Goal: Transaction & Acquisition: Subscribe to service/newsletter

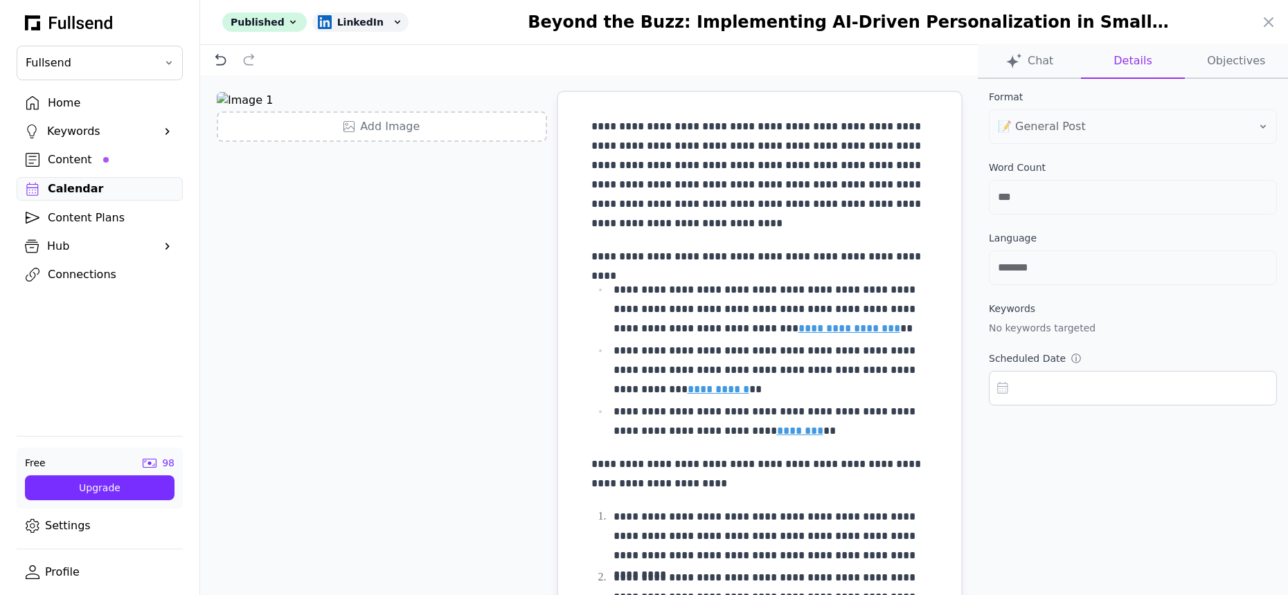
click at [63, 100] on div at bounding box center [644, 297] width 1288 height 595
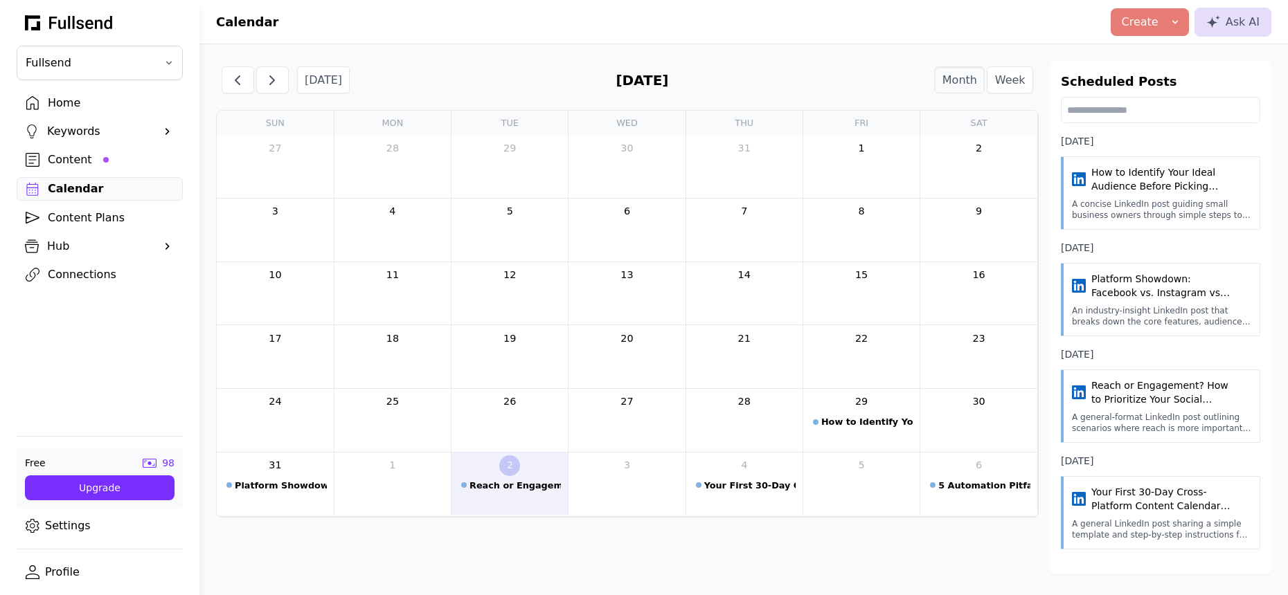
click at [63, 100] on div "Home" at bounding box center [111, 103] width 126 height 17
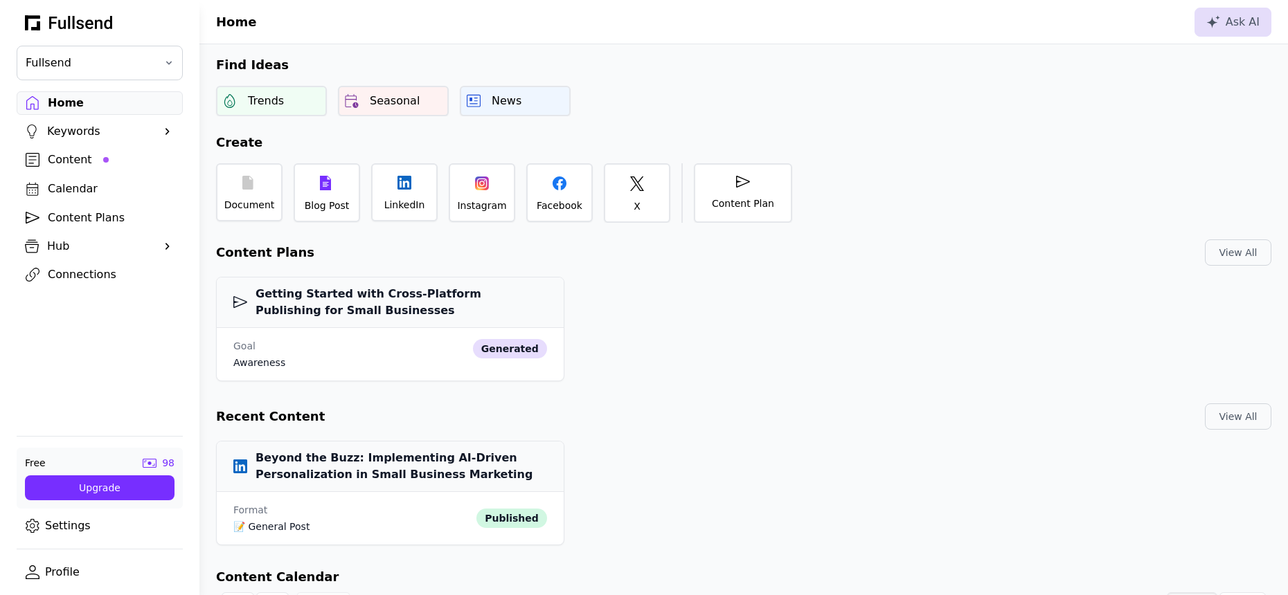
click at [51, 575] on link "Profile" at bounding box center [100, 573] width 166 height 24
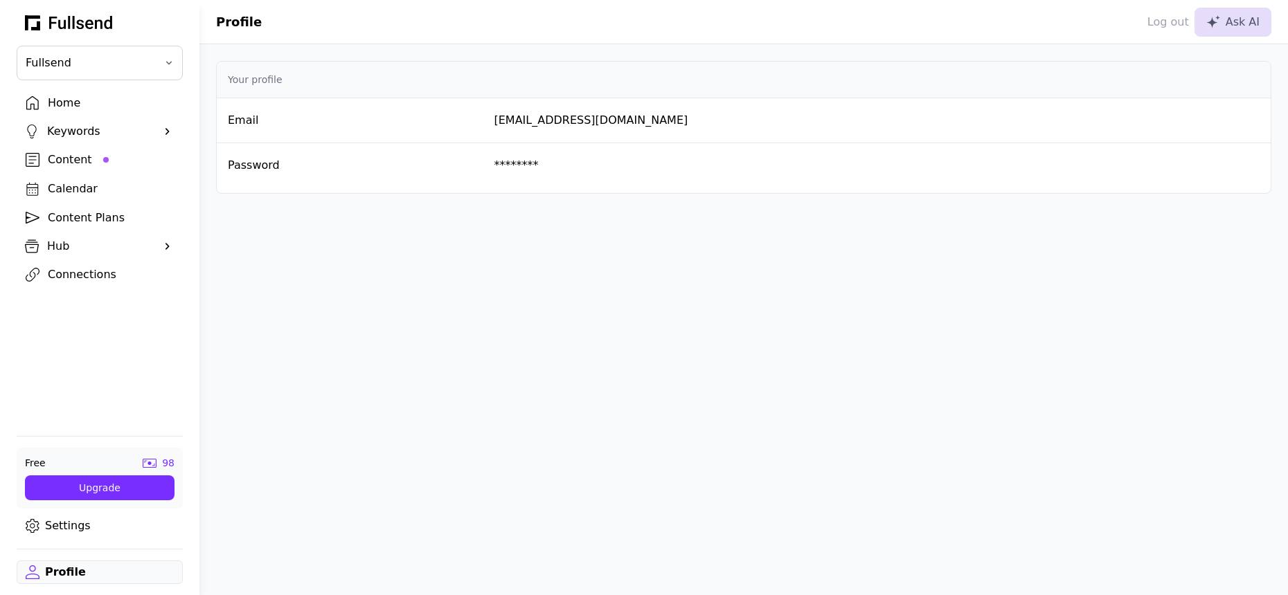
click at [1165, 19] on div "Log out" at bounding box center [1158, 22] width 61 height 17
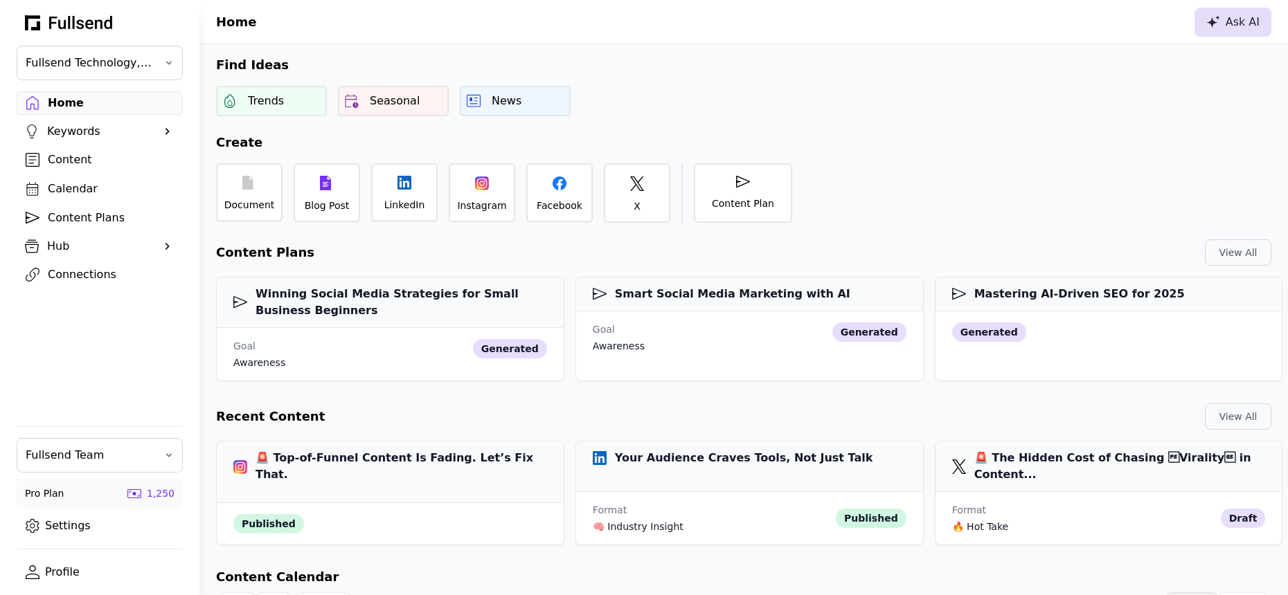
click at [1199, 23] on button "Ask AI" at bounding box center [1232, 22] width 77 height 29
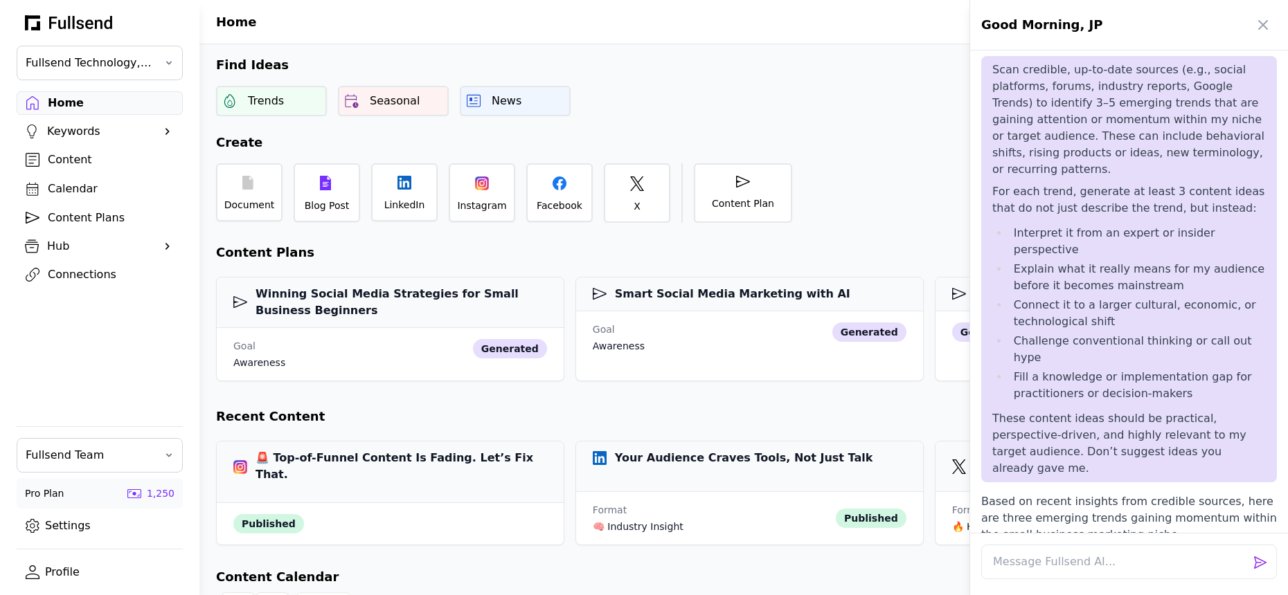
scroll to position [2318, 0]
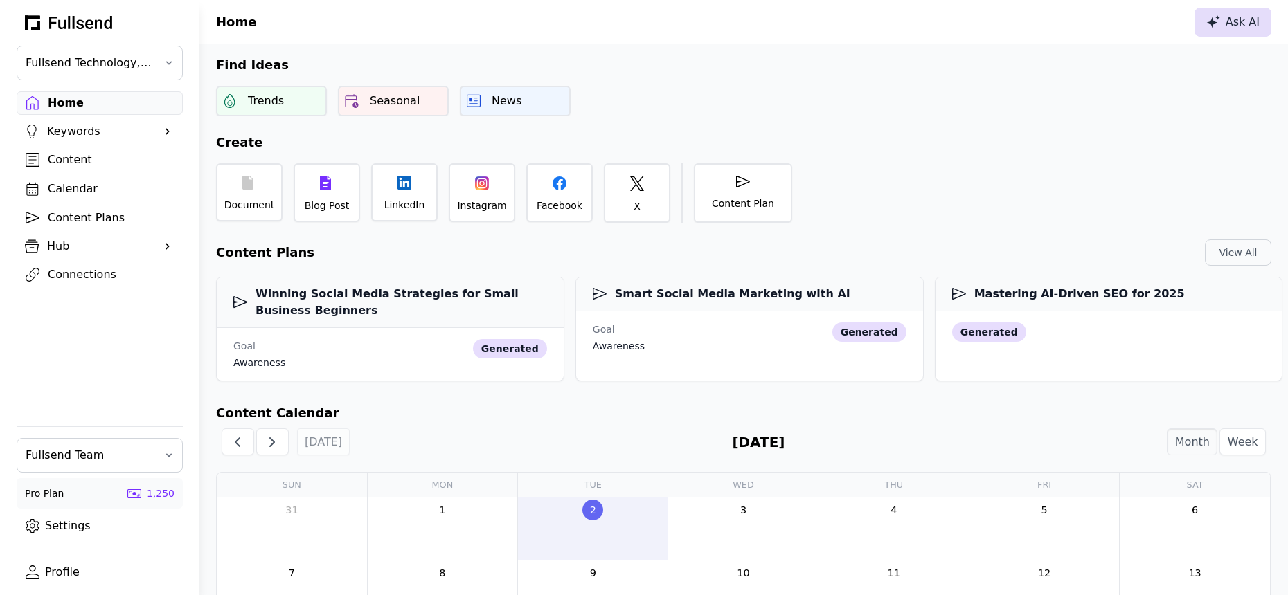
click at [1212, 27] on icon at bounding box center [1213, 21] width 14 height 13
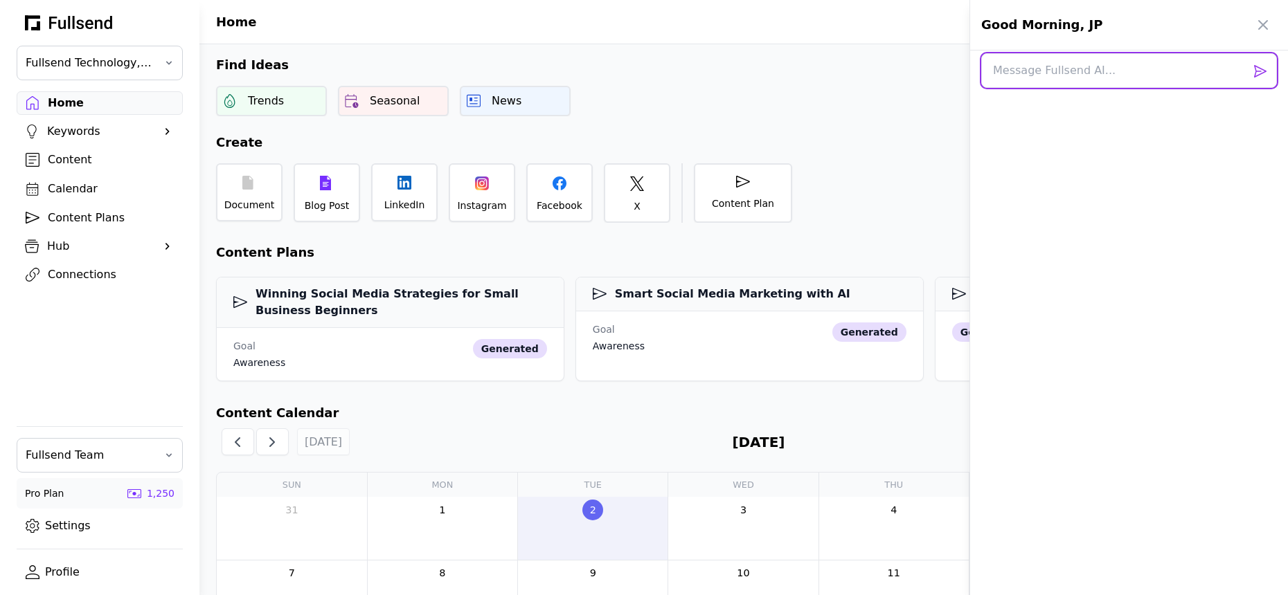
click at [1109, 78] on textarea at bounding box center [1129, 70] width 296 height 35
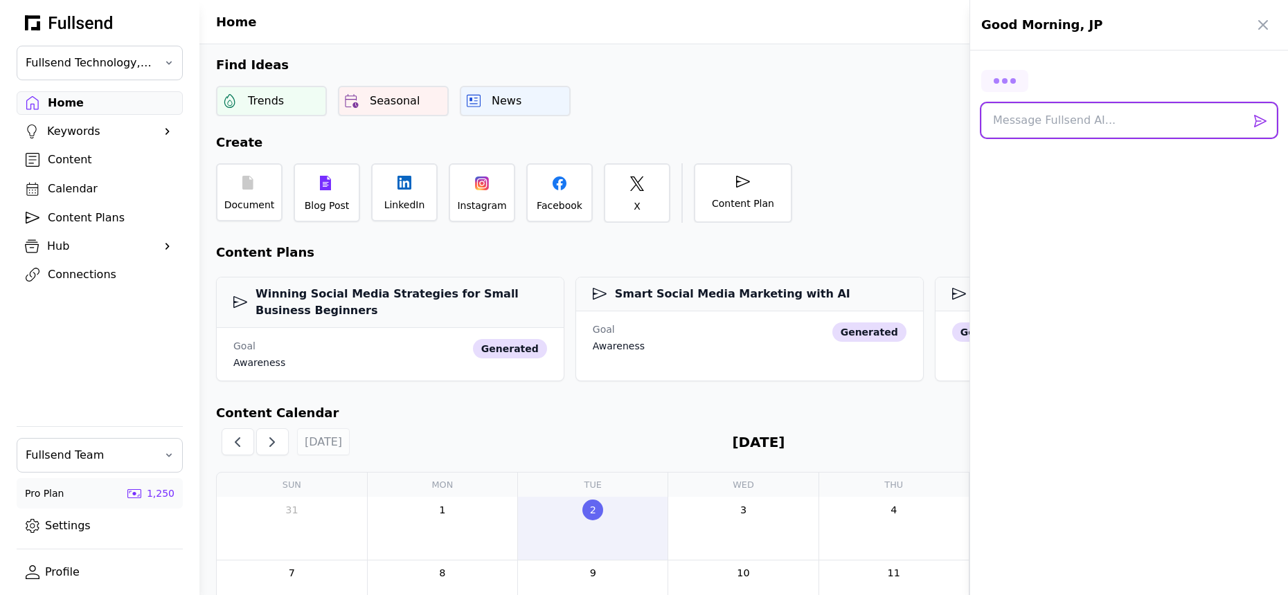
paste textarea "I want to create a Daily AI Insights Recap for content marketing purposes for F…"
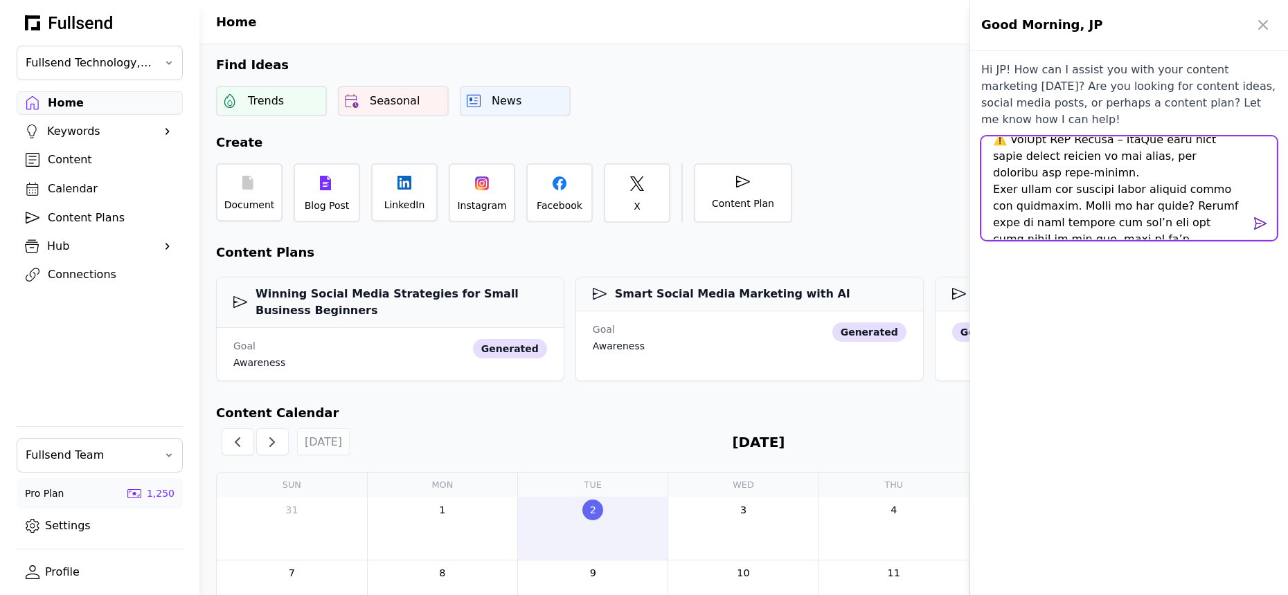
type textarea "I want to create a Daily AI Insights Recap for content marketing purposes for F…"
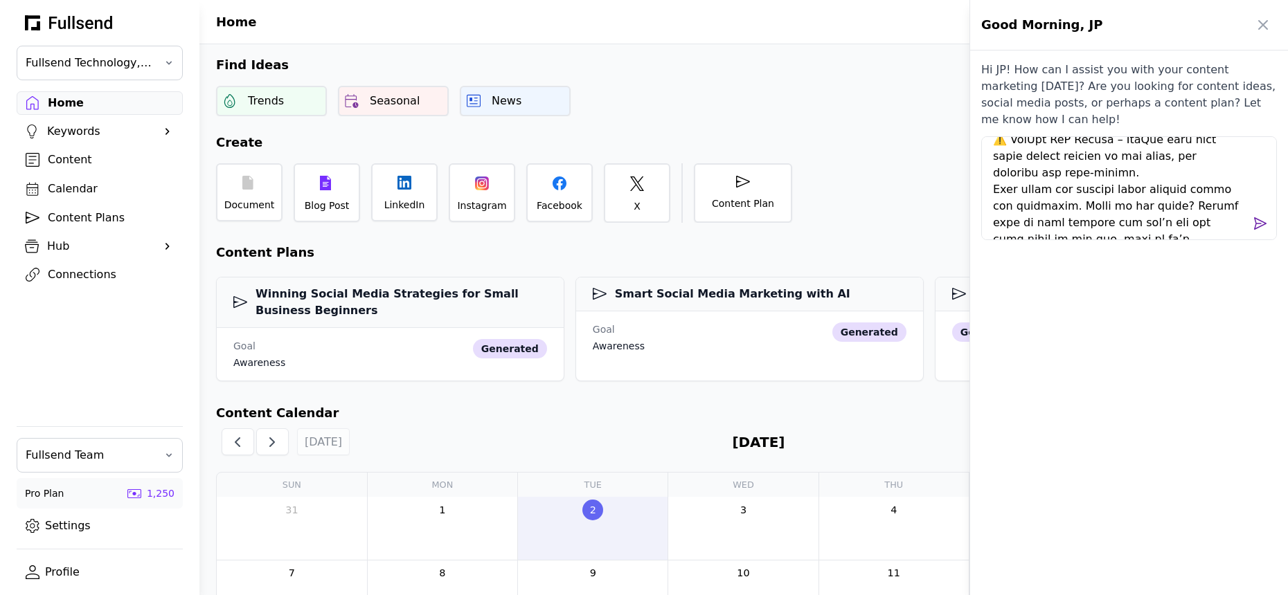
click at [1257, 225] on span at bounding box center [1260, 223] width 17 height 17
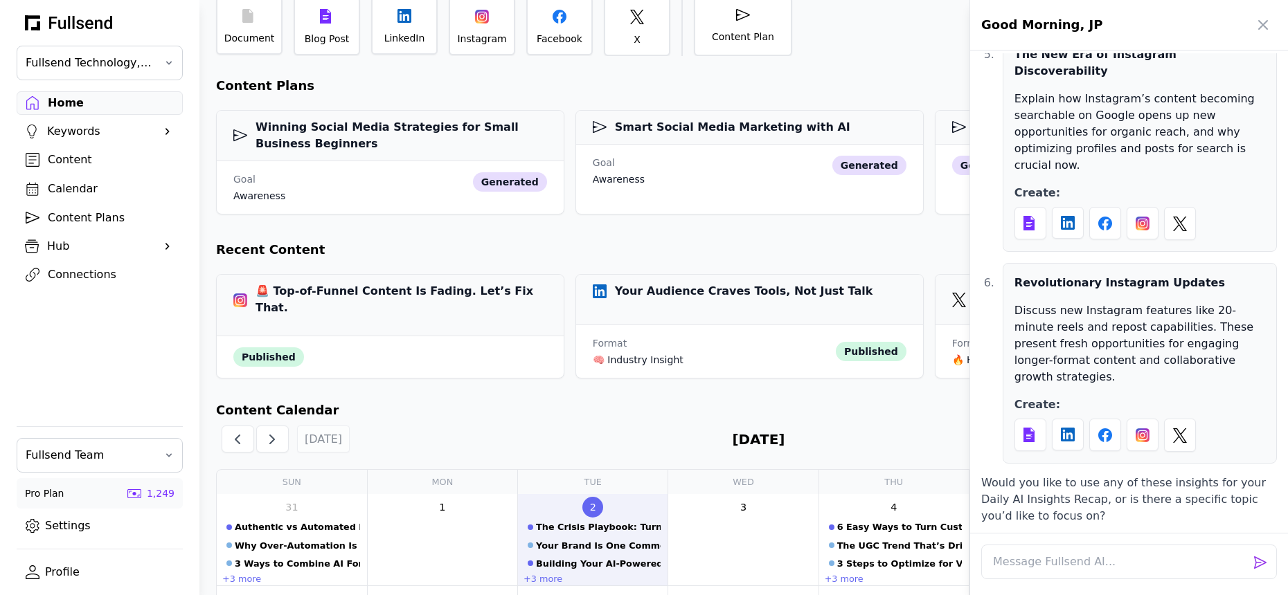
scroll to position [16243, 0]
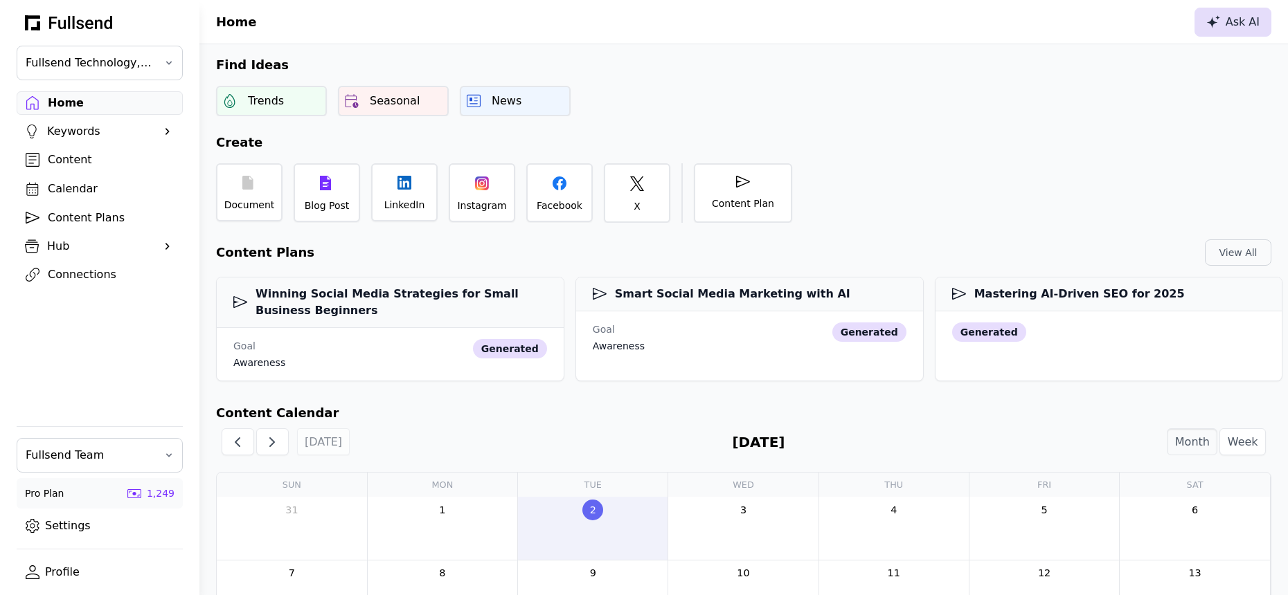
click at [1219, 10] on button "Ask AI" at bounding box center [1232, 22] width 77 height 29
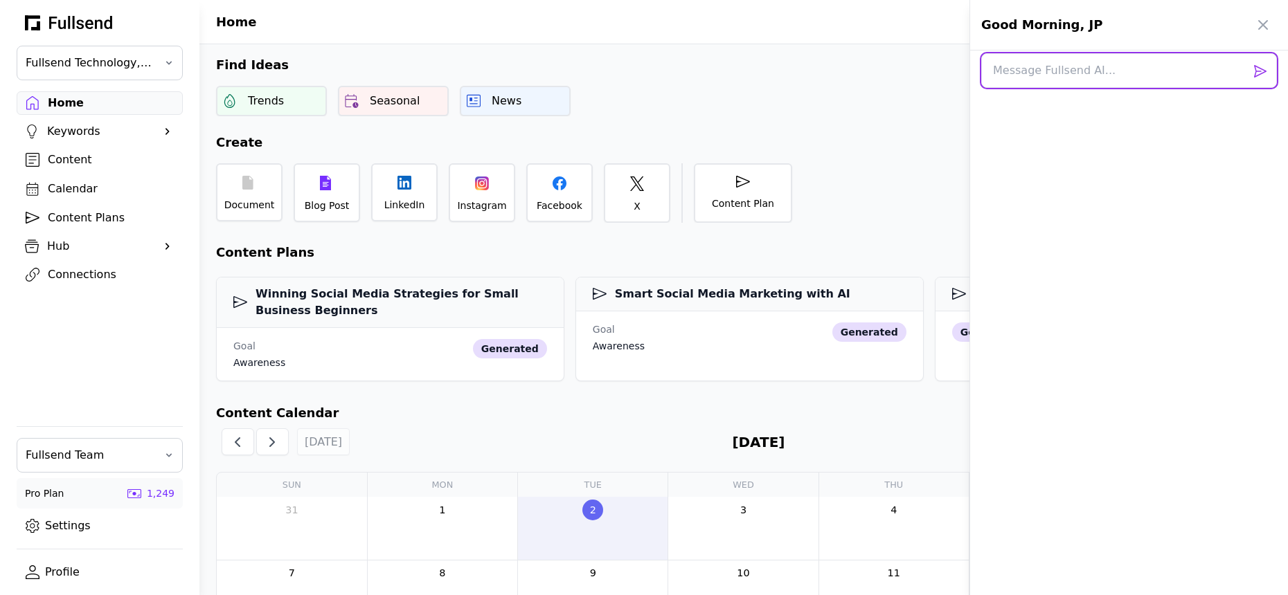
click at [1118, 68] on textarea at bounding box center [1129, 70] width 296 height 35
paste textarea "I want to create a Daily AI Insights Recap for content marketing purposes for F…"
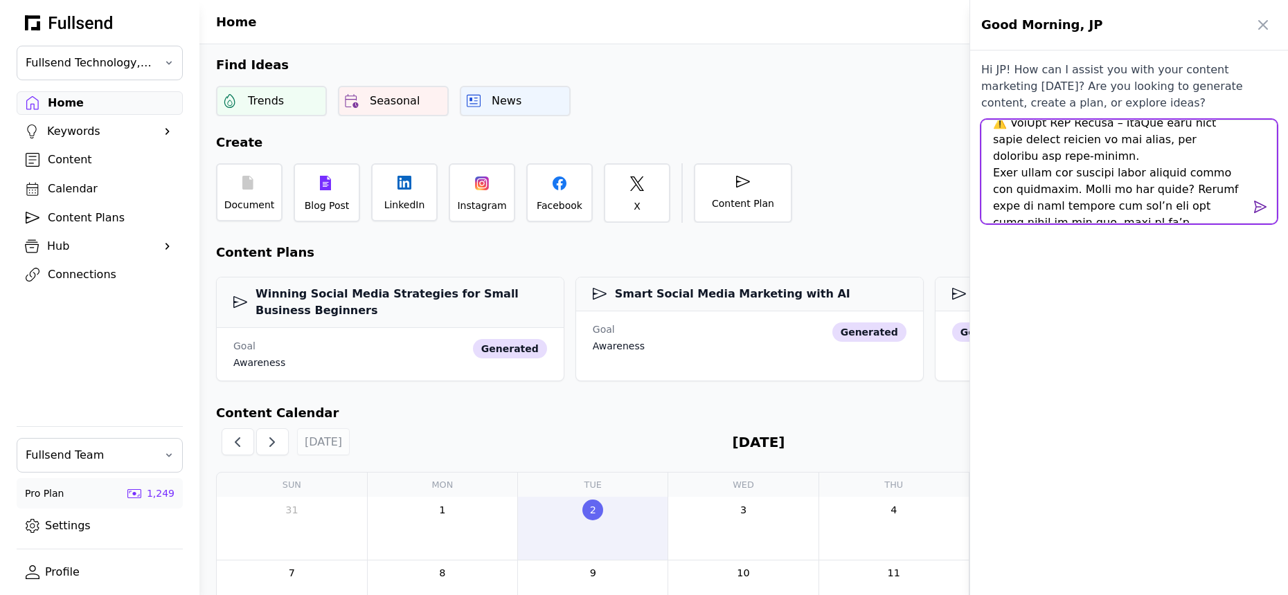
type textarea "I want to create a Daily AI Insights Recap for content marketing purposes for F…"
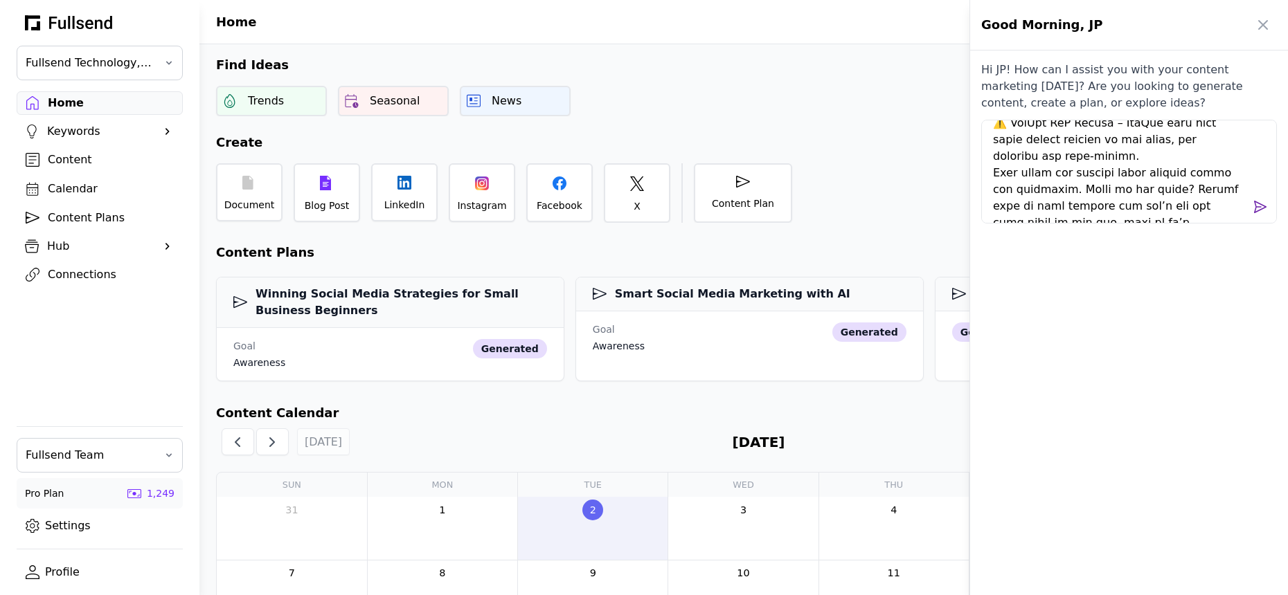
click at [1258, 208] on span at bounding box center [1260, 207] width 17 height 17
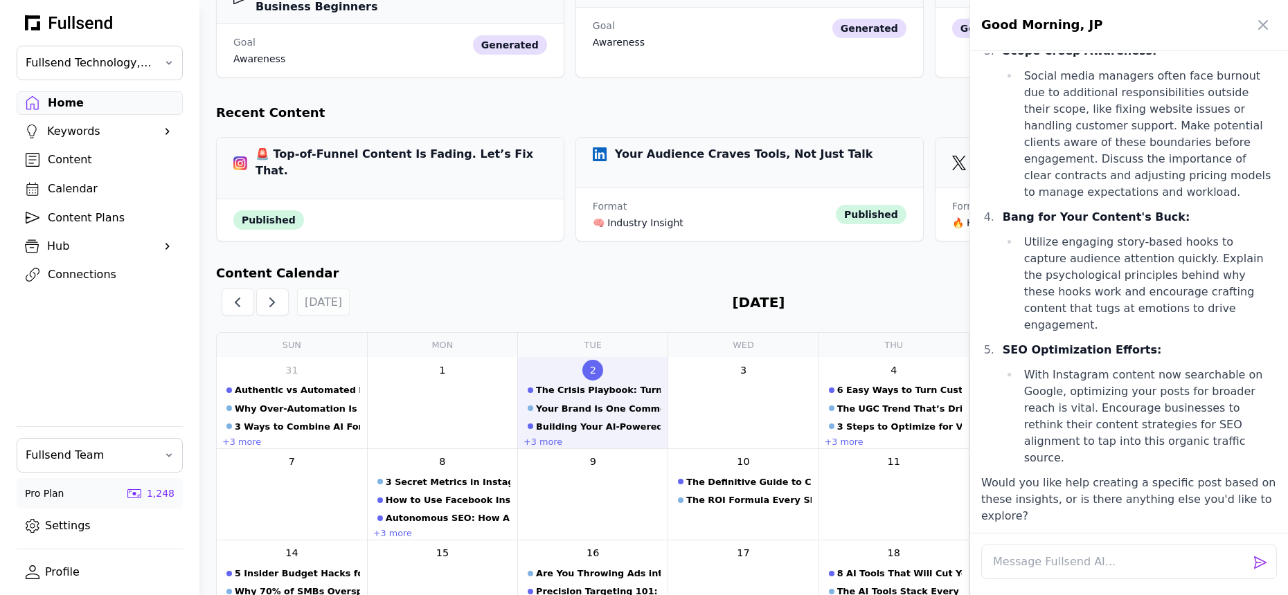
scroll to position [15401, 0]
click at [761, 108] on div at bounding box center [644, 297] width 1288 height 595
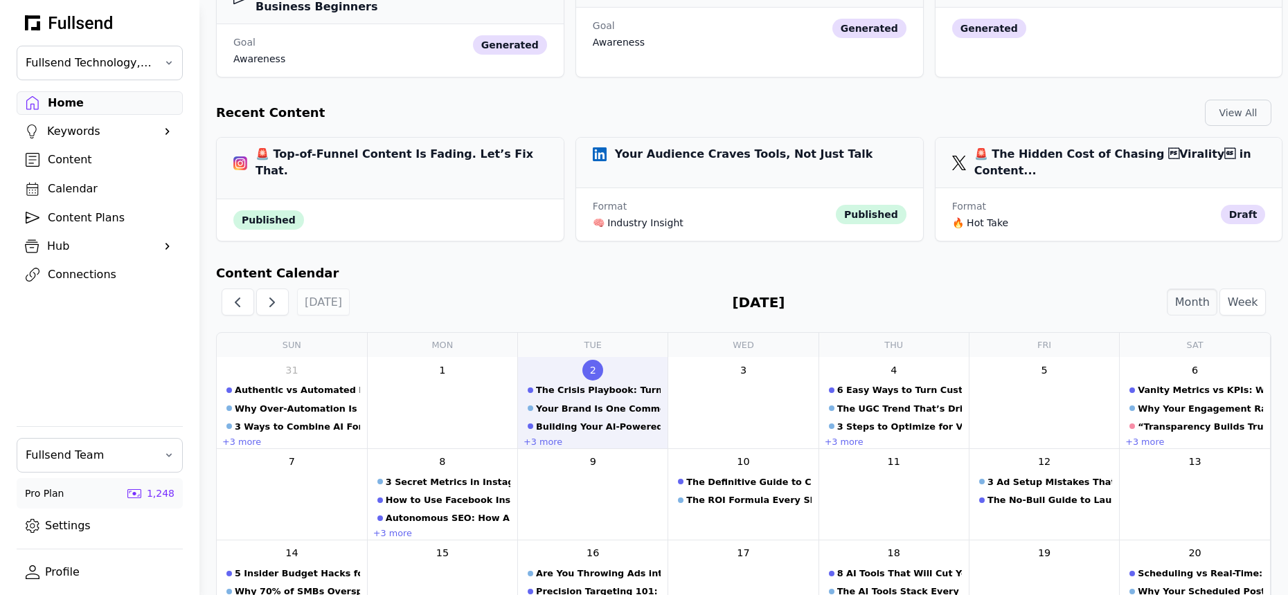
scroll to position [0, 0]
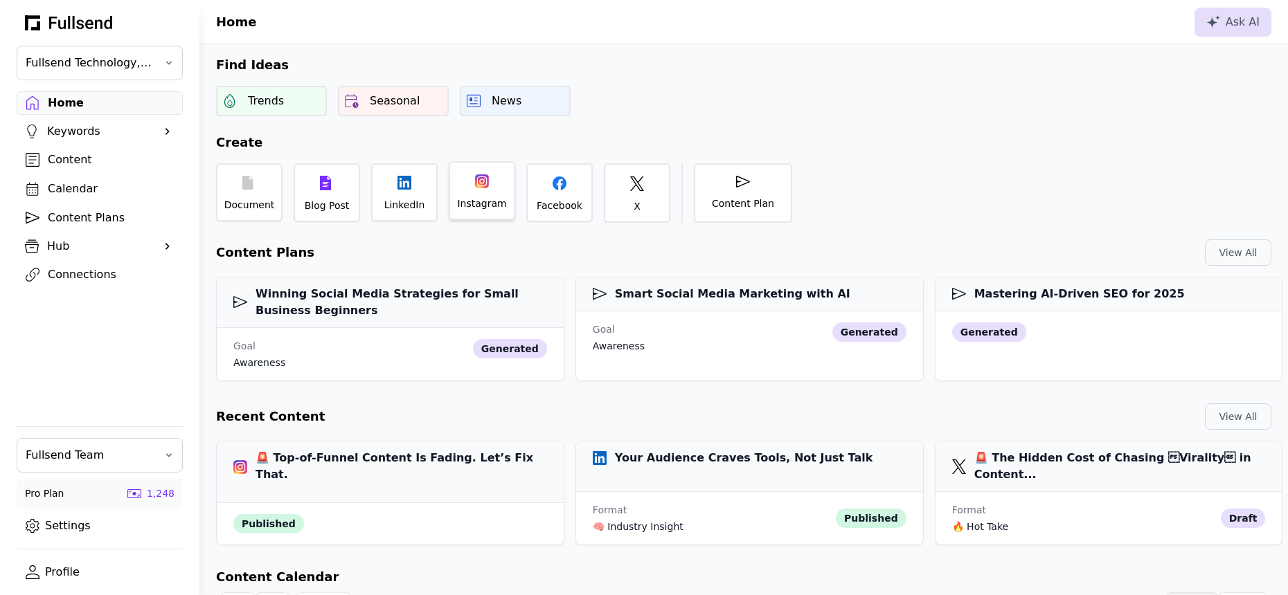
click at [494, 194] on div "Instagram" at bounding box center [482, 190] width 66 height 59
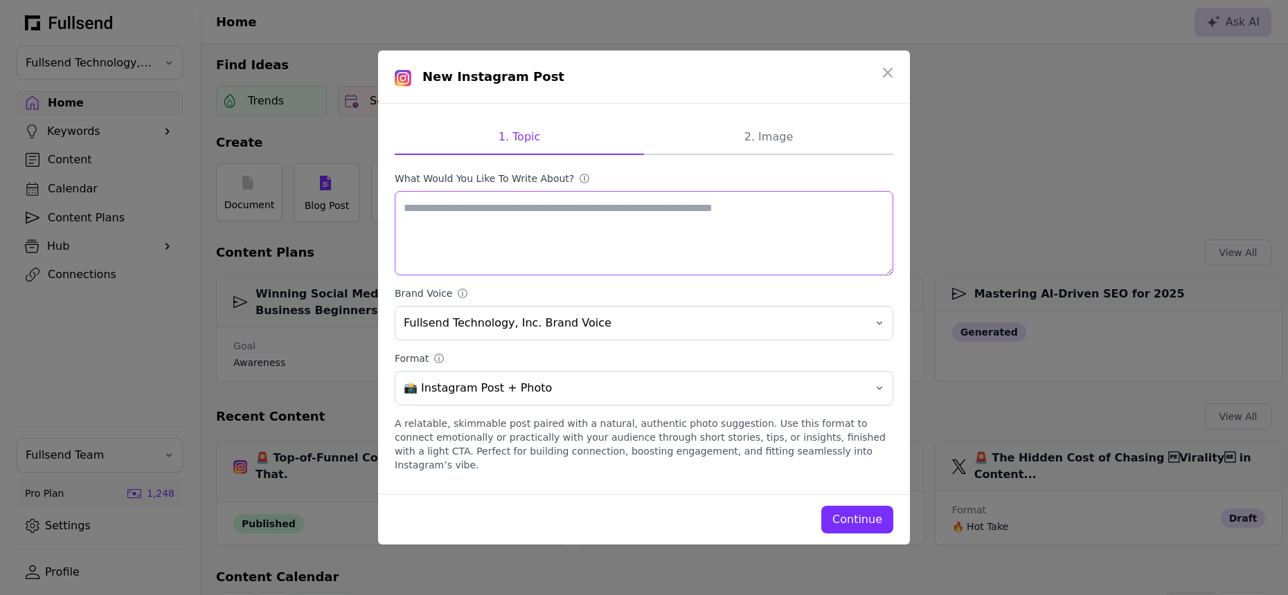
click at [605, 256] on textarea "What would you like to write about? ⓘ" at bounding box center [644, 233] width 499 height 84
paste textarea "**********"
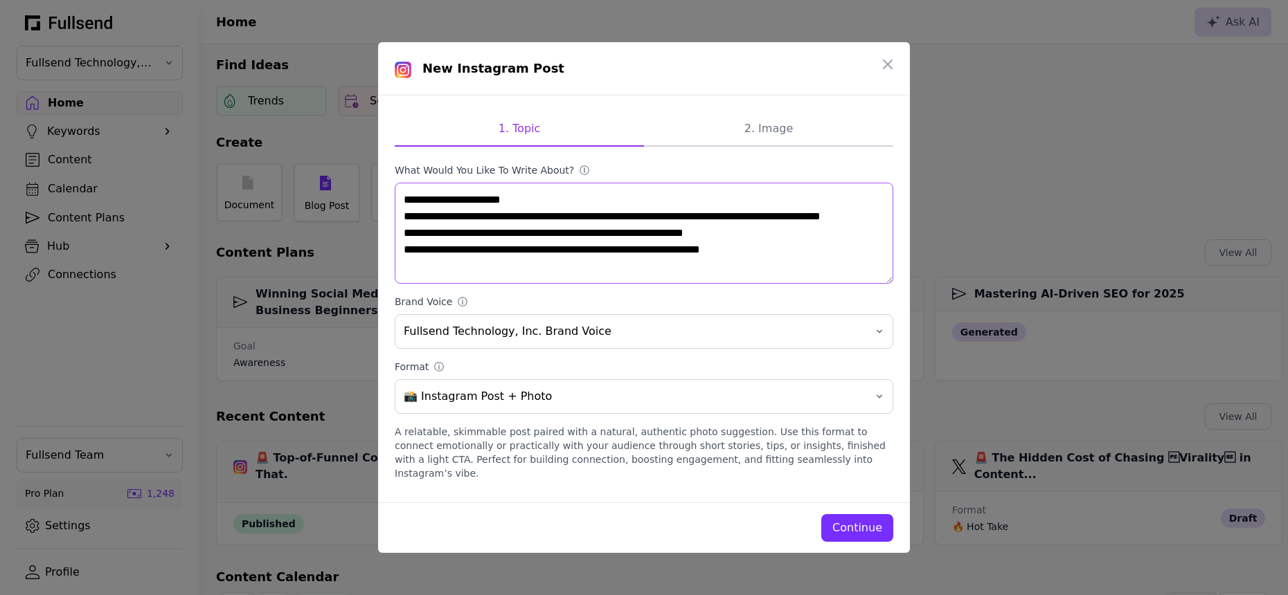
type textarea "**********"
click at [863, 528] on div "Continue" at bounding box center [857, 528] width 50 height 17
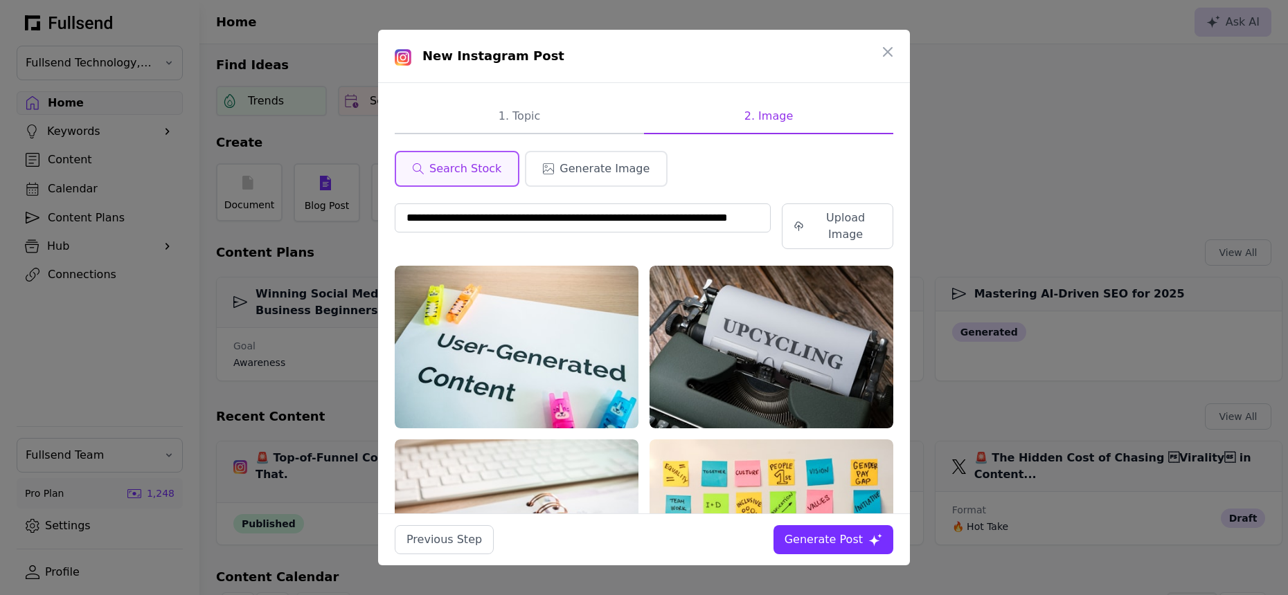
click at [843, 550] on button "Generate Post" at bounding box center [833, 540] width 120 height 29
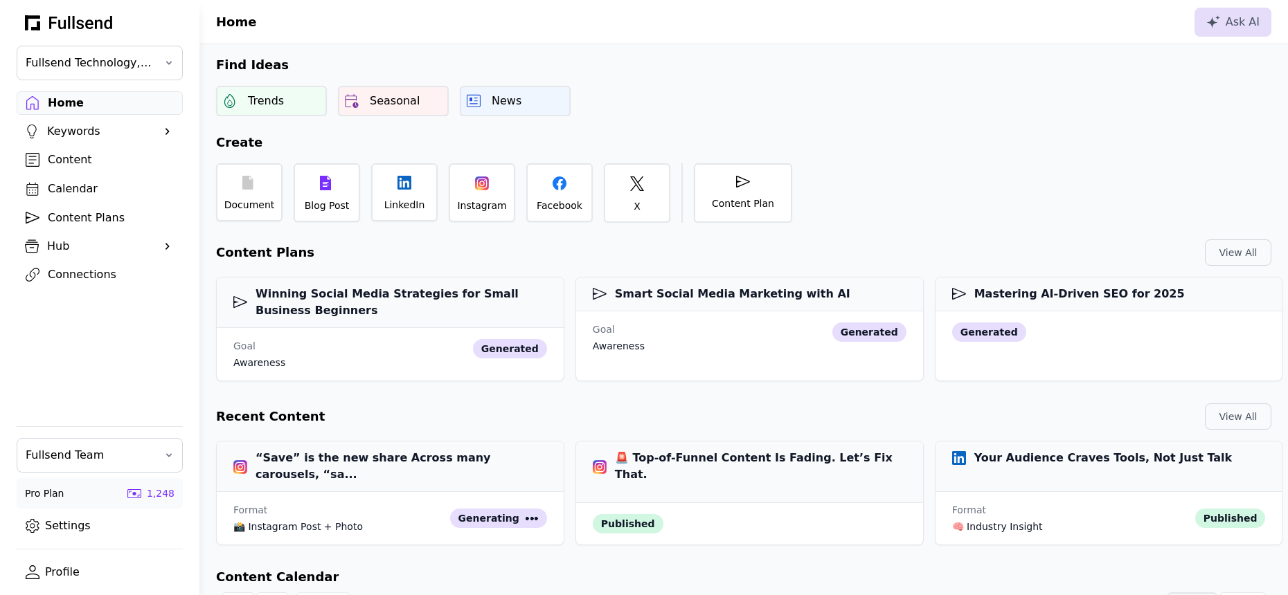
click at [75, 166] on div "Content" at bounding box center [111, 160] width 126 height 17
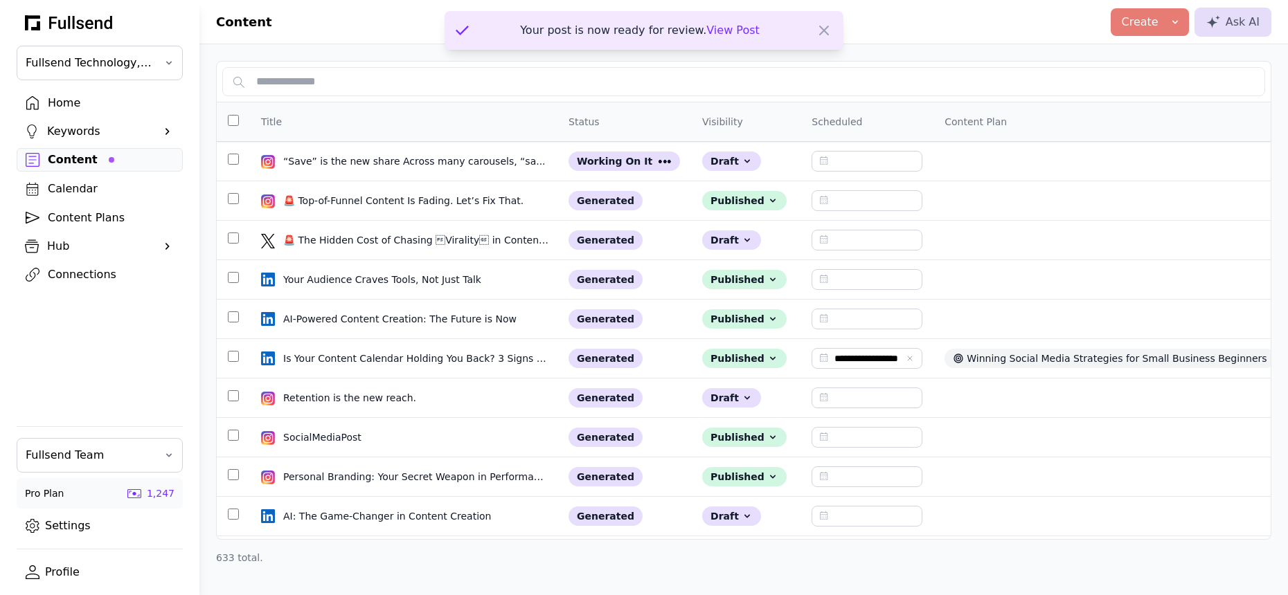
click at [728, 28] on span "View Post" at bounding box center [732, 30] width 53 height 13
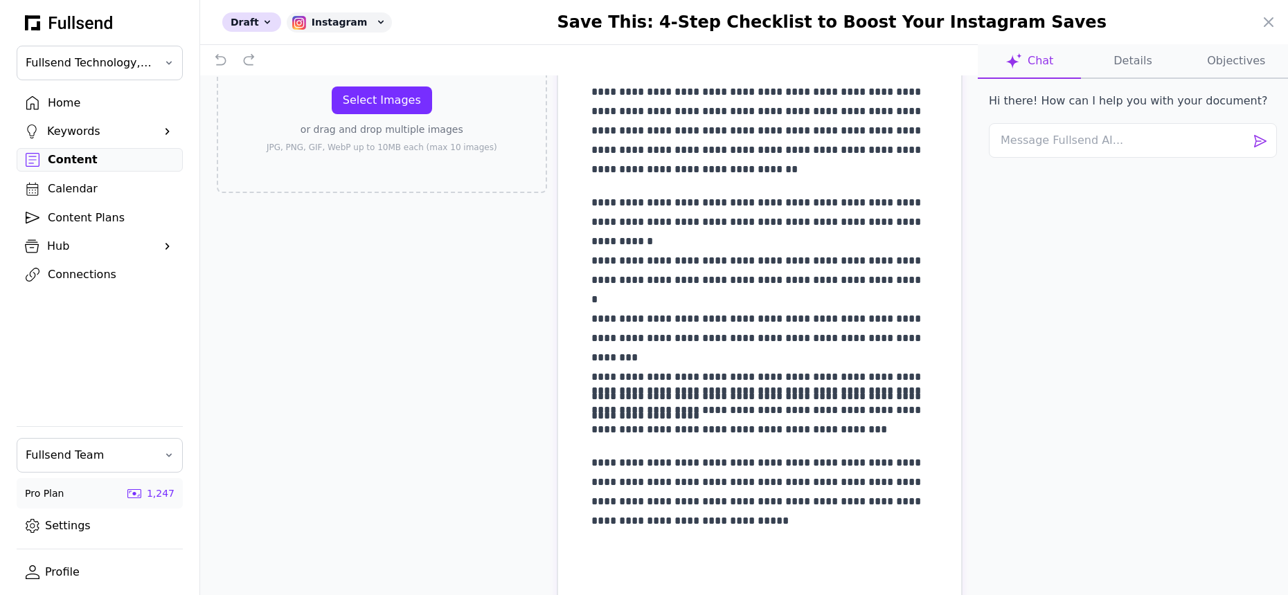
scroll to position [111, 0]
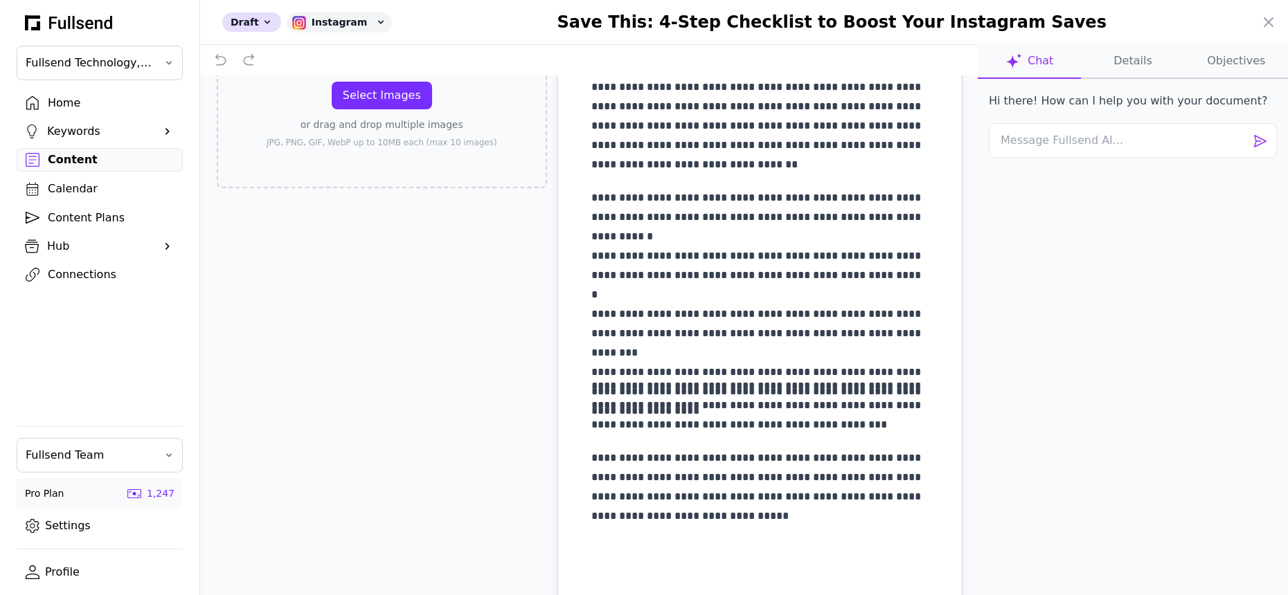
click at [895, 388] on p "**********" at bounding box center [759, 406] width 337 height 58
click at [670, 296] on p "**********" at bounding box center [759, 275] width 337 height 174
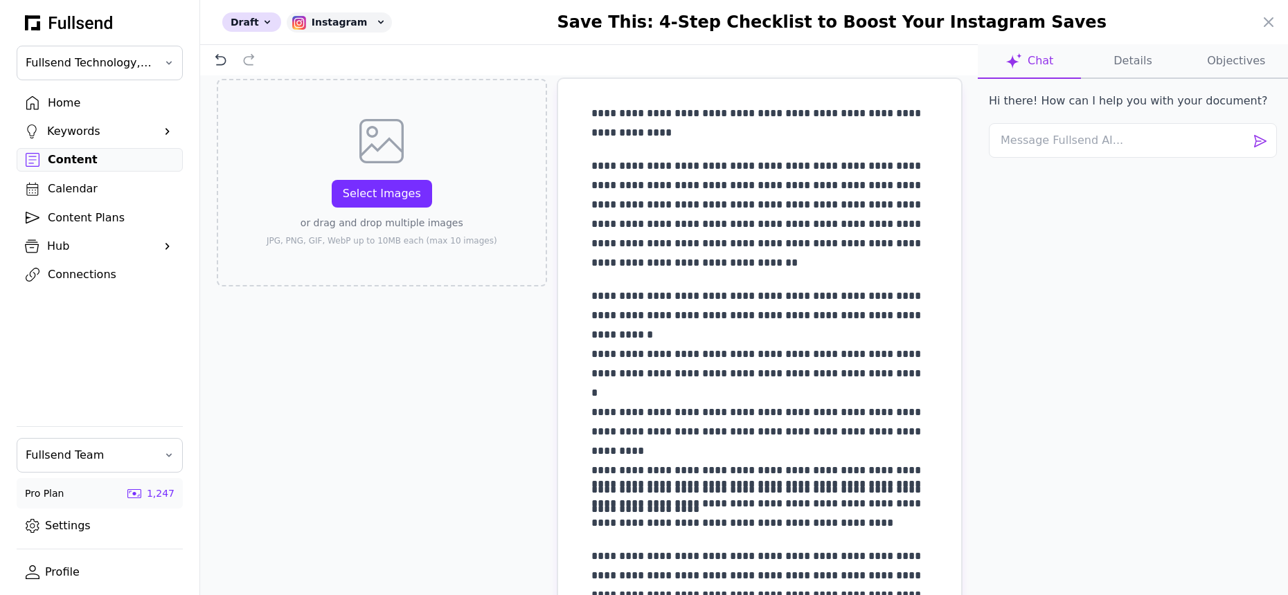
scroll to position [0, 0]
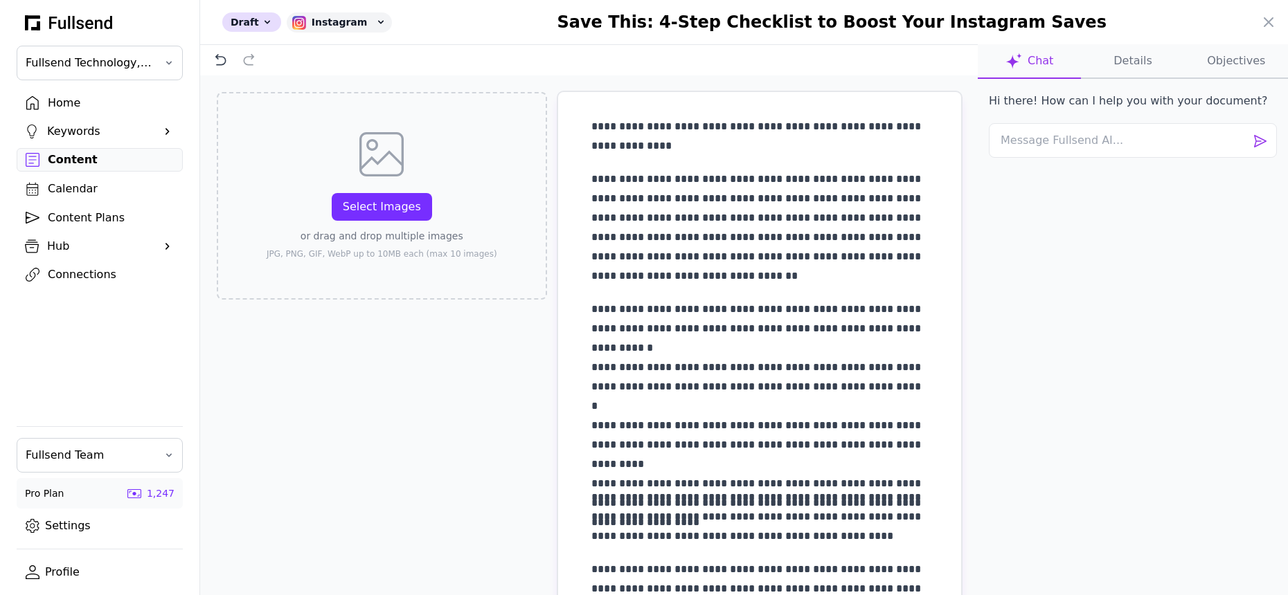
click at [825, 130] on p "**********" at bounding box center [759, 136] width 337 height 39
click at [762, 197] on p "**********" at bounding box center [759, 228] width 337 height 116
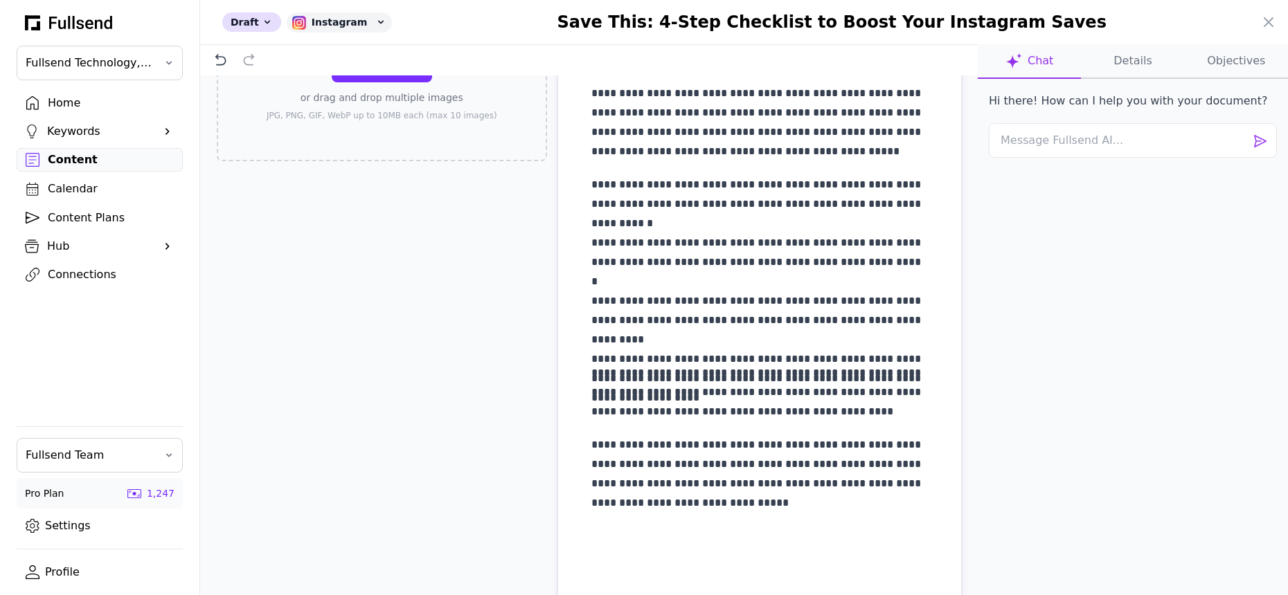
scroll to position [139, 0]
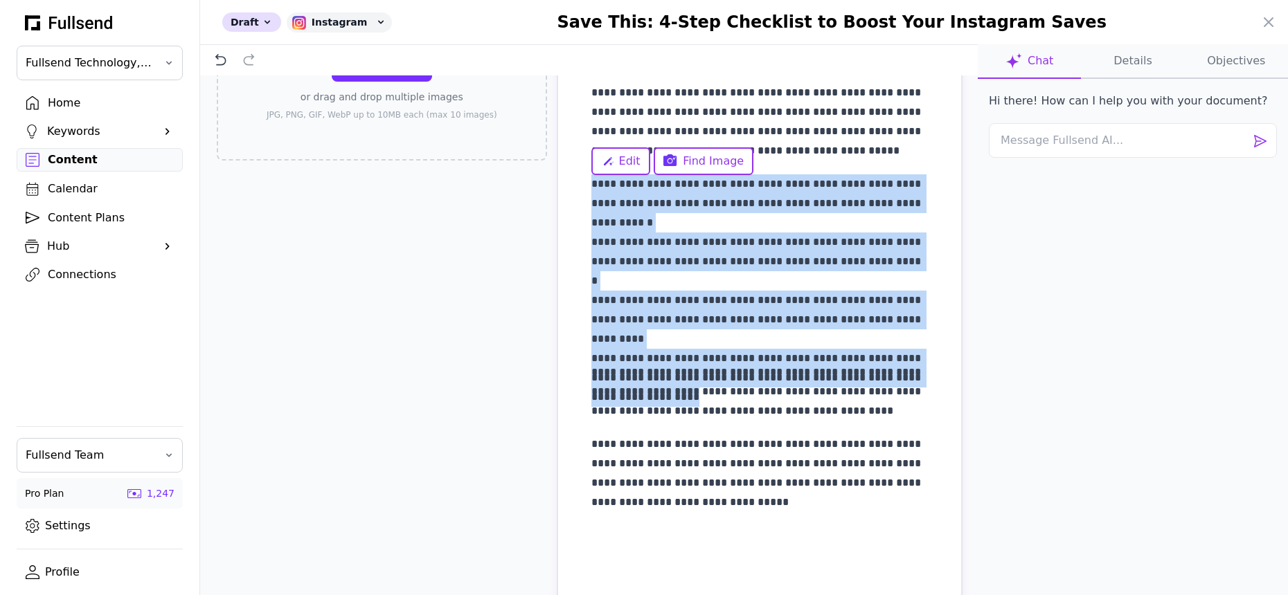
drag, startPoint x: 705, startPoint y: 339, endPoint x: 568, endPoint y: 182, distance: 208.1
click at [568, 182] on div "**********" at bounding box center [759, 335] width 403 height 764
click at [634, 157] on span "Edit" at bounding box center [629, 161] width 21 height 17
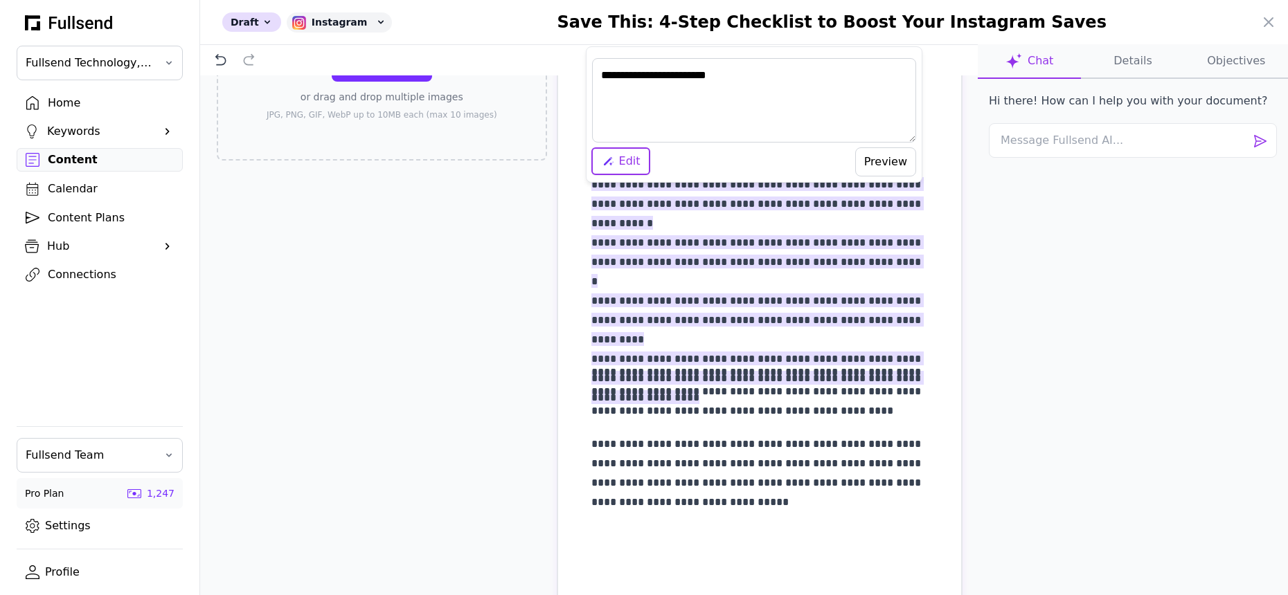
click at [888, 160] on button "Preview" at bounding box center [885, 161] width 61 height 29
type textarea "**********"
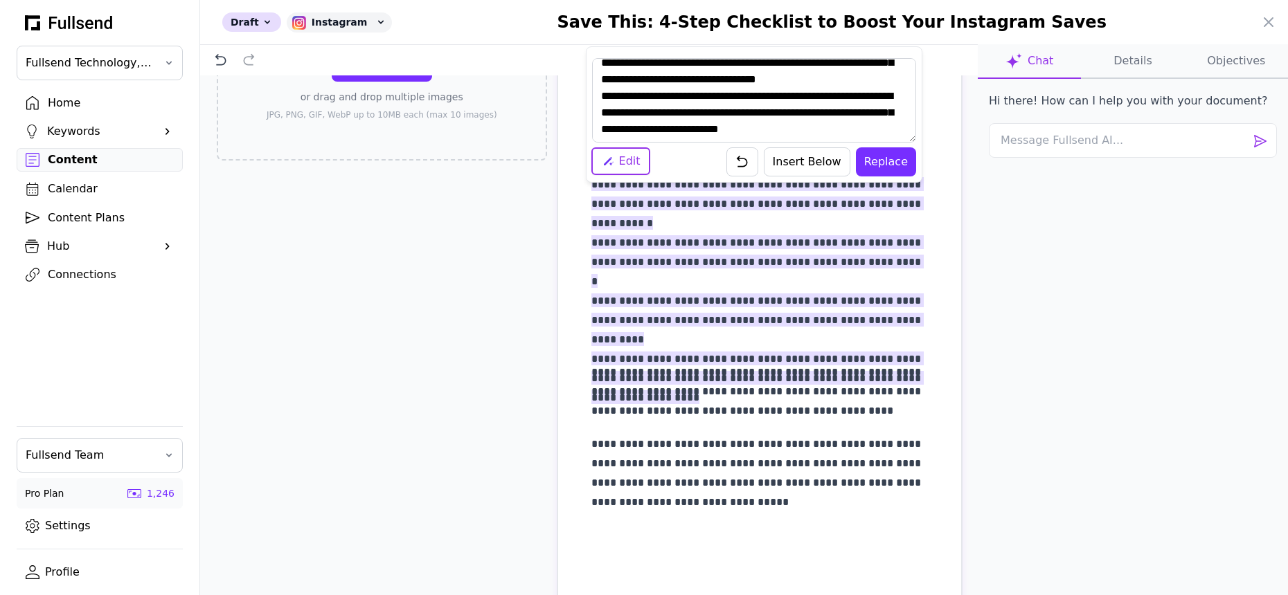
scroll to position [133, 0]
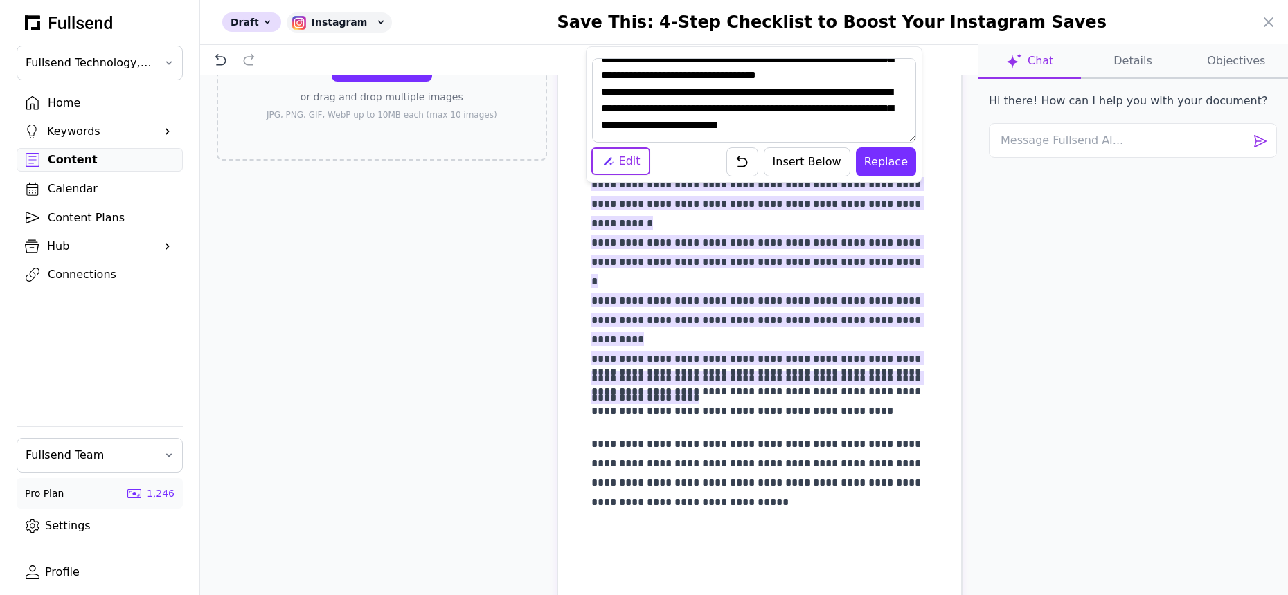
click at [884, 157] on button "Replace" at bounding box center [886, 161] width 60 height 29
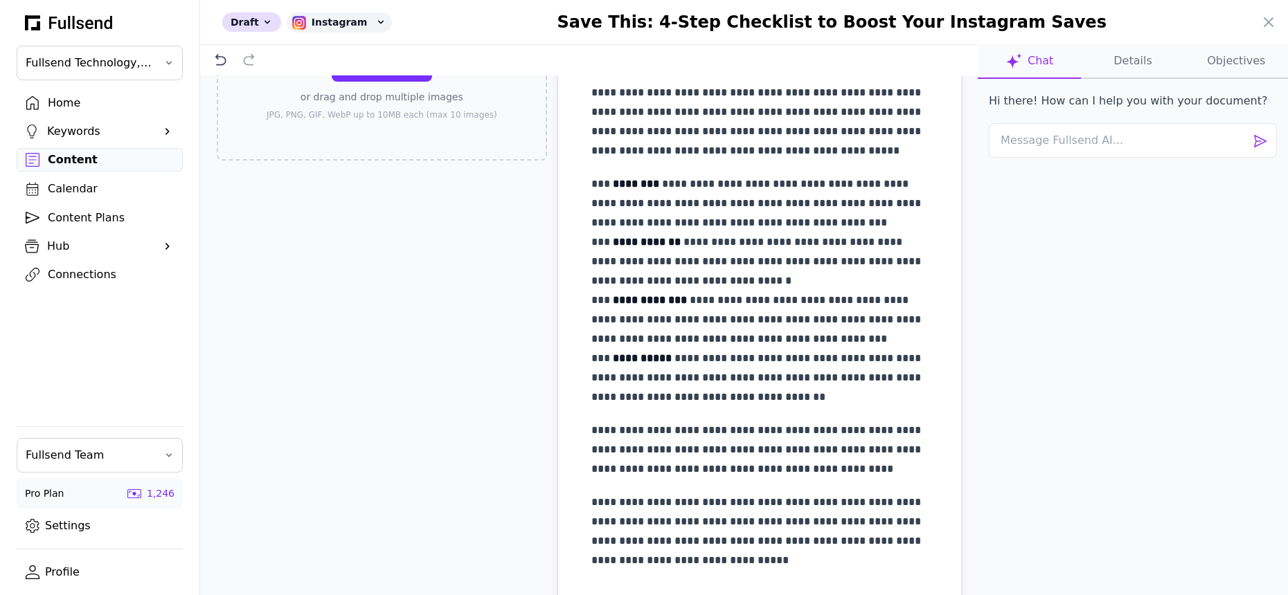
click at [763, 357] on p "**********" at bounding box center [759, 290] width 337 height 233
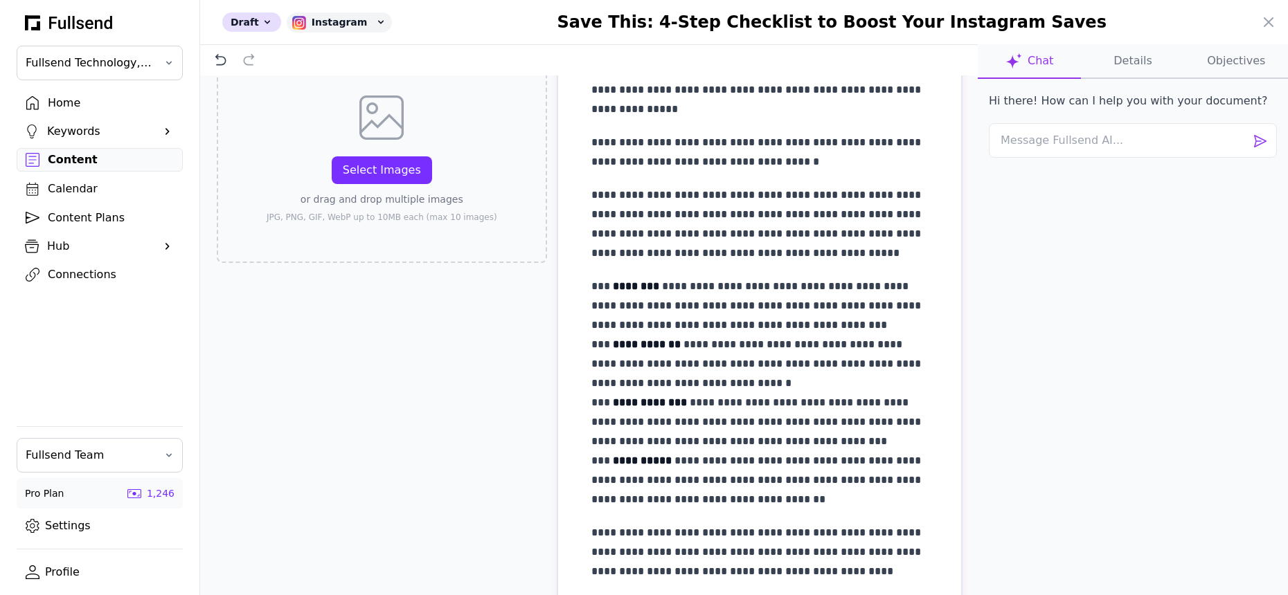
scroll to position [0, 0]
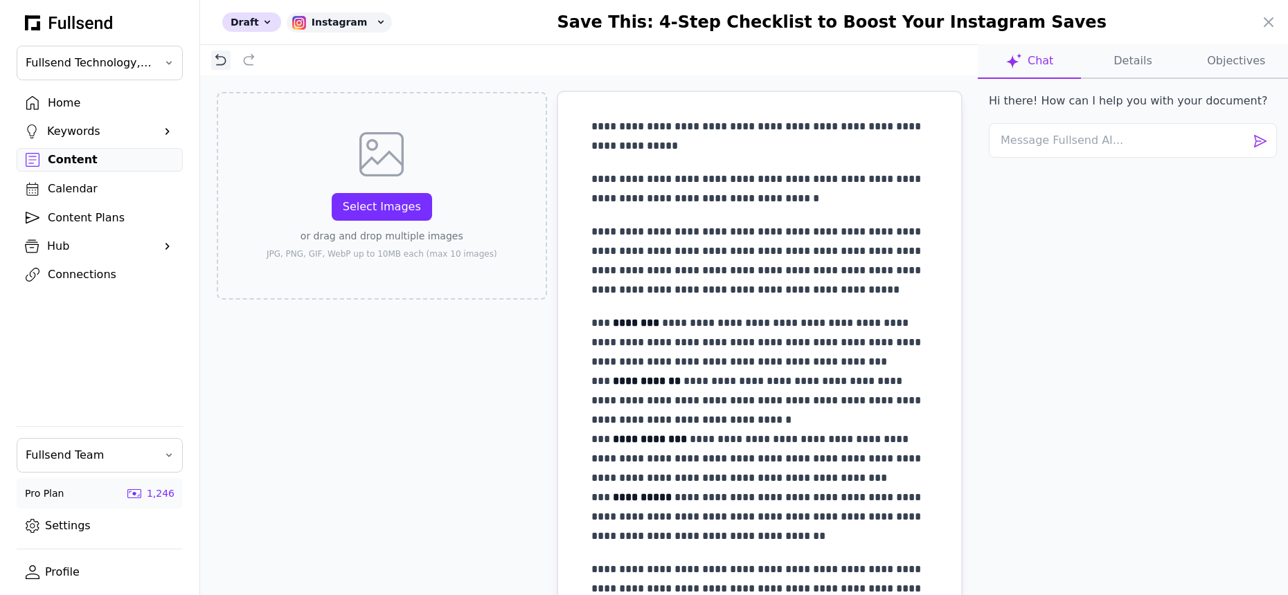
click at [219, 53] on icon at bounding box center [221, 60] width 14 height 14
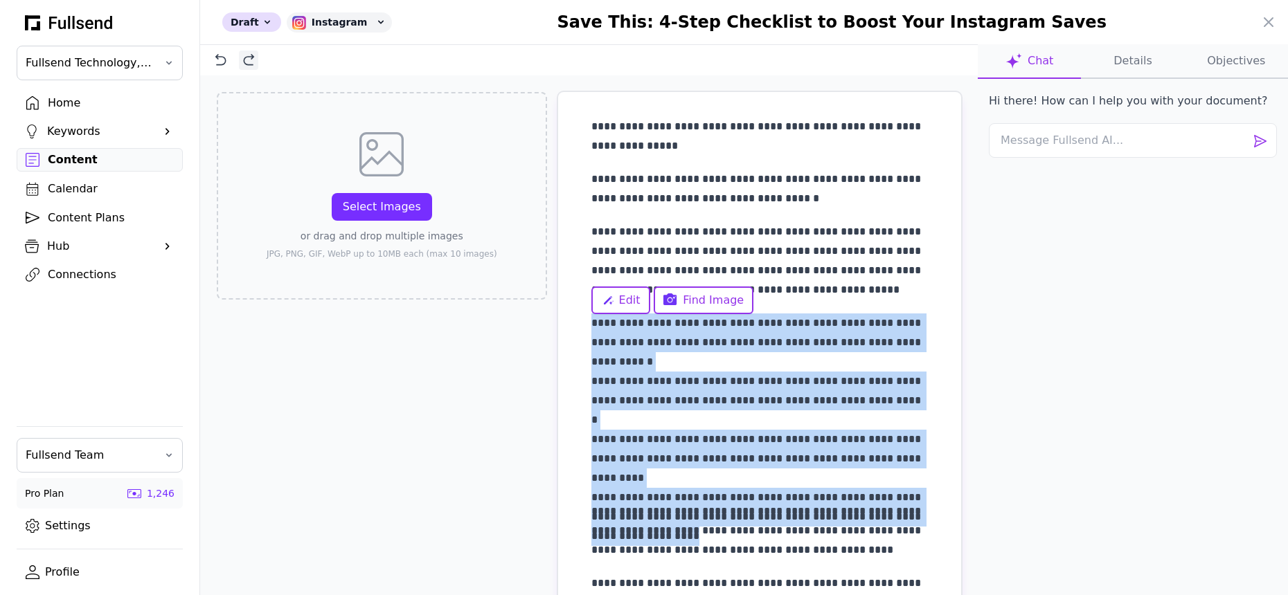
click at [246, 62] on icon at bounding box center [249, 60] width 14 height 14
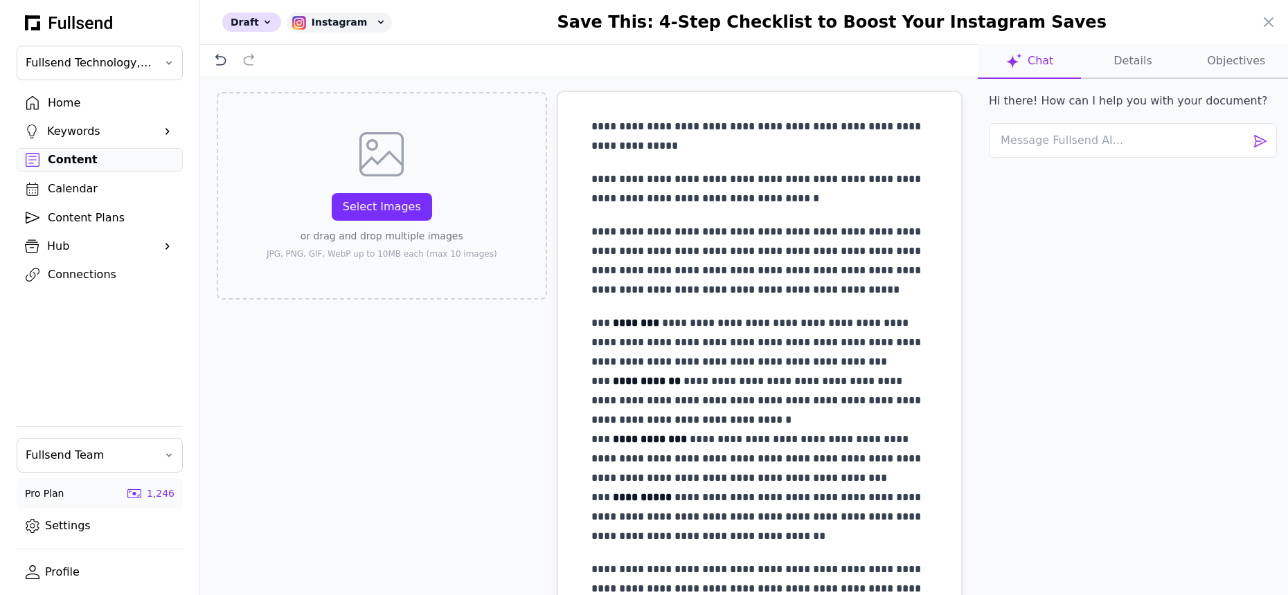
click at [638, 322] on strong "********" at bounding box center [636, 323] width 46 height 10
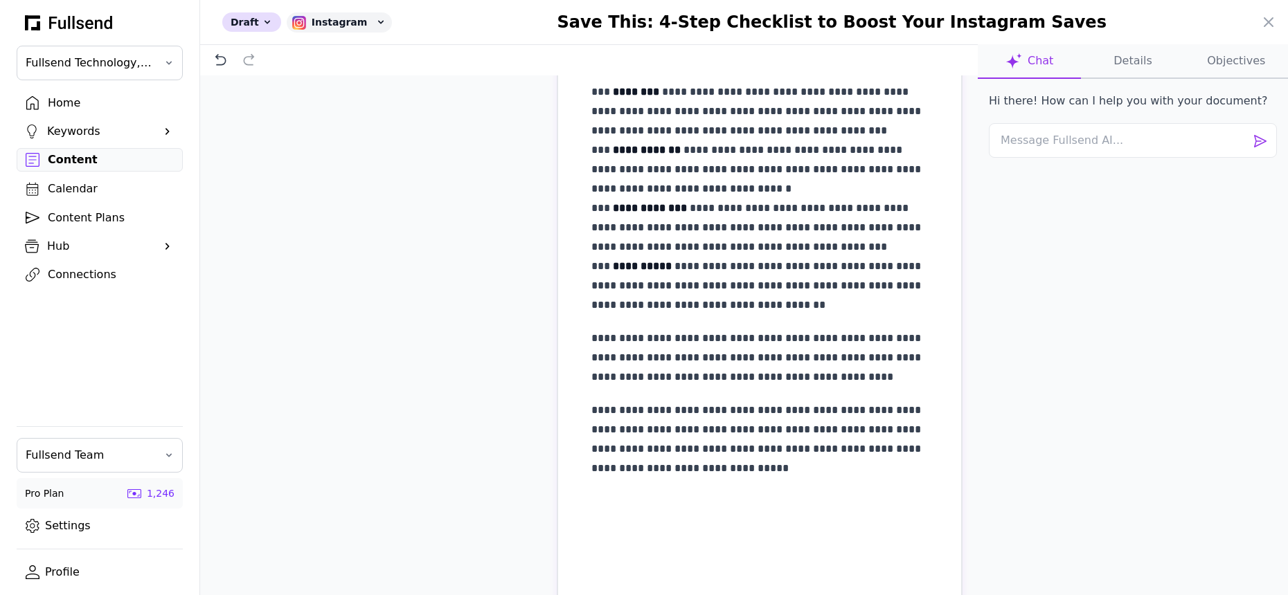
scroll to position [234, 0]
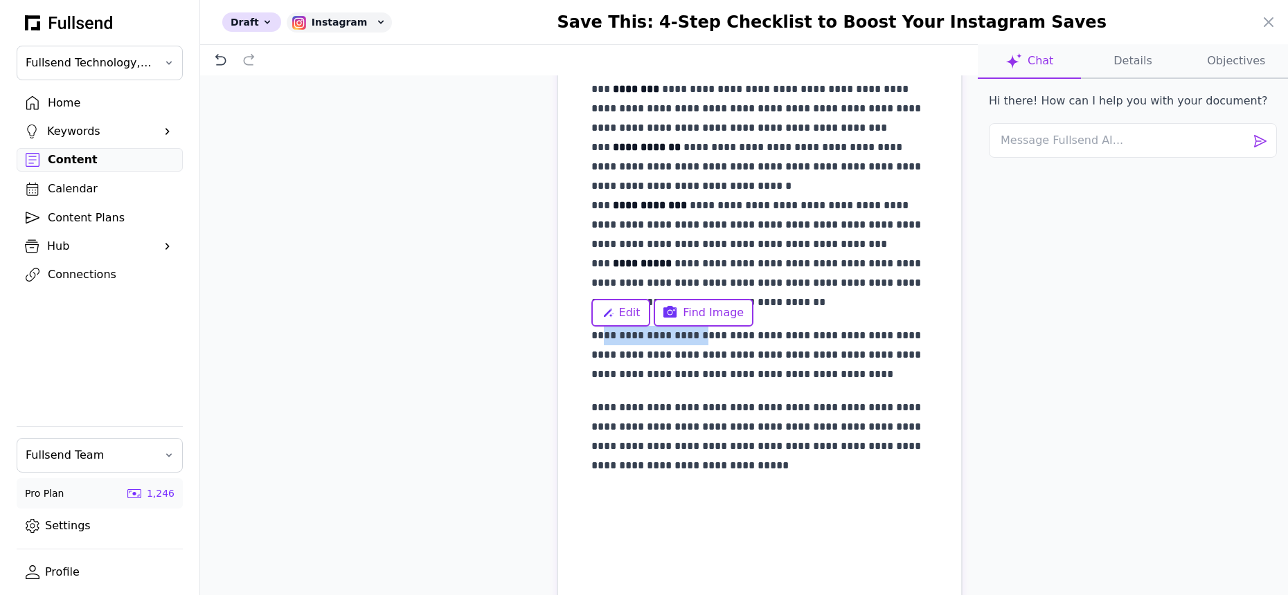
drag, startPoint x: 696, startPoint y: 338, endPoint x: 606, endPoint y: 338, distance: 90.0
click at [606, 338] on p "**********" at bounding box center [759, 355] width 337 height 58
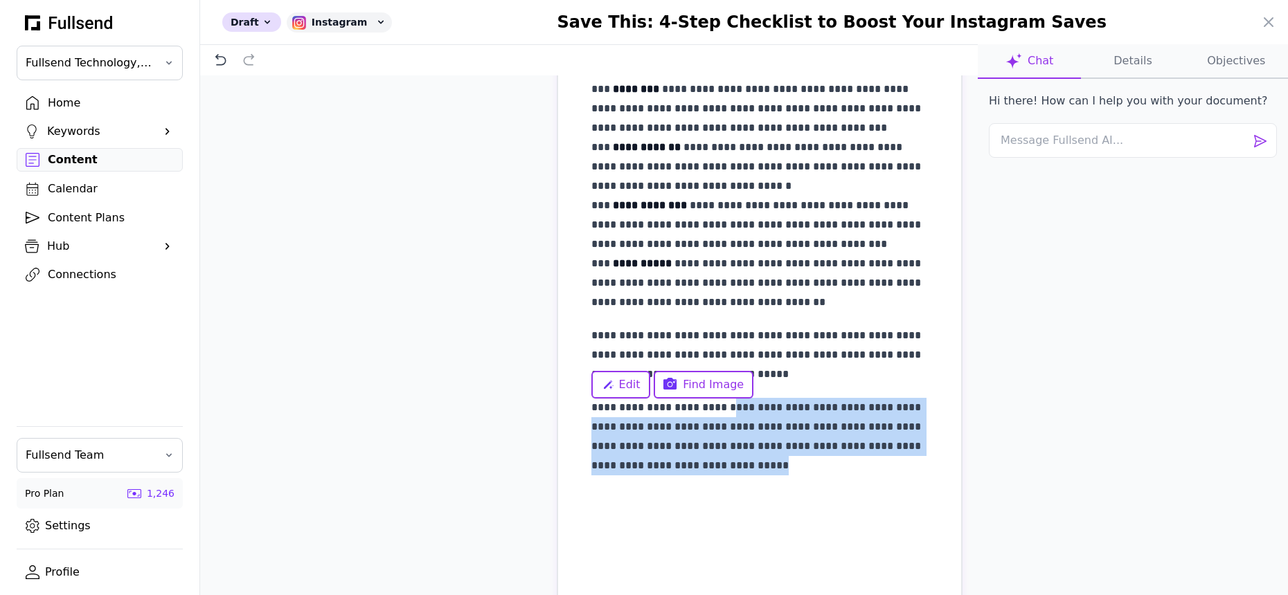
drag, startPoint x: 781, startPoint y: 464, endPoint x: 730, endPoint y: 404, distance: 78.6
click at [730, 404] on p "**********" at bounding box center [759, 437] width 337 height 78
click at [859, 475] on p "**********" at bounding box center [759, 437] width 337 height 78
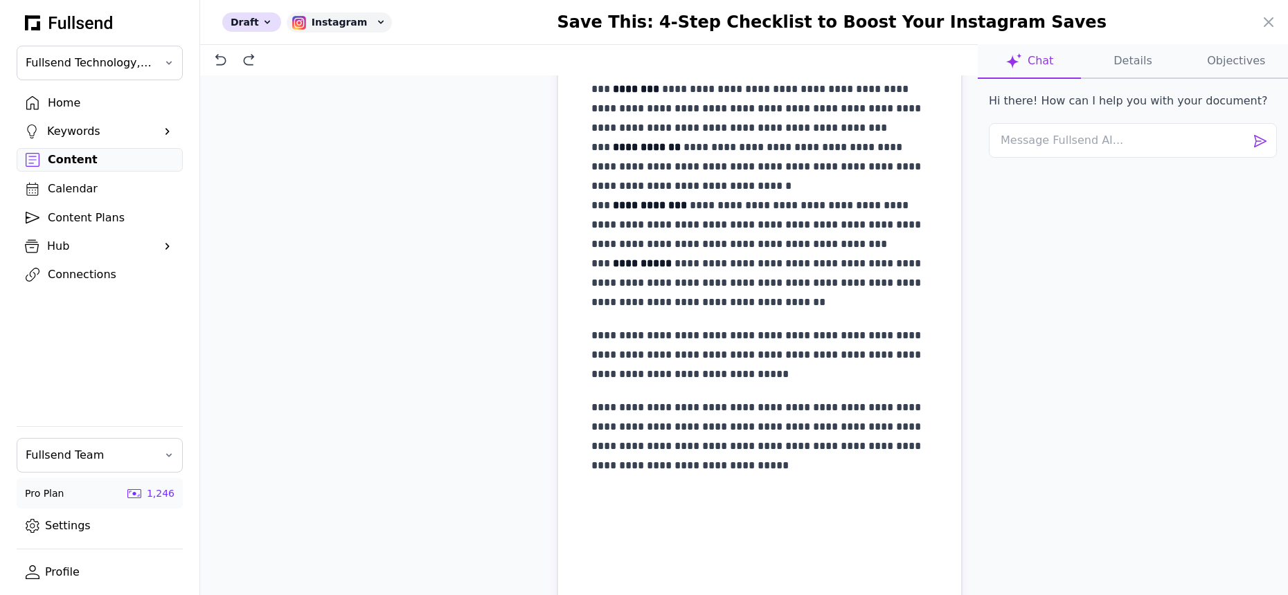
click at [866, 448] on p "**********" at bounding box center [759, 437] width 337 height 78
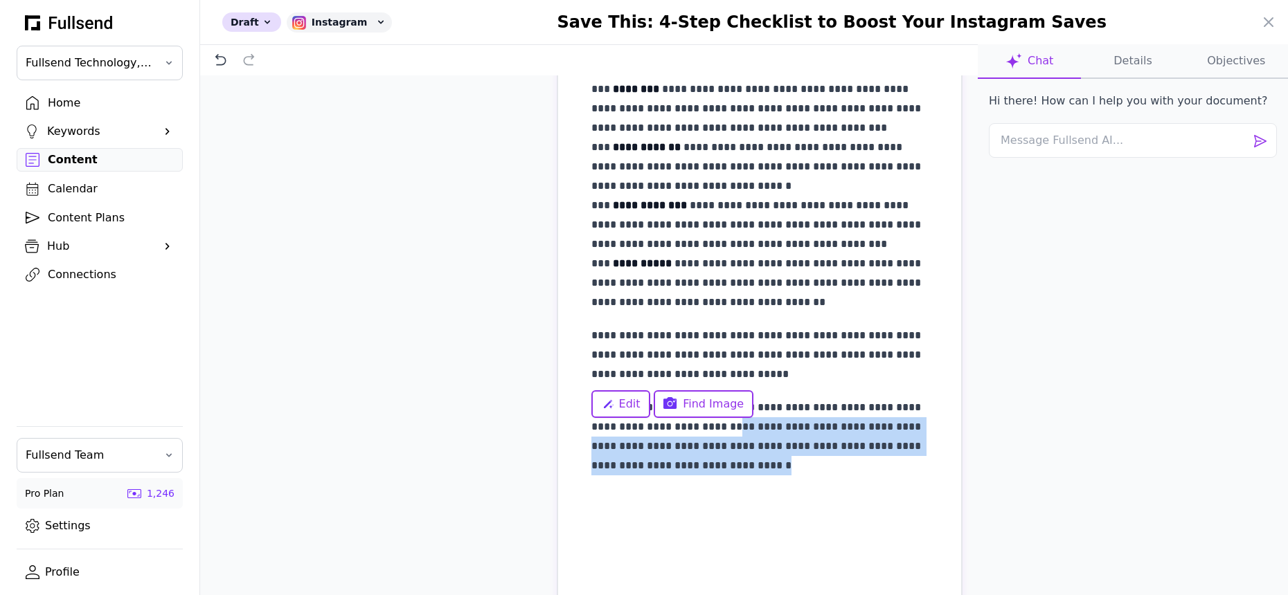
drag, startPoint x: 794, startPoint y: 466, endPoint x: 751, endPoint y: 431, distance: 56.1
click at [751, 431] on p "**********" at bounding box center [759, 437] width 337 height 78
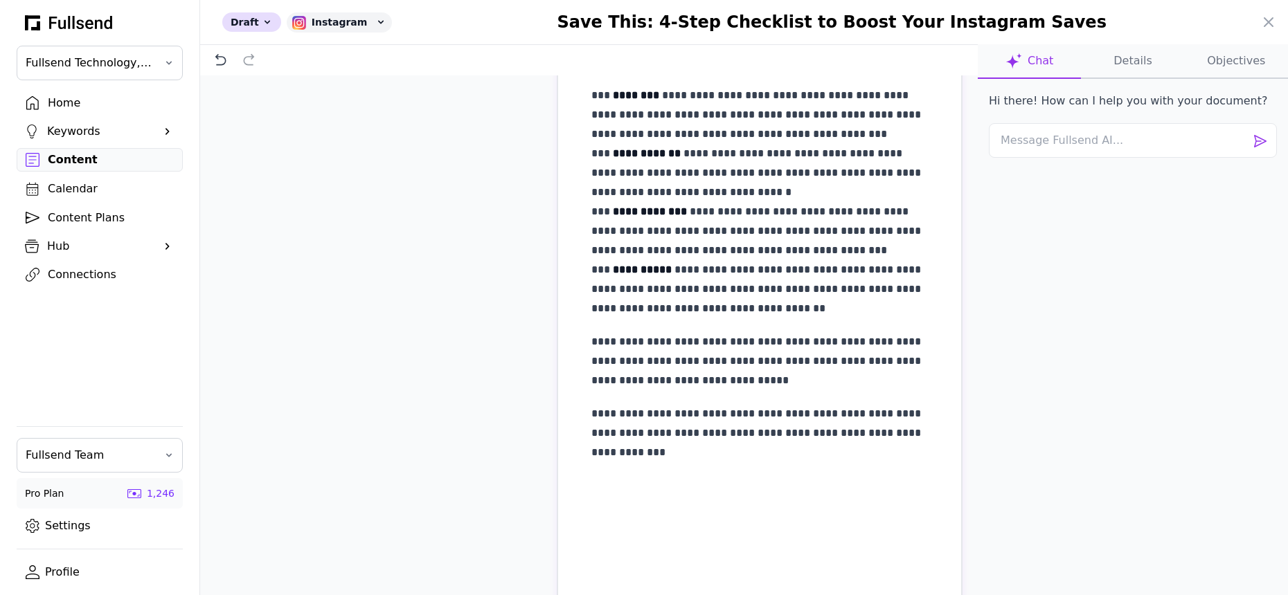
scroll to position [0, 0]
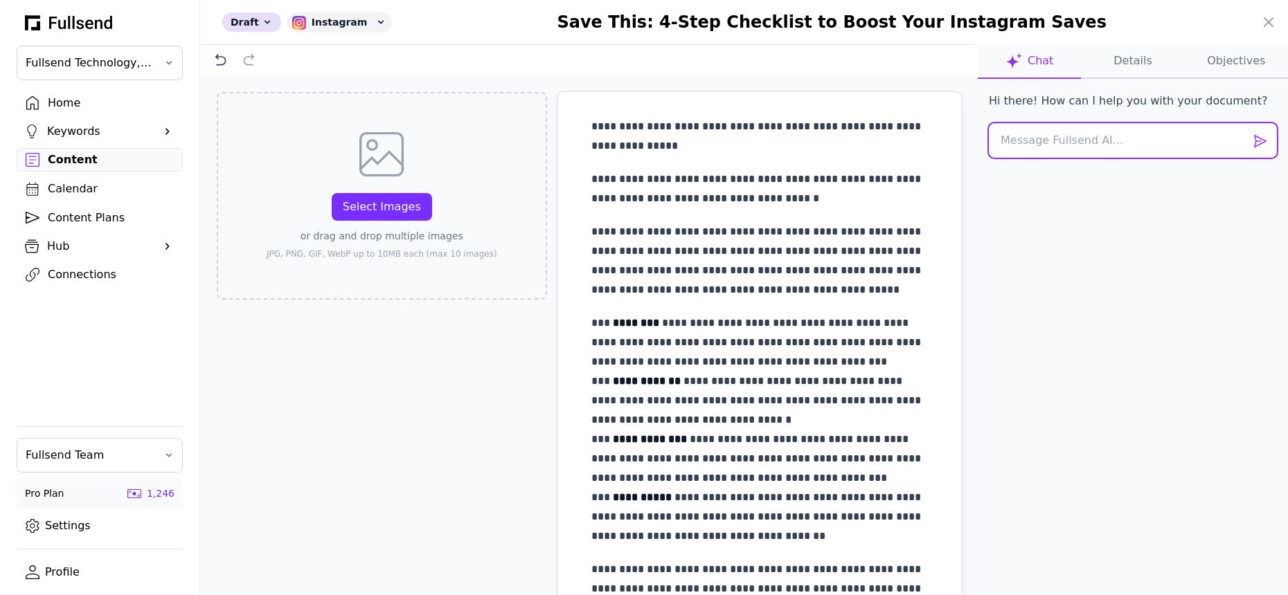
click at [1030, 143] on textarea at bounding box center [1133, 140] width 288 height 35
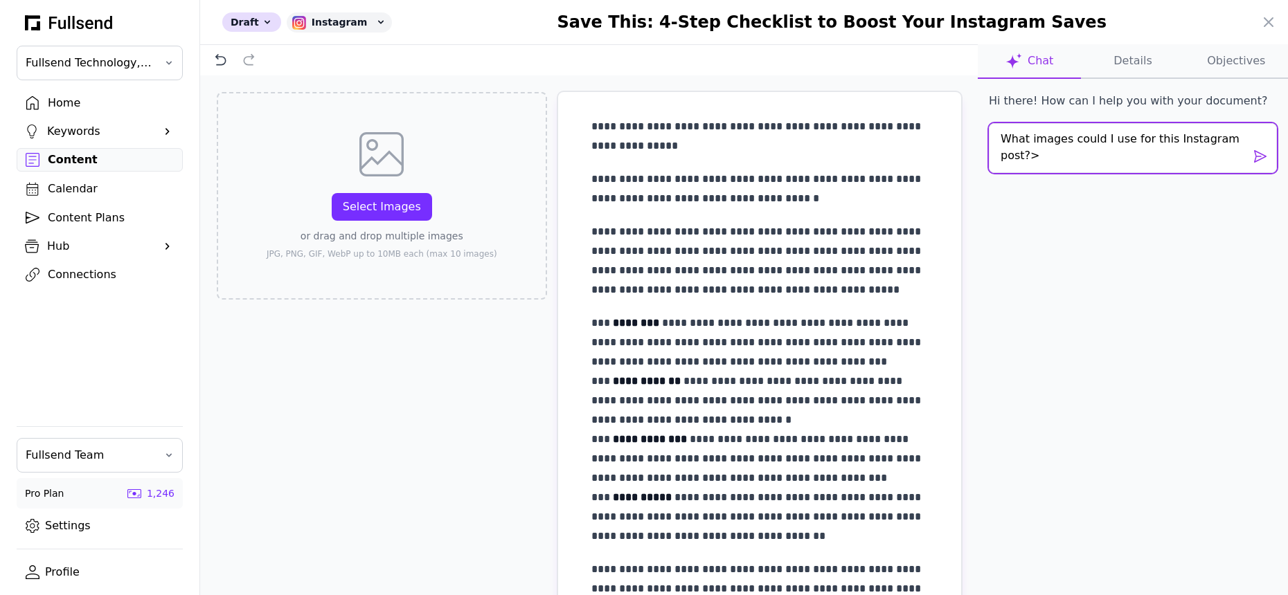
type textarea "What images could I use for this Instagram post?"
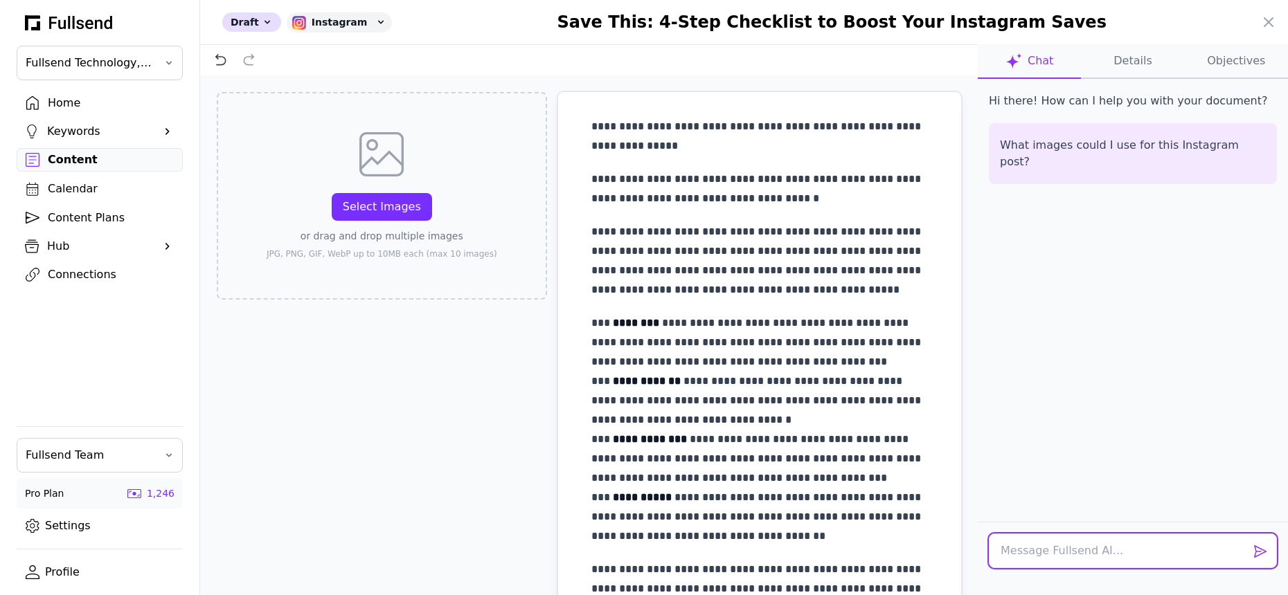
scroll to position [39, 0]
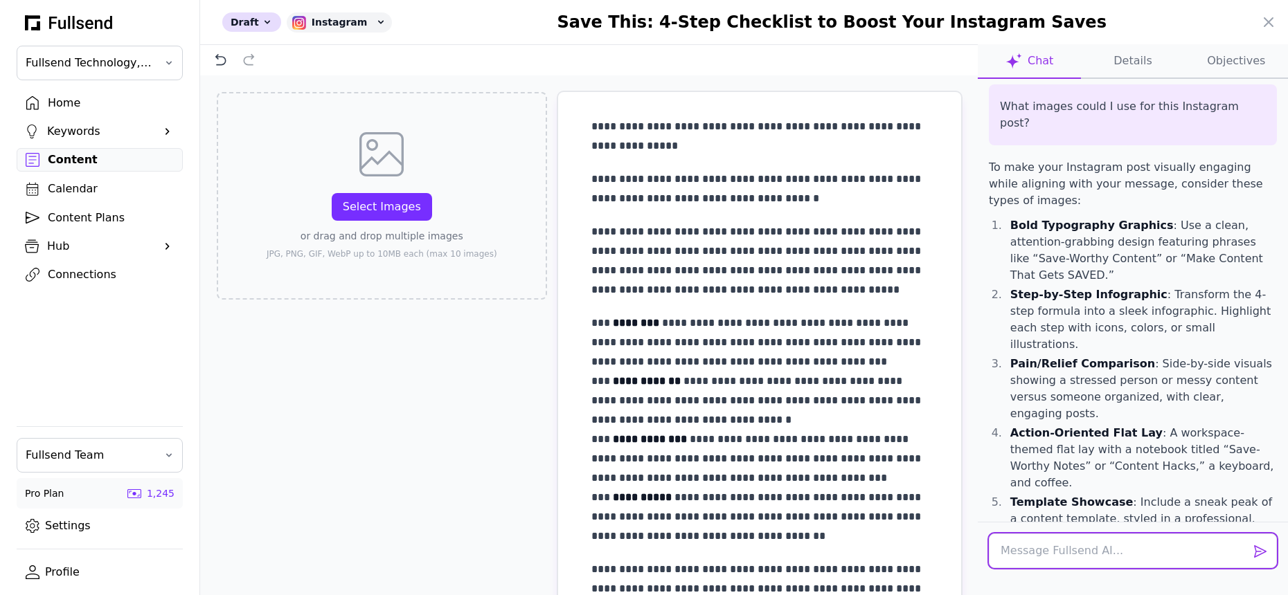
click at [1015, 548] on textarea at bounding box center [1133, 551] width 288 height 35
type textarea "Cool, give me the copy for a slide presentation"
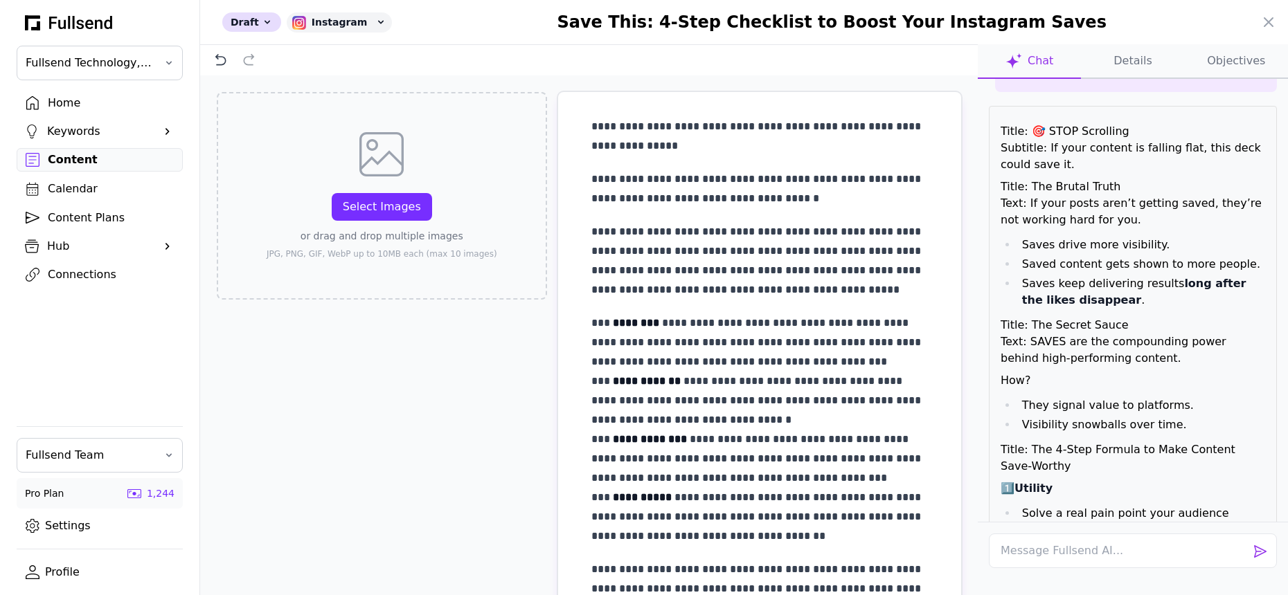
scroll to position [626, 0]
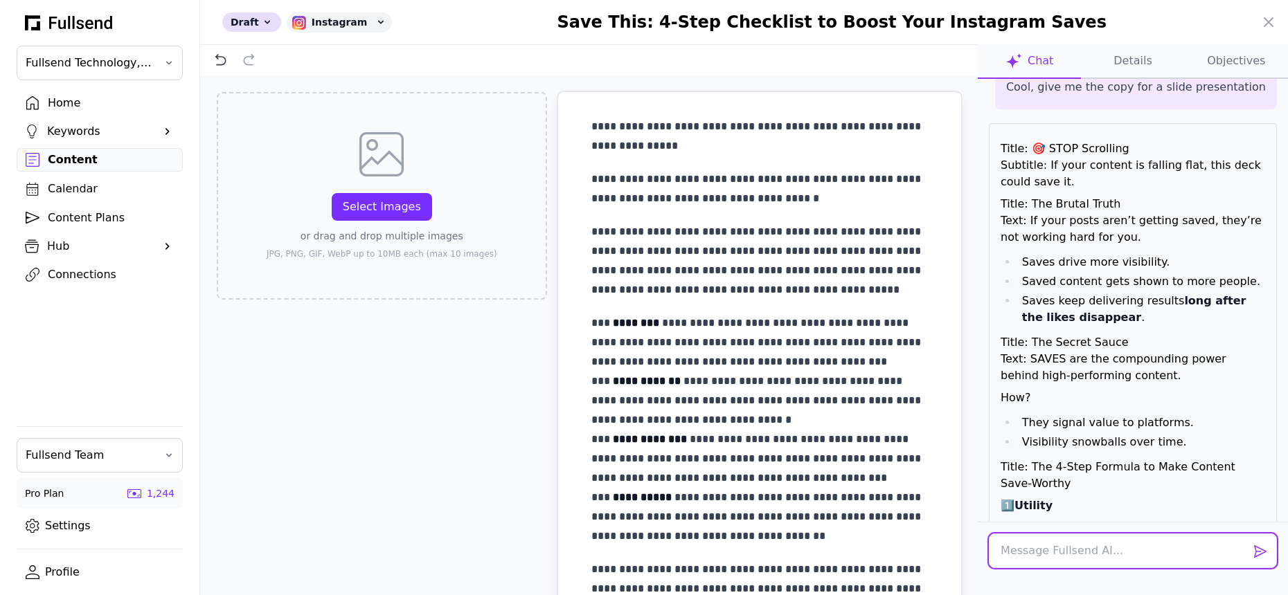
click at [1039, 539] on textarea at bounding box center [1133, 551] width 288 height 35
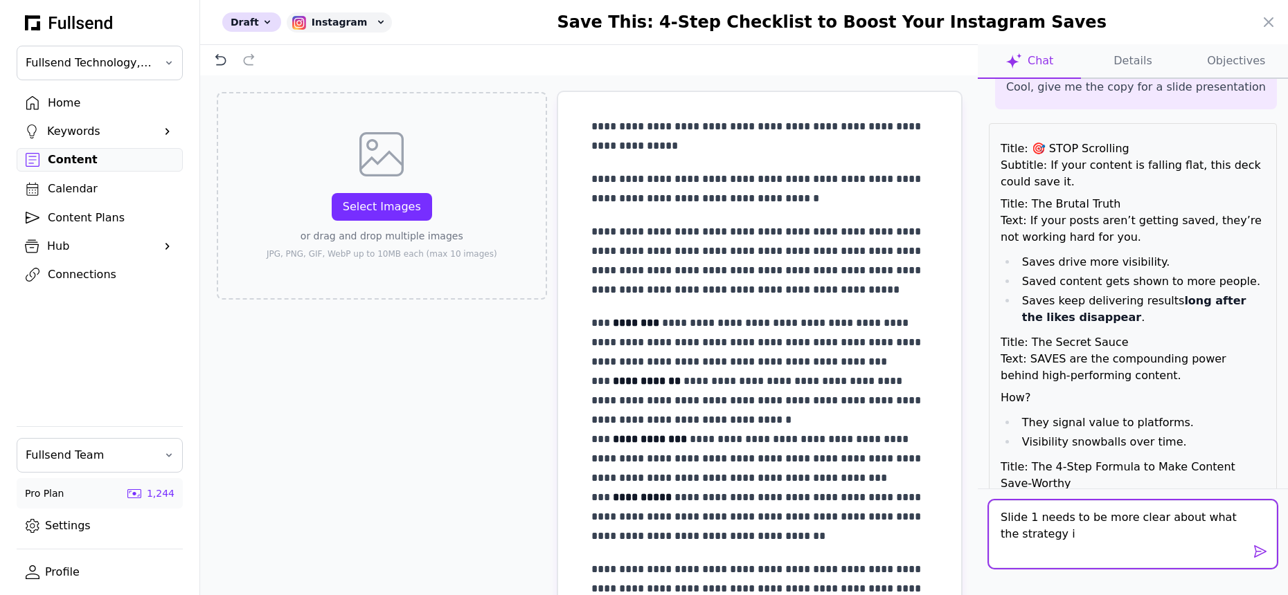
type textarea "Slide 1 needs to be more clear about what the strategy is"
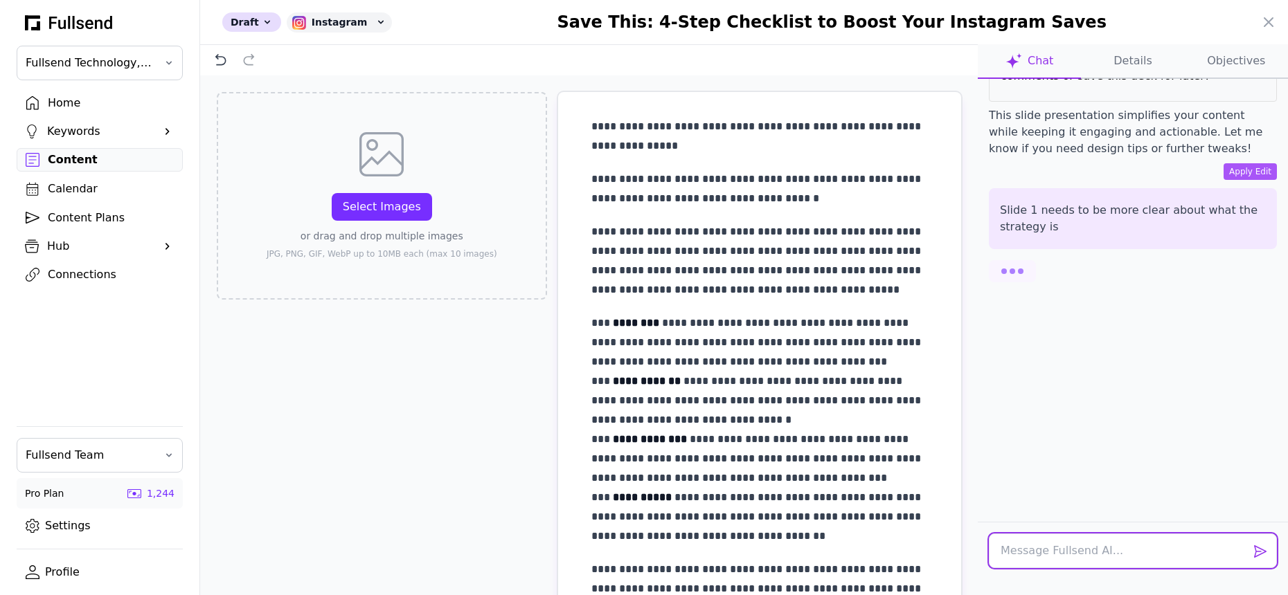
scroll to position [1656, 0]
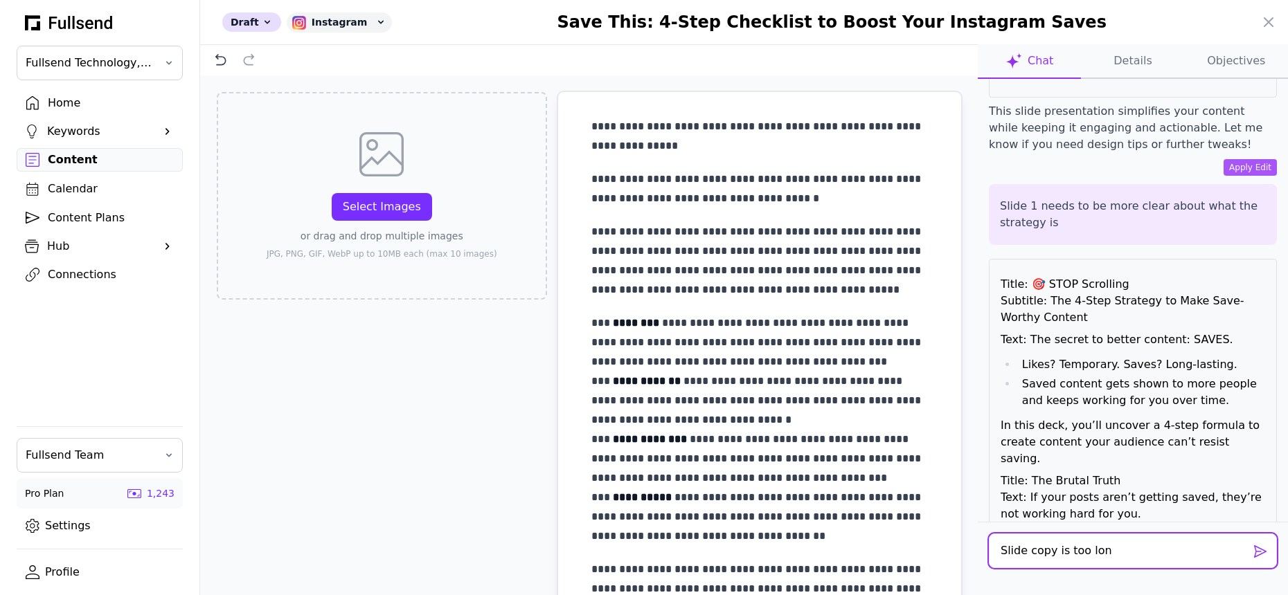
type textarea "Slide copy is too long"
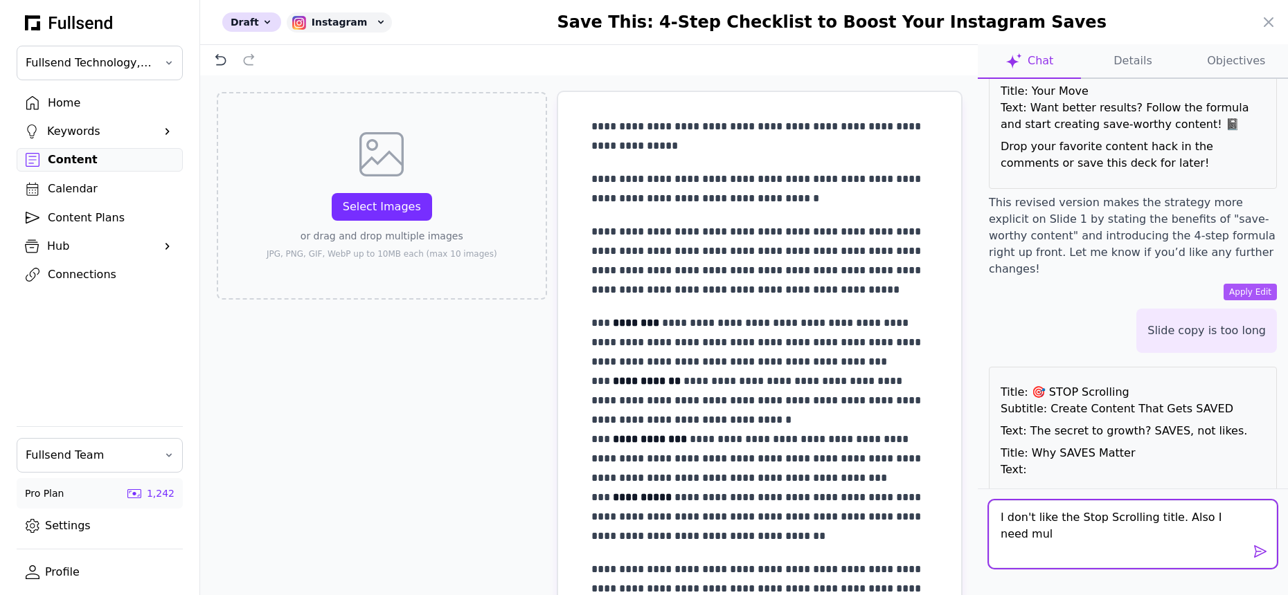
scroll to position [0, 0]
type textarea "I don't like the Stop Scrolling title. Also I need multiple slides"
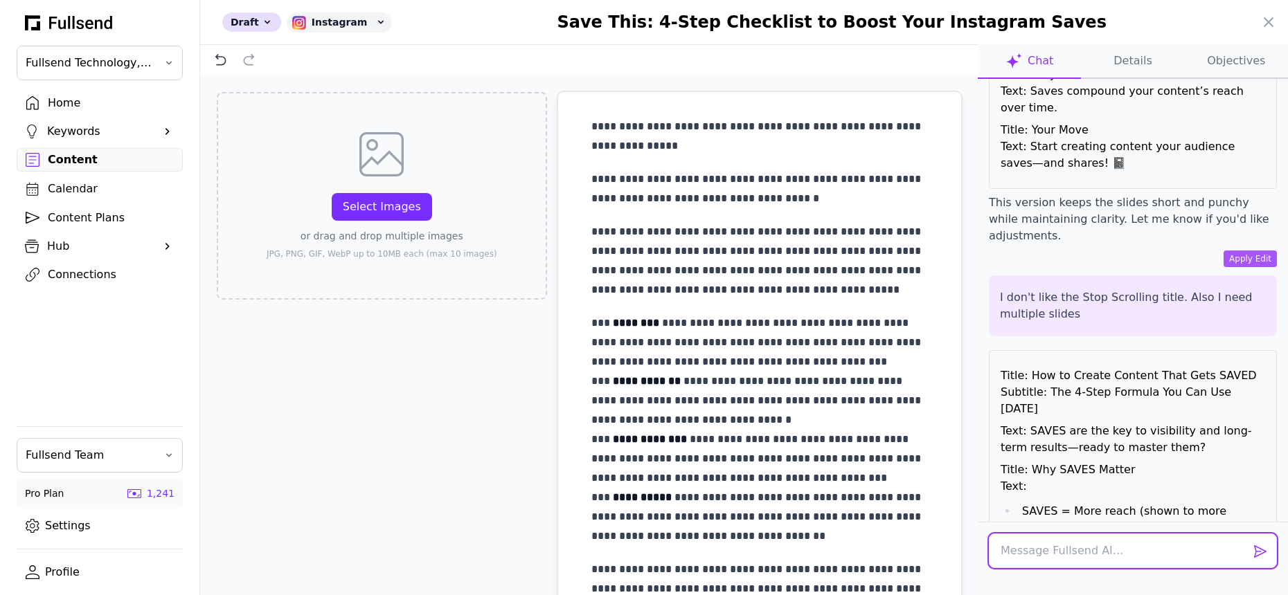
scroll to position [3553, 0]
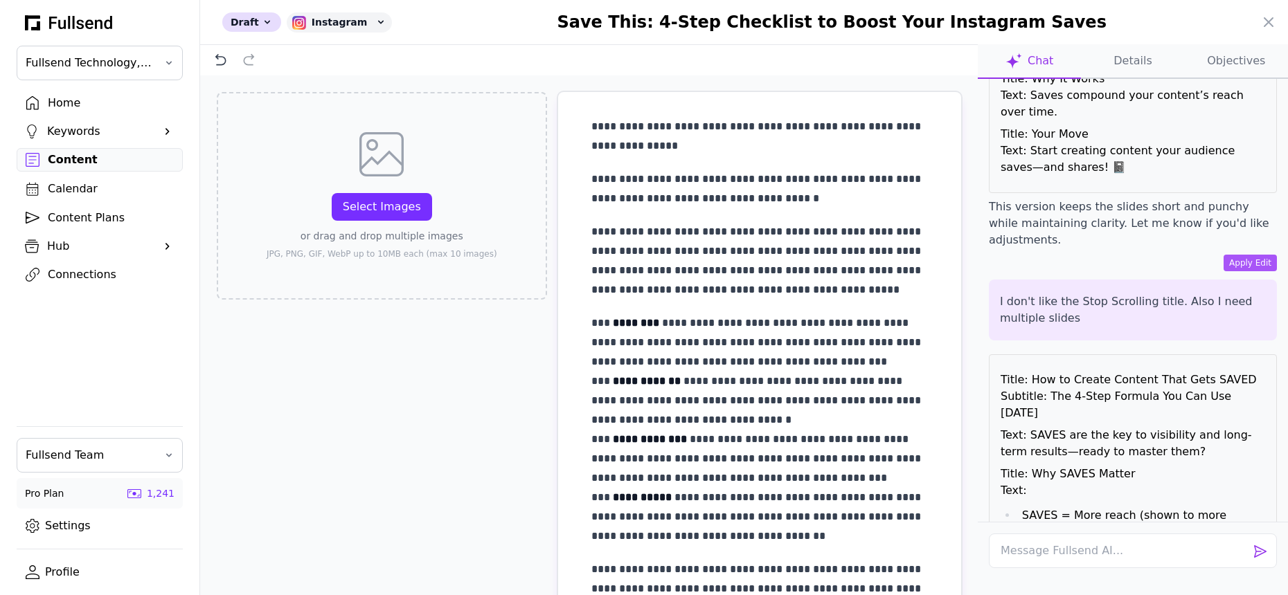
click at [1056, 427] on p "Text: SAVES are the key to visibility and long-term results—ready to master the…" at bounding box center [1133, 443] width 265 height 33
copy p "SAVES are the key to visibility and long-term results"
drag, startPoint x: 1028, startPoint y: 271, endPoint x: 1032, endPoint y: 283, distance: 12.3
click at [1032, 427] on p "Text: SAVES are the key to visibility and long-term results—ready to master the…" at bounding box center [1133, 443] width 265 height 33
drag, startPoint x: 1086, startPoint y: 384, endPoint x: 1019, endPoint y: 351, distance: 74.3
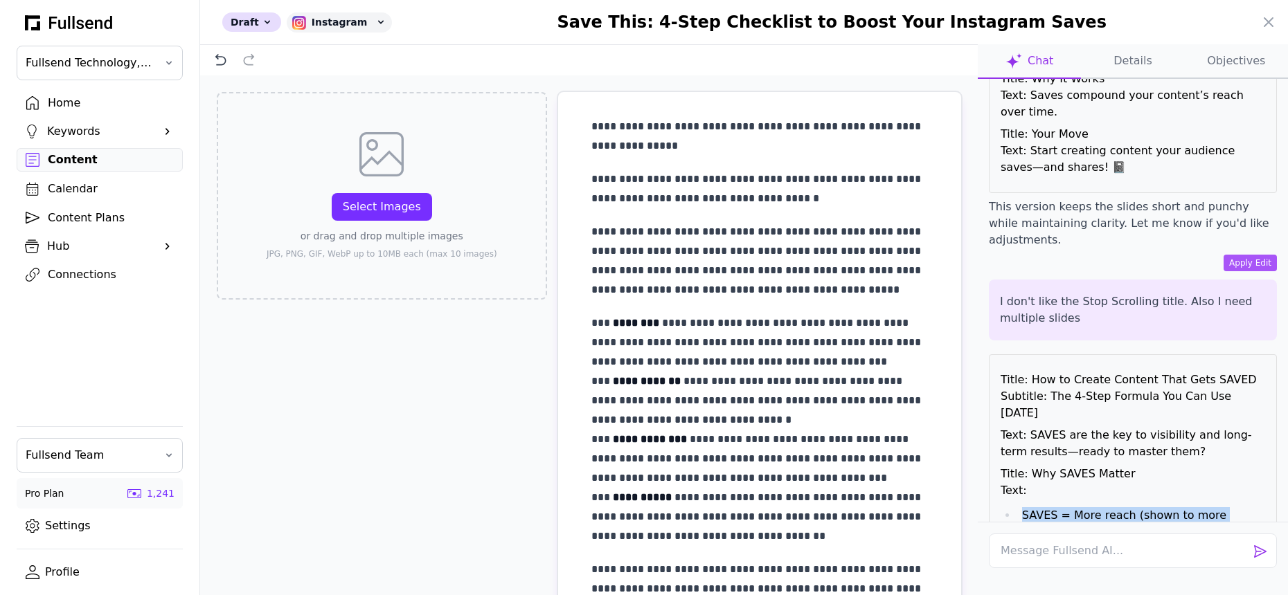
click at [1019, 508] on ul "SAVES = More reach (shown to more people). SAVES = Long-term impact (keeps work…" at bounding box center [1133, 542] width 265 height 69
copy ul "SAVES = More reach (shown to more people). SAVES = Long-term impact (keeps work…"
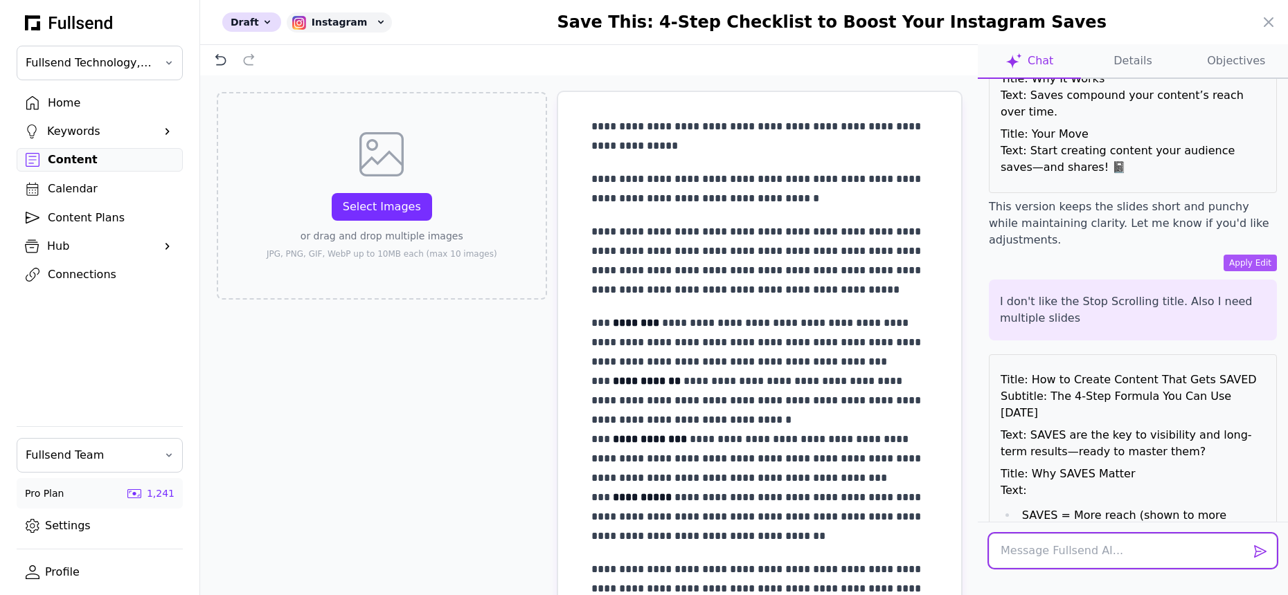
click at [1017, 554] on textarea at bounding box center [1133, 551] width 288 height 35
type textarea "Create an Instagram slides presentation"
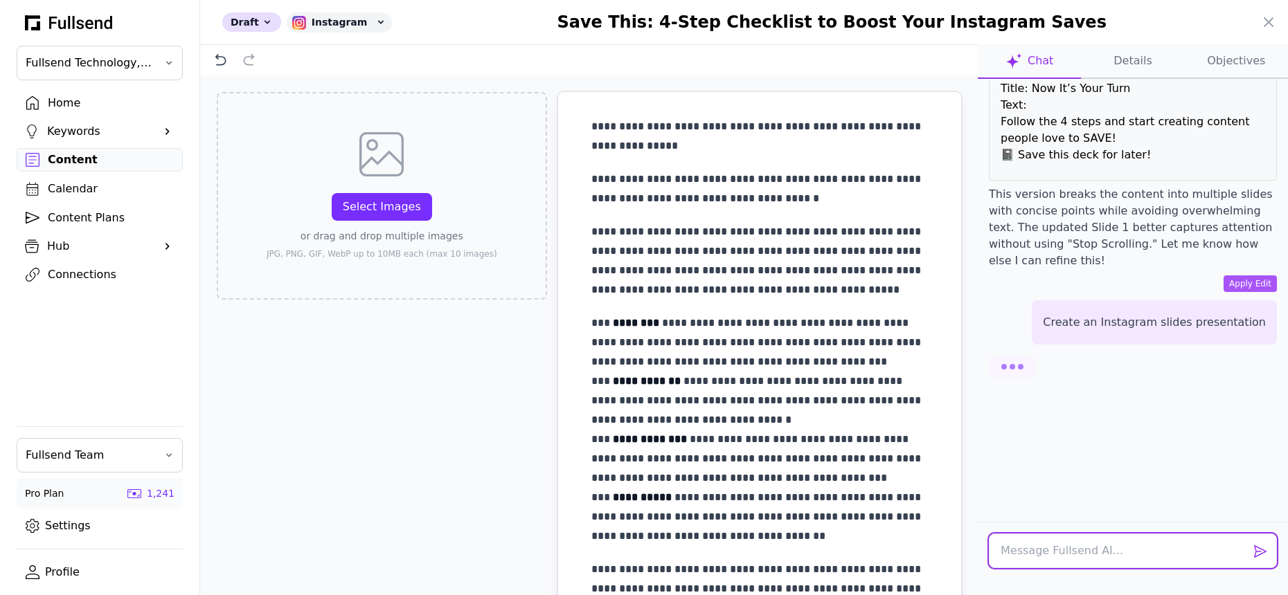
scroll to position [4710, 0]
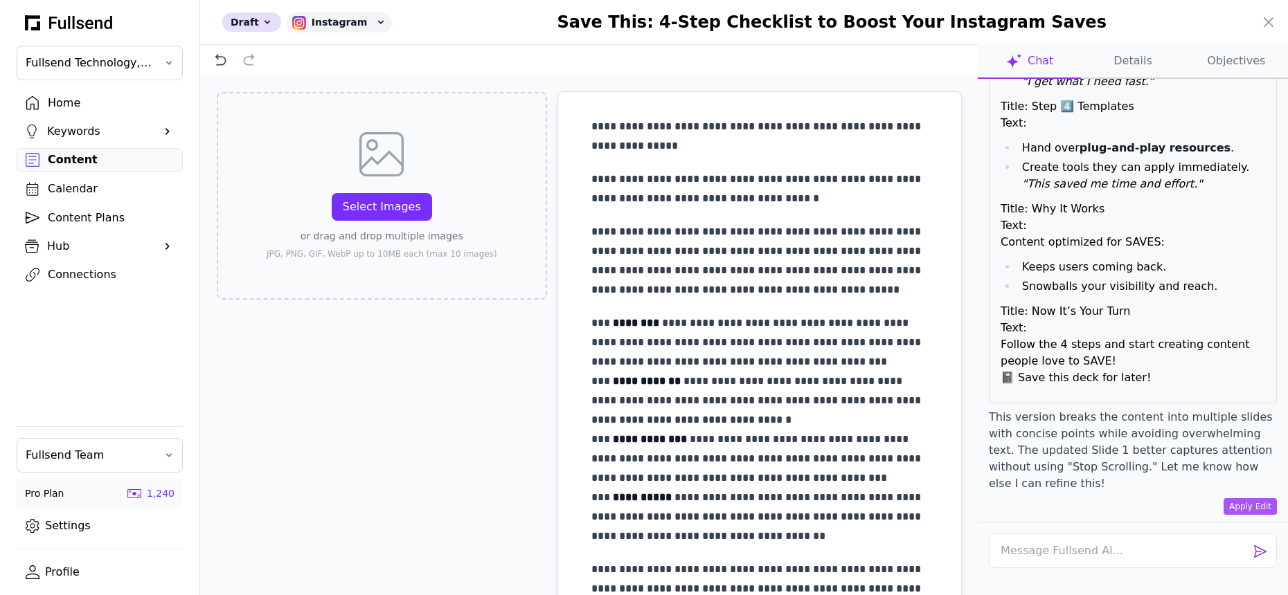
scroll to position [4506, 0]
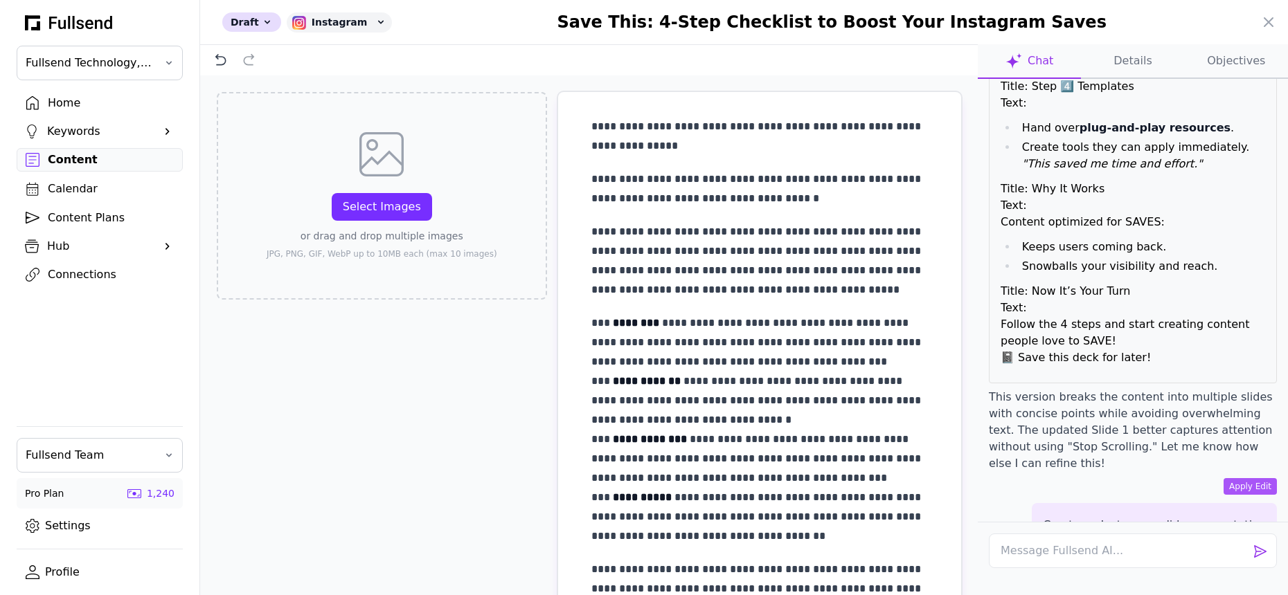
copy p "Your Content Isn’t Working — If It’s Not Getting SAVED"
drag, startPoint x: 1078, startPoint y: 410, endPoint x: 1104, endPoint y: 421, distance: 27.9
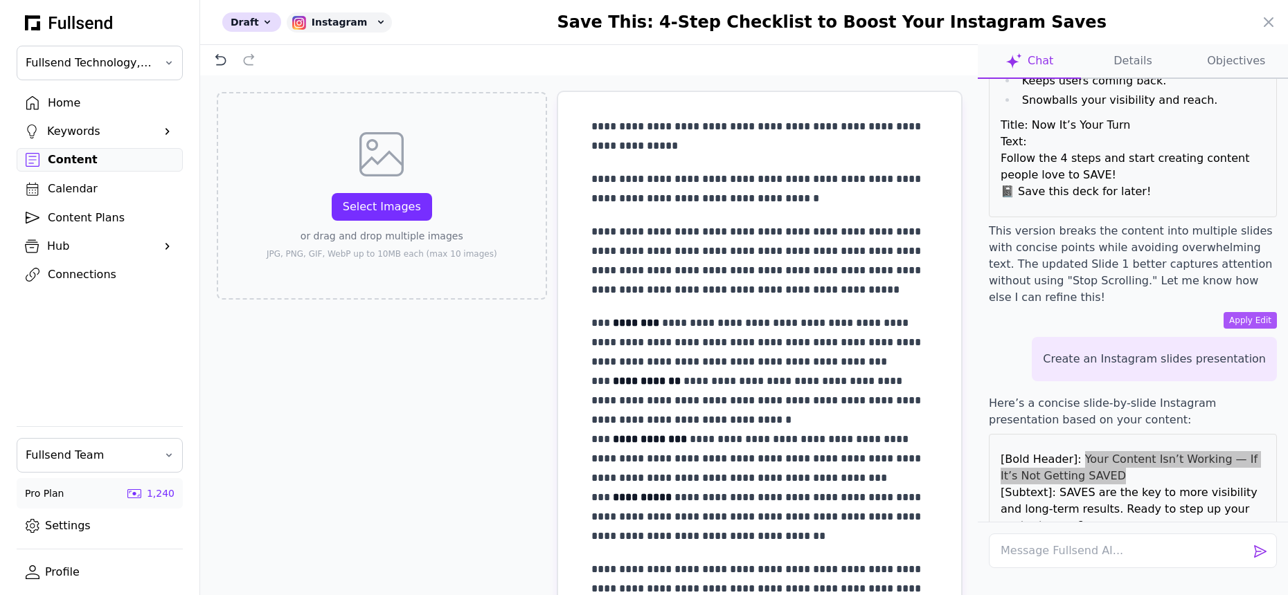
scroll to position [4680, 0]
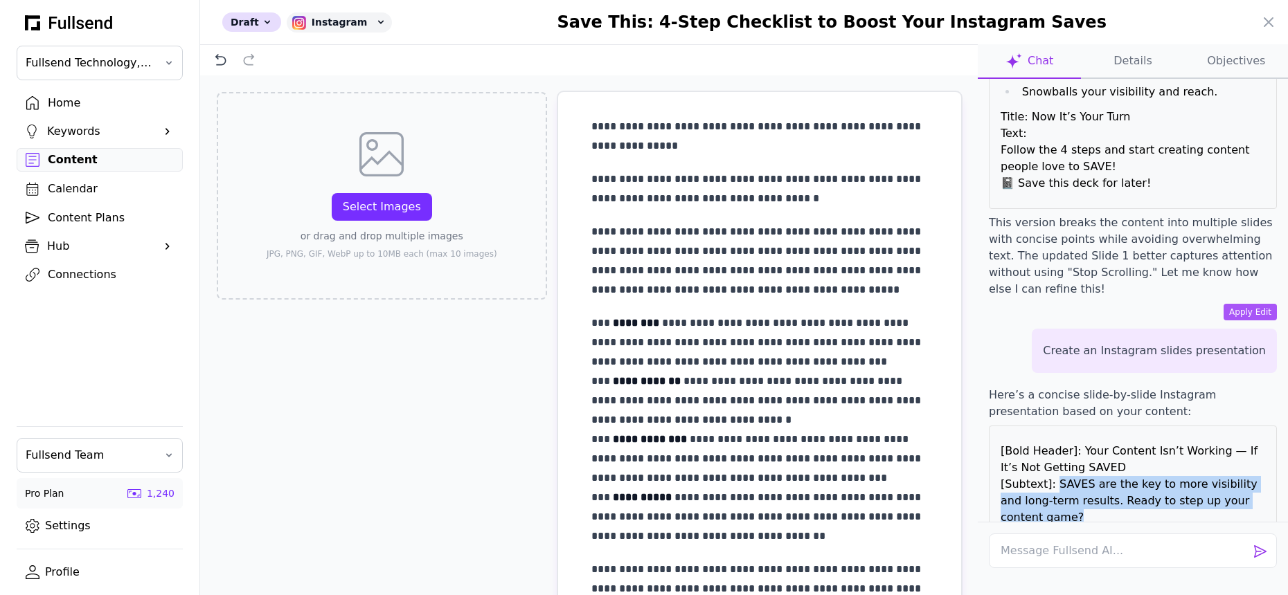
copy p "SAVES are the key to more visibility and long-term results. Ready to step up yo…"
drag, startPoint x: 1055, startPoint y: 269, endPoint x: 1075, endPoint y: 304, distance: 41.0
click at [1075, 443] on p "[Bold Header]: Your Content Isn’t Working — If It’s Not Getting SAVED [Subtext]…" at bounding box center [1133, 484] width 265 height 83
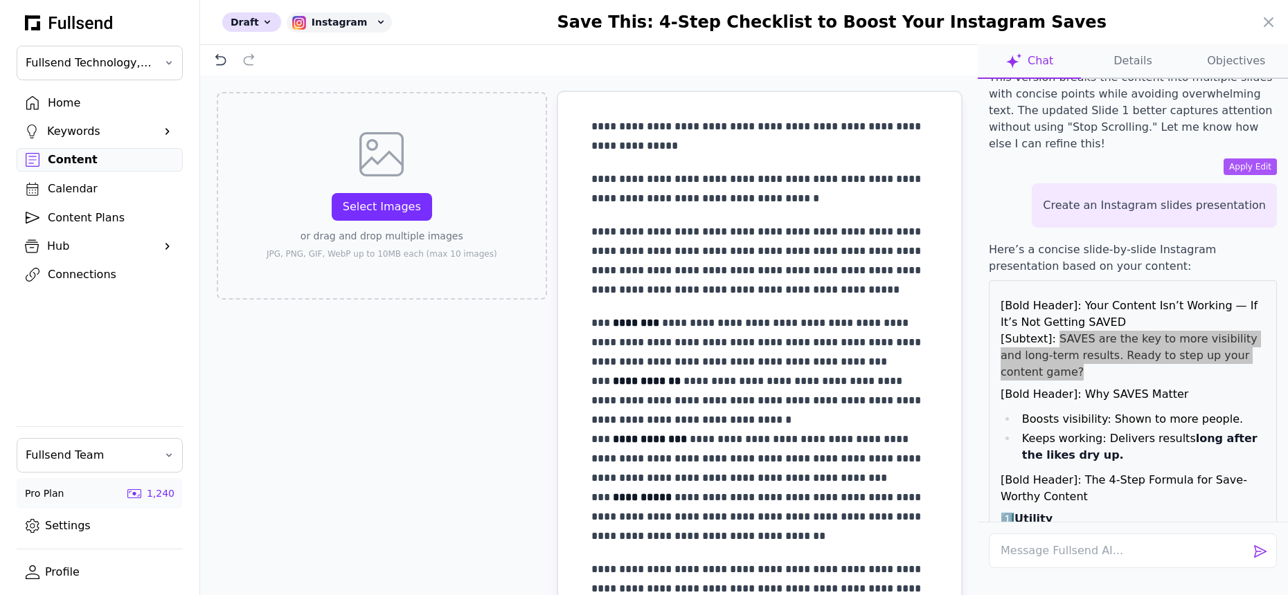
scroll to position [4800, 0]
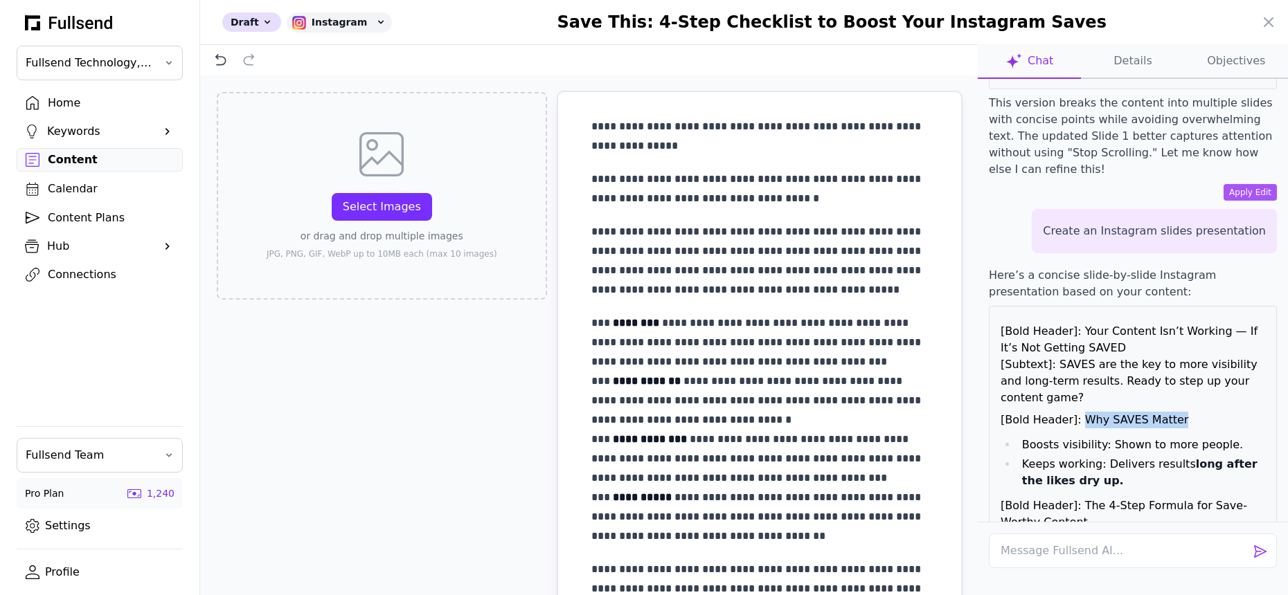
copy p "Why SAVES Matter"
drag, startPoint x: 1079, startPoint y: 206, endPoint x: 1178, endPoint y: 206, distance: 99.7
click at [1178, 412] on p "[Bold Header]: Why SAVES Matter" at bounding box center [1133, 420] width 265 height 17
click at [1034, 437] on li "Boosts visibility: Shown to more people." at bounding box center [1141, 445] width 248 height 17
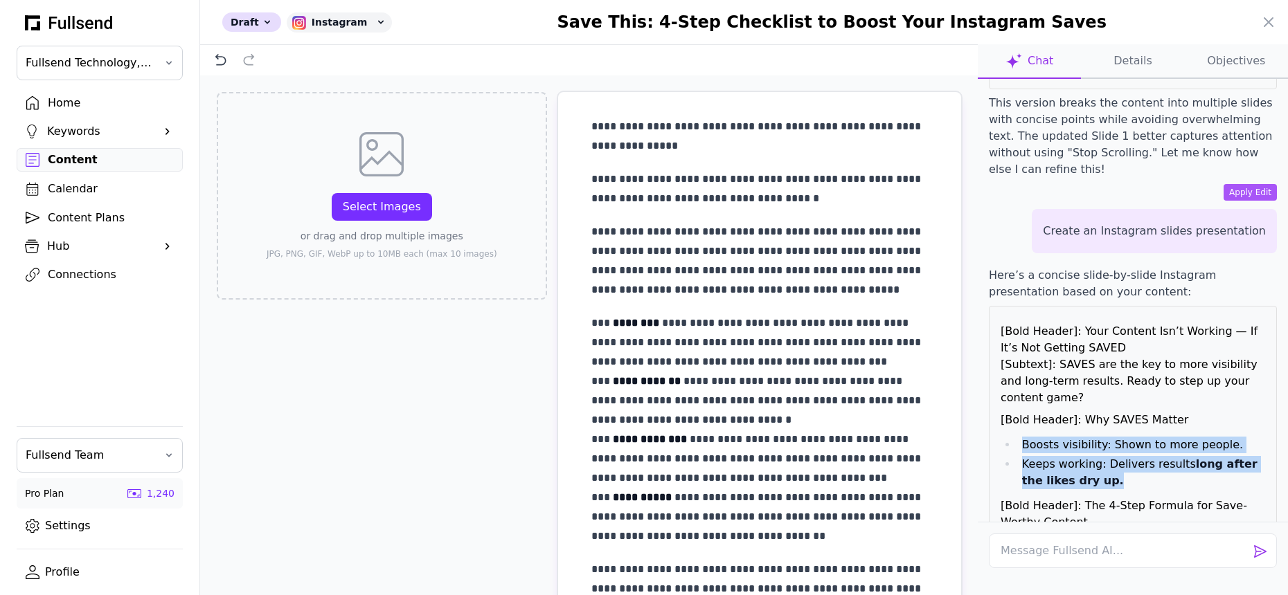
drag, startPoint x: 1023, startPoint y: 233, endPoint x: 1100, endPoint y: 265, distance: 82.9
click at [1100, 437] on ul "Boosts visibility: Shown to more people. Keeps working: Delivers results long a…" at bounding box center [1133, 463] width 265 height 53
copy ul "Boosts visibility: Shown to more people. Keeps working: Delivers results long a…"
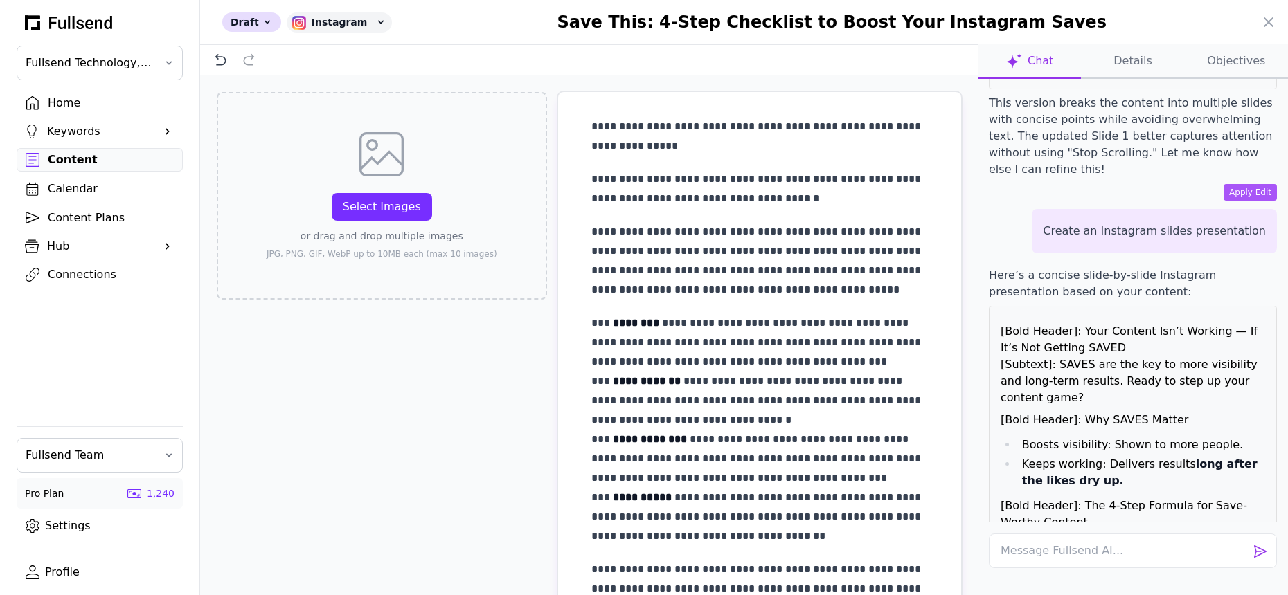
click at [1075, 498] on p "[Bold Header]: The 4-Step Formula for Save-Worthy Content" at bounding box center [1133, 514] width 265 height 33
drag, startPoint x: 1079, startPoint y: 292, endPoint x: 1079, endPoint y: 310, distance: 18.7
click at [1079, 498] on p "[Bold Header]: The 4-Step Formula for Save-Worthy Content" at bounding box center [1133, 514] width 265 height 33
copy p "The 4-Step Formula for Save-Worthy Content"
copy p "1️⃣ Utility 2️⃣ Specificity 3️⃣ Skimmability 4️⃣ Templates"
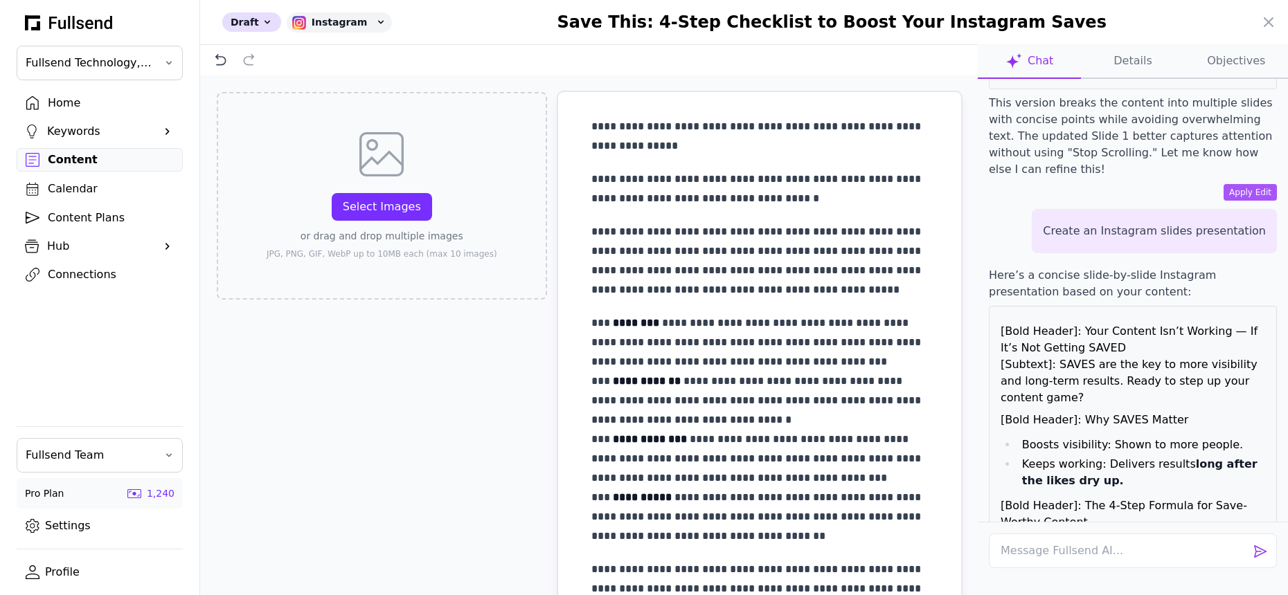
drag, startPoint x: 1088, startPoint y: 386, endPoint x: 998, endPoint y: 333, distance: 103.7
click at [1092, 537] on p "1️⃣ Utility 2️⃣ Specificity 3️⃣ Skimmability 4️⃣ Templates" at bounding box center [1133, 570] width 265 height 66
copy p "Step 1️⃣: Utility"
drag, startPoint x: 1077, startPoint y: 400, endPoint x: 987, endPoint y: 400, distance: 90.7
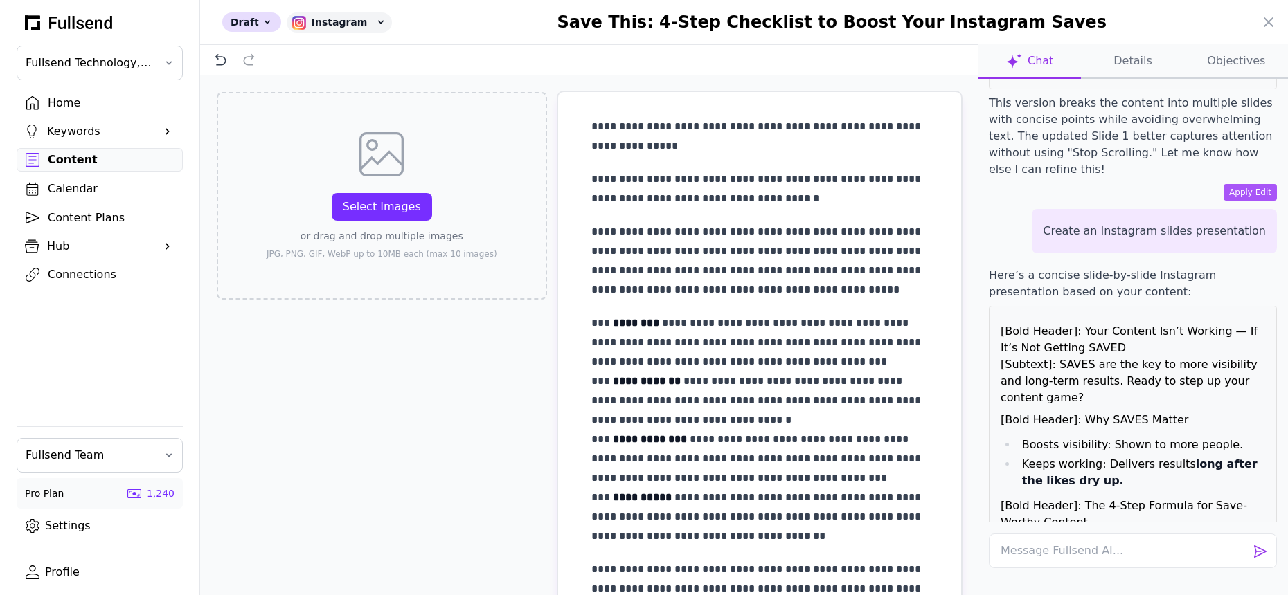
click at [987, 400] on div "Hi there! How can I help you with your document? What images could I use for th…" at bounding box center [1133, 300] width 310 height 443
copy p "Solve a real problem for your audience. Offer simple, actionable fixes."
drag, startPoint x: 1124, startPoint y: 438, endPoint x: 1038, endPoint y: 419, distance: 88.7
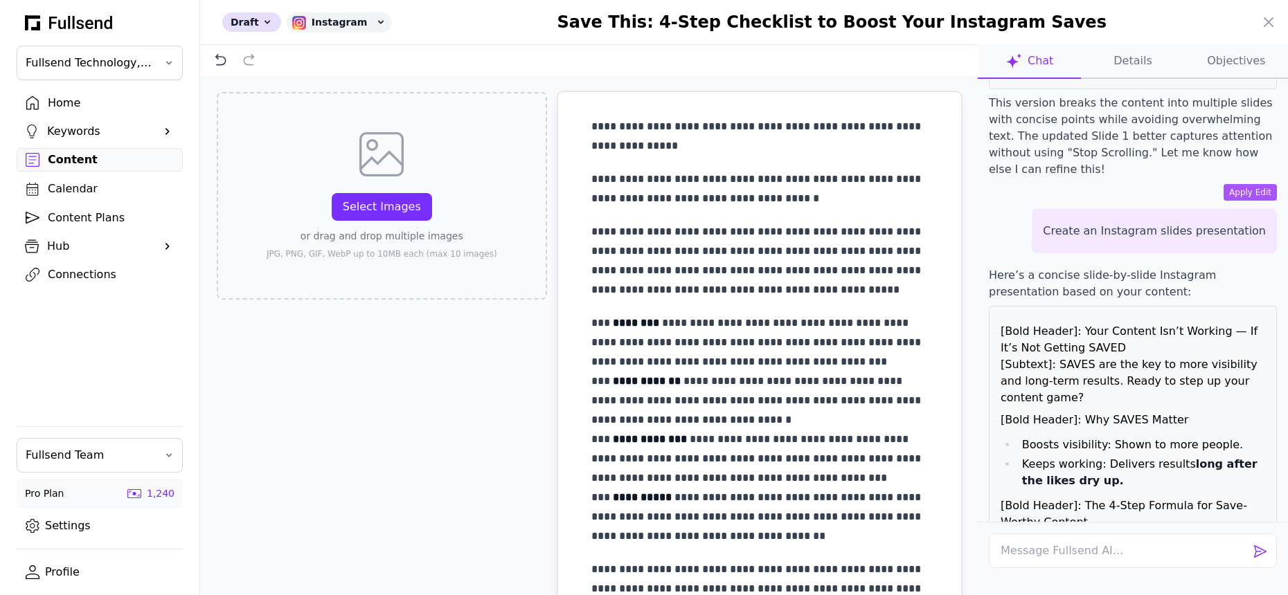
drag, startPoint x: 1050, startPoint y: 451, endPoint x: 1051, endPoint y: 463, distance: 11.9
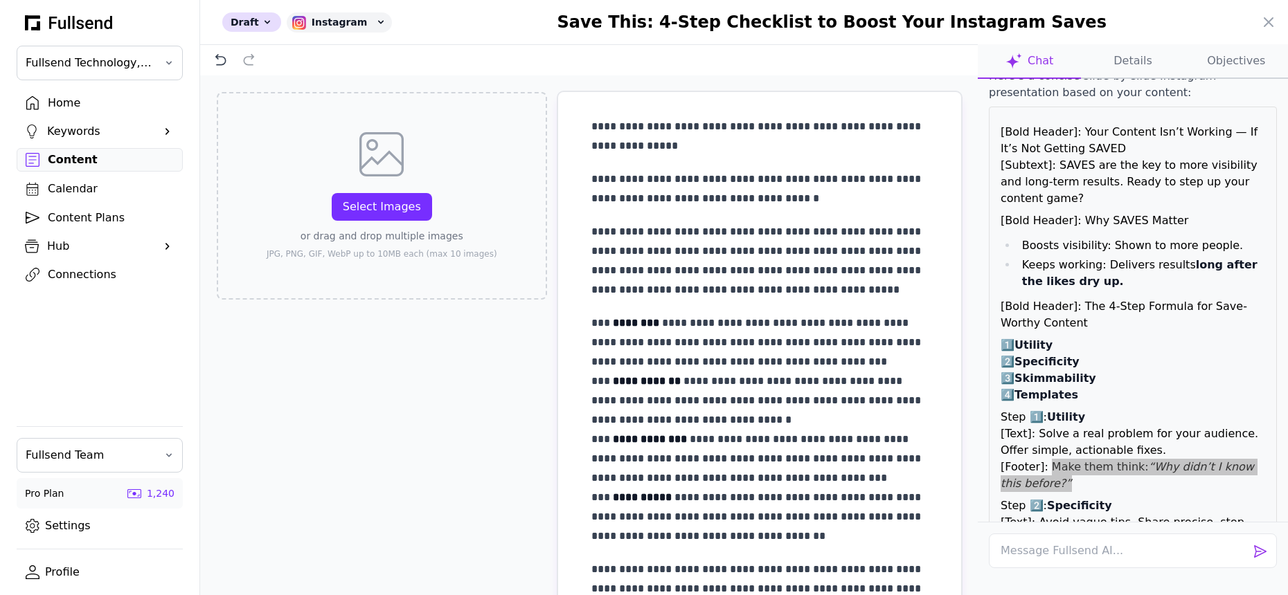
scroll to position [5010, 0]
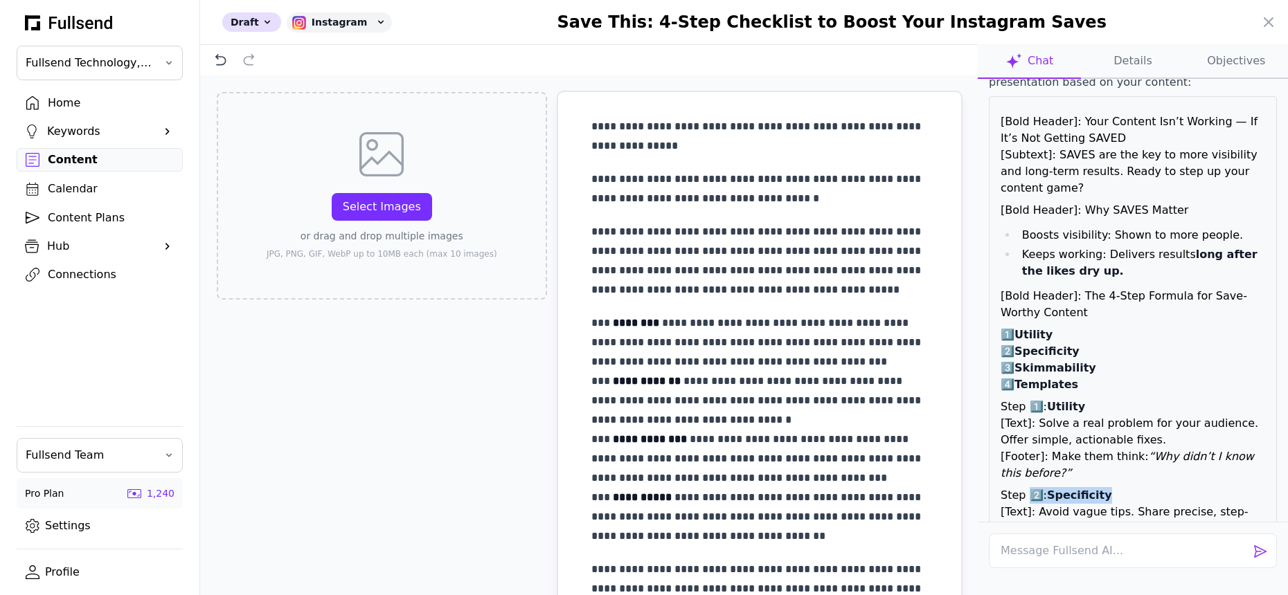
drag, startPoint x: 1102, startPoint y: 278, endPoint x: 1028, endPoint y: 279, distance: 74.8
click at [1028, 487] on p "Step 2️⃣: Specificity [Text]: Avoid vague tips. Share precise, step-by-step sol…" at bounding box center [1133, 520] width 265 height 66
drag, startPoint x: 1038, startPoint y: 300, endPoint x: 1050, endPoint y: 315, distance: 19.3
click at [1050, 487] on p "Step 2️⃣: Specificity [Text]: Avoid vague tips. Share precise, step-by-step sol…" at bounding box center [1133, 520] width 265 height 66
click at [1081, 487] on p "Step 2️⃣: Specificity [Text]: Avoid vague tips. Share precise, step-by-step sol…" at bounding box center [1133, 520] width 265 height 66
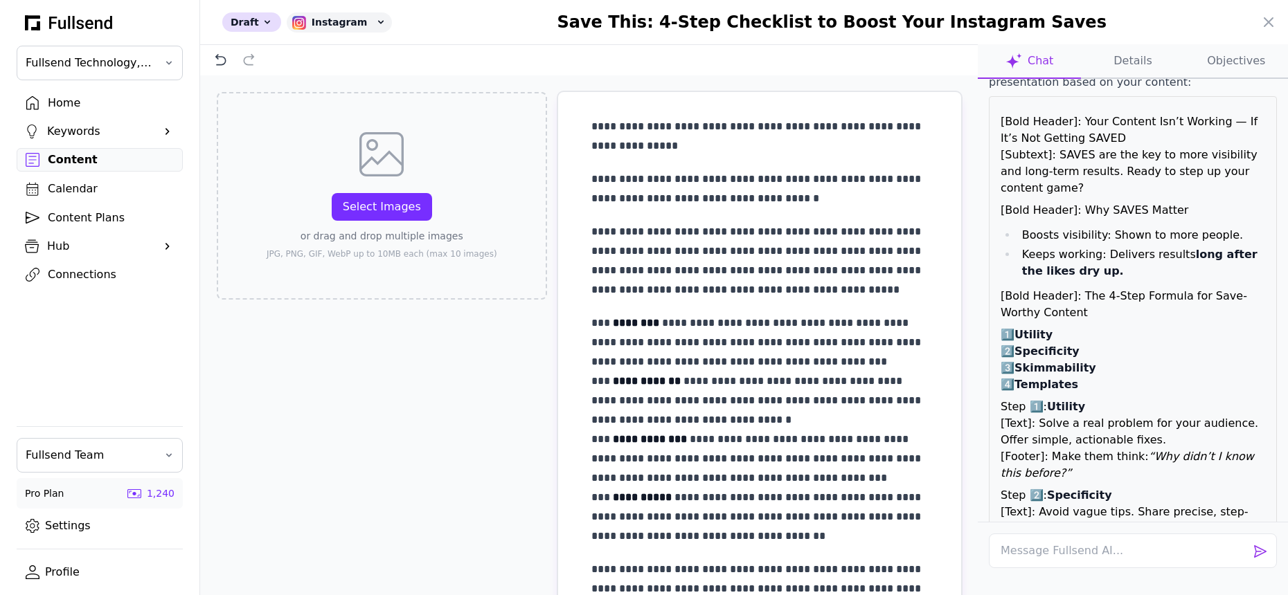
click at [1081, 487] on p "Step 2️⃣: Specificity [Text]: Avoid vague tips. Share precise, step-by-step sol…" at bounding box center [1133, 520] width 265 height 66
drag, startPoint x: 1160, startPoint y: 330, endPoint x: 1046, endPoint y: 334, distance: 114.3
click at [1046, 487] on p "Step 2️⃣: Specificity [Text]: Avoid vague tips. Share precise, step-by-step sol…" at bounding box center [1133, 520] width 265 height 66
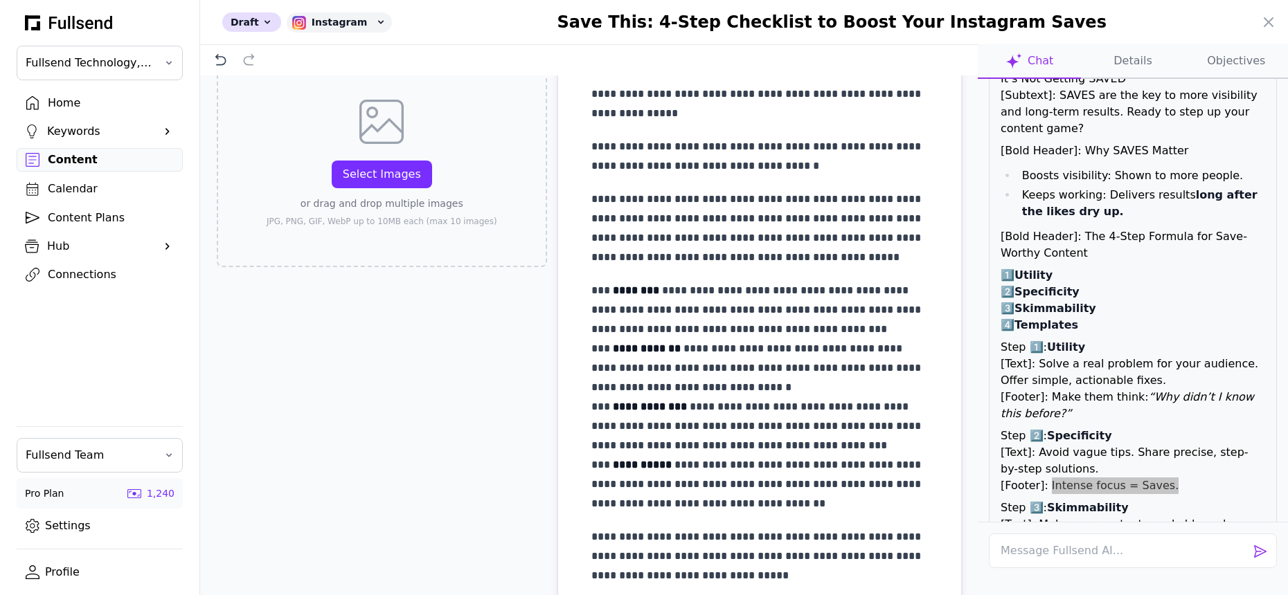
scroll to position [5076, 0]
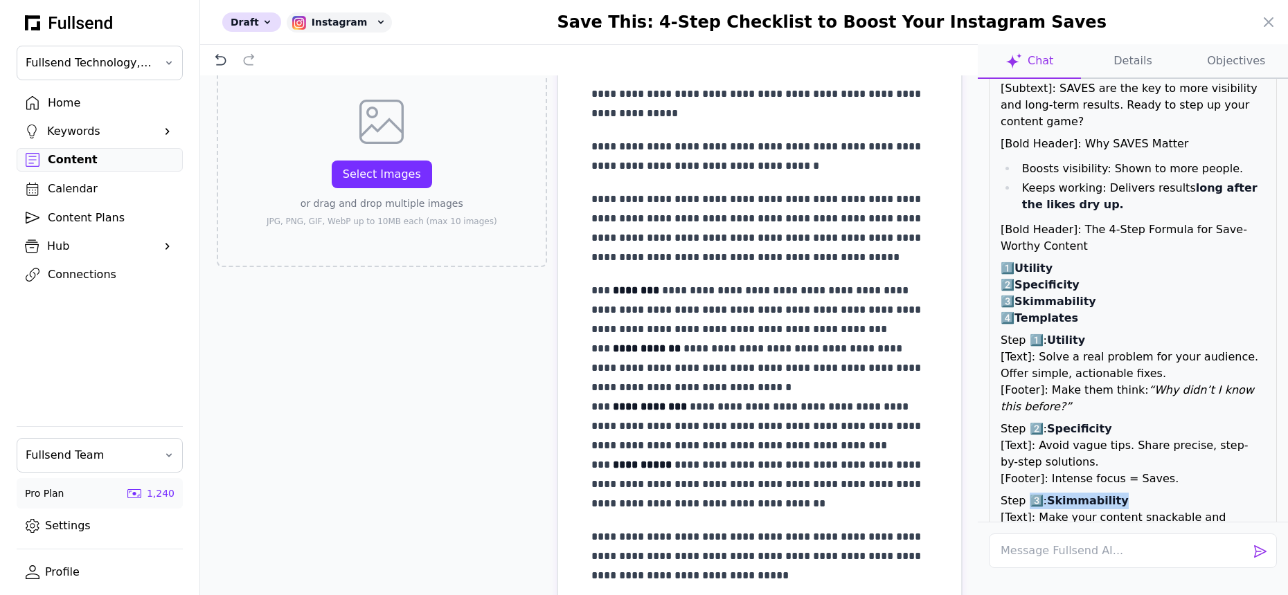
drag, startPoint x: 1120, startPoint y: 287, endPoint x: 1027, endPoint y: 288, distance: 93.5
click at [1027, 493] on p "Step 3️⃣: Skimmability [Text]: Make your content snackable and scannable:" at bounding box center [1133, 518] width 265 height 50
click at [1039, 493] on p "Step 3️⃣: Skimmability [Text]: Make your content snackable and scannable:" at bounding box center [1133, 518] width 265 height 50
drag, startPoint x: 1035, startPoint y: 305, endPoint x: 1203, endPoint y: 341, distance: 171.2
click at [1203, 341] on div "[Bold Header]: Your Content Isn’t Working — If It’s Not Getting SAVED [Subtext]…" at bounding box center [1133, 464] width 288 height 868
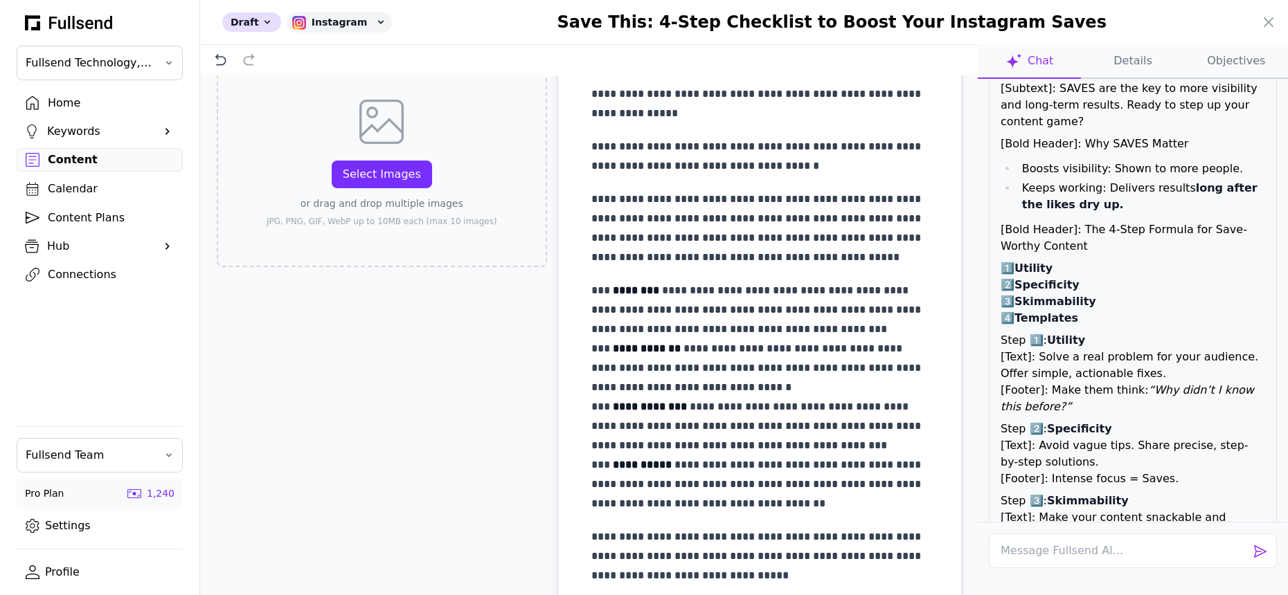
click at [1187, 571] on li "Add lists and bolded key points. [Footer]: Fast content = Fast SAVES." at bounding box center [1141, 587] width 248 height 33
drag, startPoint x: 1203, startPoint y: 364, endPoint x: 1070, endPoint y: 367, distance: 133.0
click at [1070, 571] on li "Add lists and bolded key points. [Footer]: Fast content = Fast SAVES." at bounding box center [1141, 587] width 248 height 33
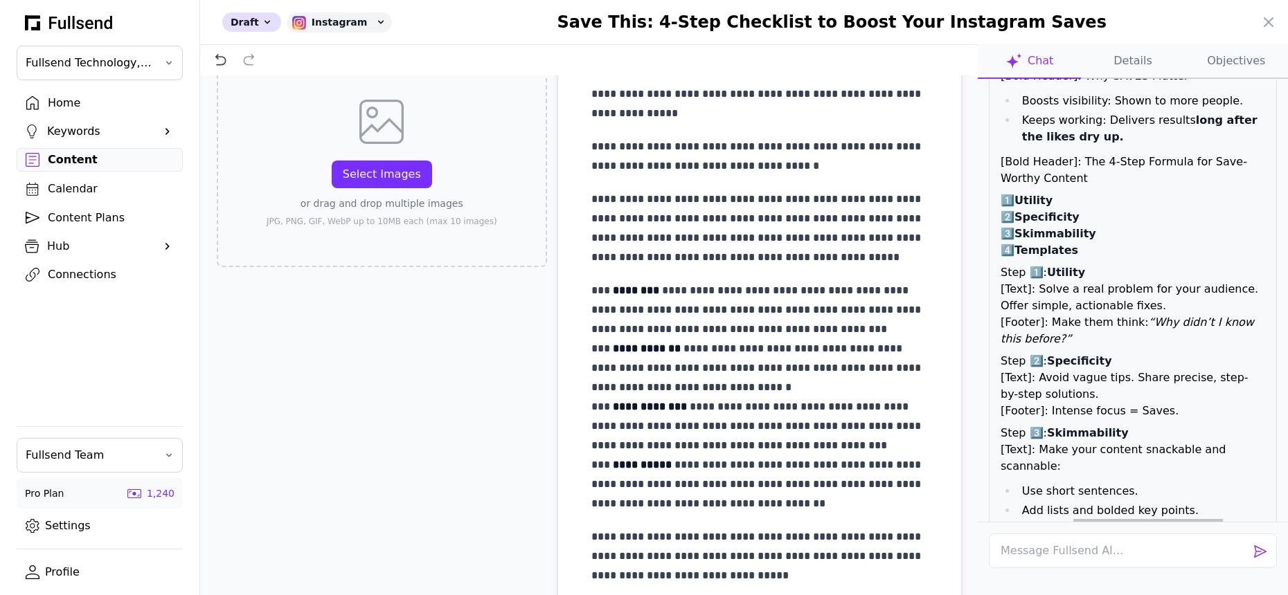
scroll to position [5157, 0]
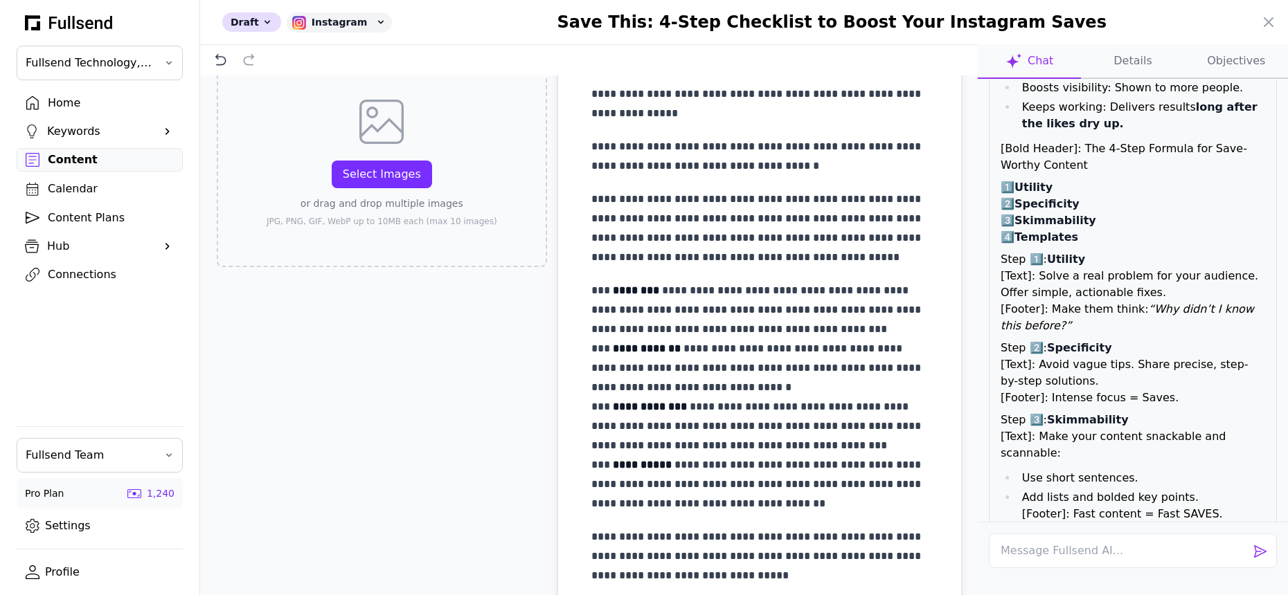
drag, startPoint x: 1037, startPoint y: 324, endPoint x: 1117, endPoint y: 334, distance: 81.0
click at [1117, 531] on p "Step 4️⃣: Templates [Text]: Hand over ready-to-use tools your audience can appl…" at bounding box center [1133, 564] width 265 height 66
click at [1104, 531] on p "Step 4️⃣: Templates [Text]: Hand over ready-to-use tools your audience can appl…" at bounding box center [1133, 564] width 265 height 66
drag, startPoint x: 1100, startPoint y: 310, endPoint x: 993, endPoint y: 310, distance: 107.3
click at [993, 310] on div "[Bold Header]: Your Content Isn’t Working — If It’s Not Getting SAVED [Subtext]…" at bounding box center [1133, 383] width 288 height 868
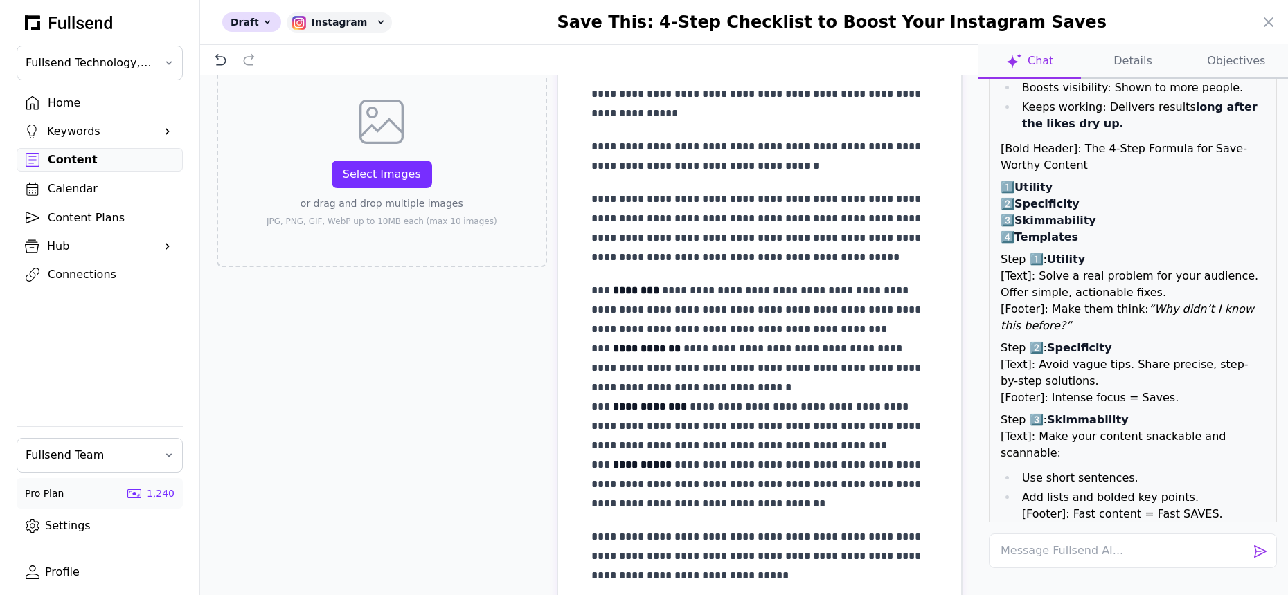
drag, startPoint x: 1037, startPoint y: 324, endPoint x: 1104, endPoint y: 334, distance: 67.9
click at [1104, 531] on p "Step 4️⃣: Templates [Text]: Hand over ready-to-use tools your audience can appl…" at bounding box center [1133, 564] width 265 height 66
drag, startPoint x: 1204, startPoint y: 358, endPoint x: 1048, endPoint y: 362, distance: 155.8
click at [1048, 531] on p "Step 4️⃣: Templates [Text]: Hand over ready-to-use tools your audience can appl…" at bounding box center [1133, 564] width 265 height 66
drag, startPoint x: 1097, startPoint y: 339, endPoint x: 1036, endPoint y: 330, distance: 61.6
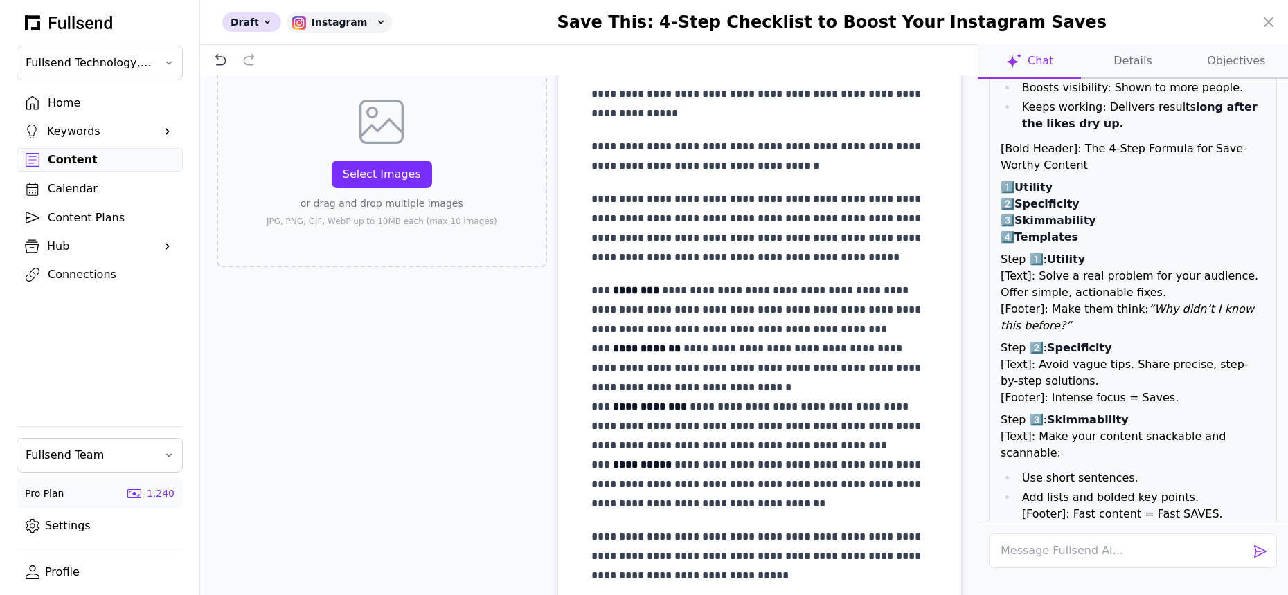
click at [1036, 531] on p "Step 4️⃣: Templates [Text]: Hand over ready-to-use tools your audience can appl…" at bounding box center [1133, 564] width 265 height 66
click at [1109, 531] on p "Step 4️⃣: Templates [Text]: Hand over ready-to-use tools your audience can appl…" at bounding box center [1133, 564] width 265 height 66
drag, startPoint x: 1102, startPoint y: 341, endPoint x: 1037, endPoint y: 328, distance: 65.6
click at [1037, 531] on p "Step 4️⃣: Templates [Text]: Hand over ready-to-use tools your audience can appl…" at bounding box center [1133, 564] width 265 height 66
click at [1172, 582] on em "every" at bounding box center [1171, 588] width 31 height 13
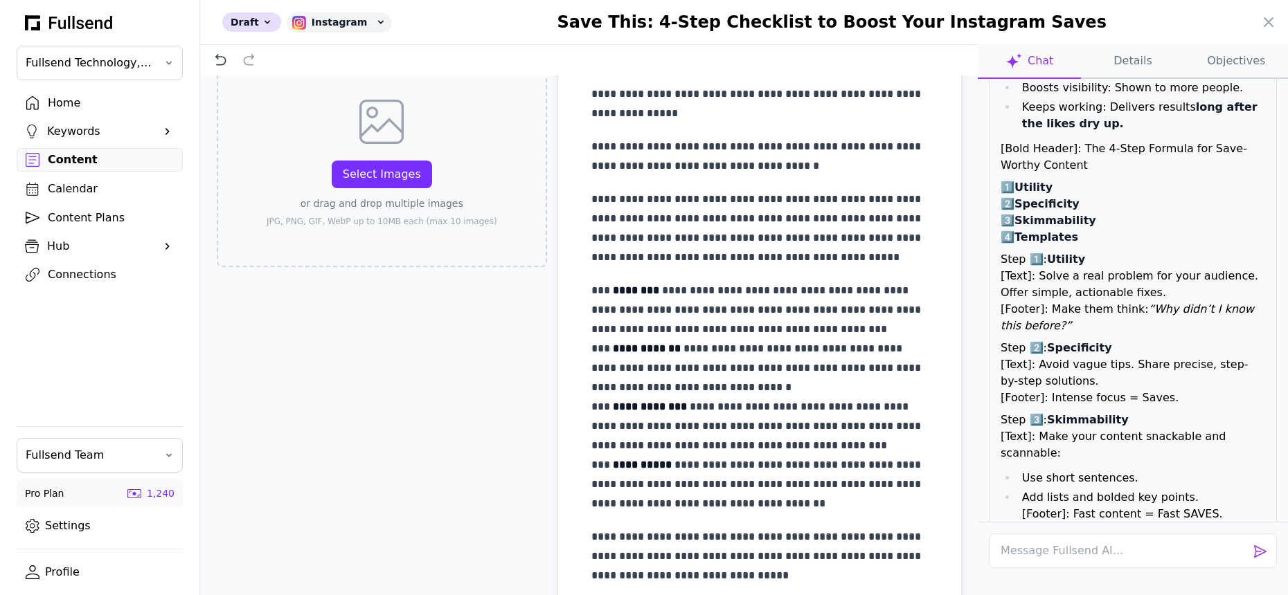
drag, startPoint x: 1215, startPoint y: 355, endPoint x: 1048, endPoint y: 353, distance: 166.9
click at [1048, 531] on p "Step 4️⃣: Templates [Text]: Hand over ready-to-use tools your audience can appl…" at bounding box center [1133, 564] width 265 height 66
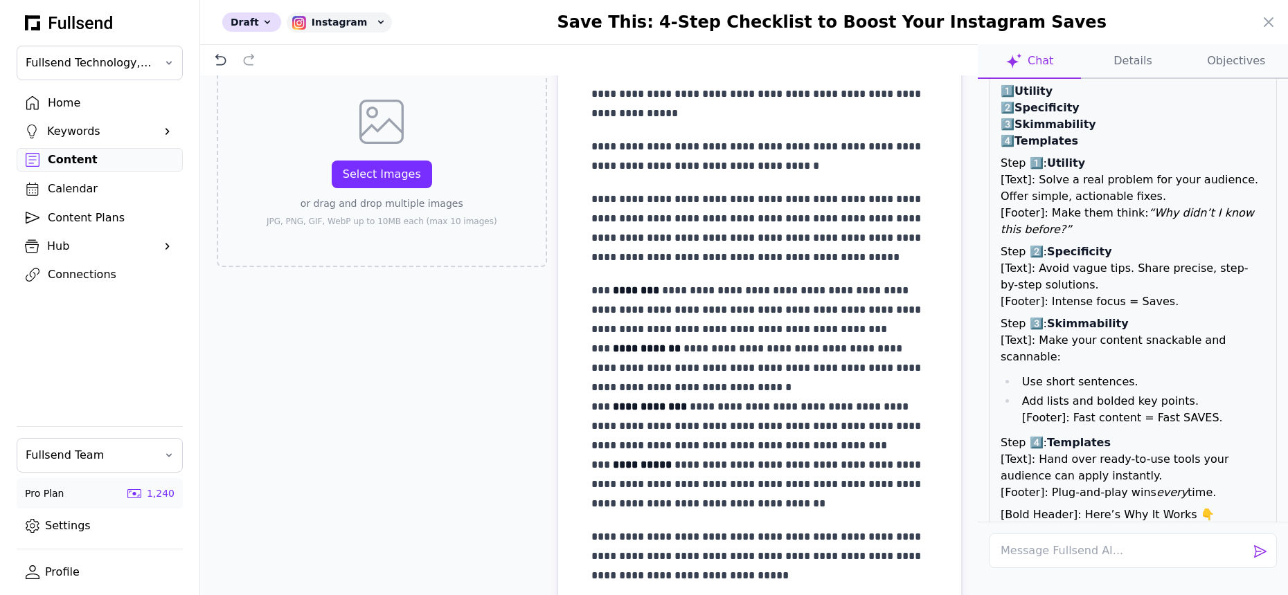
scroll to position [5252, 0]
click at [1026, 533] on li "Saved content gets revisited." at bounding box center [1141, 541] width 248 height 17
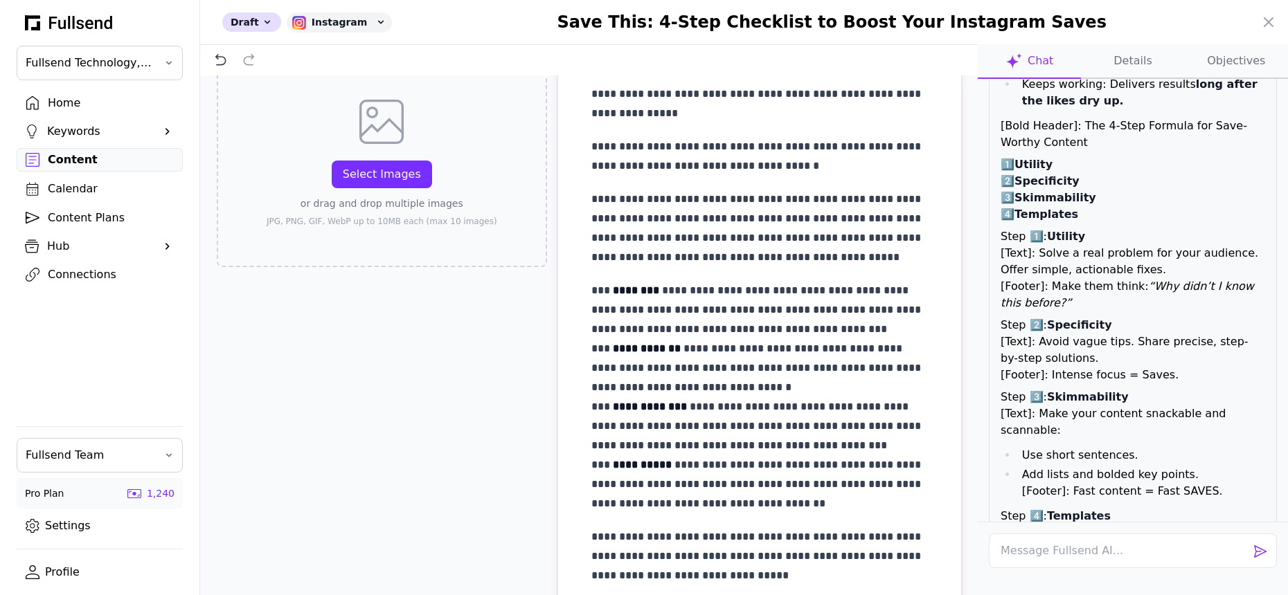
scroll to position [5203, 0]
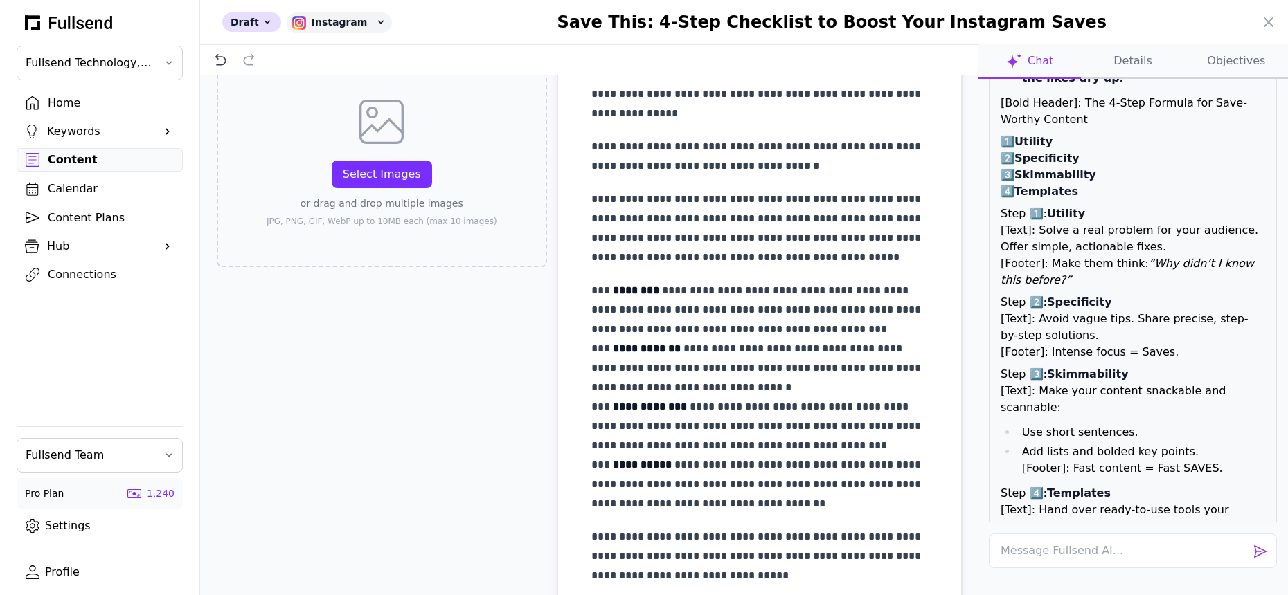
click at [1057, 582] on li "Saved content gets revisited." at bounding box center [1141, 590] width 248 height 17
drag, startPoint x: 1079, startPoint y: 336, endPoint x: 1246, endPoint y: 381, distance: 173.5
click at [1246, 381] on div "[Bold Header]: Your Content Isn’t Working — If It’s Not Getting SAVED [Subtext]…" at bounding box center [1133, 337] width 288 height 868
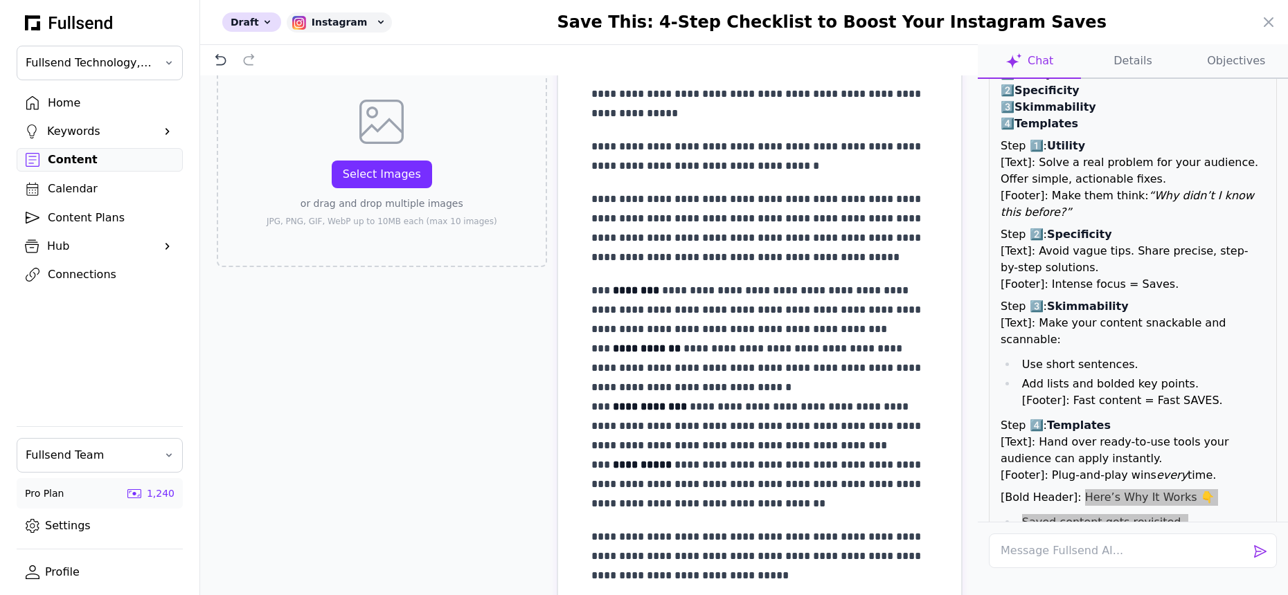
scroll to position [5289, 0]
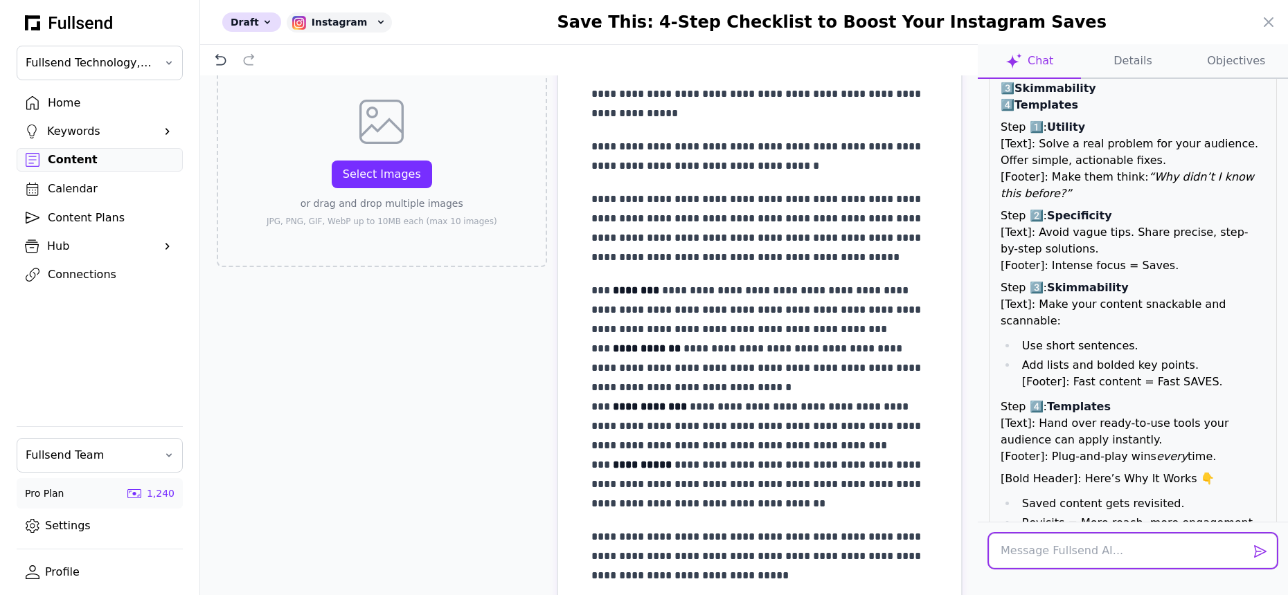
click at [1095, 555] on textarea at bounding box center [1133, 551] width 288 height 35
type textarea "Give a better conclusion slide idea"
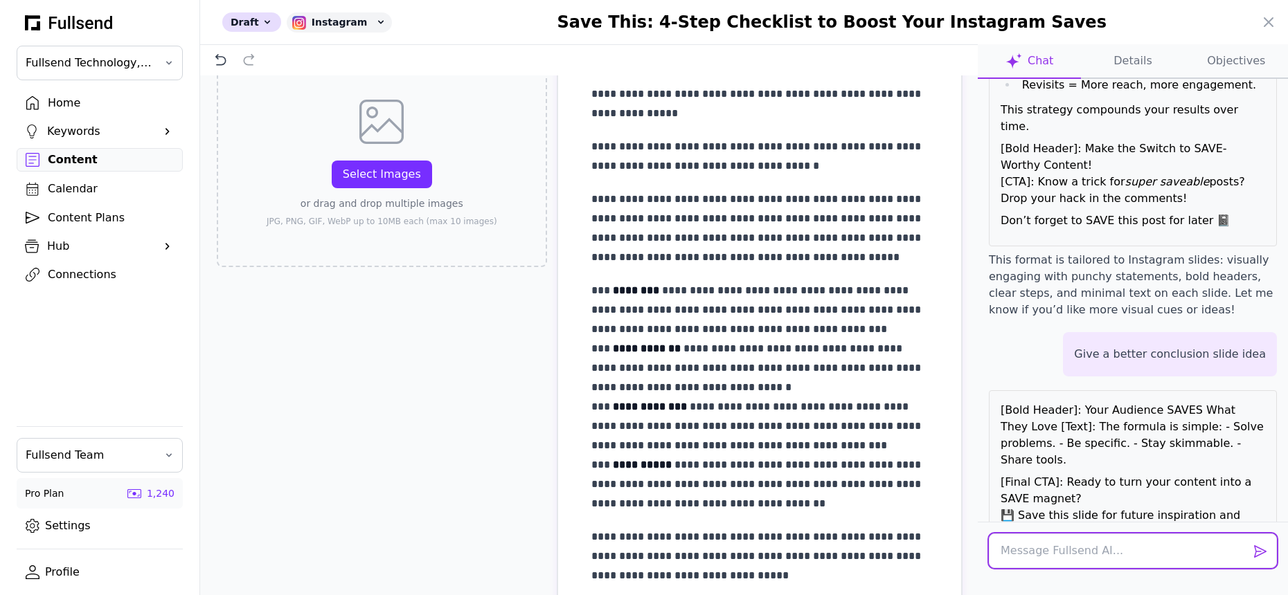
scroll to position [5727, 0]
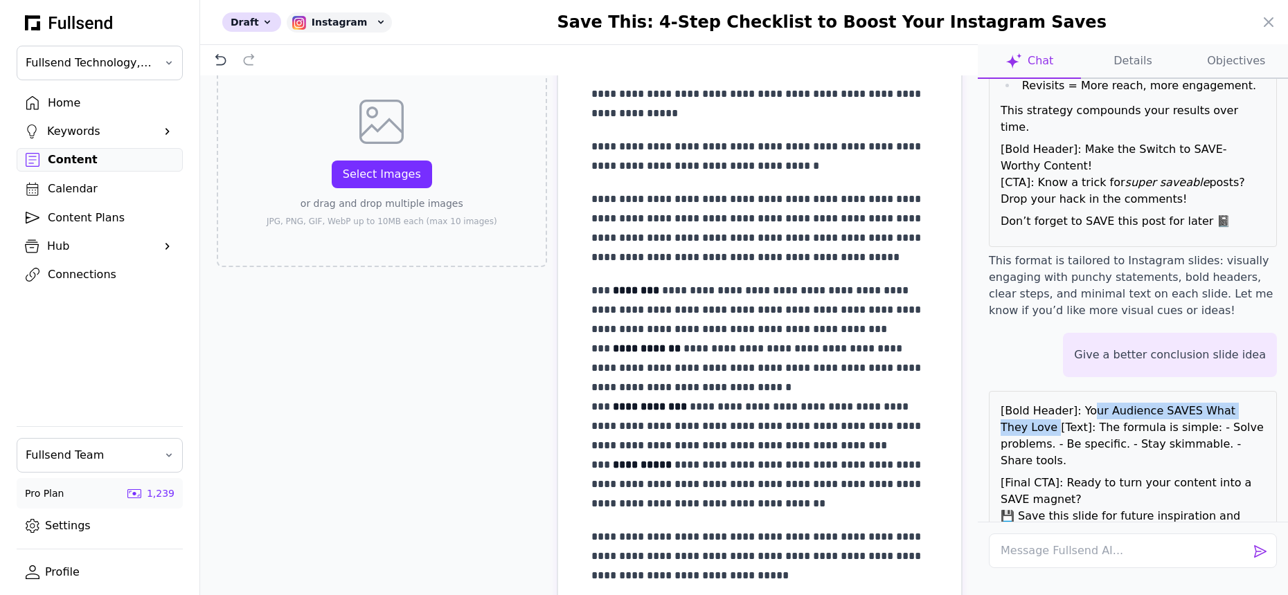
drag, startPoint x: 1078, startPoint y: 162, endPoint x: 1025, endPoint y: 185, distance: 58.0
click at [1025, 391] on div "[Bold Header]: Your Audience SAVES What They Love [Text]: The formula is simple…" at bounding box center [1133, 475] width 288 height 168
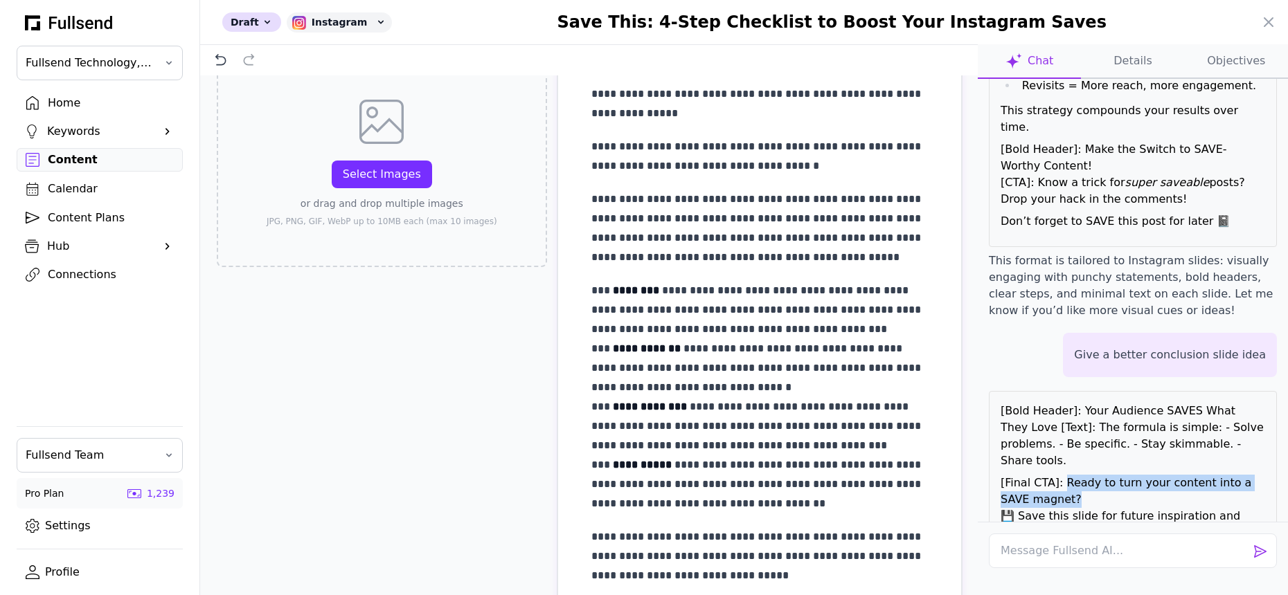
drag, startPoint x: 1043, startPoint y: 235, endPoint x: 1063, endPoint y: 214, distance: 28.4
click at [1063, 475] on p "[Final CTA]: Ready to turn your content into a SAVE magnet? 💾 Save this slide f…" at bounding box center [1133, 508] width 265 height 66
drag, startPoint x: 1064, startPoint y: 179, endPoint x: 1235, endPoint y: 193, distance: 171.6
click at [1235, 391] on div "[Bold Header]: Your Audience SAVES What They Love [Text]: The formula is simple…" at bounding box center [1133, 475] width 288 height 168
drag, startPoint x: 1063, startPoint y: 220, endPoint x: 1054, endPoint y: 237, distance: 18.9
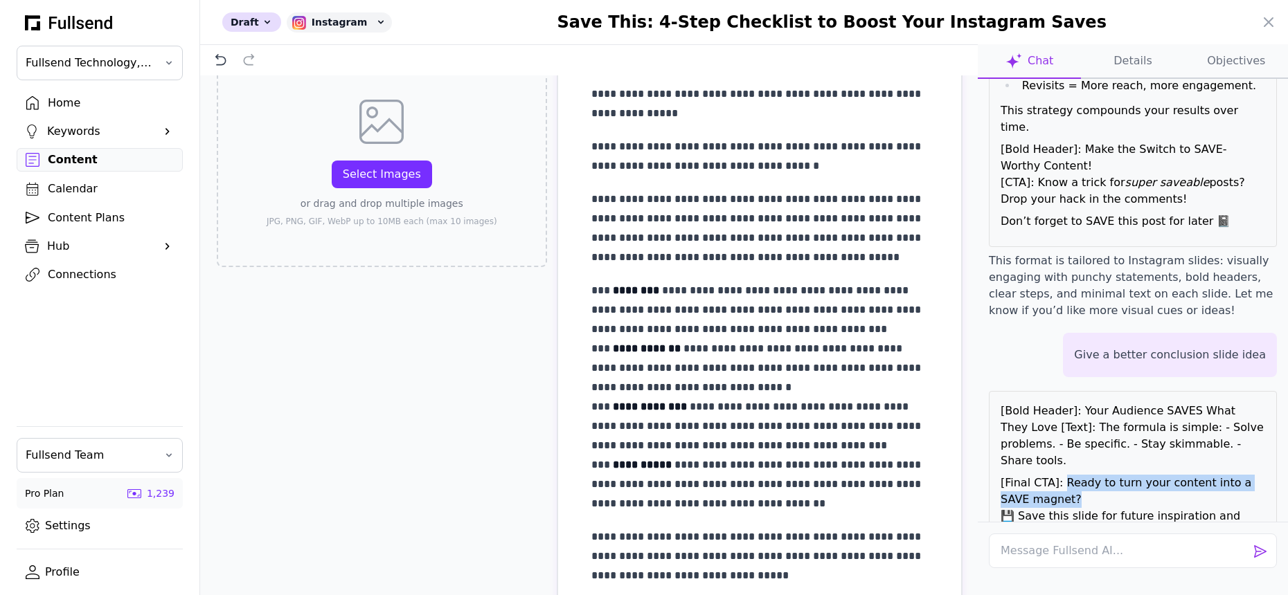
click at [1054, 475] on p "[Final CTA]: Ready to turn your content into a SAVE magnet? 💾 Save this slide f…" at bounding box center [1133, 508] width 265 height 66
click at [400, 176] on div "Select Images" at bounding box center [382, 174] width 78 height 17
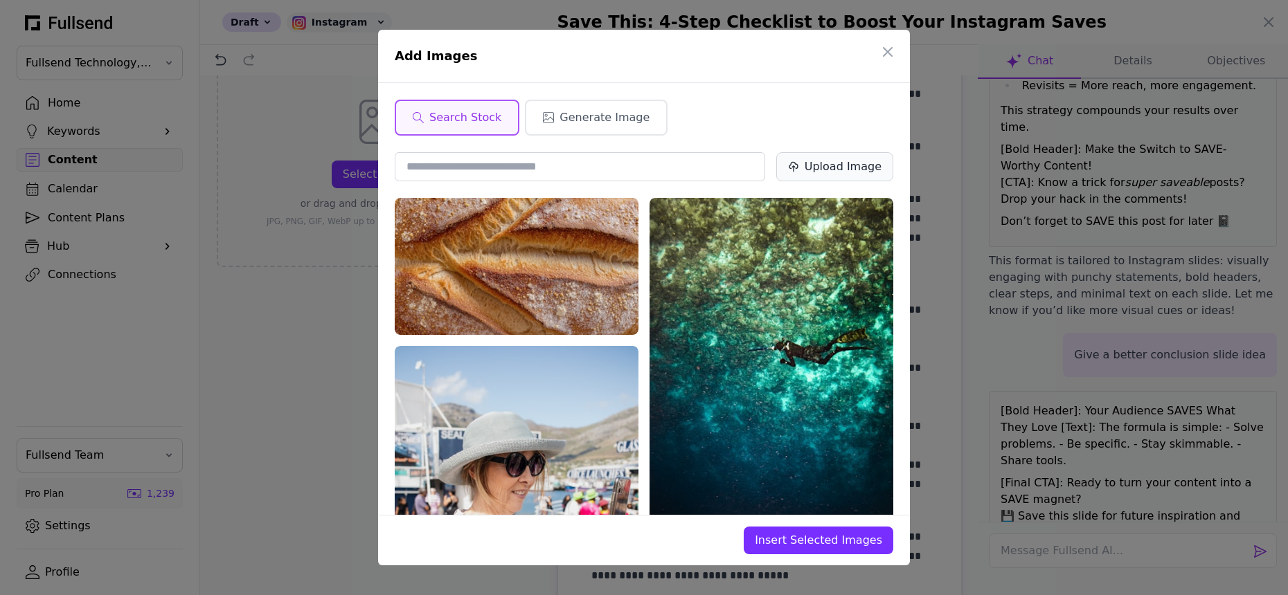
click at [823, 174] on div "Upload Image" at bounding box center [843, 167] width 77 height 17
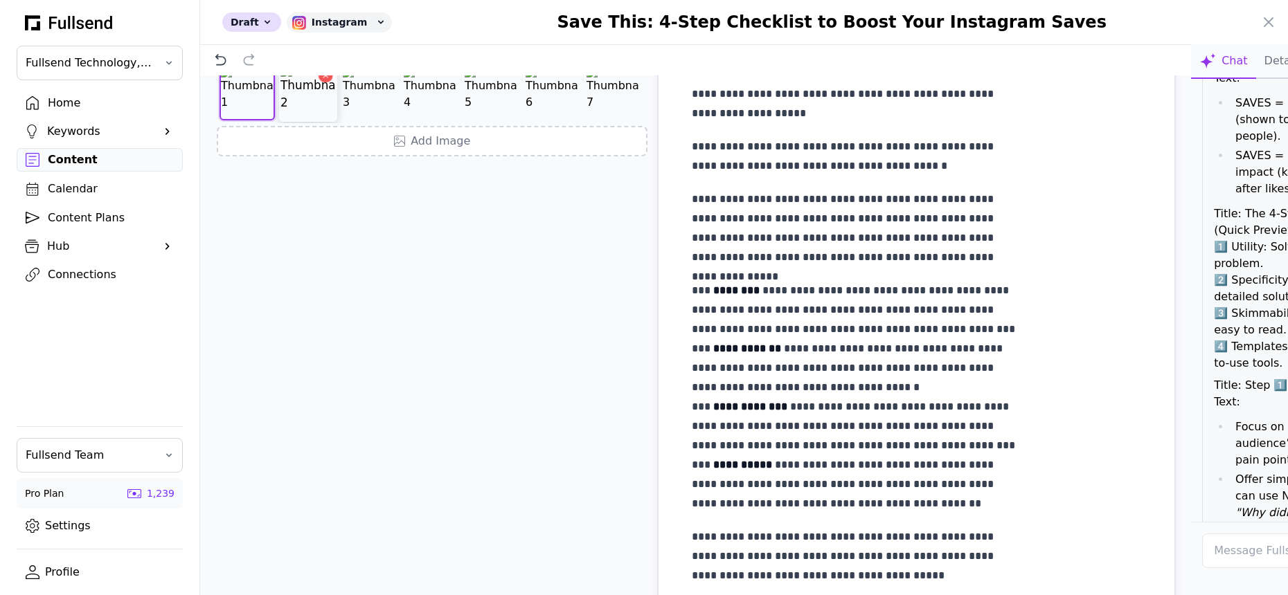
click at [303, 120] on img at bounding box center [307, 92] width 55 height 55
drag, startPoint x: 436, startPoint y: 454, endPoint x: 305, endPoint y: 453, distance: 130.9
drag, startPoint x: 514, startPoint y: 440, endPoint x: 275, endPoint y: 441, distance: 239.6
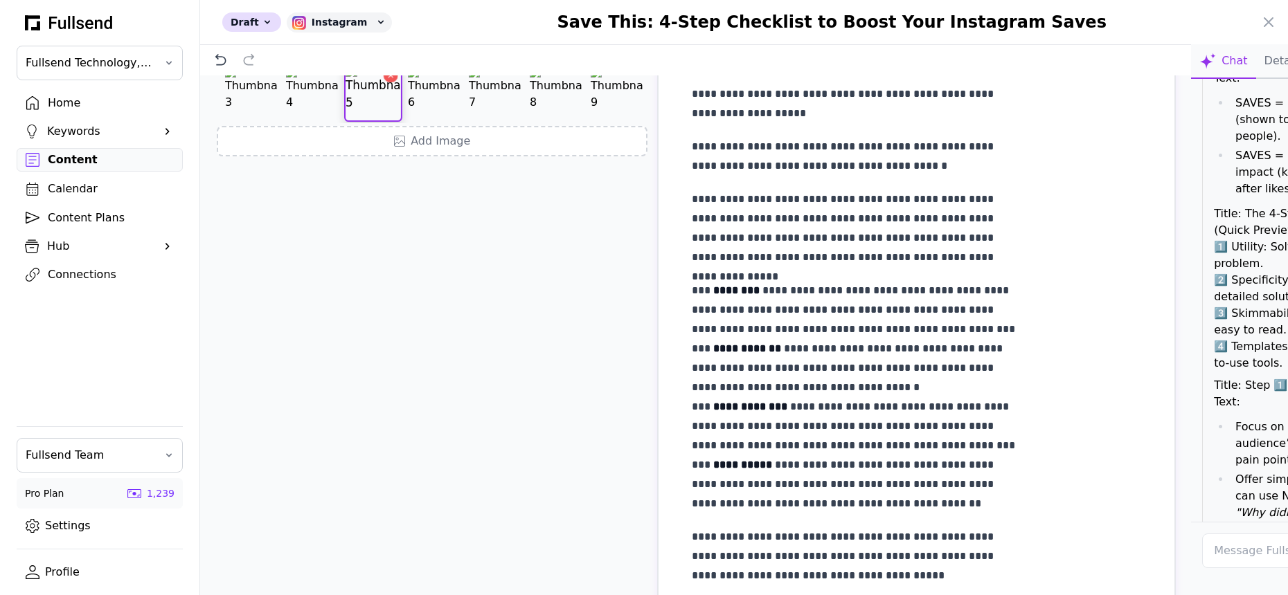
scroll to position [0, 210]
click at [467, 120] on img at bounding box center [494, 92] width 55 height 55
click at [283, 120] on img at bounding box center [307, 92] width 55 height 55
click at [428, 120] on img at bounding box center [429, 92] width 55 height 55
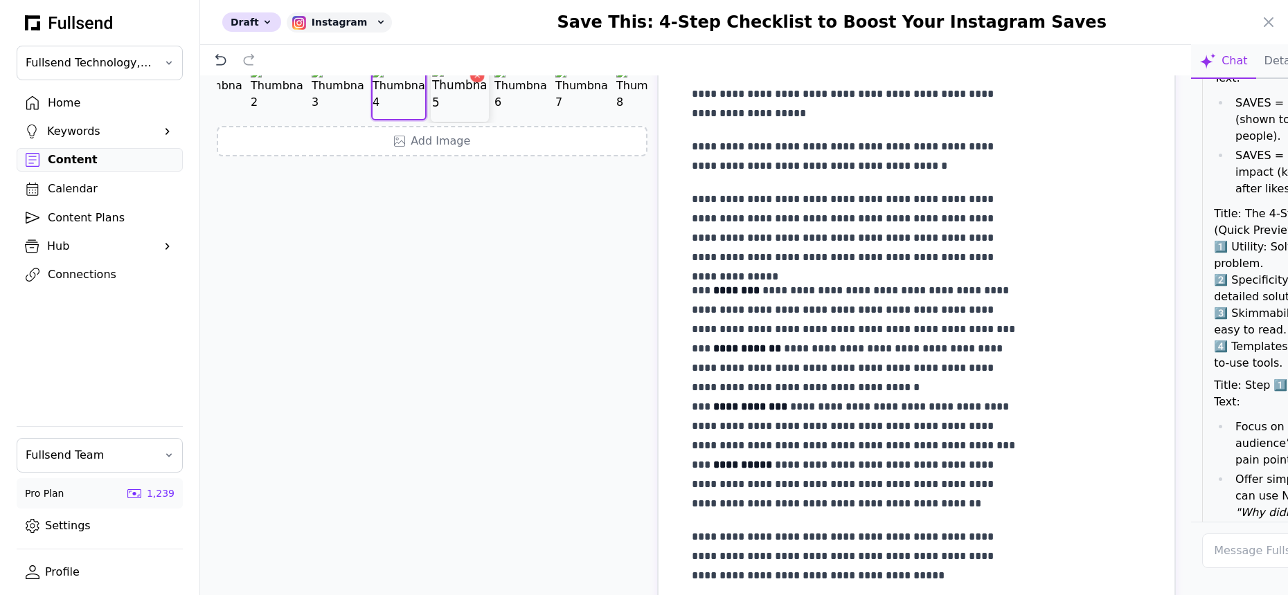
scroll to position [0, 46]
click at [400, 78] on icon "Delete image" at bounding box center [402, 75] width 5 height 5
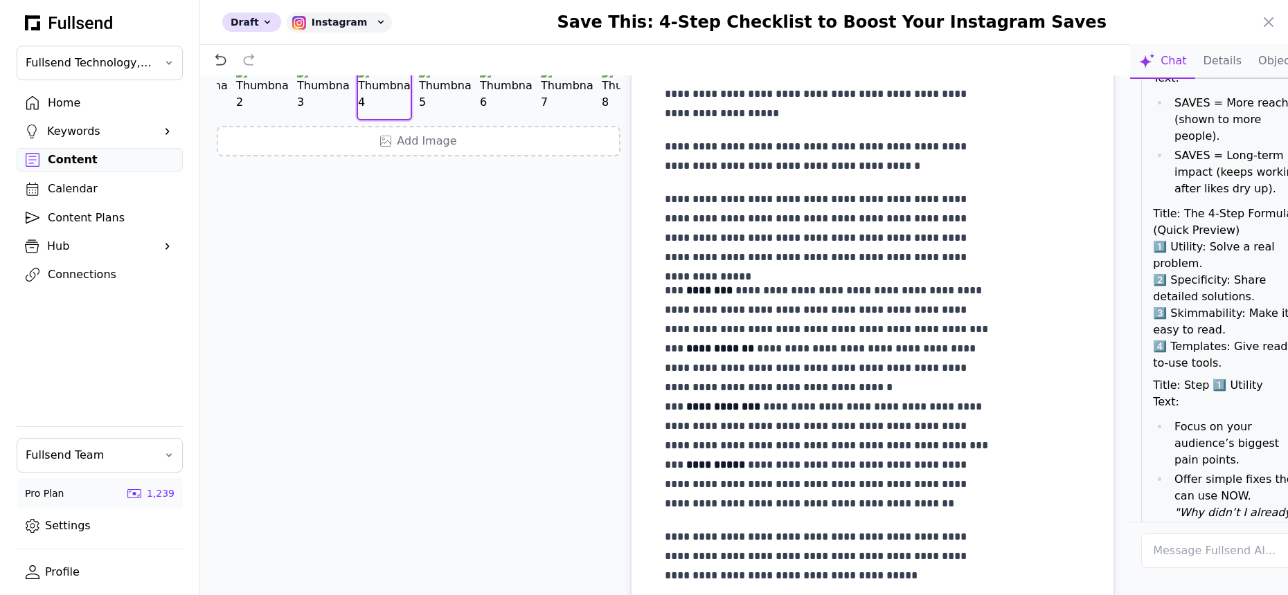
click at [399, 78] on icon "Delete image" at bounding box center [401, 76] width 4 height 4
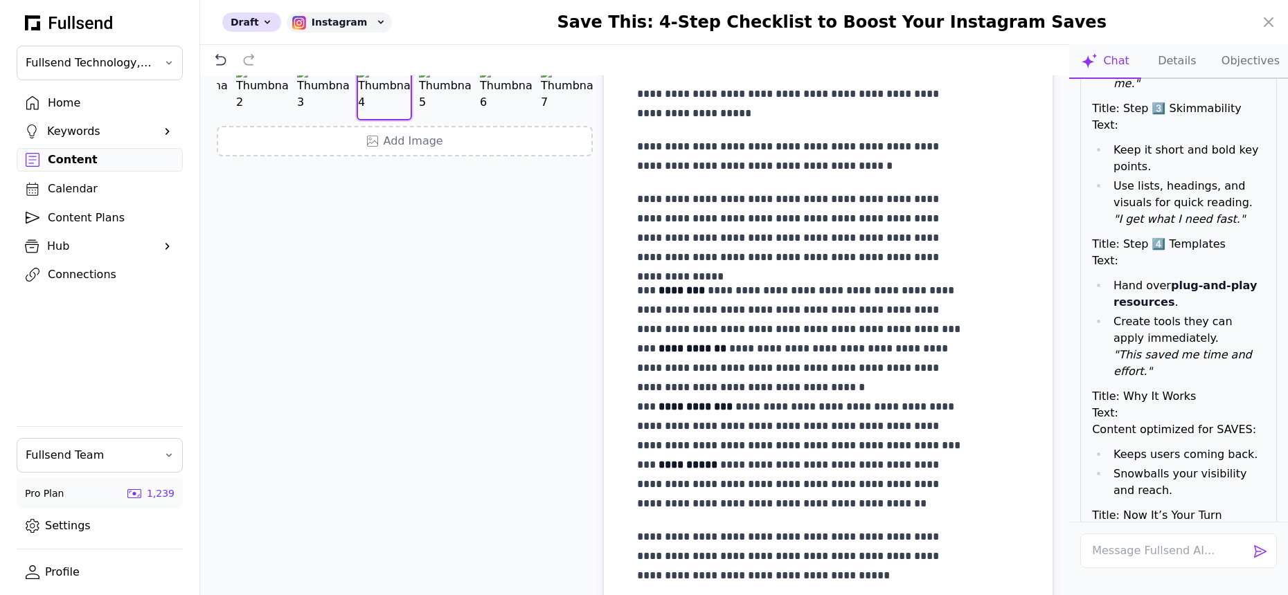
click at [399, 78] on icon "Delete image" at bounding box center [401, 76] width 4 height 4
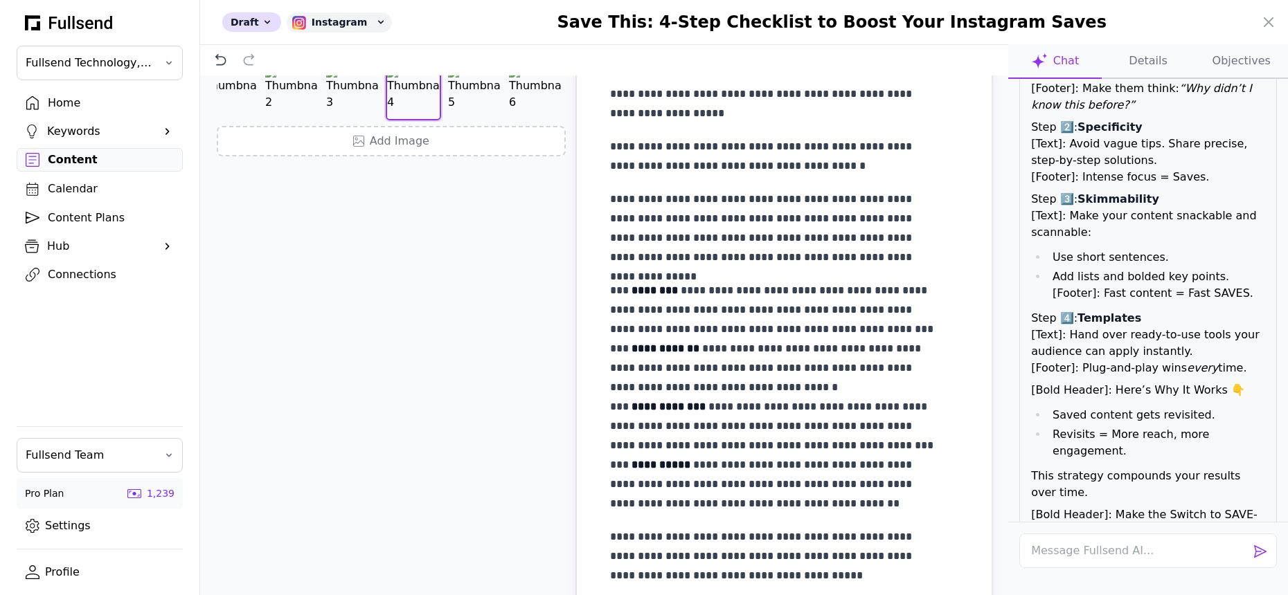
scroll to position [0, 30]
click at [426, 80] on icon "Delete image" at bounding box center [431, 76] width 10 height 10
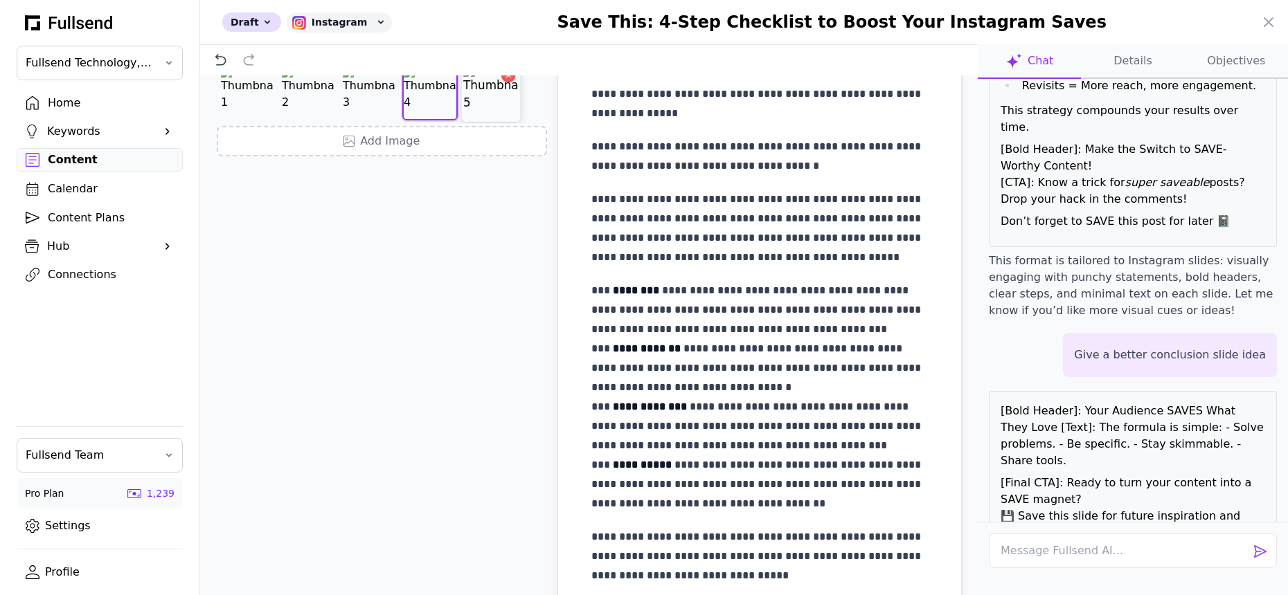
click at [494, 120] on img at bounding box center [490, 92] width 55 height 55
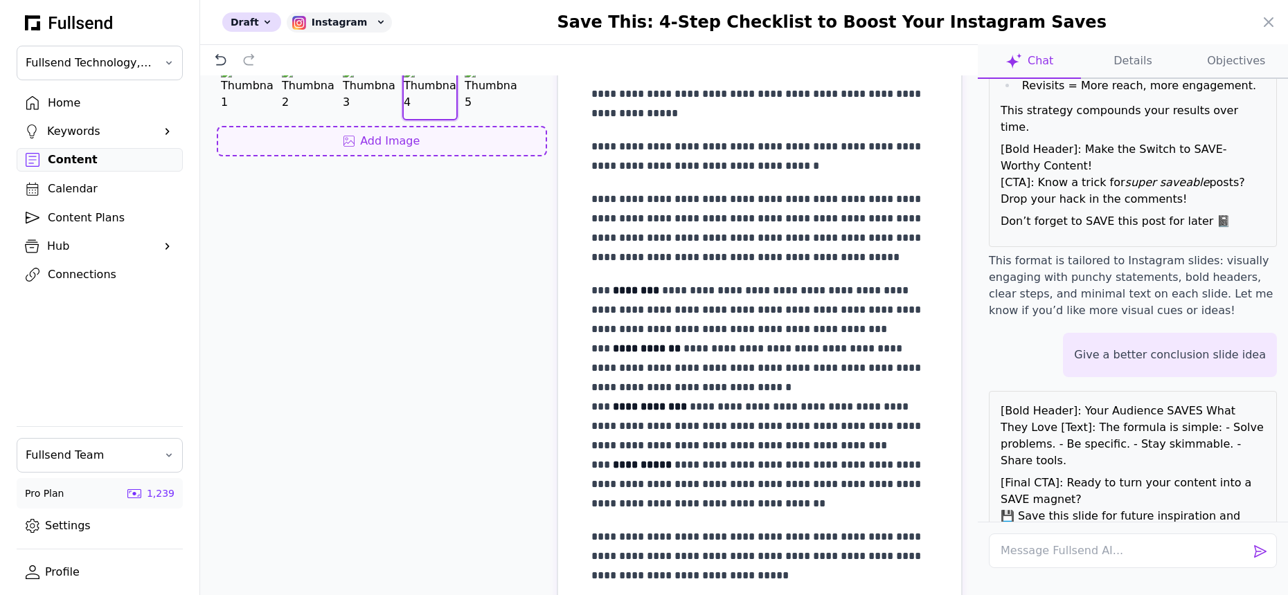
click at [354, 150] on div "Add Image" at bounding box center [381, 141] width 305 height 17
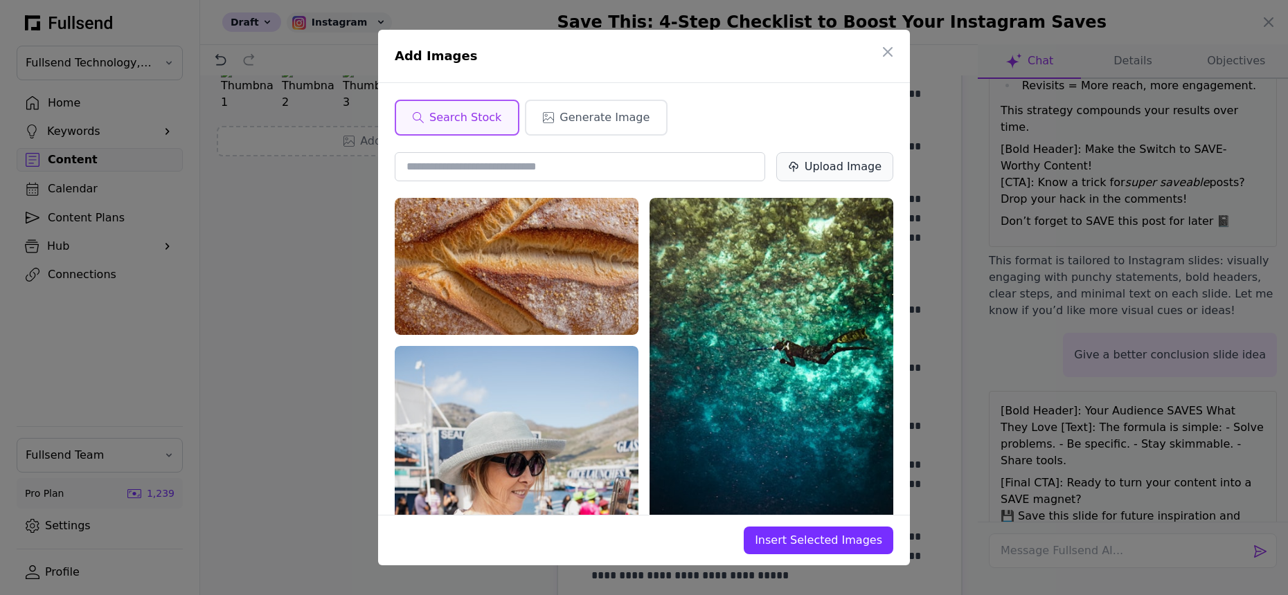
click at [834, 167] on div "Upload Image" at bounding box center [843, 167] width 77 height 17
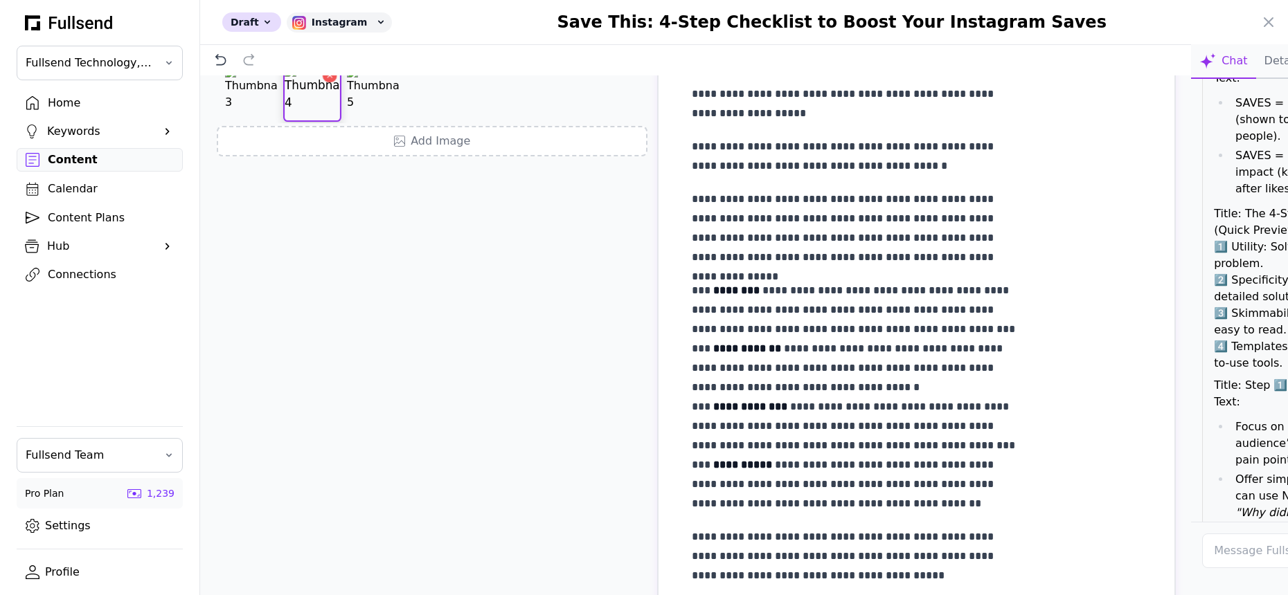
scroll to position [0, 213]
click at [406, 120] on img at bounding box center [433, 92] width 55 height 55
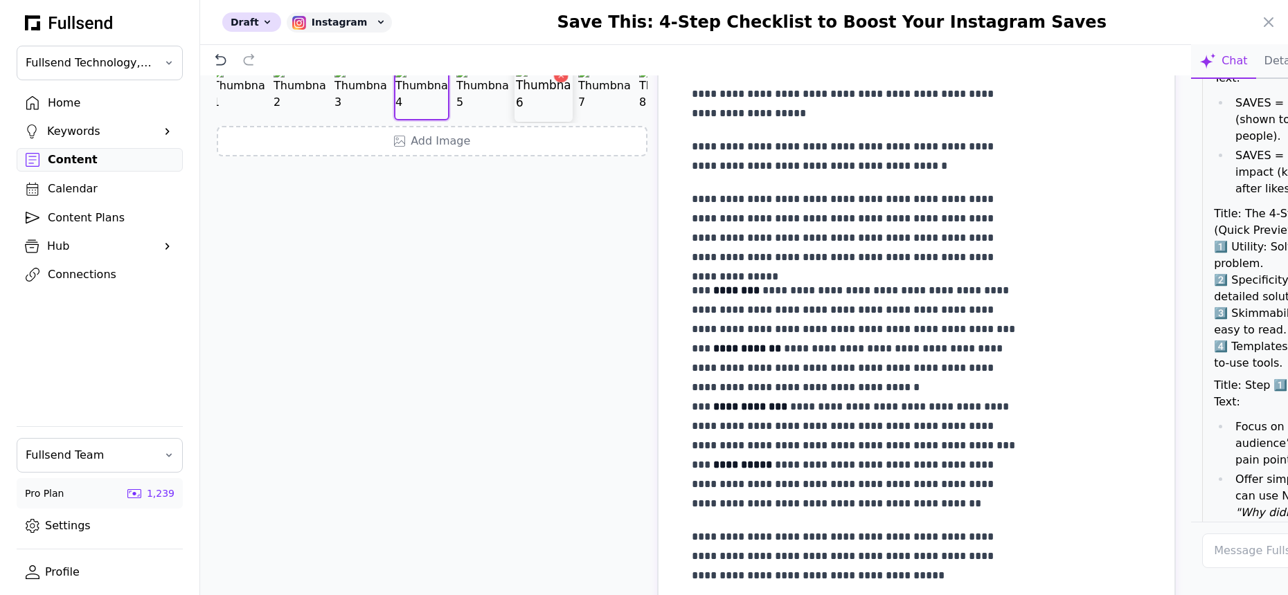
scroll to position [0, 0]
click at [236, 120] on img at bounding box center [246, 92] width 55 height 55
click at [301, 120] on img at bounding box center [307, 92] width 55 height 55
click at [380, 120] on img at bounding box center [368, 92] width 55 height 55
click at [429, 120] on img at bounding box center [429, 92] width 55 height 55
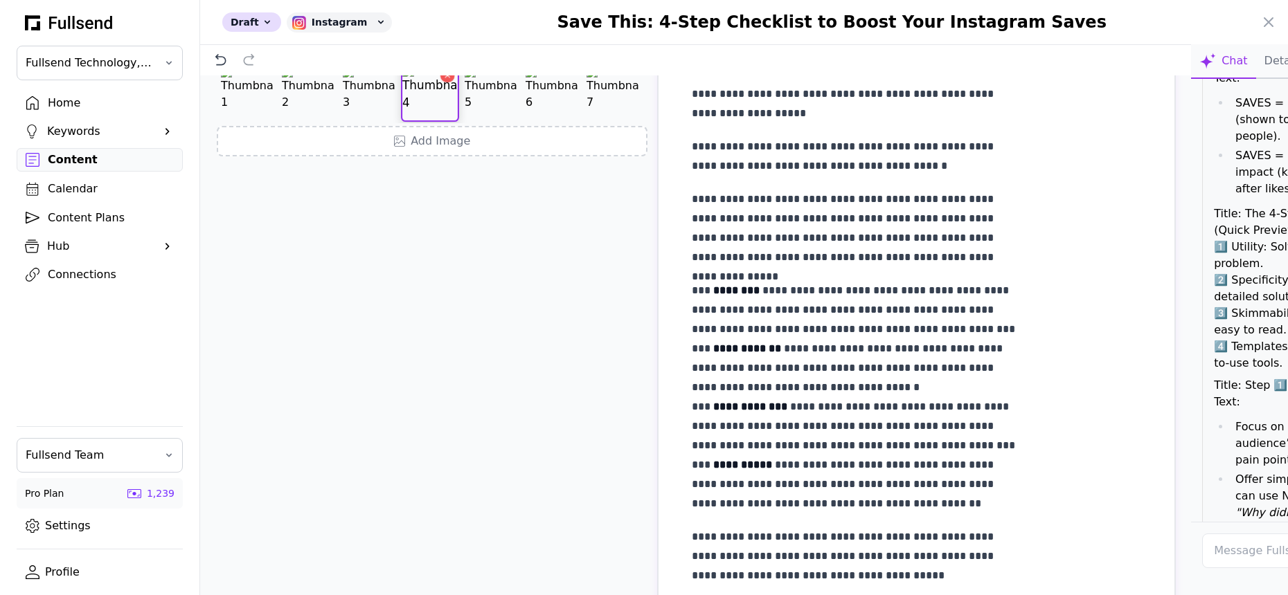
scroll to position [0, 46]
click at [440, 120] on img at bounding box center [445, 92] width 55 height 55
click at [444, 120] on img at bounding box center [445, 92] width 55 height 55
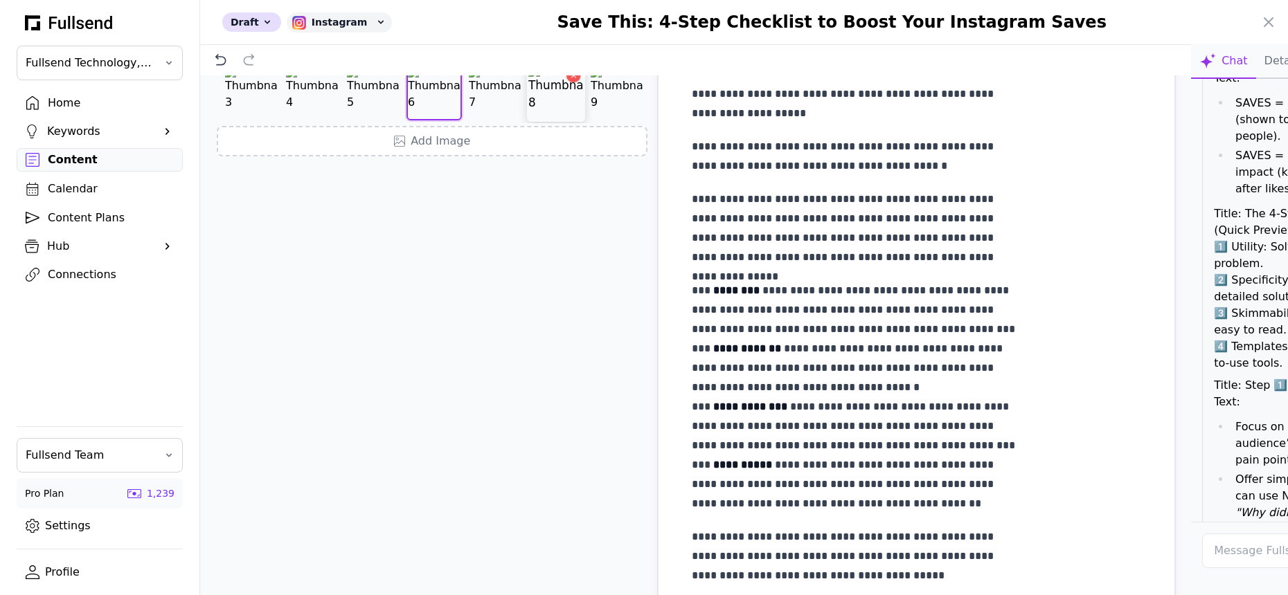
click at [528, 120] on img at bounding box center [555, 92] width 55 height 55
click at [467, 120] on img at bounding box center [494, 92] width 55 height 55
click at [528, 120] on img at bounding box center [555, 92] width 55 height 55
click at [589, 120] on img at bounding box center [616, 92] width 55 height 55
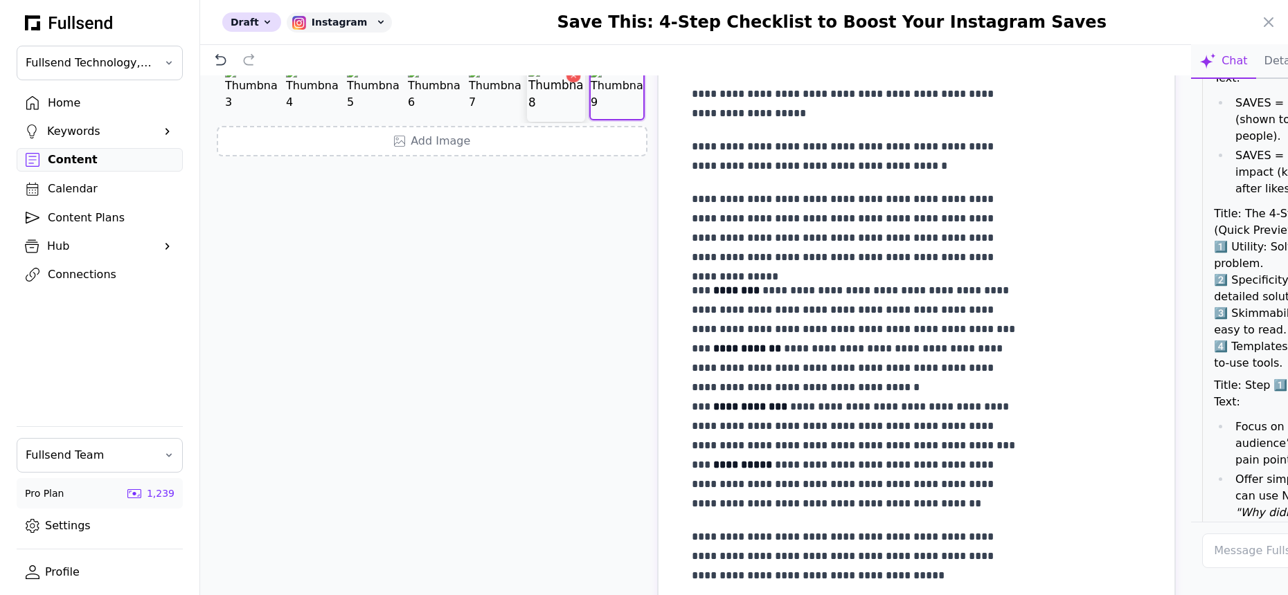
click at [528, 120] on img at bounding box center [555, 92] width 55 height 55
click at [380, 120] on img at bounding box center [368, 92] width 55 height 55
click at [346, 120] on img at bounding box center [368, 92] width 55 height 55
click at [387, 80] on icon "Delete image" at bounding box center [387, 76] width 10 height 10
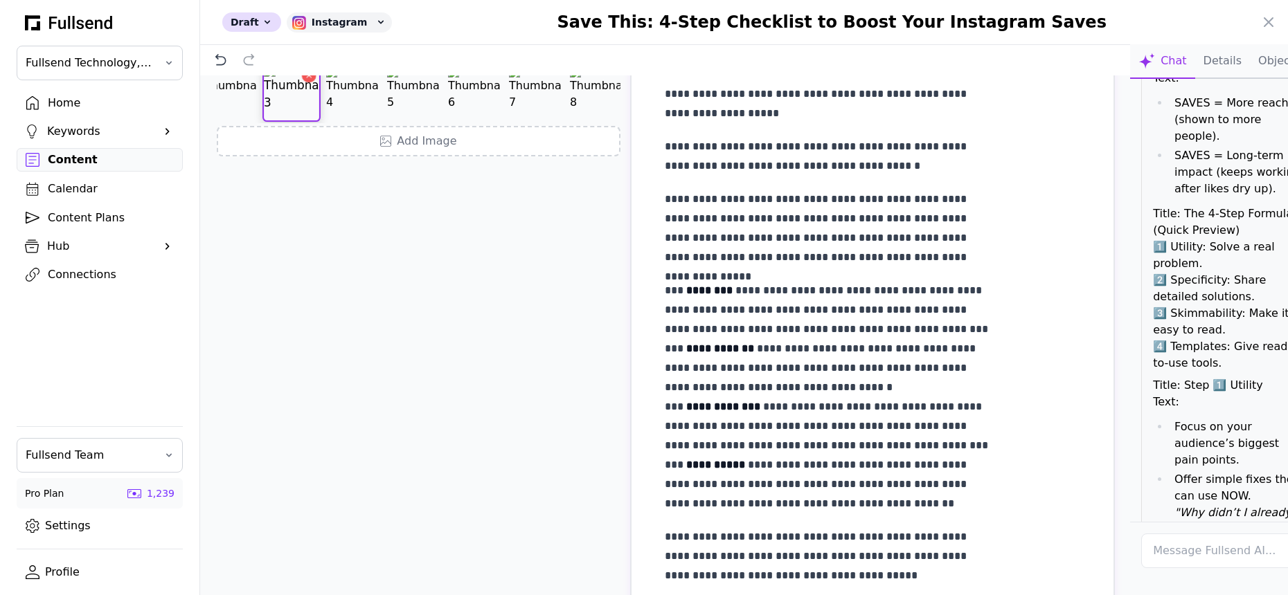
scroll to position [0, 152]
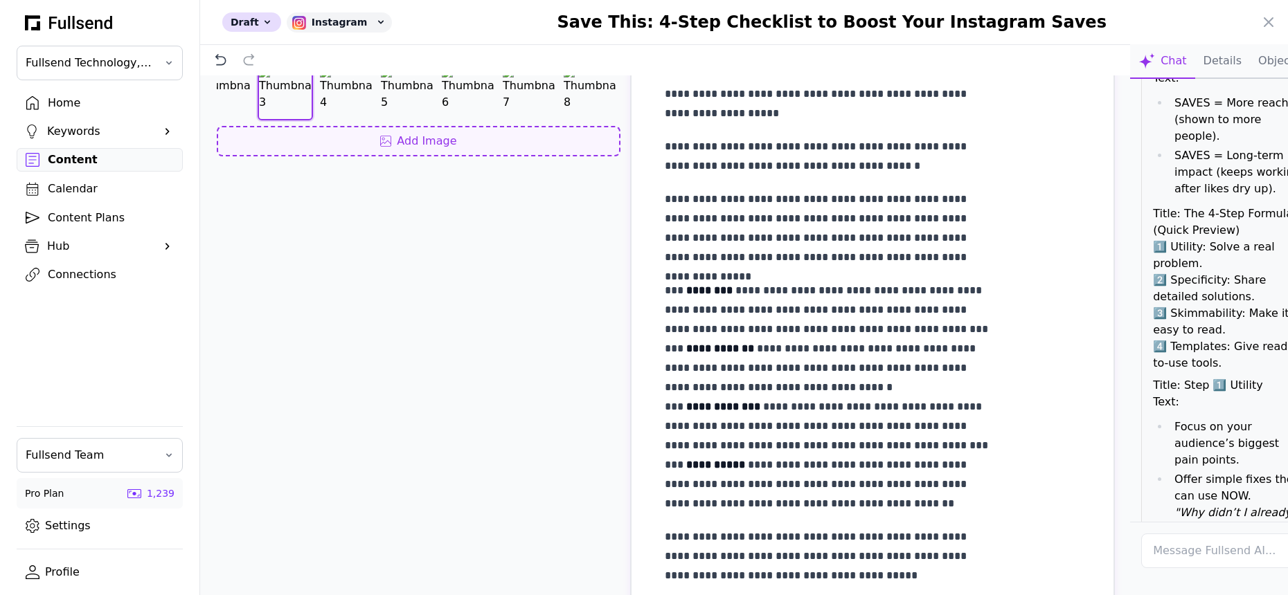
click at [374, 150] on div "Add Image" at bounding box center [418, 141] width 379 height 17
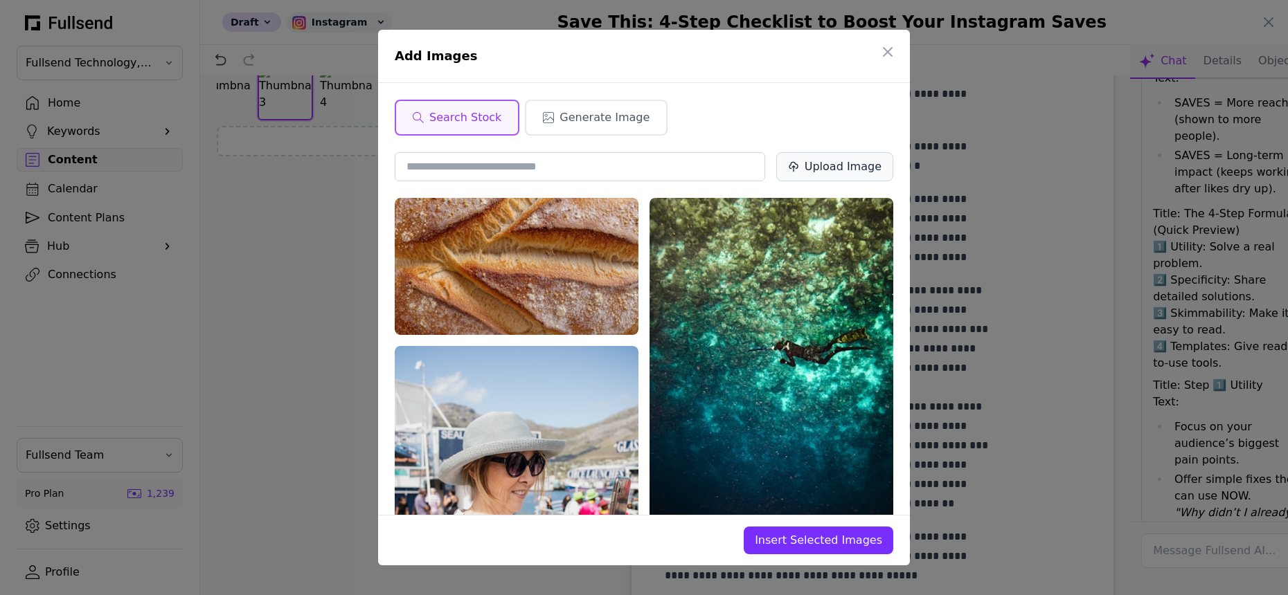
click at [832, 173] on div "Upload Image" at bounding box center [843, 167] width 77 height 17
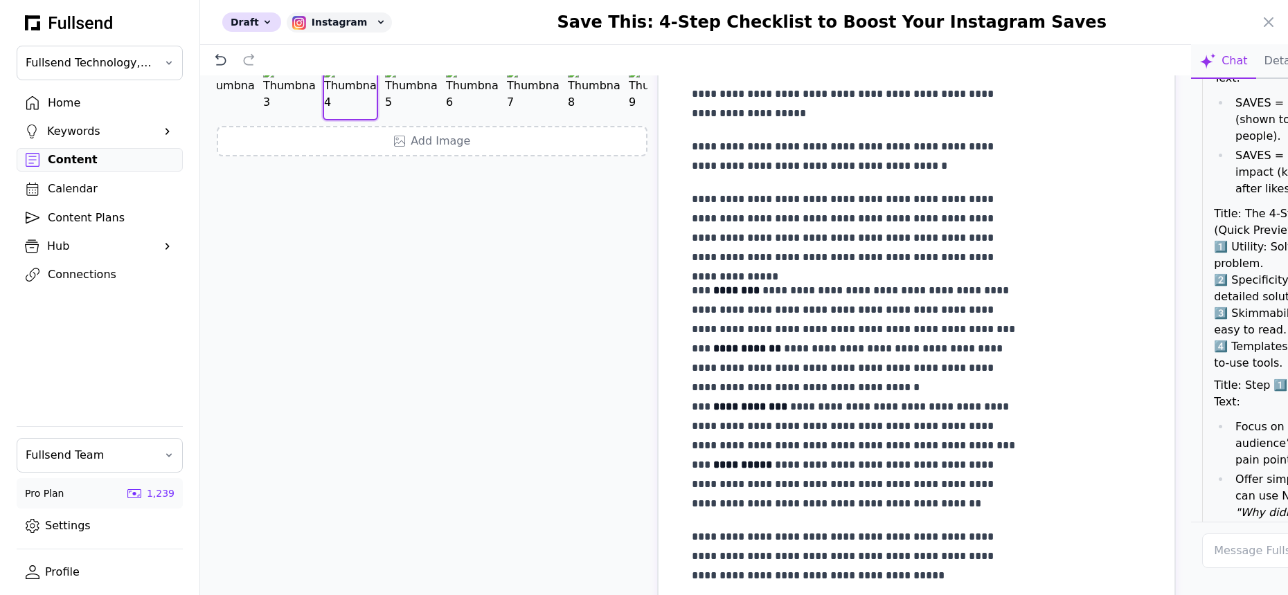
scroll to position [0, 213]
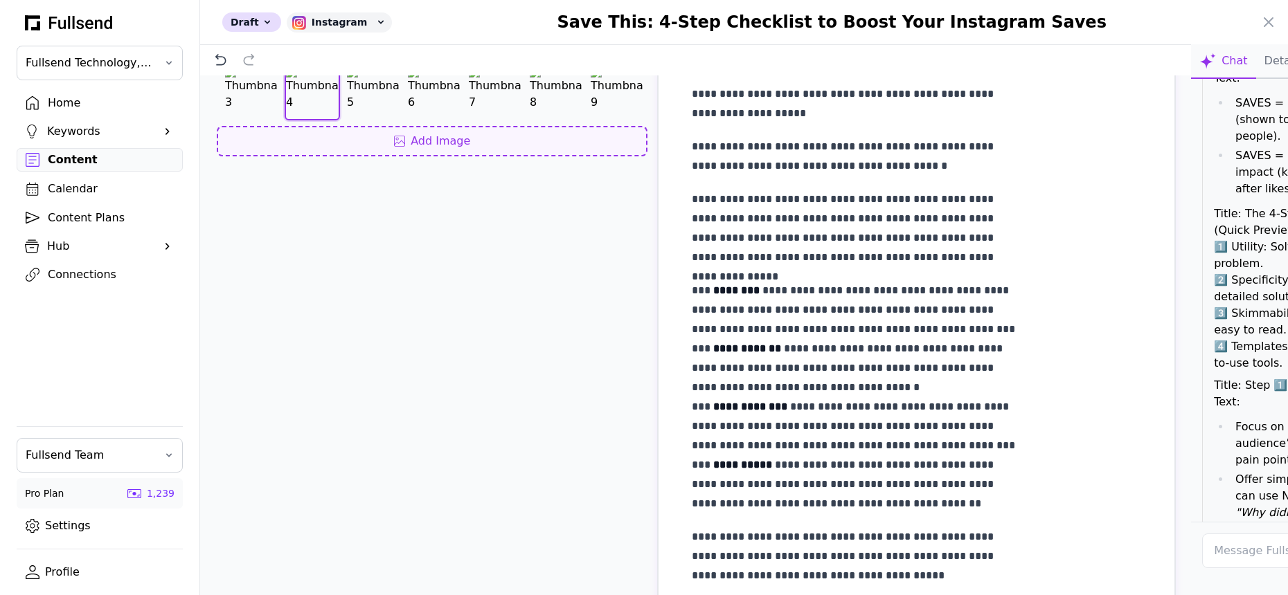
click at [424, 150] on div "Add Image" at bounding box center [432, 141] width 406 height 17
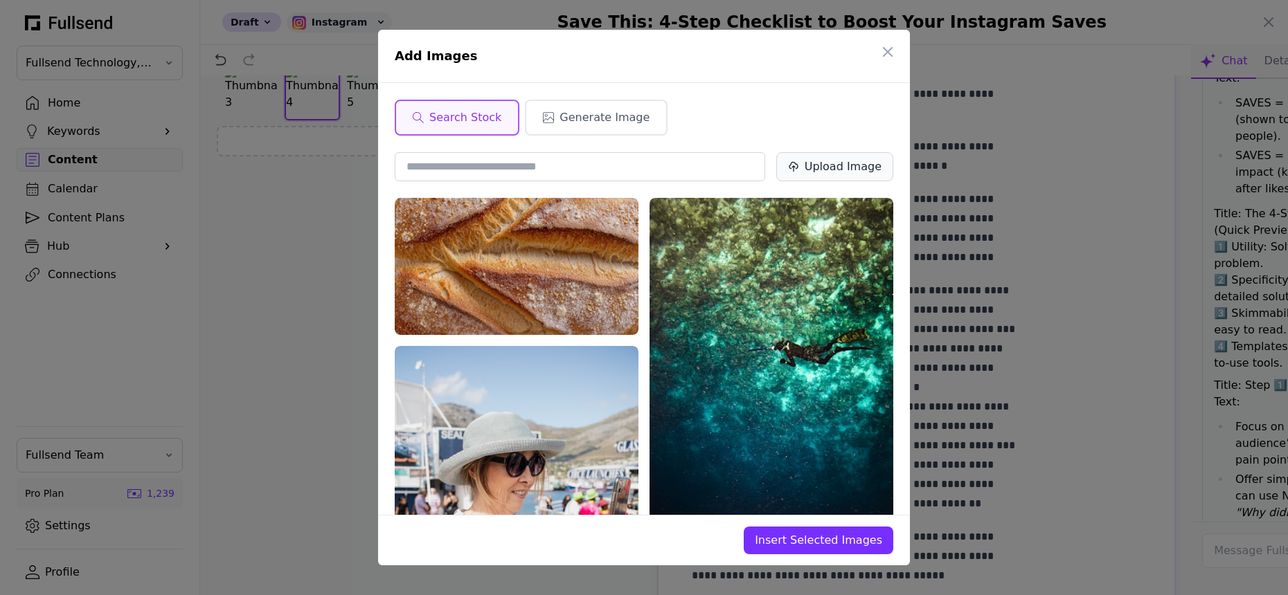
click at [868, 171] on div "Upload Image" at bounding box center [843, 167] width 77 height 17
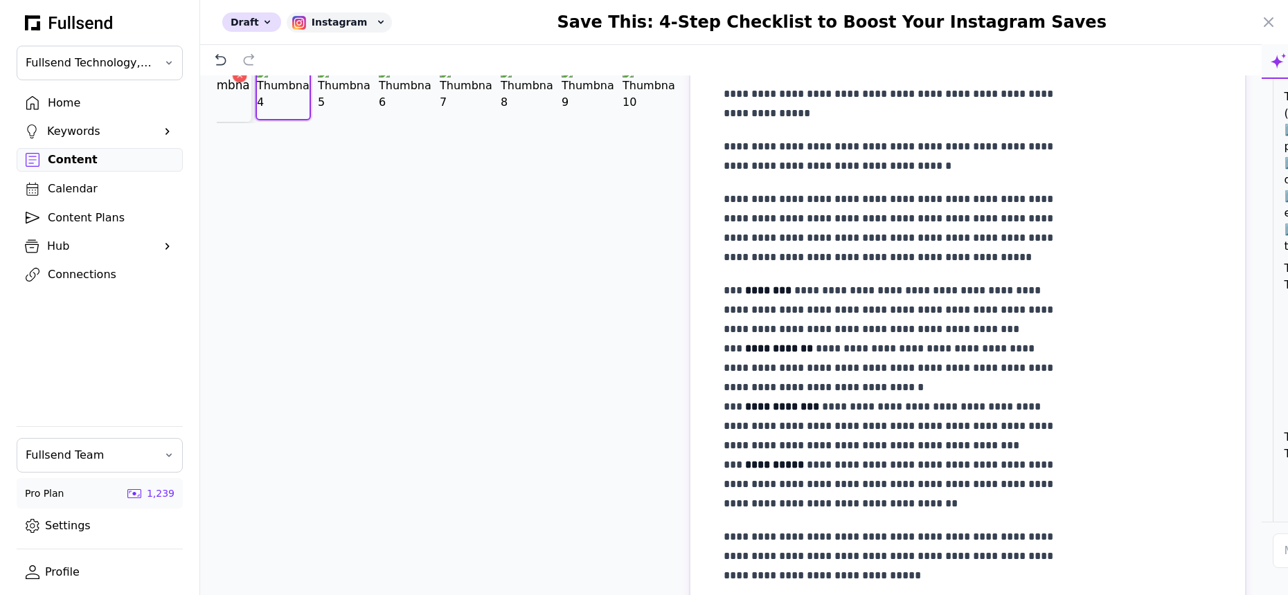
scroll to position [0, 267]
click at [539, 80] on icon "Delete image" at bounding box center [544, 76] width 10 height 10
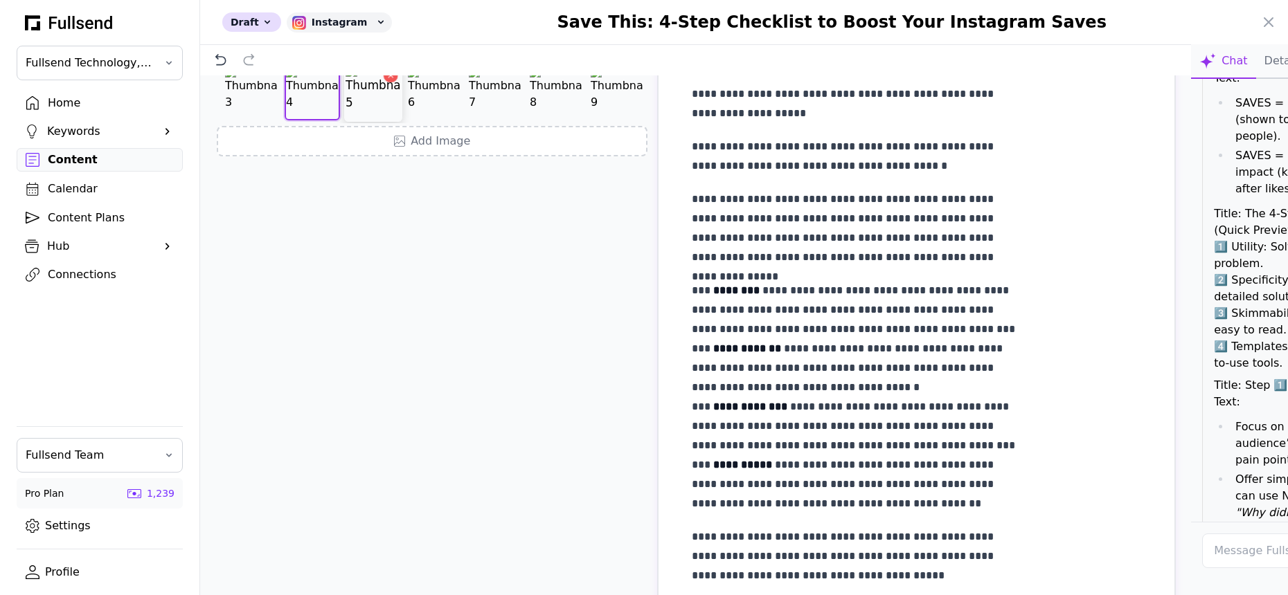
scroll to position [0, 0]
click at [238, 120] on img at bounding box center [246, 92] width 55 height 55
click at [313, 120] on img at bounding box center [307, 92] width 55 height 55
click at [355, 120] on img at bounding box center [368, 92] width 55 height 55
click at [419, 120] on img at bounding box center [429, 92] width 55 height 55
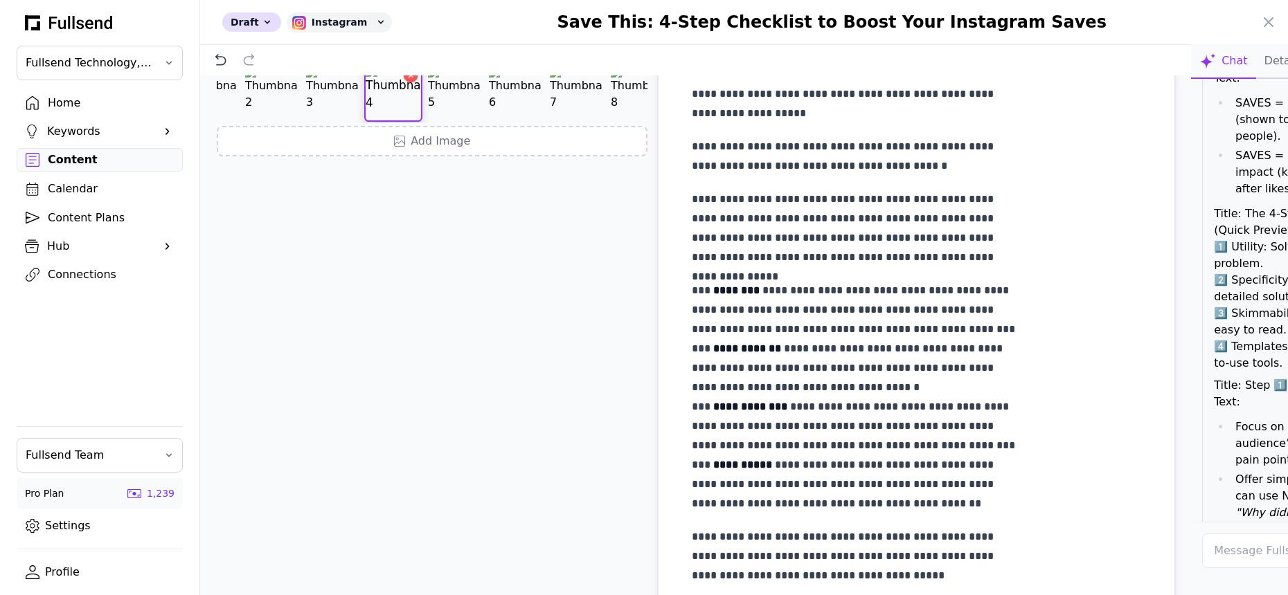
scroll to position [0, 46]
click at [436, 120] on img at bounding box center [445, 92] width 55 height 55
click at [446, 120] on img at bounding box center [445, 92] width 55 height 55
click at [467, 120] on img at bounding box center [494, 92] width 55 height 55
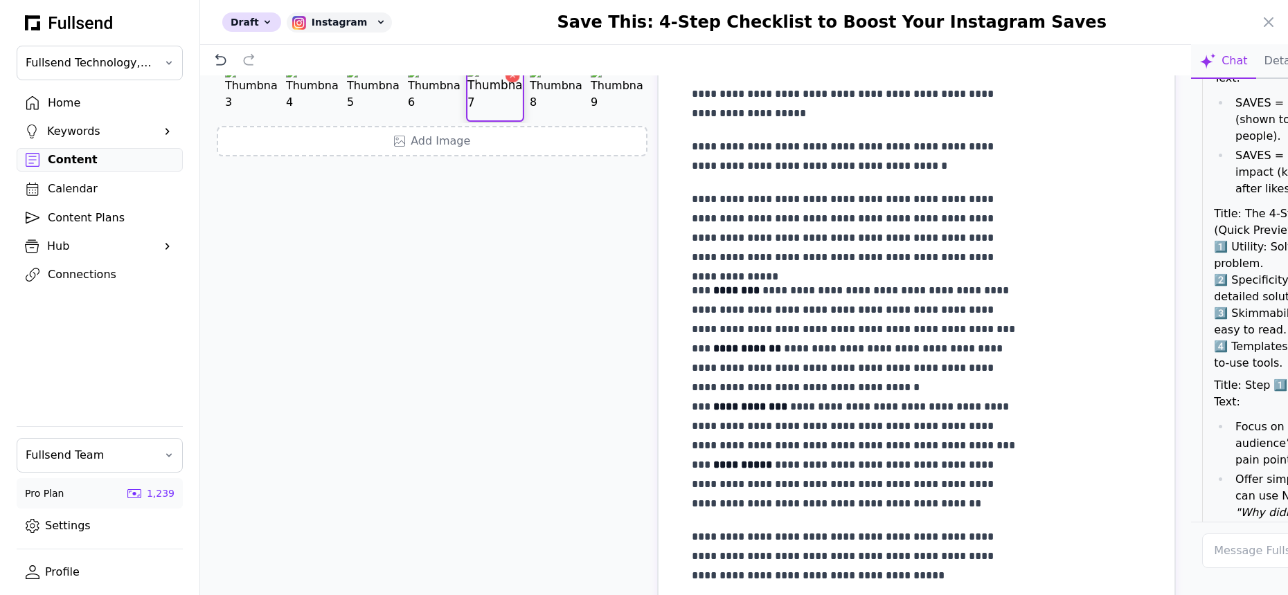
click at [530, 119] on img at bounding box center [556, 92] width 53 height 53
click at [346, 120] on img at bounding box center [373, 92] width 55 height 55
click at [248, 120] on img at bounding box center [262, 92] width 55 height 55
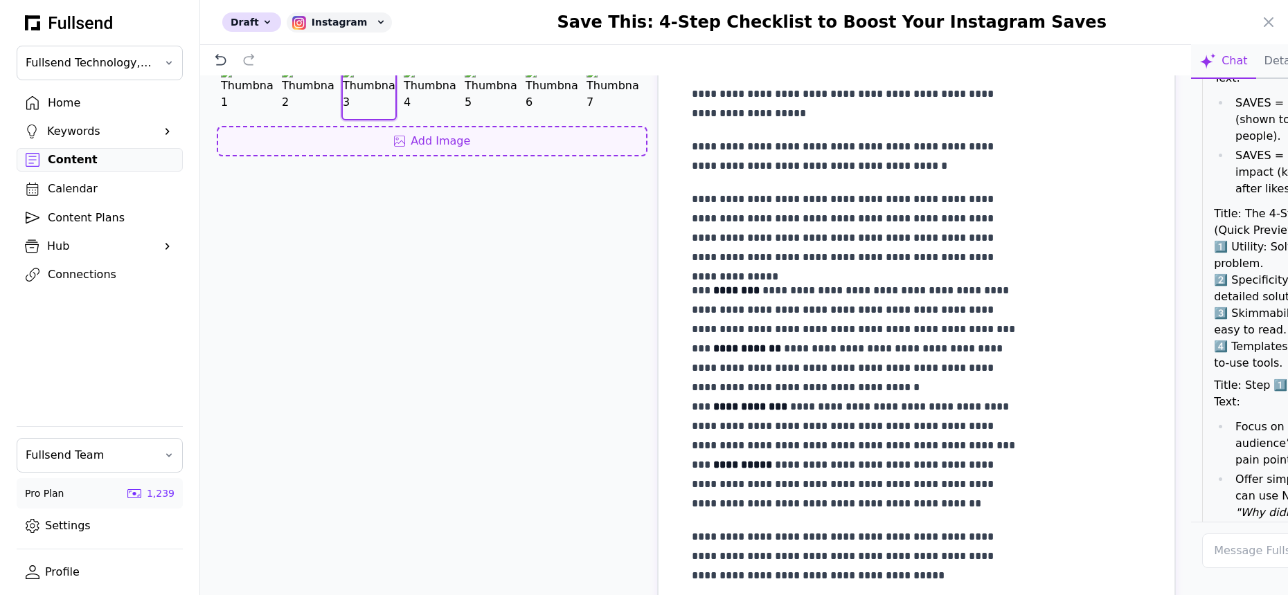
click at [394, 147] on icon at bounding box center [399, 141] width 11 height 11
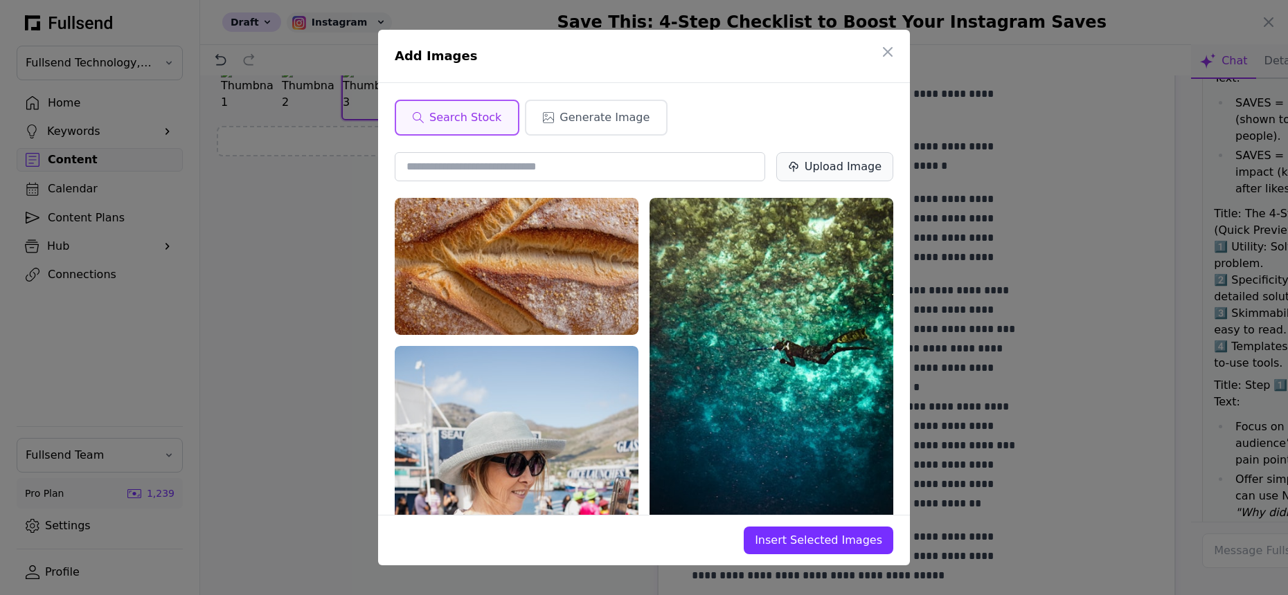
click at [841, 177] on button "Upload Image" at bounding box center [834, 166] width 117 height 29
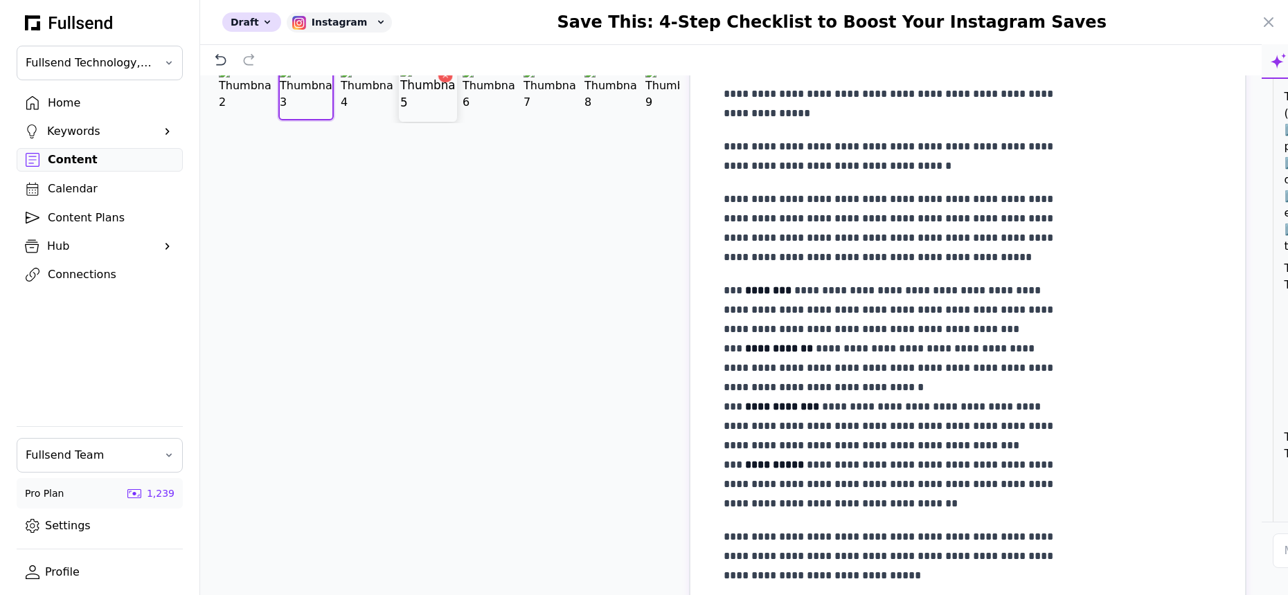
scroll to position [0, 52]
click at [380, 120] on img at bounding box center [377, 92] width 55 height 55
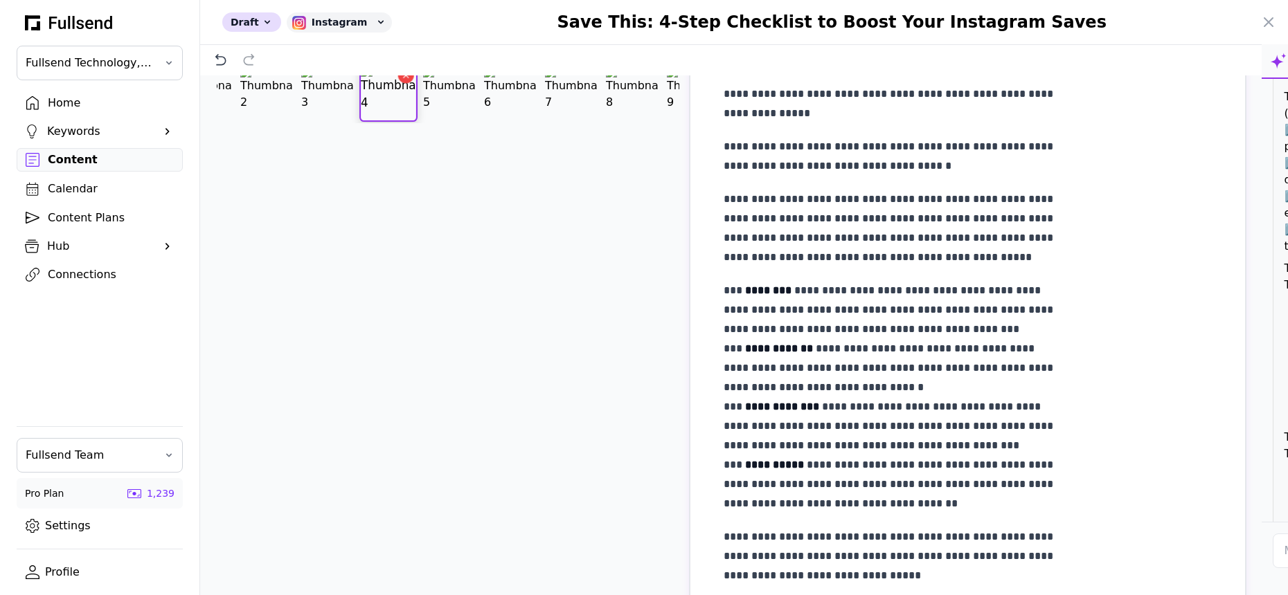
click at [408, 80] on icon "Delete image" at bounding box center [406, 76] width 10 height 10
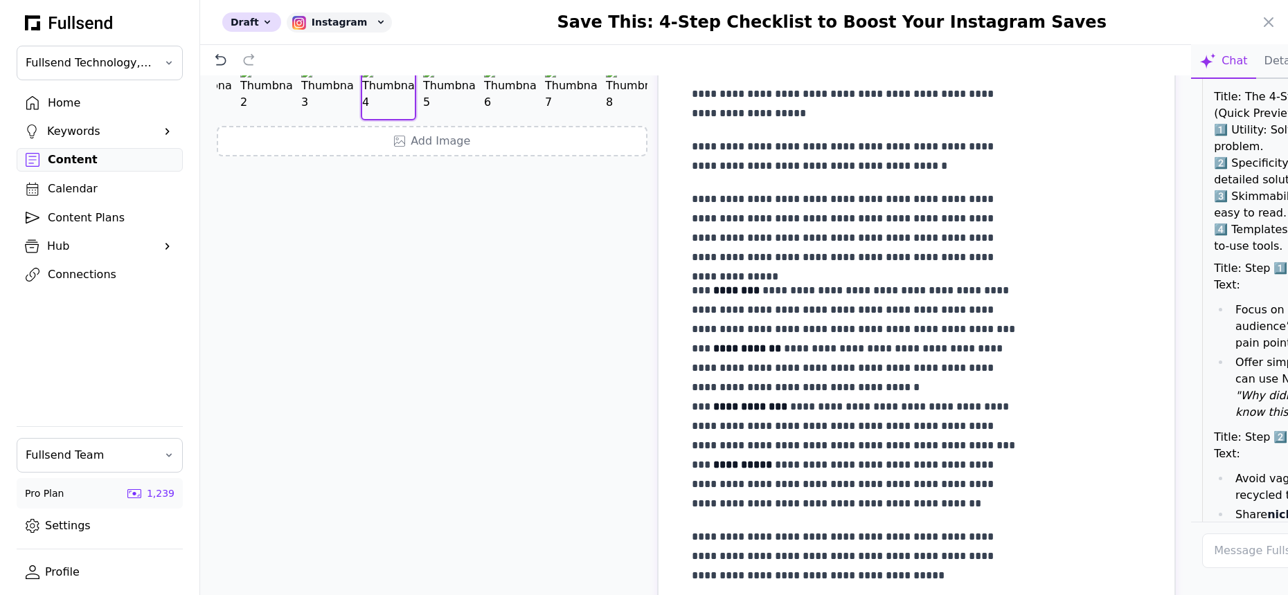
scroll to position [5727, 0]
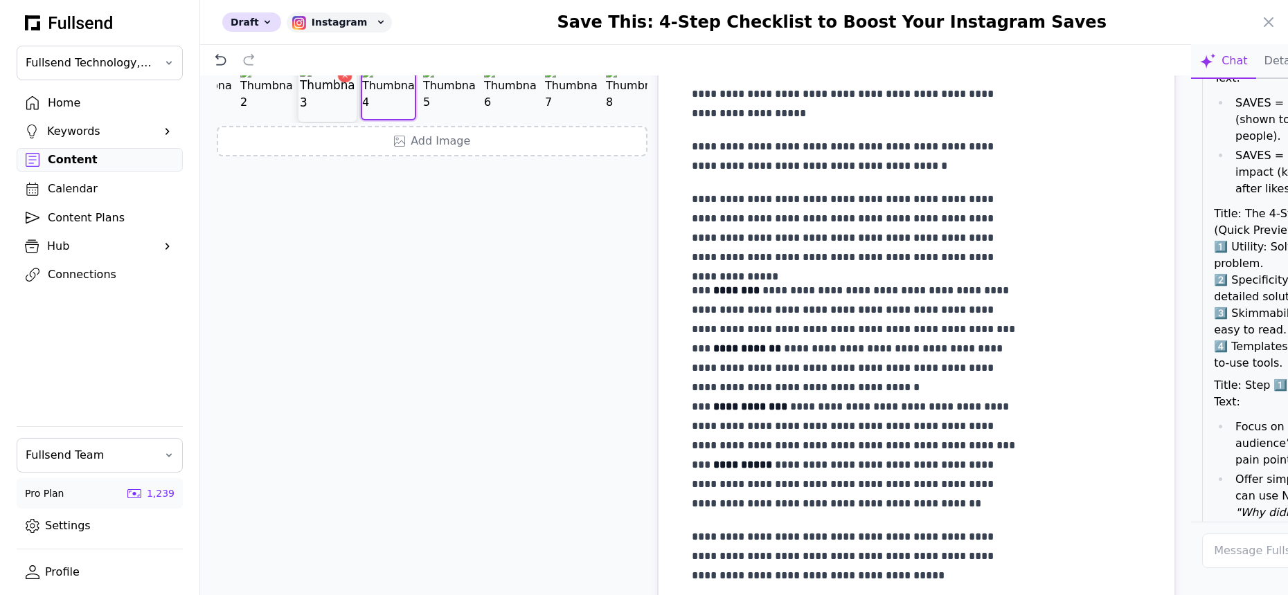
click at [314, 120] on img at bounding box center [327, 92] width 55 height 55
click at [435, 120] on img at bounding box center [429, 92] width 55 height 55
click at [334, 120] on img at bounding box center [323, 92] width 55 height 55
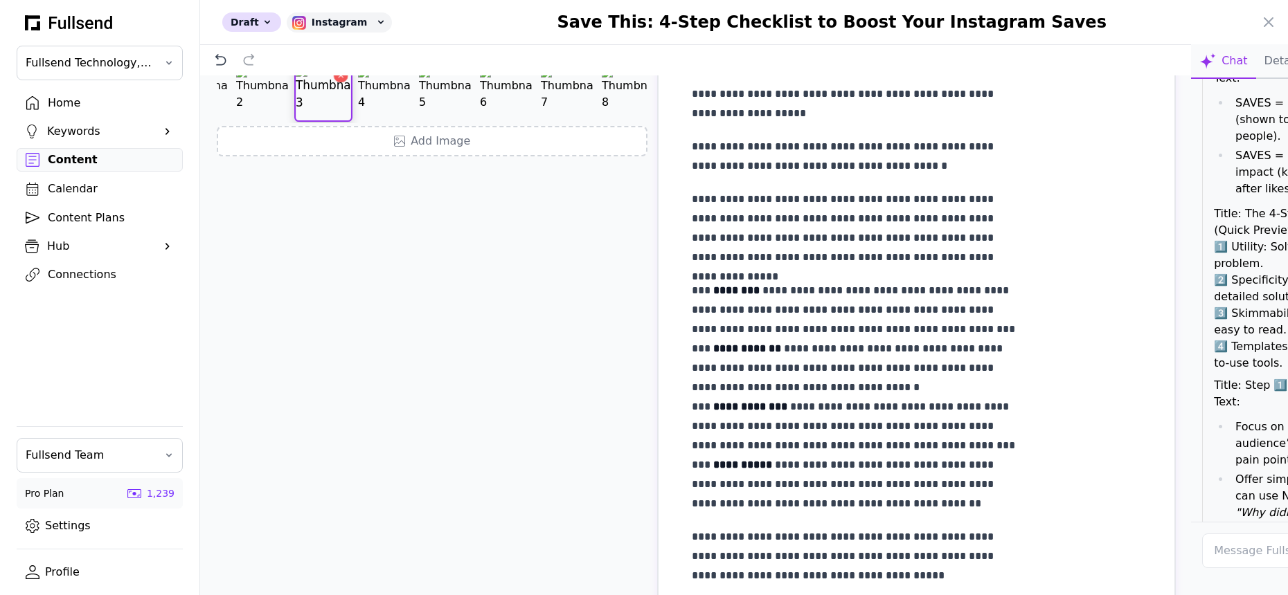
scroll to position [0, 0]
click at [424, 120] on img at bounding box center [429, 92] width 55 height 55
click at [611, 69] on icon "Next image" at bounding box center [620, 60] width 18 height 18
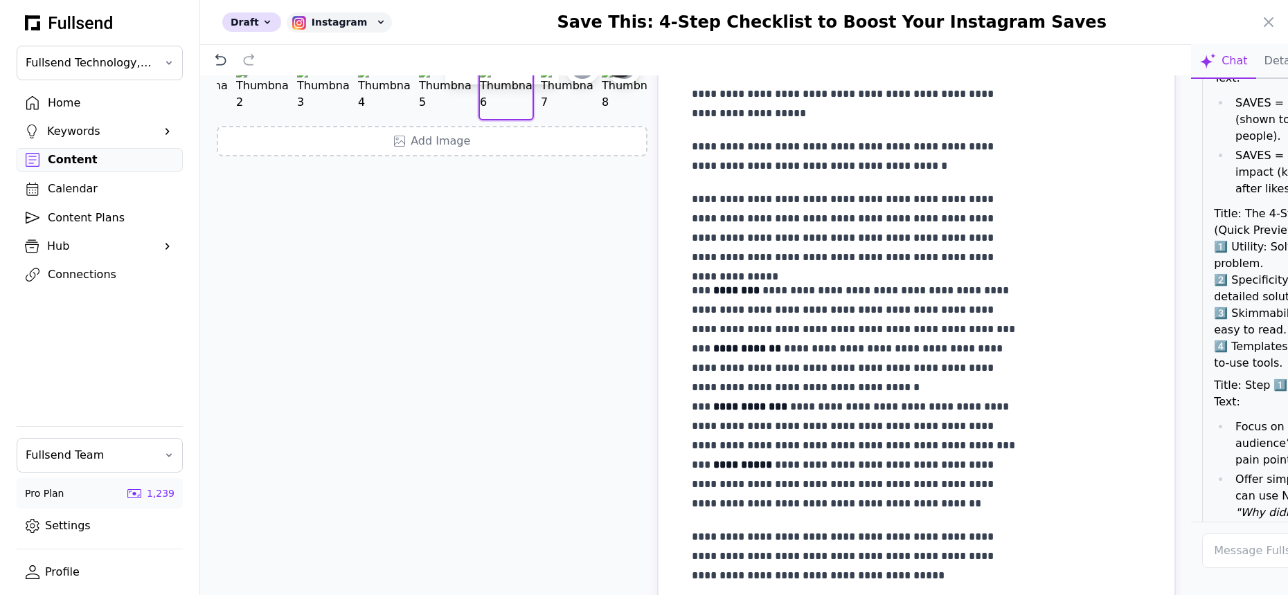
click at [611, 69] on icon "Next image" at bounding box center [620, 60] width 18 height 18
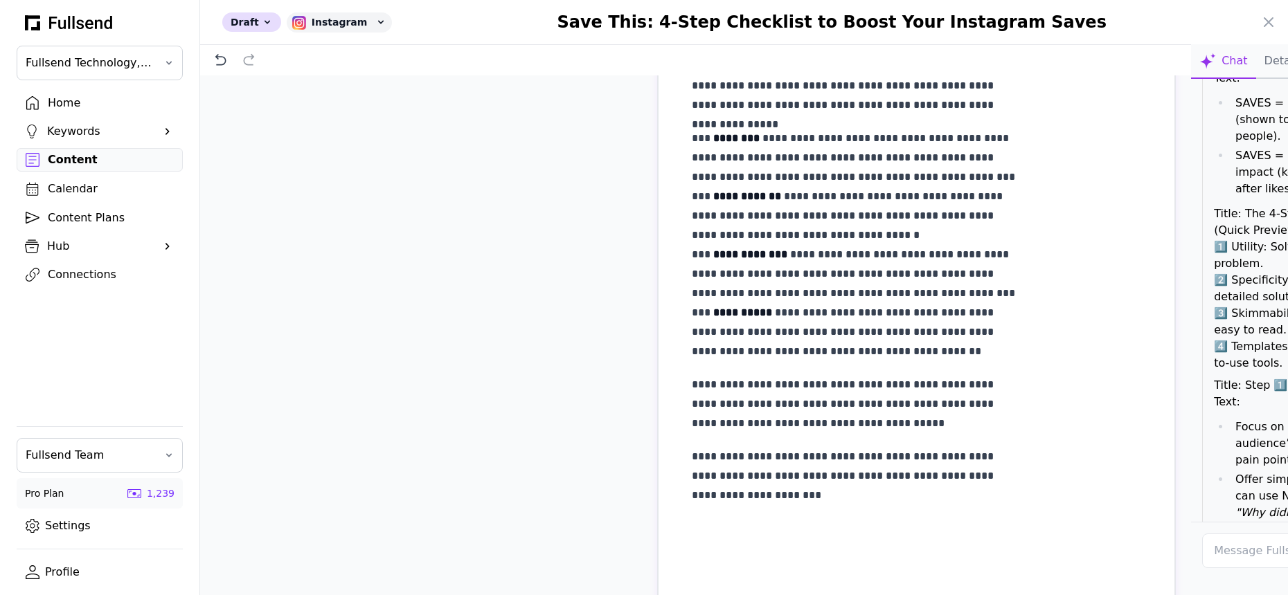
scroll to position [0, 0]
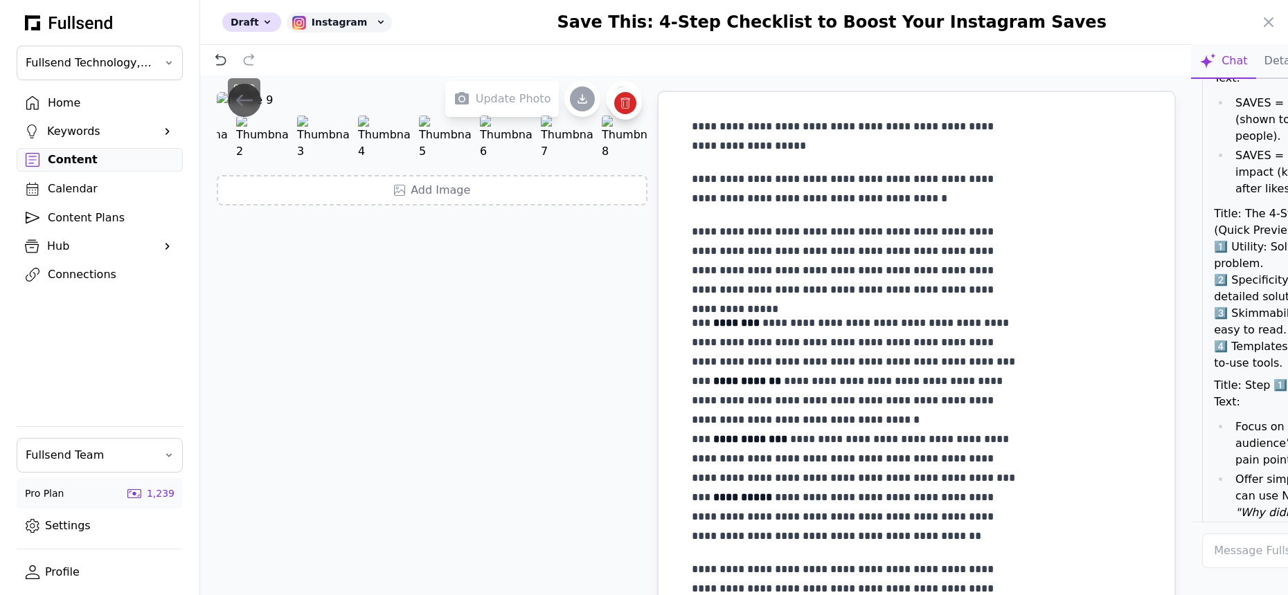
click at [1256, 68] on button "Details" at bounding box center [1283, 61] width 55 height 35
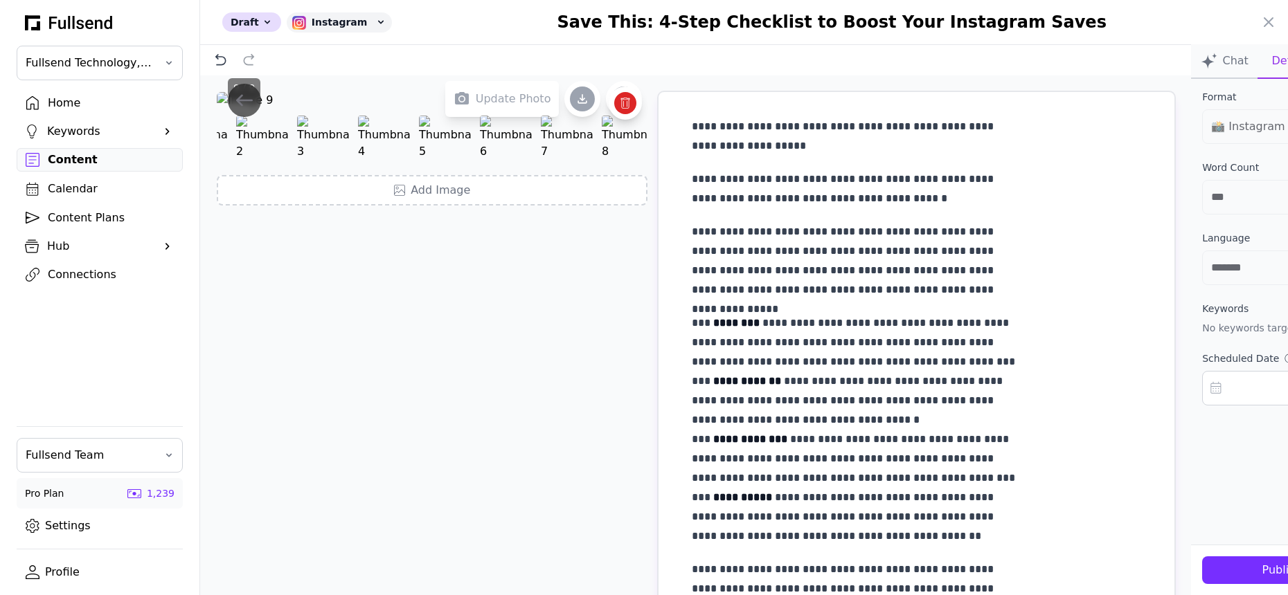
click at [1213, 570] on div "Publish Post" at bounding box center [1294, 570] width 163 height 17
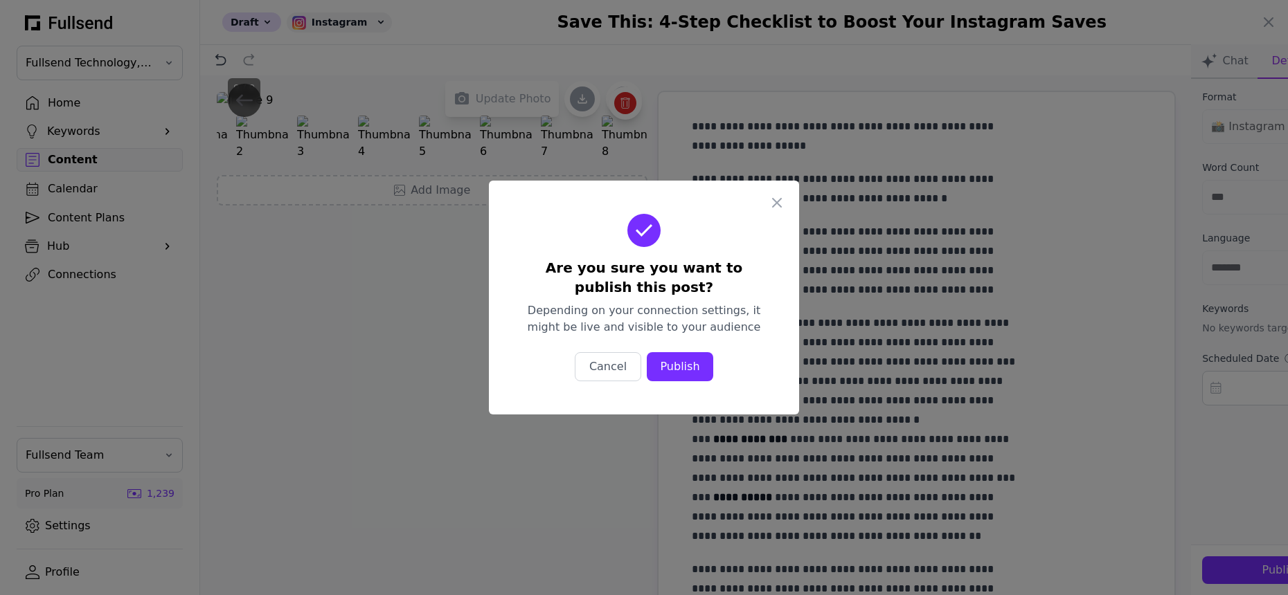
click at [688, 364] on div "Publish" at bounding box center [680, 367] width 44 height 17
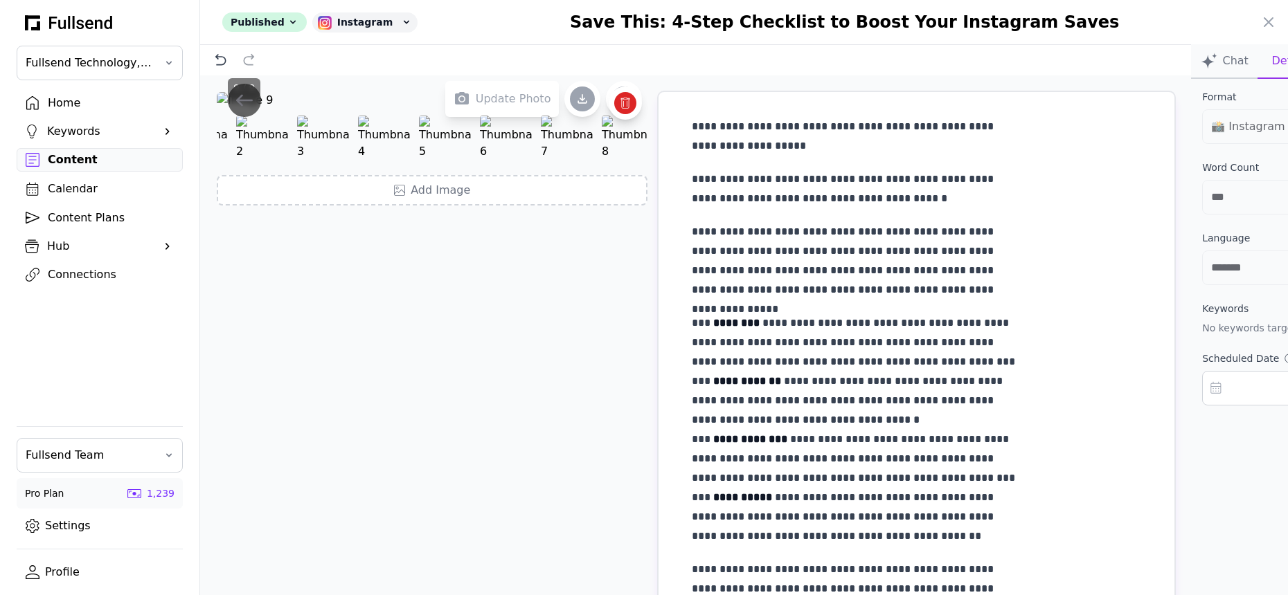
click at [692, 146] on p "**********" at bounding box center [858, 136] width 332 height 39
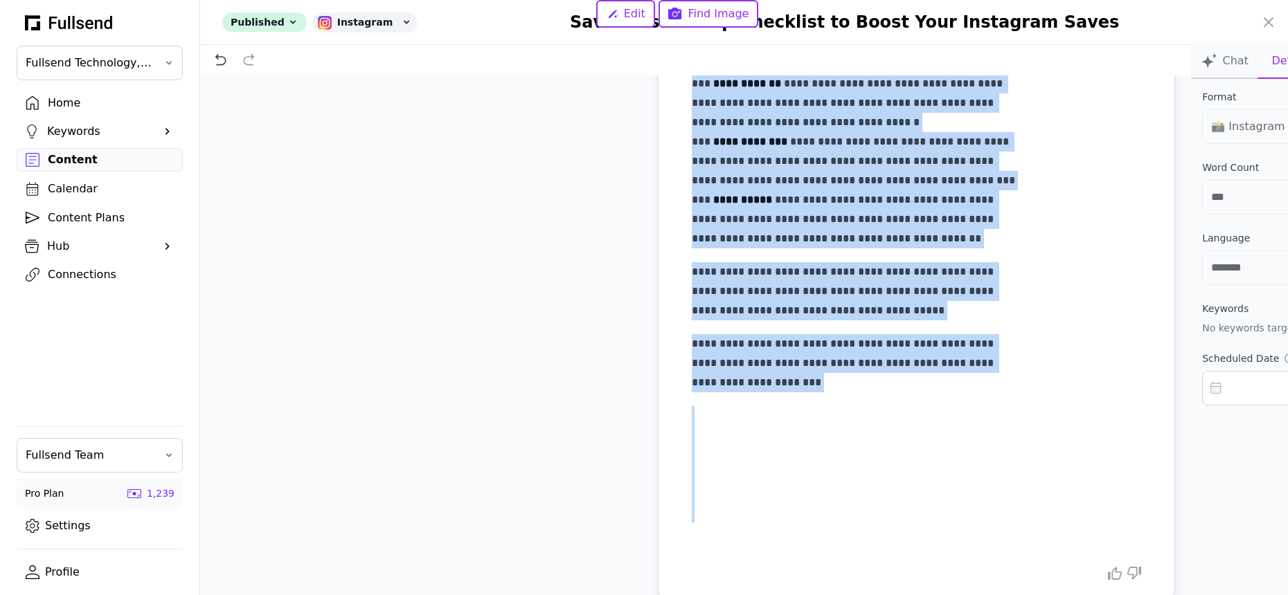
scroll to position [343, 0]
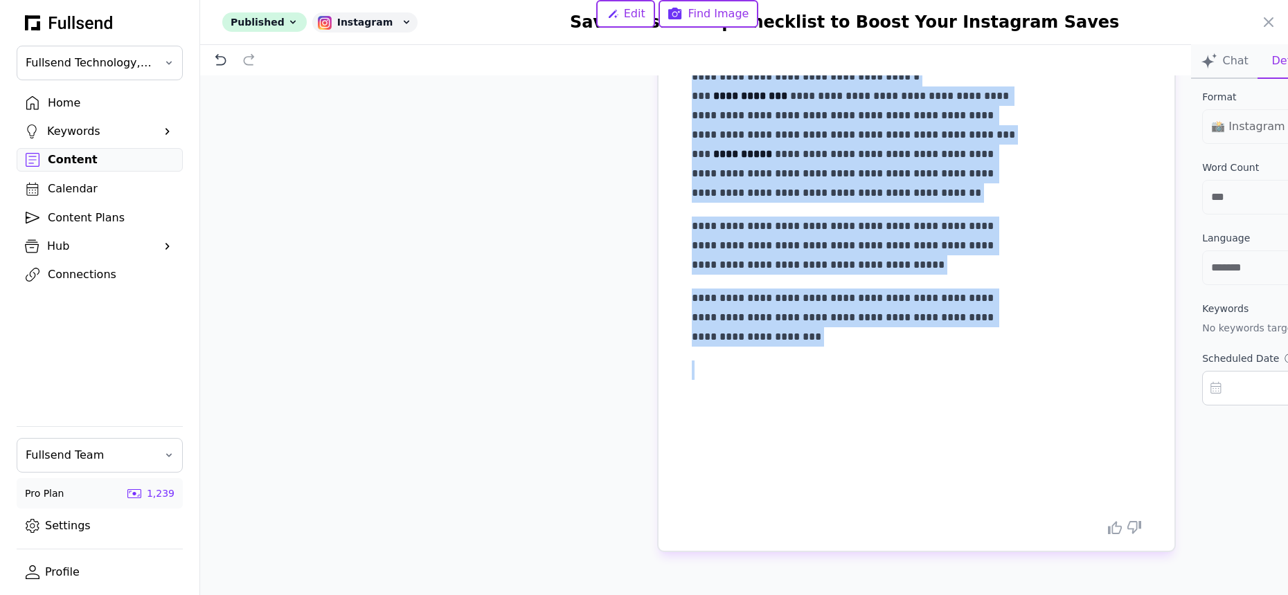
drag, startPoint x: 597, startPoint y: 127, endPoint x: 836, endPoint y: 350, distance: 326.8
click at [836, 350] on div "**********" at bounding box center [916, 135] width 449 height 723
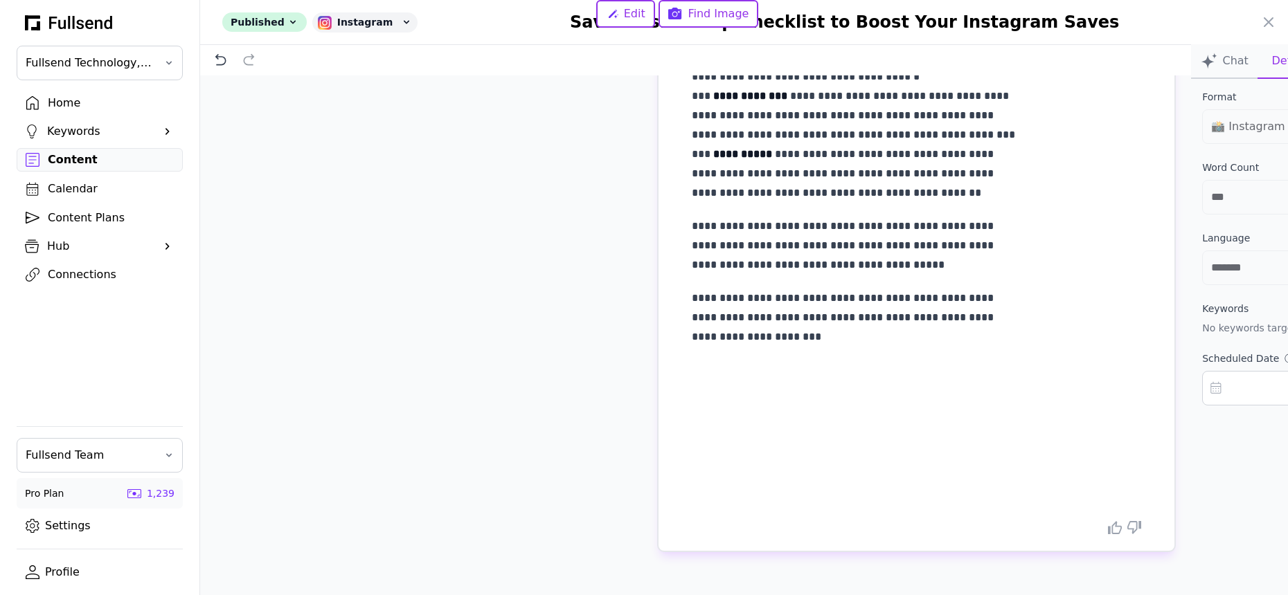
click at [78, 101] on div at bounding box center [644, 297] width 1288 height 595
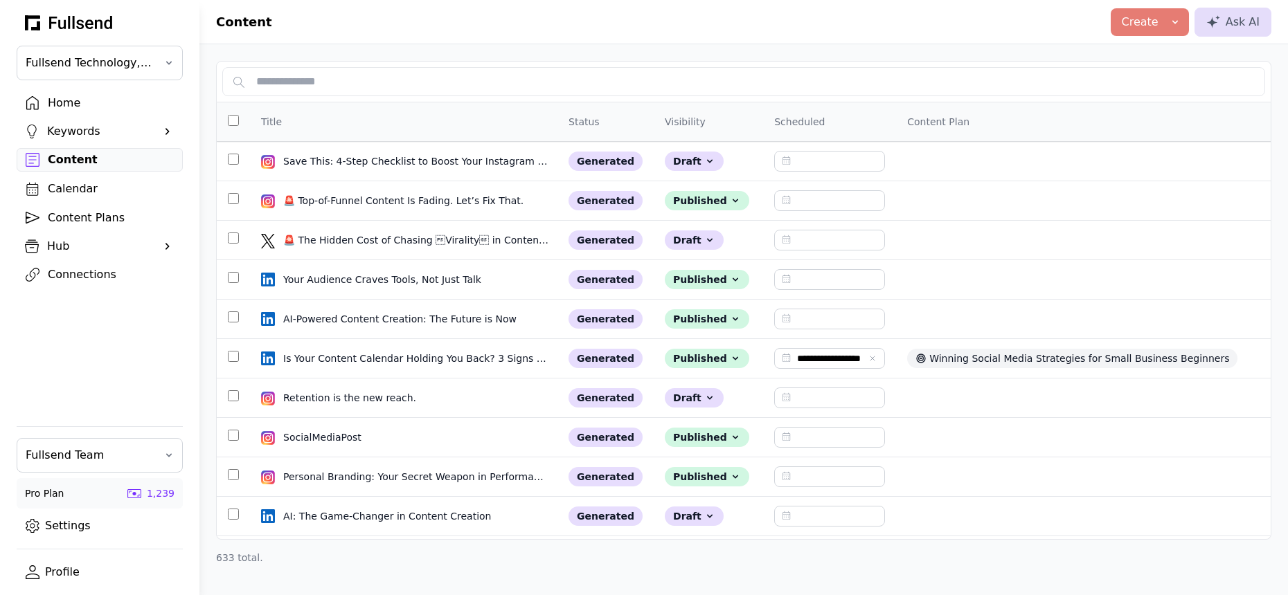
click at [70, 102] on div "Home" at bounding box center [111, 103] width 126 height 17
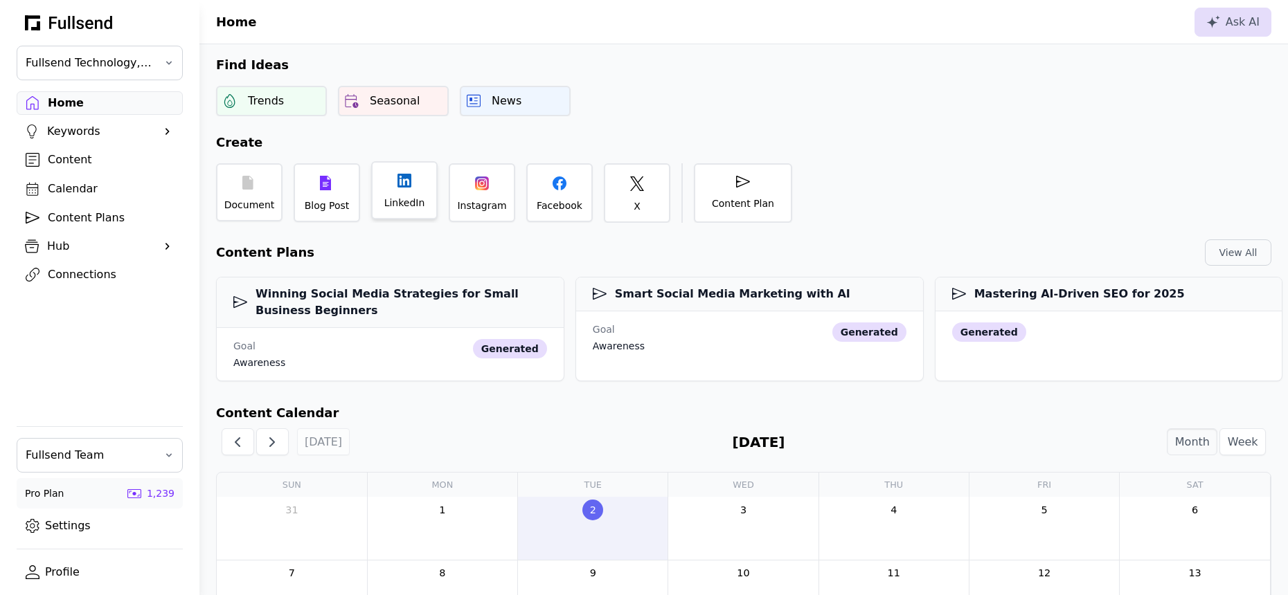
click at [406, 190] on div "LinkedIn" at bounding box center [404, 190] width 66 height 58
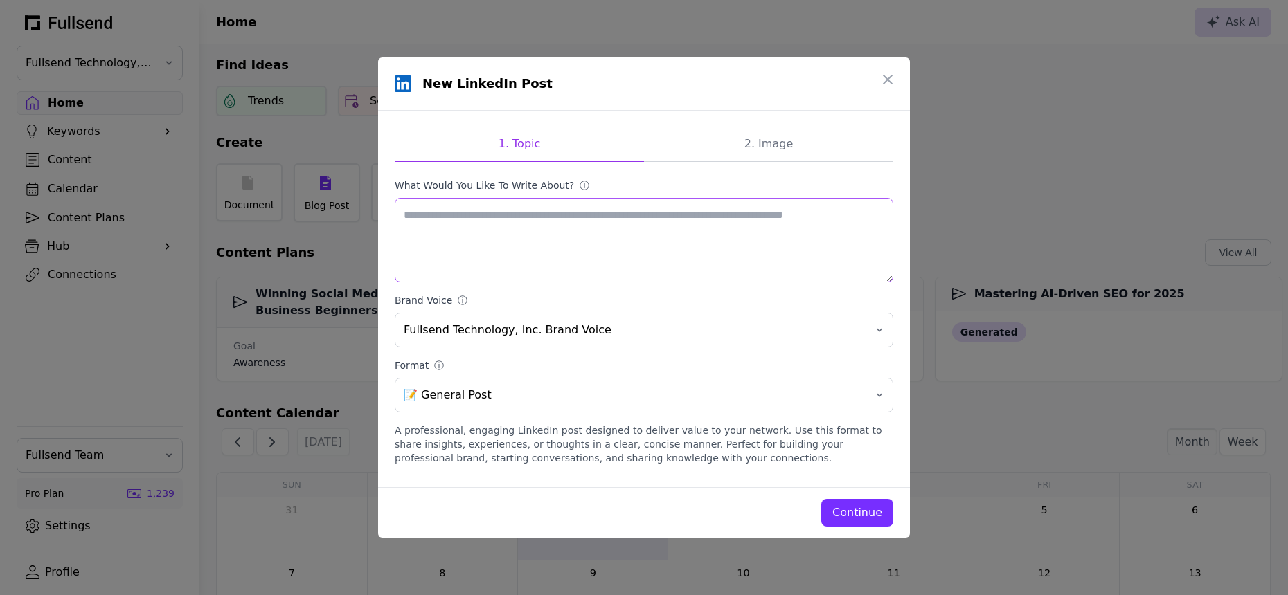
click at [468, 242] on textarea "What would you like to write about? ⓘ" at bounding box center [644, 240] width 499 height 84
paste textarea "**********"
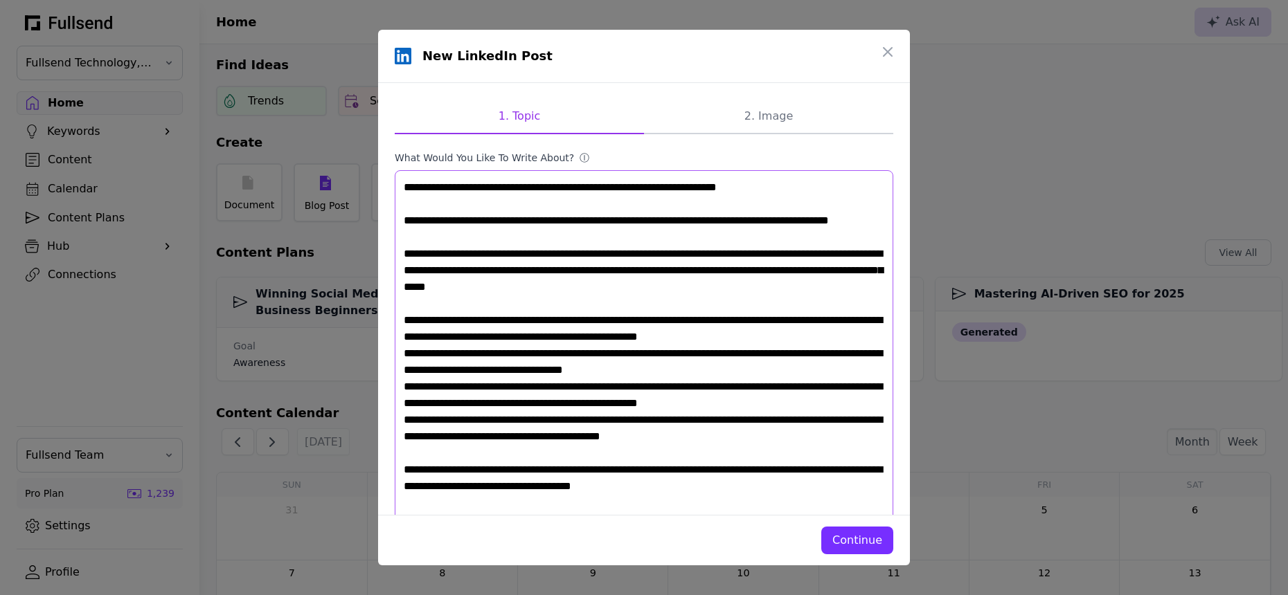
scroll to position [294, 0]
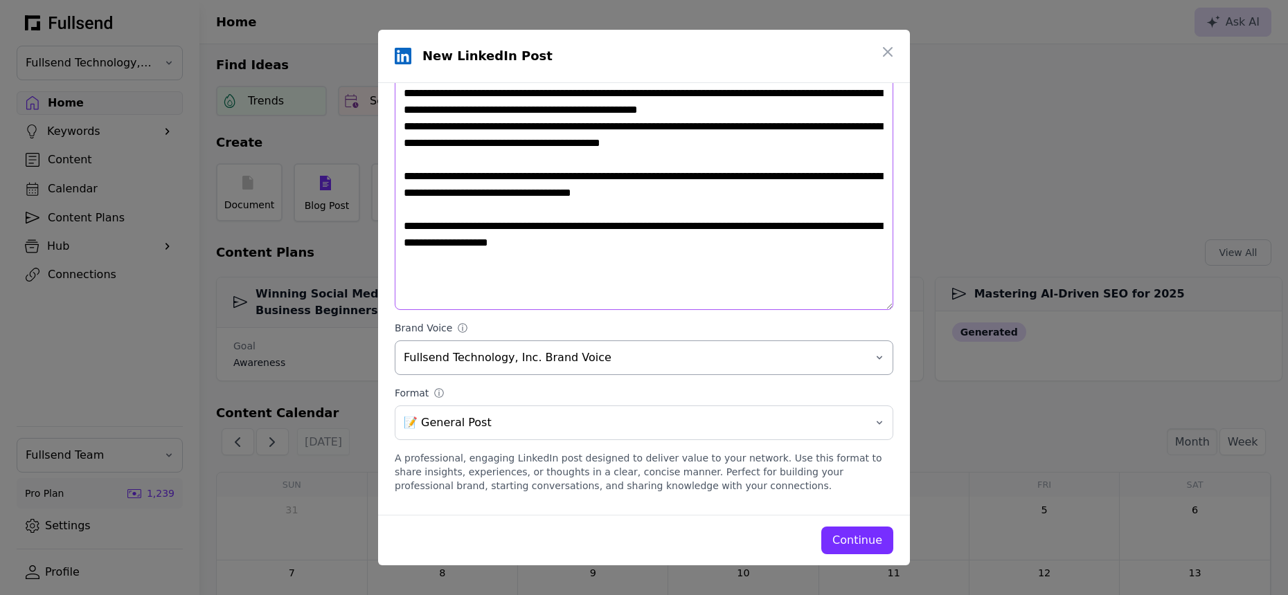
type textarea "**********"
click at [484, 357] on span "Fullsend Technology, Inc. Brand Voice" at bounding box center [634, 358] width 461 height 17
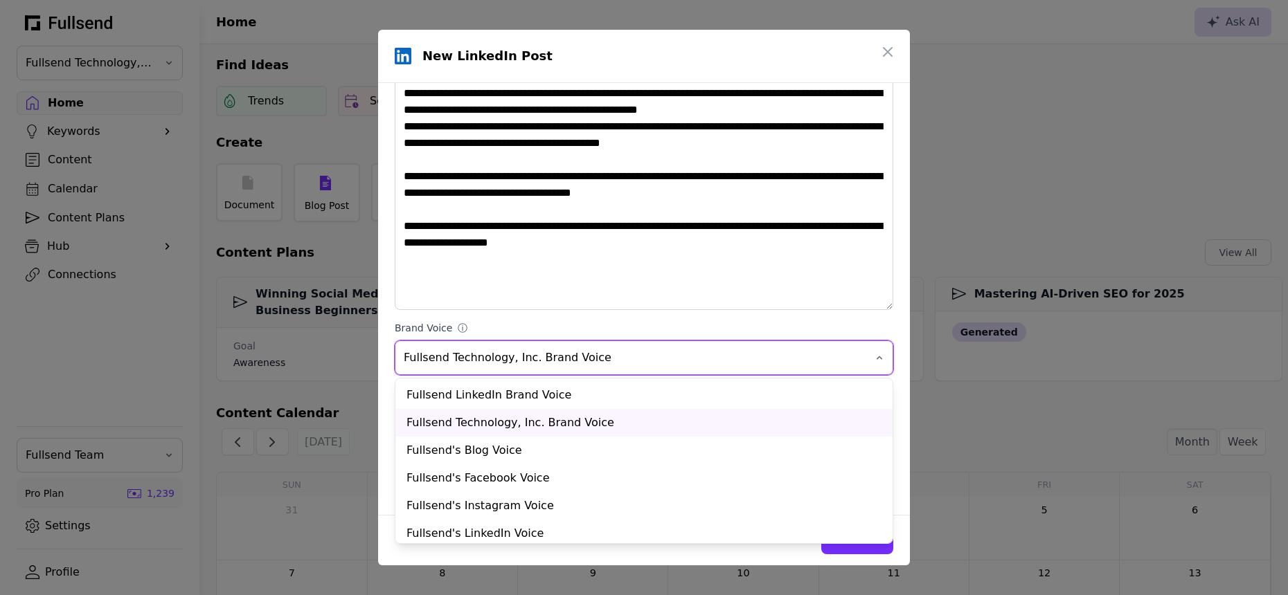
click at [484, 357] on span "Fullsend Technology, Inc. Brand Voice" at bounding box center [634, 358] width 461 height 17
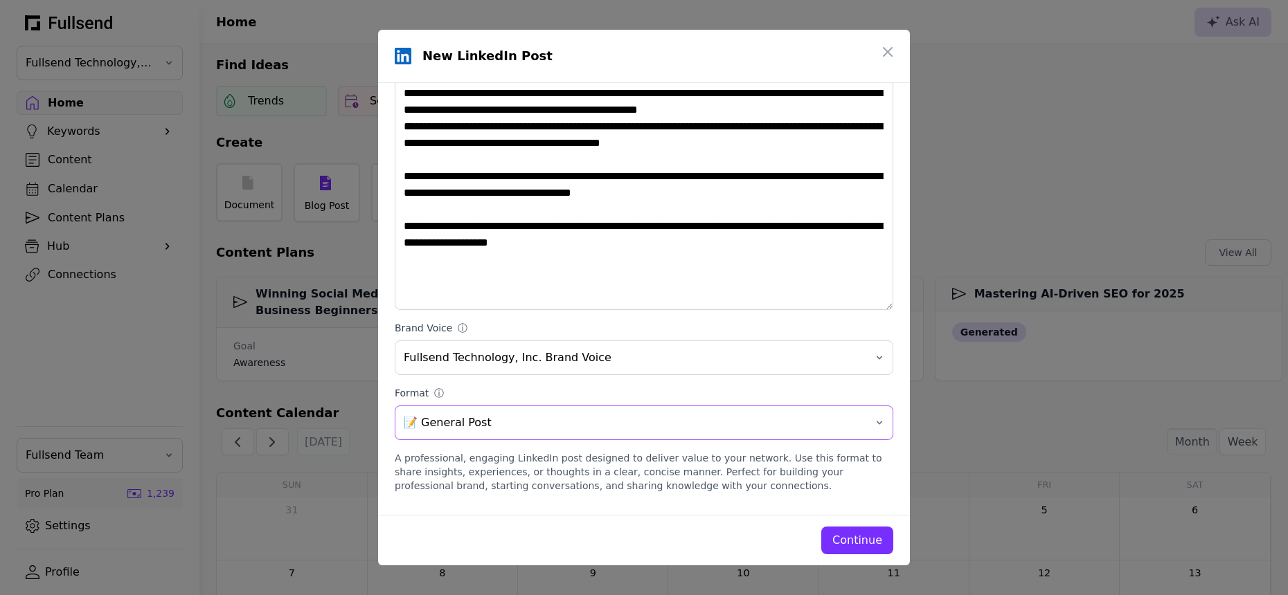
click at [464, 422] on span "📝 General Post" at bounding box center [634, 423] width 461 height 17
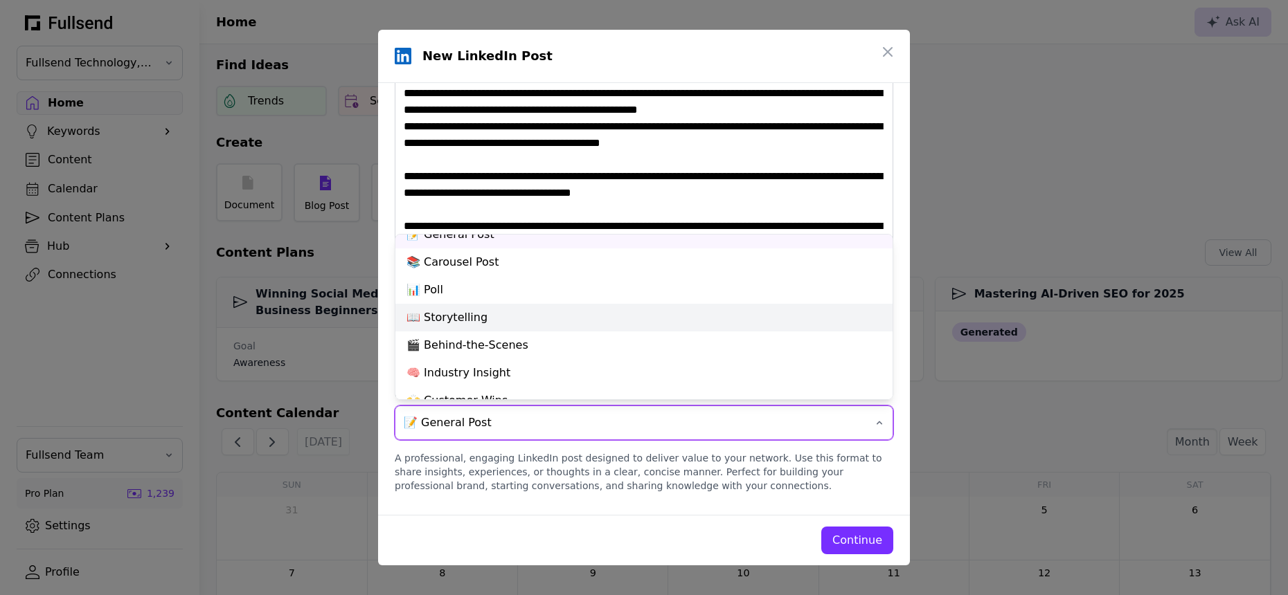
scroll to position [0, 0]
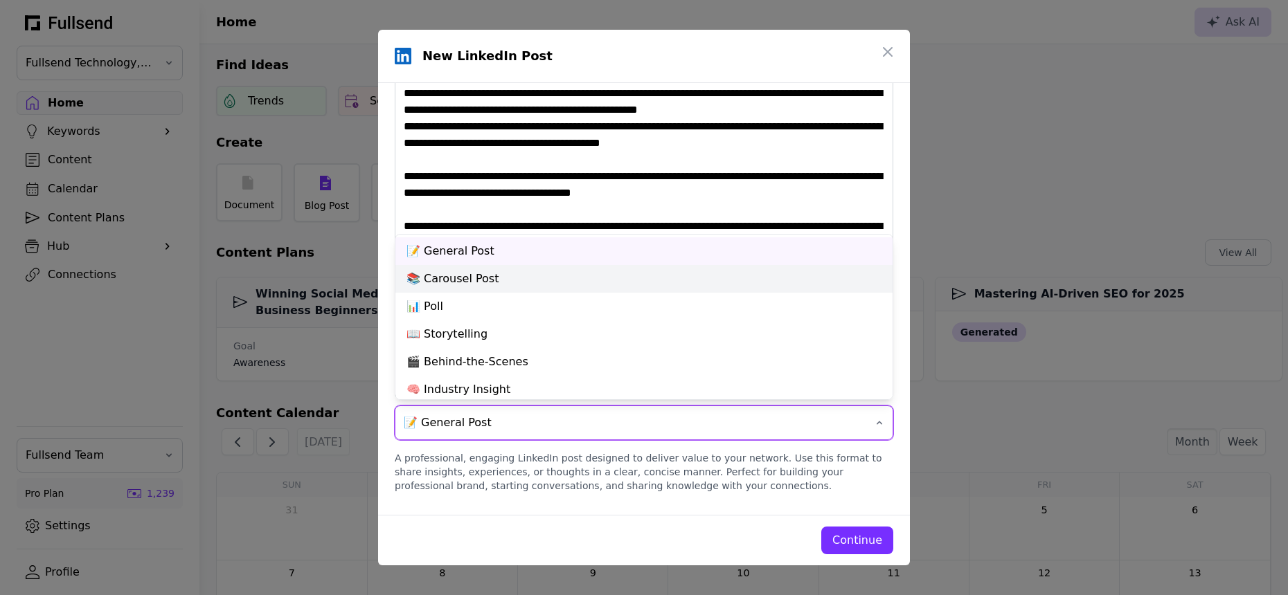
click at [468, 271] on div "📚 Carousel Post" at bounding box center [643, 279] width 497 height 28
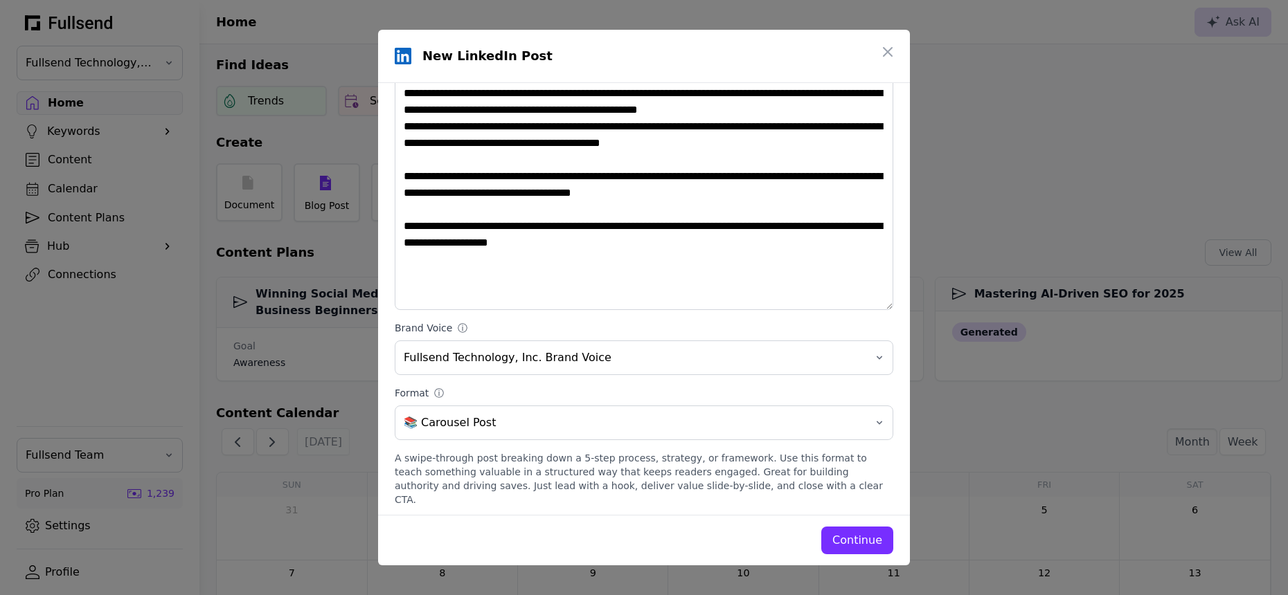
click at [857, 546] on div "Continue" at bounding box center [857, 540] width 50 height 17
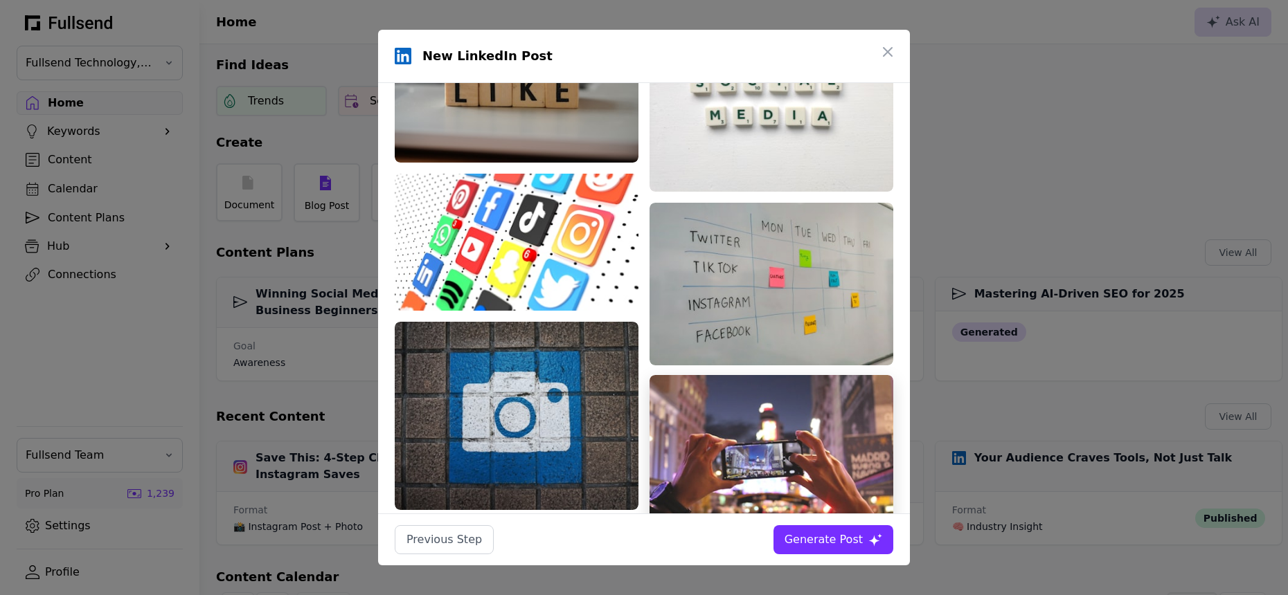
scroll to position [834, 0]
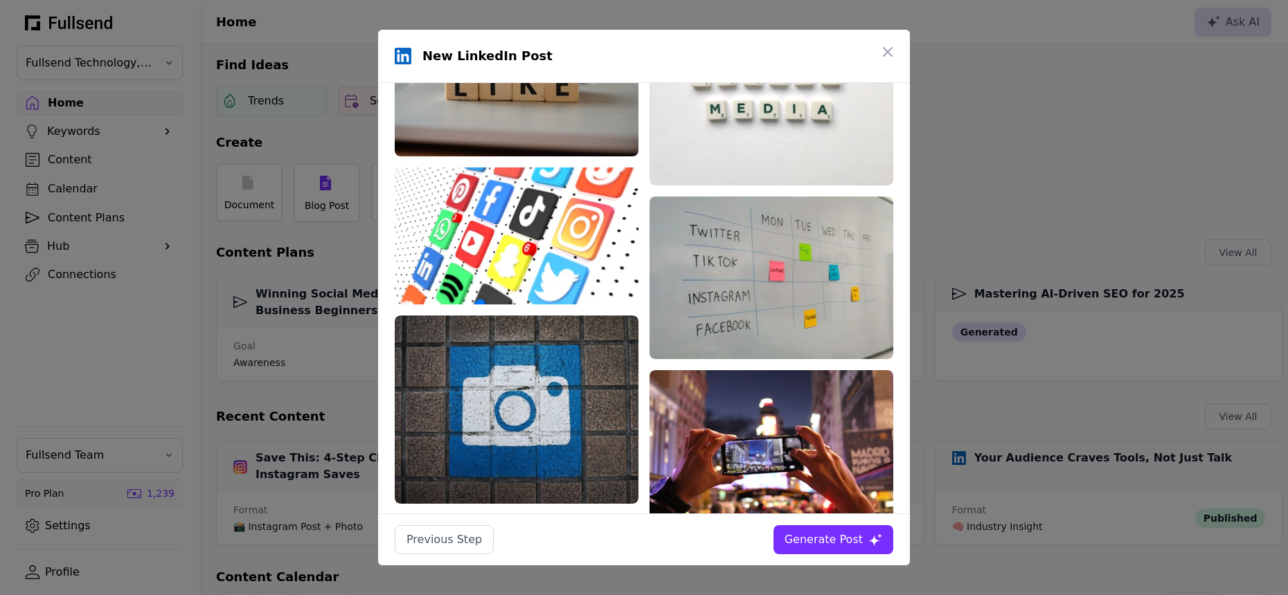
click at [823, 537] on div "Generate Post" at bounding box center [824, 540] width 78 height 17
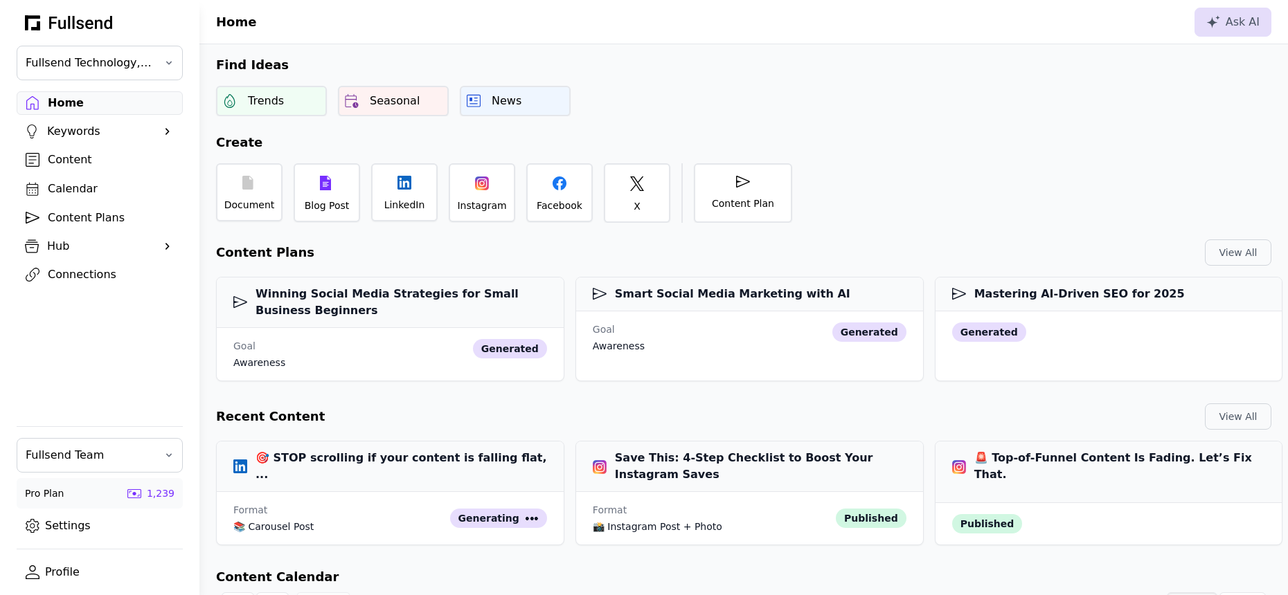
click at [67, 99] on div "Home" at bounding box center [111, 103] width 126 height 17
click at [95, 159] on div "Content" at bounding box center [111, 160] width 126 height 17
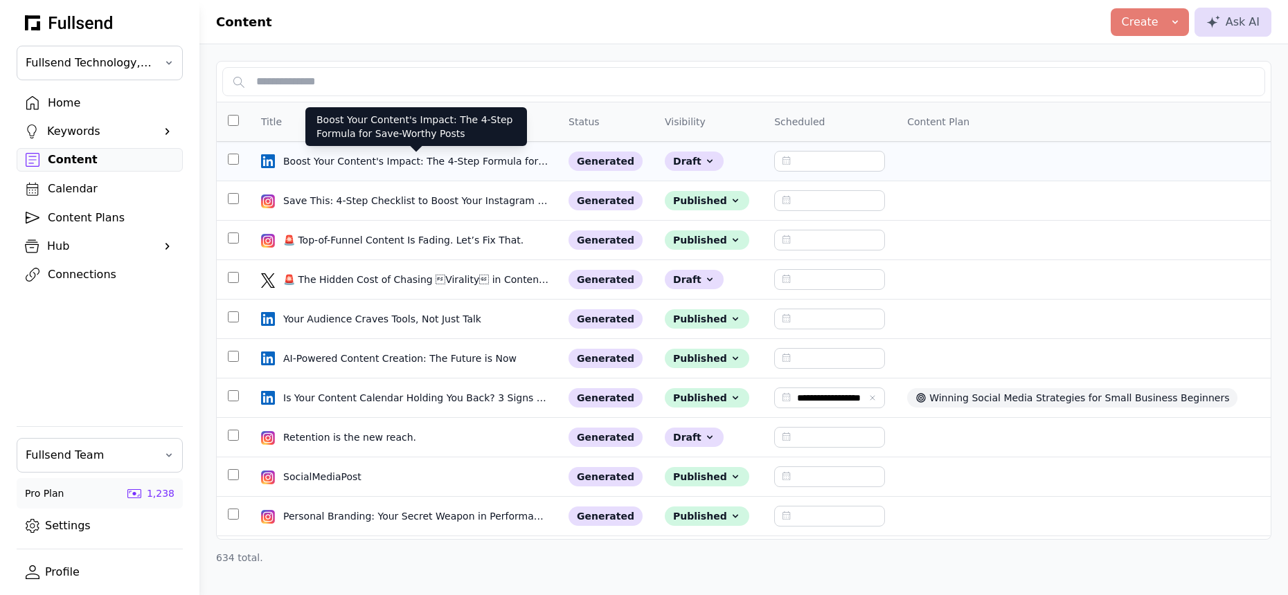
click at [344, 163] on div "Boost Your Content's Impact: The 4-Step Formula for Save-Worthy Posts" at bounding box center [416, 161] width 266 height 14
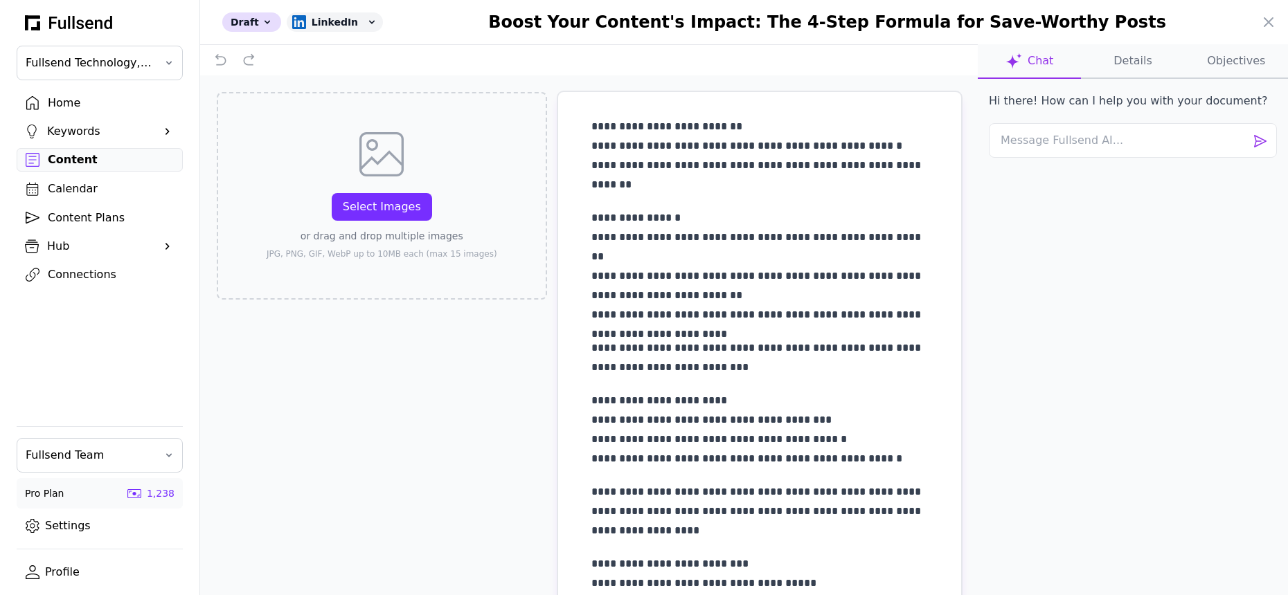
click at [762, 228] on p "**********" at bounding box center [759, 266] width 337 height 116
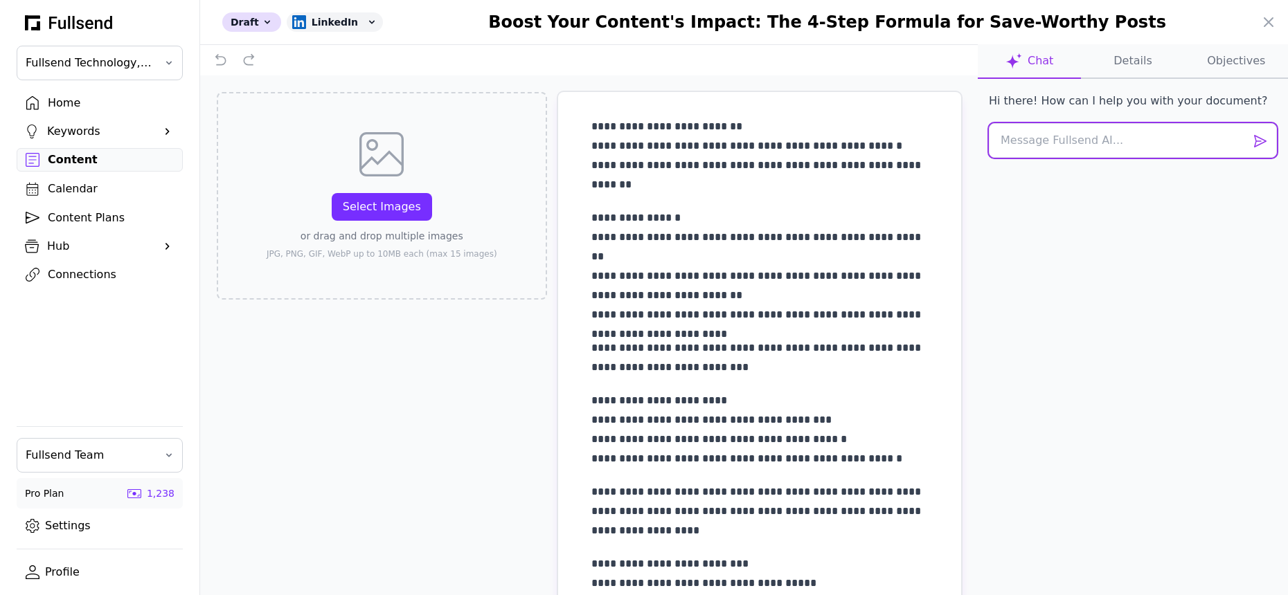
click at [1024, 141] on textarea at bounding box center [1133, 140] width 288 height 35
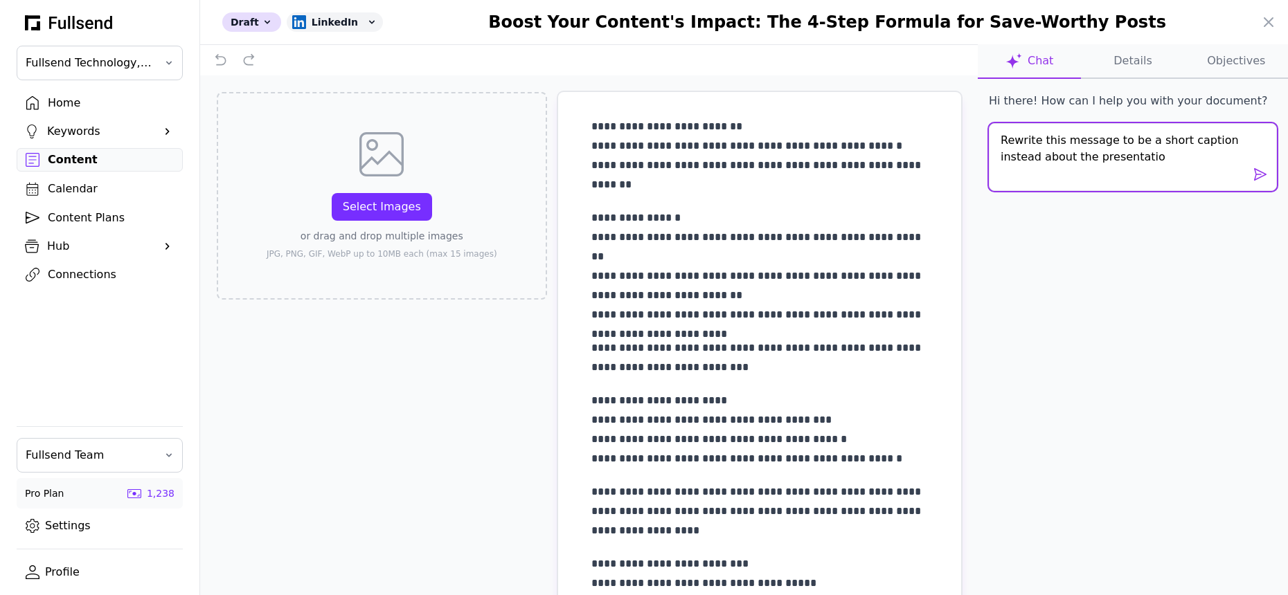
type textarea "Rewrite this message to be a short caption instead about the presentation"
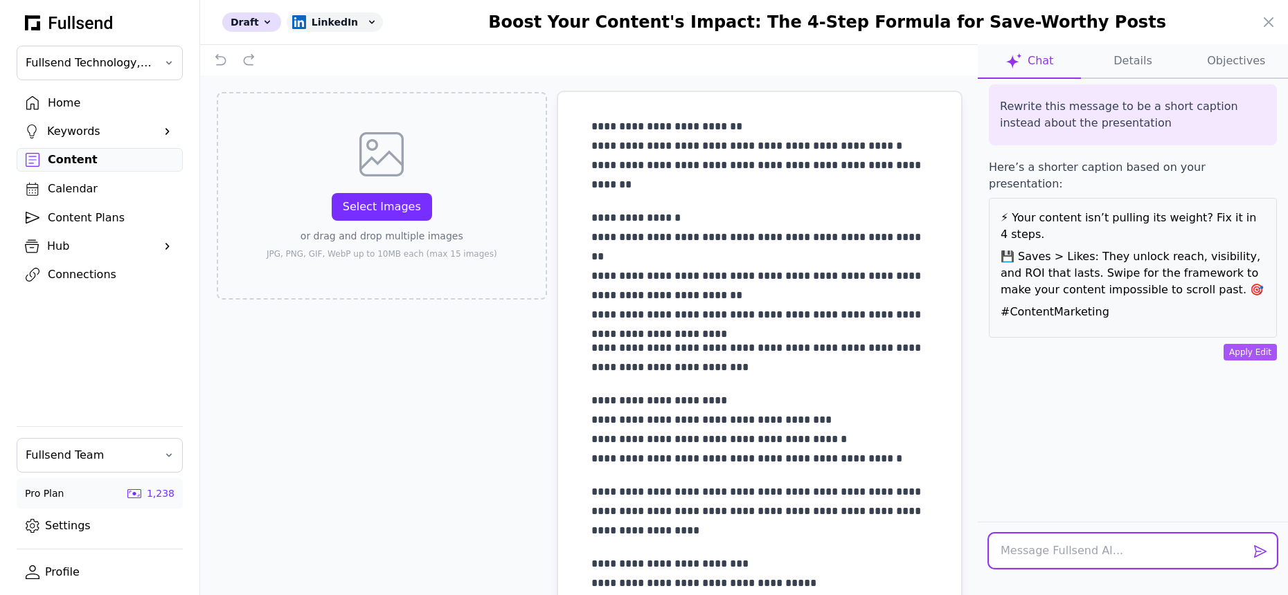
scroll to position [38, 0]
click at [1235, 345] on button "Apply Edit" at bounding box center [1250, 353] width 53 height 17
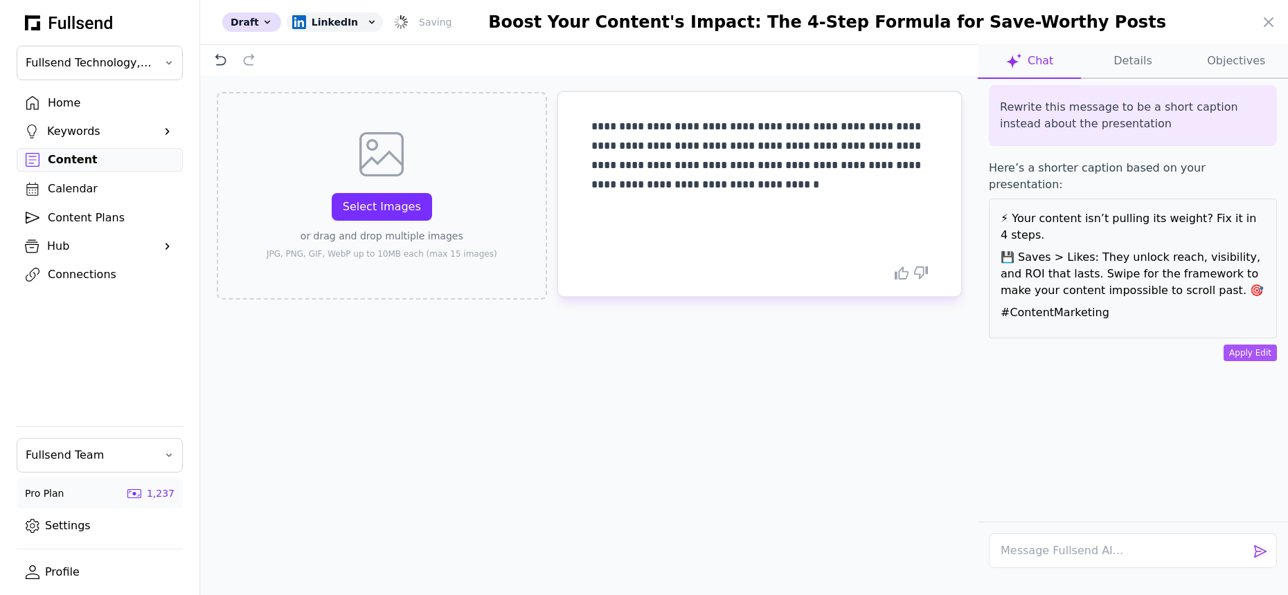
click at [694, 186] on p "**********" at bounding box center [759, 156] width 337 height 78
click at [389, 206] on div "Select Images" at bounding box center [382, 207] width 78 height 17
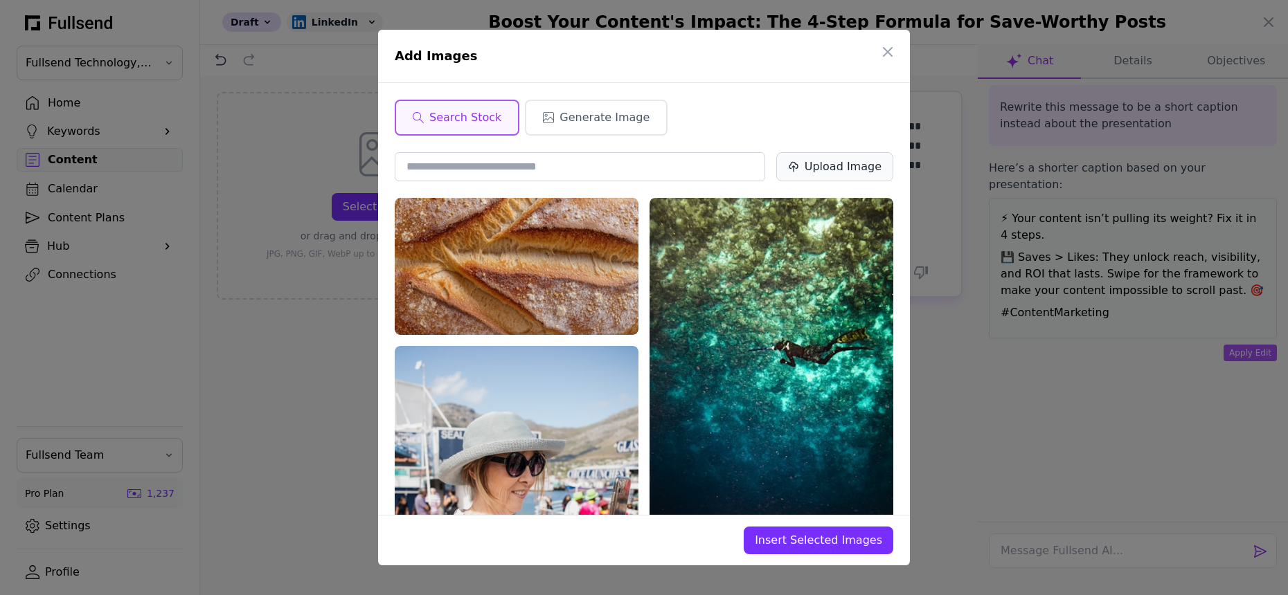
click at [826, 161] on div "Upload Image" at bounding box center [843, 167] width 77 height 17
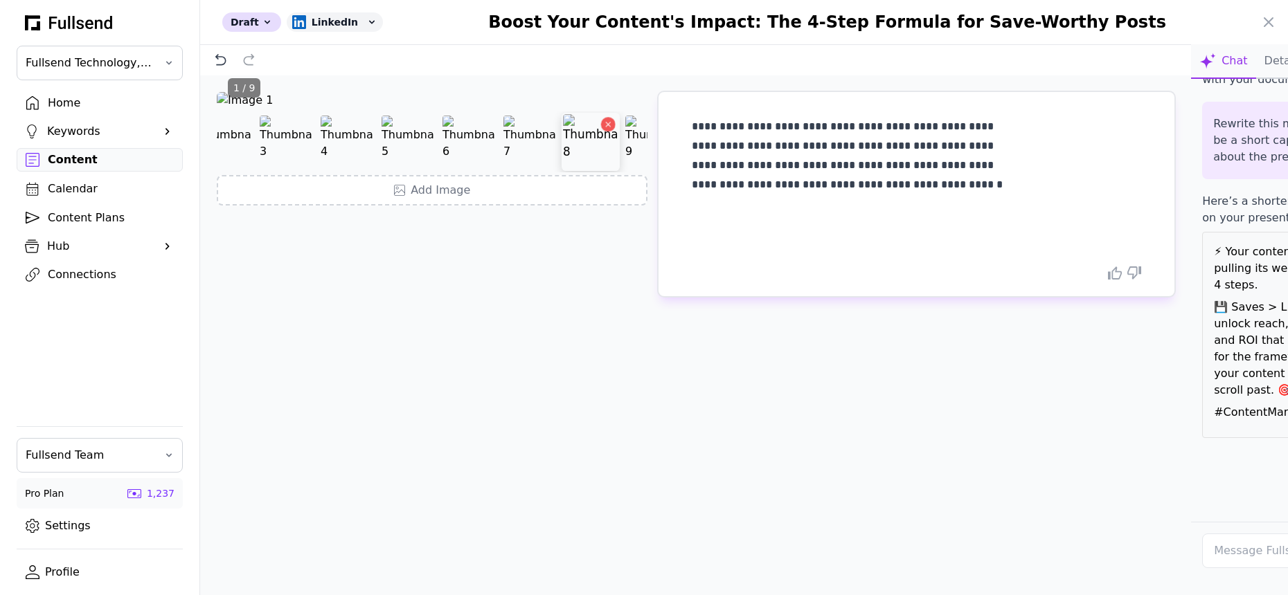
scroll to position [0, 85]
click at [544, 127] on icon "Delete image" at bounding box center [545, 124] width 5 height 5
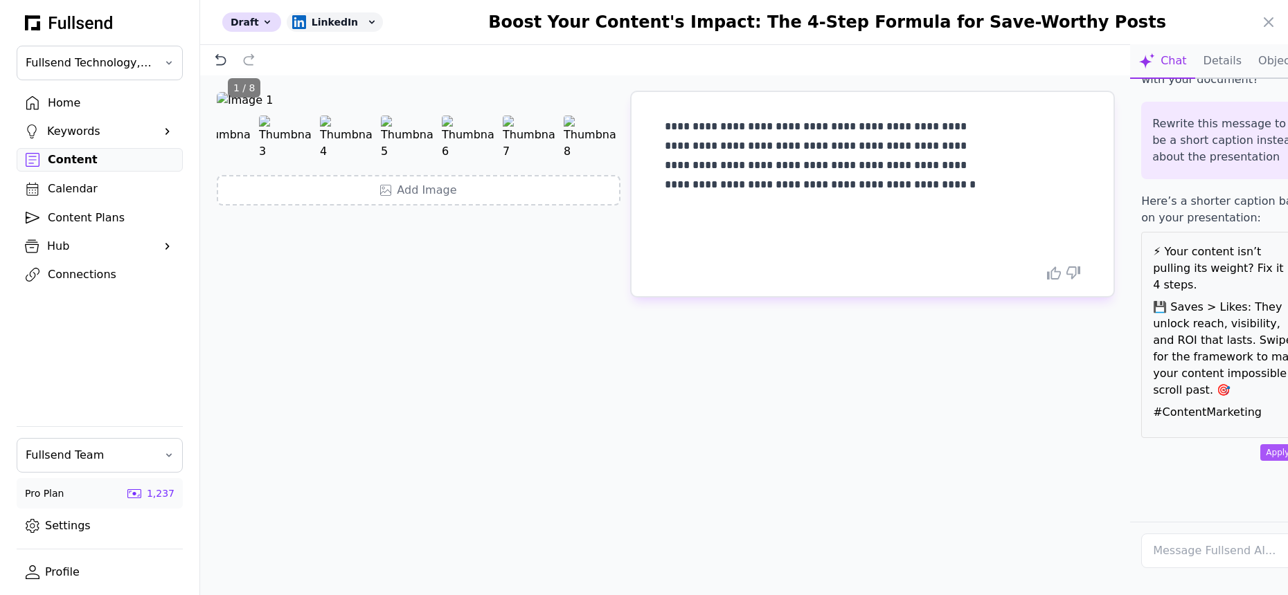
click at [544, 127] on icon "Delete image" at bounding box center [546, 125] width 4 height 4
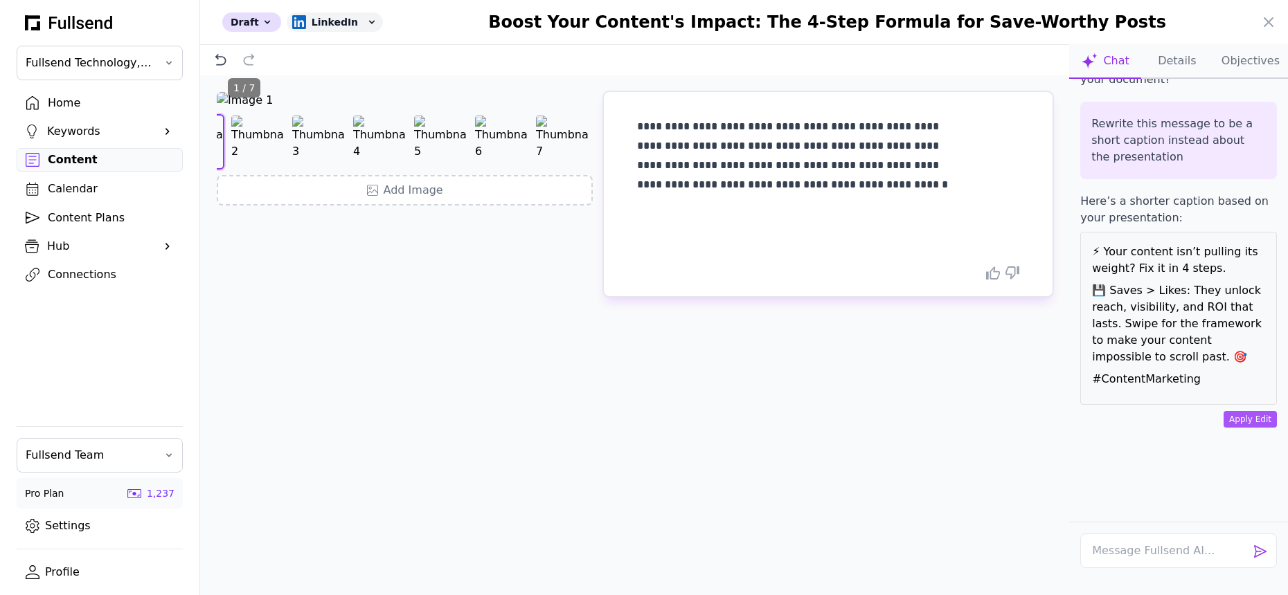
click at [577, 127] on icon "Delete image" at bounding box center [579, 125] width 4 height 4
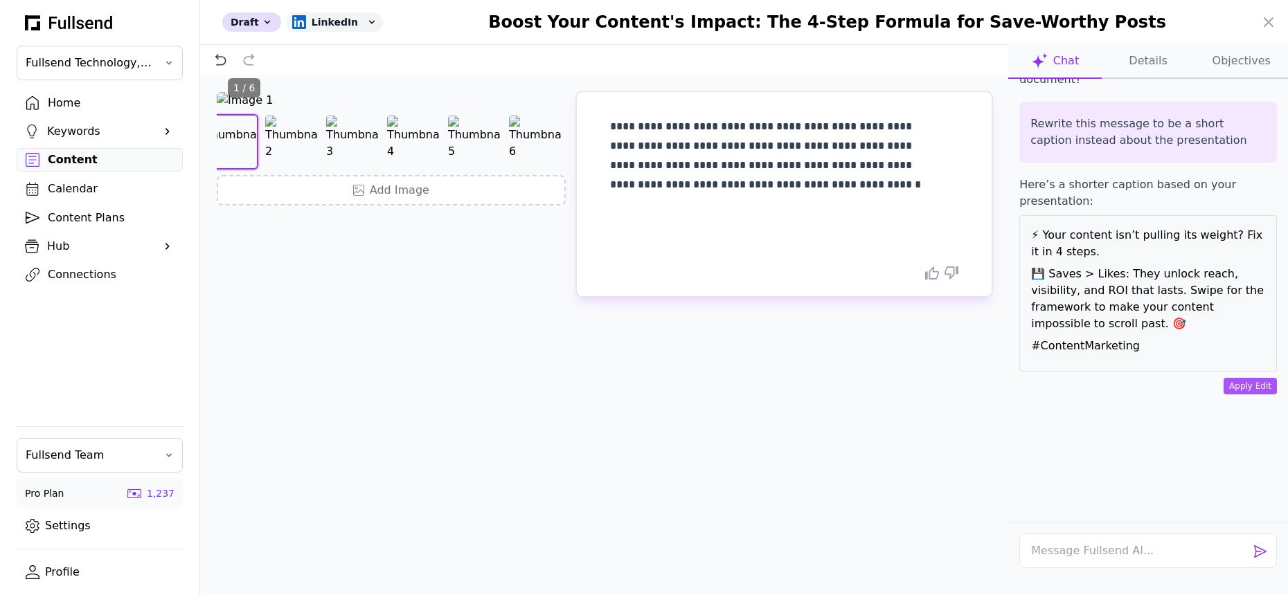
scroll to position [0, 30]
click at [545, 132] on button "Delete image" at bounding box center [552, 125] width 14 height 14
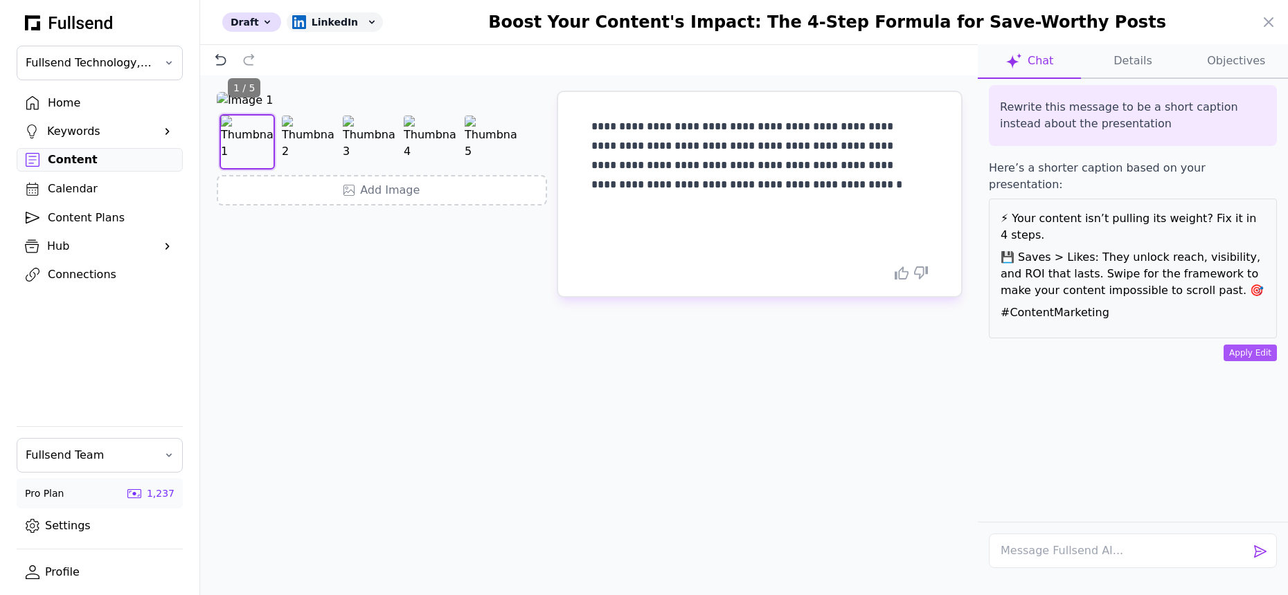
scroll to position [0, 0]
click at [544, 172] on div at bounding box center [382, 141] width 330 height 61
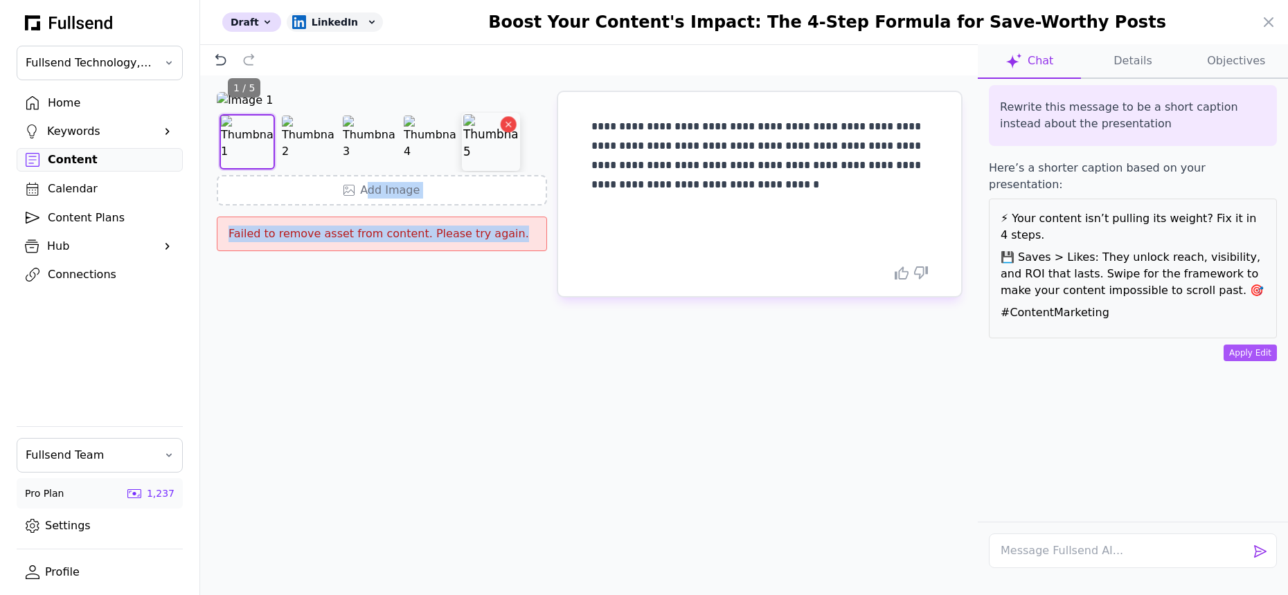
click at [505, 129] on icon "Delete image" at bounding box center [508, 125] width 10 height 10
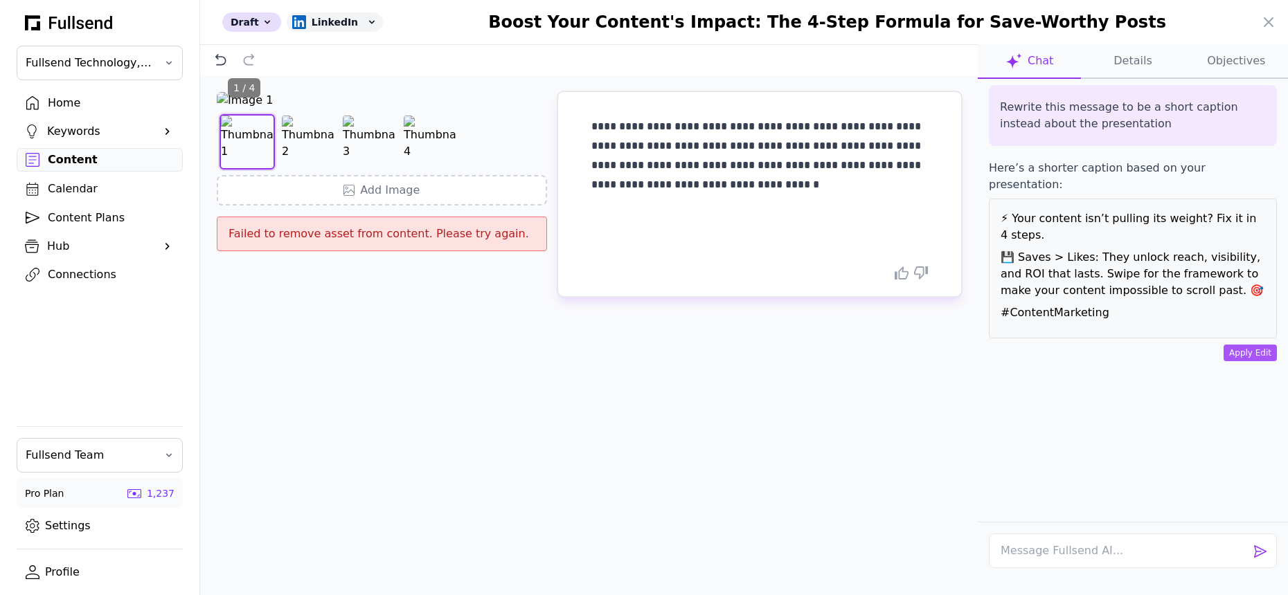
click at [582, 452] on div "**********" at bounding box center [589, 357] width 778 height 564
click at [449, 129] on icon "Delete image" at bounding box center [447, 125] width 10 height 10
click at [387, 127] on icon "Delete image" at bounding box center [386, 124] width 5 height 5
click at [325, 129] on icon "Delete image" at bounding box center [326, 125] width 10 height 10
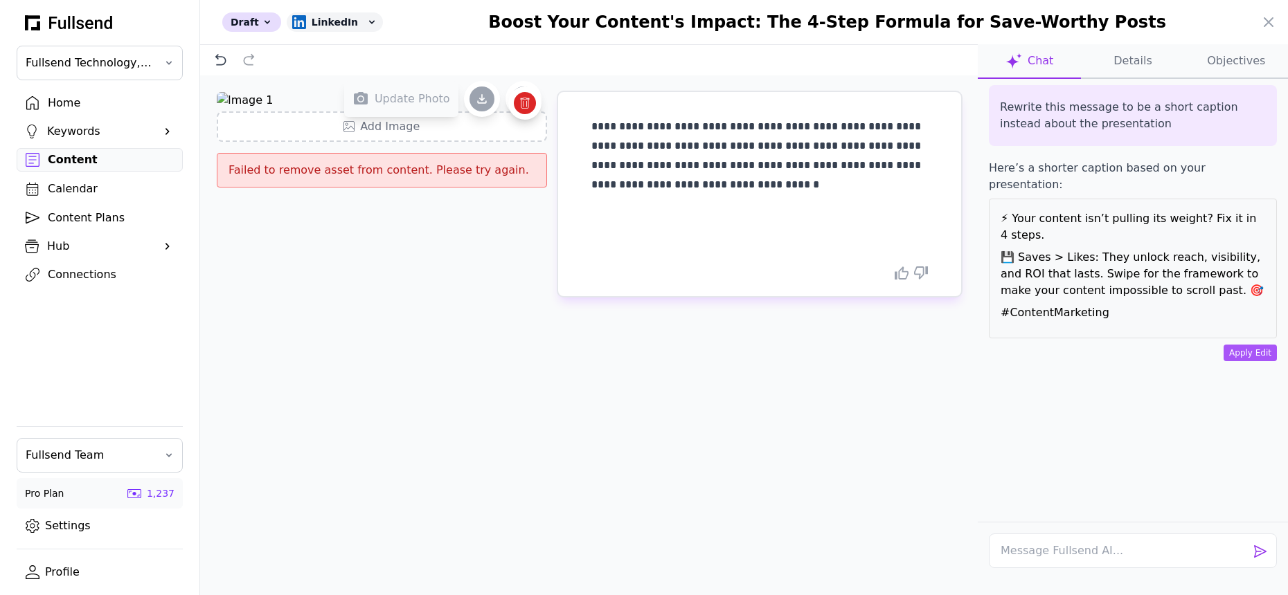
click at [432, 105] on span "Update Photo" at bounding box center [412, 99] width 75 height 17
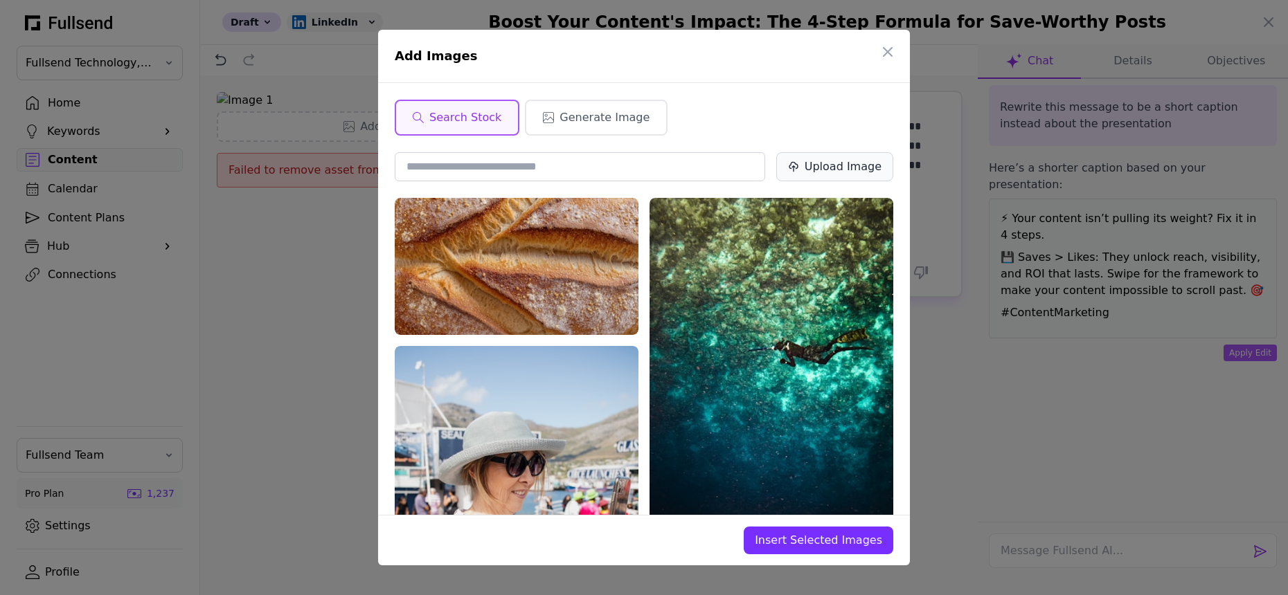
click at [820, 166] on div "Upload Image" at bounding box center [843, 167] width 77 height 17
click at [890, 49] on icon "button" at bounding box center [888, 52] width 8 height 8
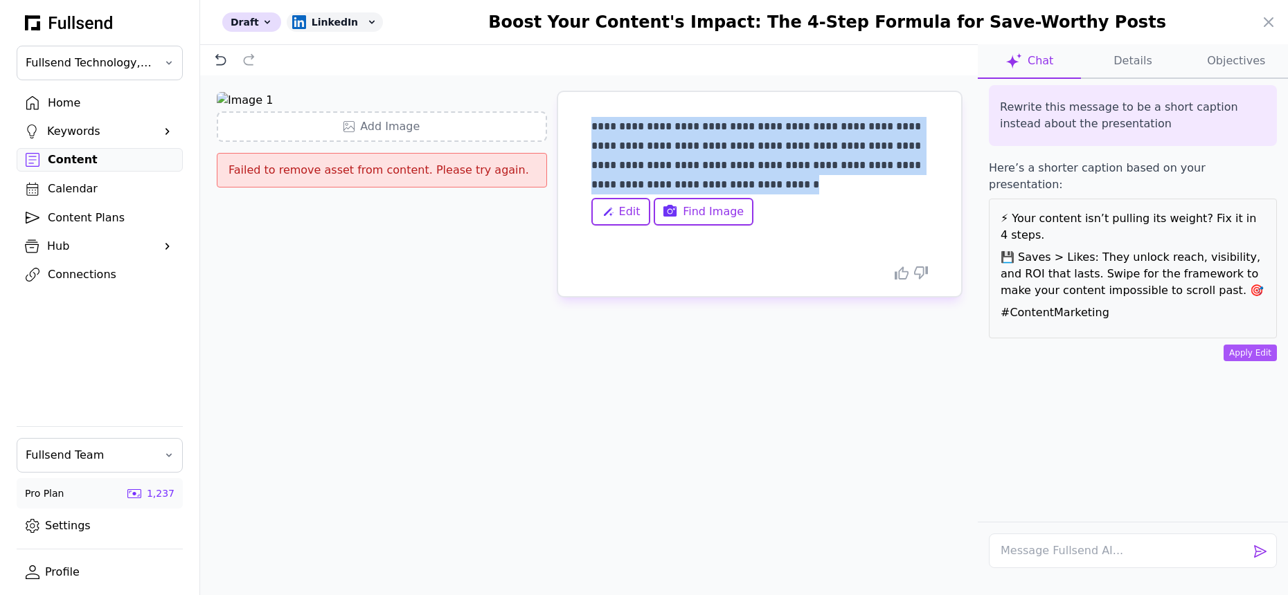
drag, startPoint x: 711, startPoint y: 188, endPoint x: 588, endPoint y: 128, distance: 136.9
click at [588, 128] on div "**********" at bounding box center [759, 194] width 403 height 204
click at [1269, 26] on icon at bounding box center [1268, 22] width 17 height 17
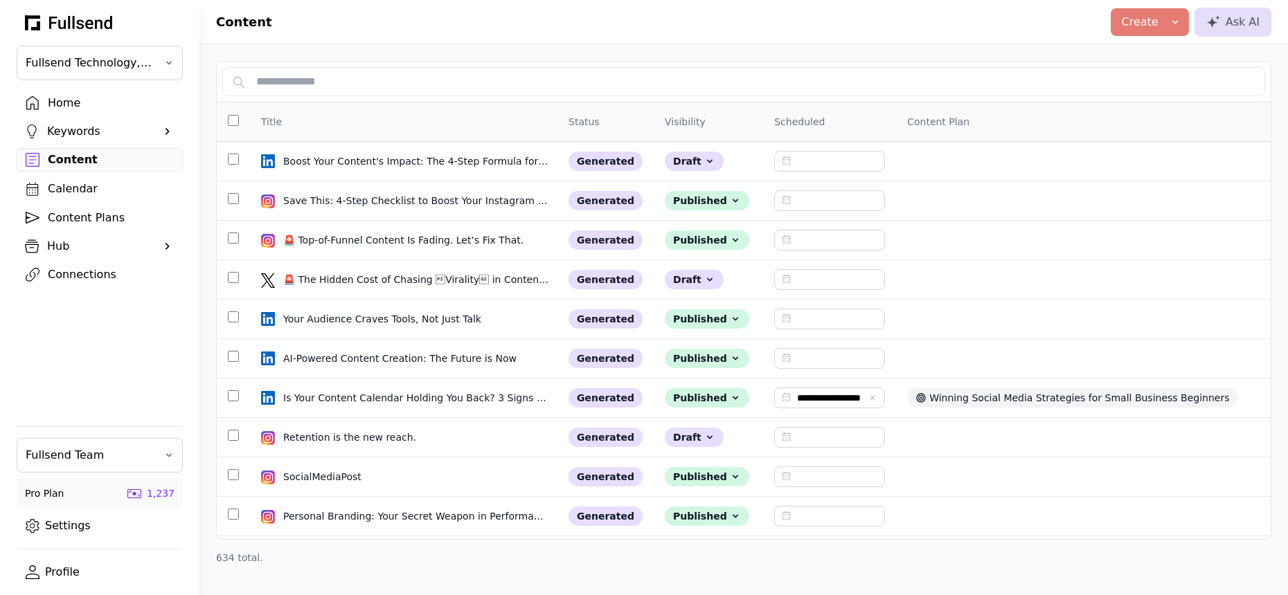
click at [68, 106] on div "Home" at bounding box center [111, 103] width 126 height 17
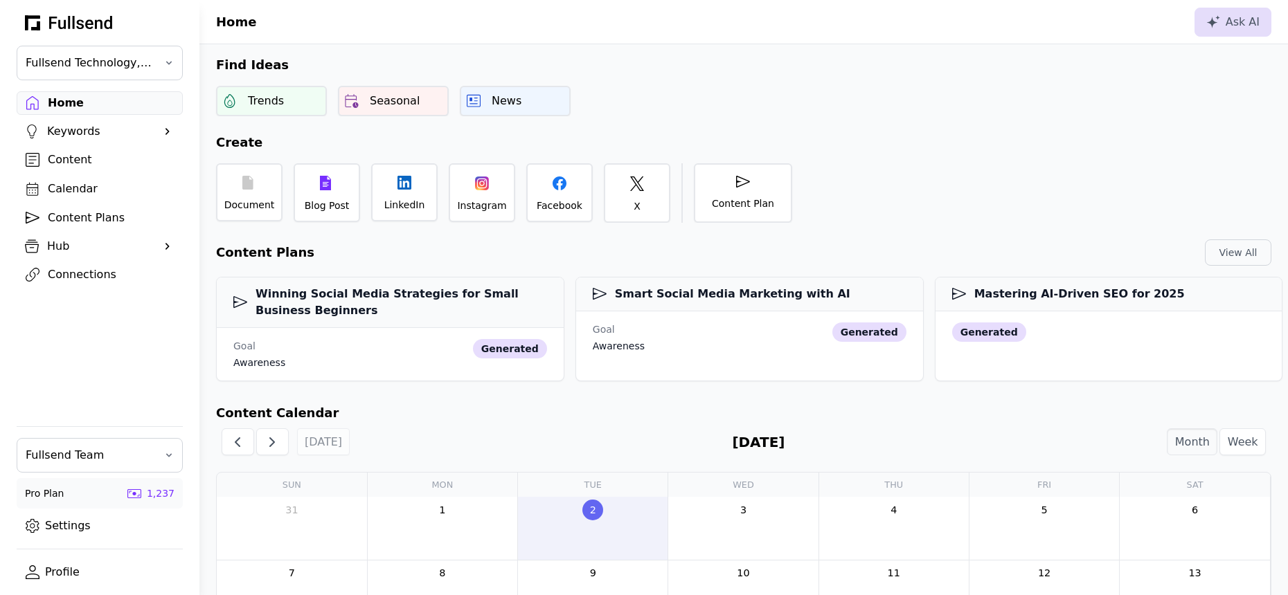
click at [84, 159] on div "Content" at bounding box center [111, 160] width 126 height 17
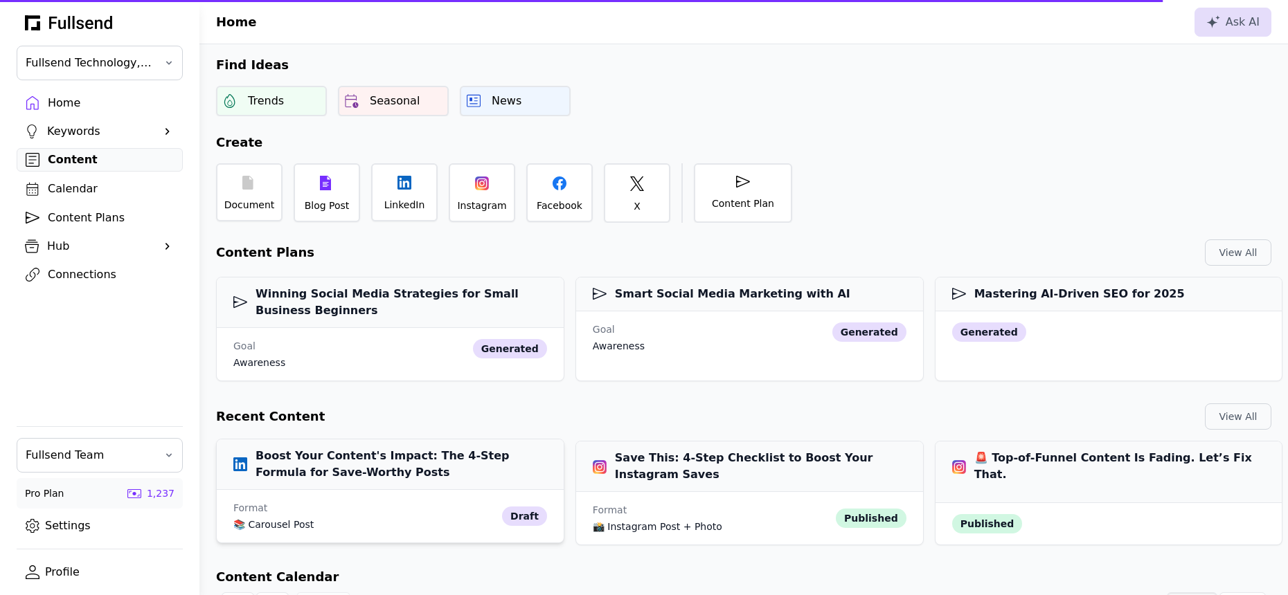
click at [407, 476] on h3 "Boost Your Content's Impact: The 4-Step Formula for Save-Worthy Posts" at bounding box center [390, 464] width 314 height 33
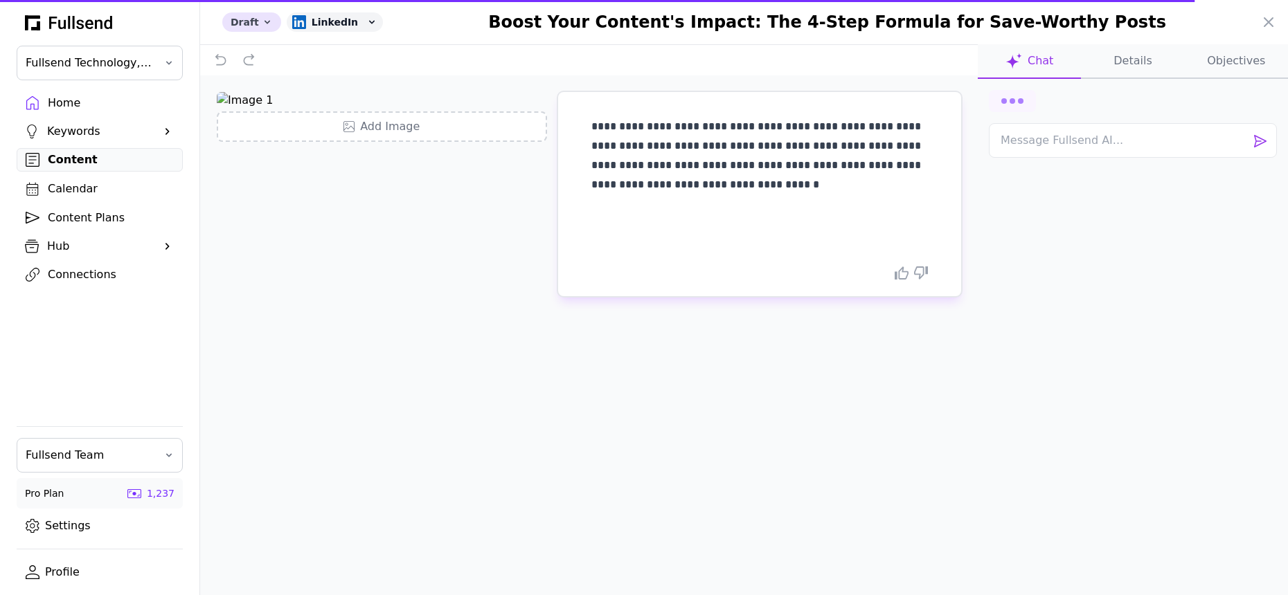
click at [267, 26] on icon at bounding box center [267, 22] width 11 height 11
click at [277, 99] on button "Published" at bounding box center [277, 102] width 111 height 25
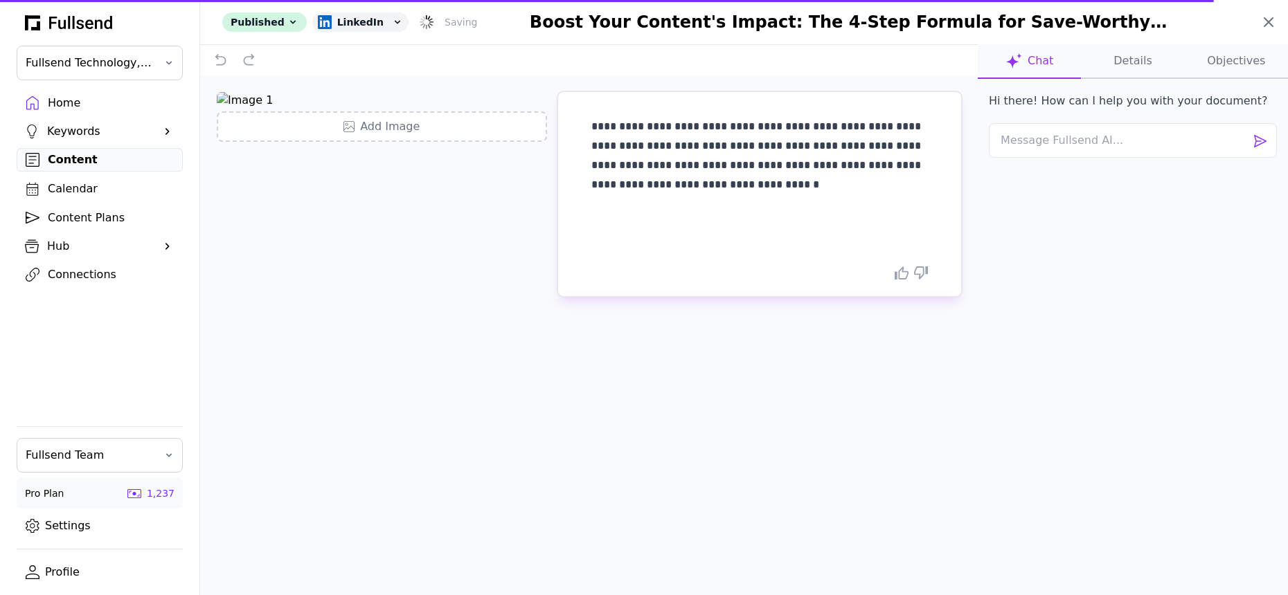
click at [1271, 18] on icon at bounding box center [1268, 22] width 8 height 8
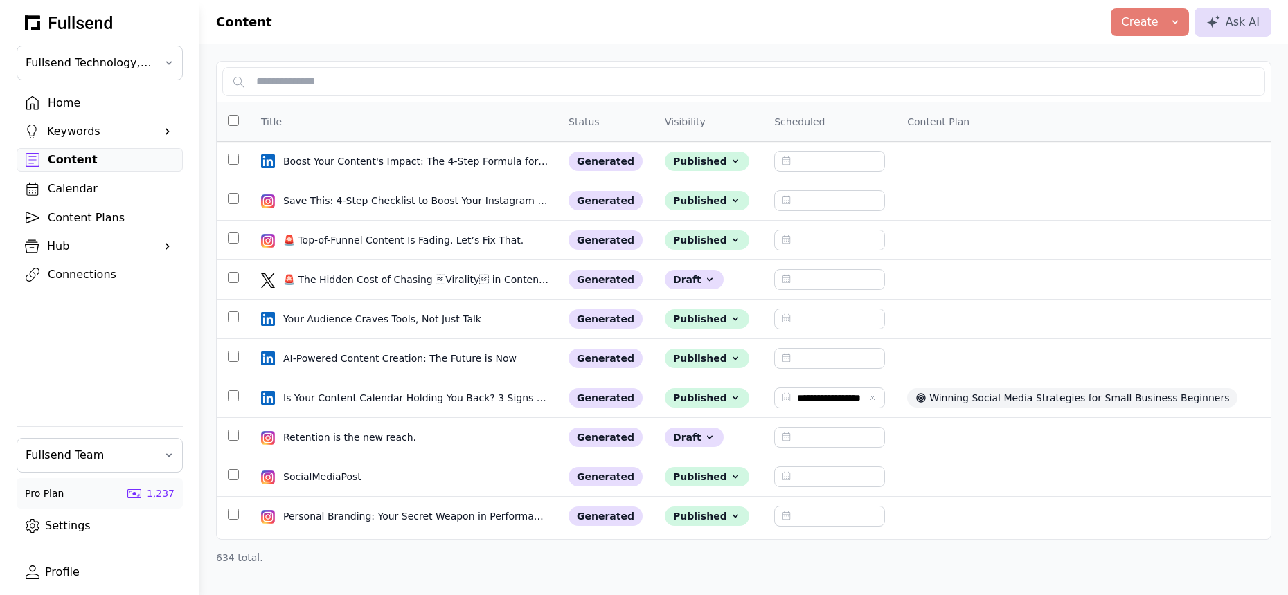
click at [73, 186] on div "Calendar" at bounding box center [111, 189] width 126 height 17
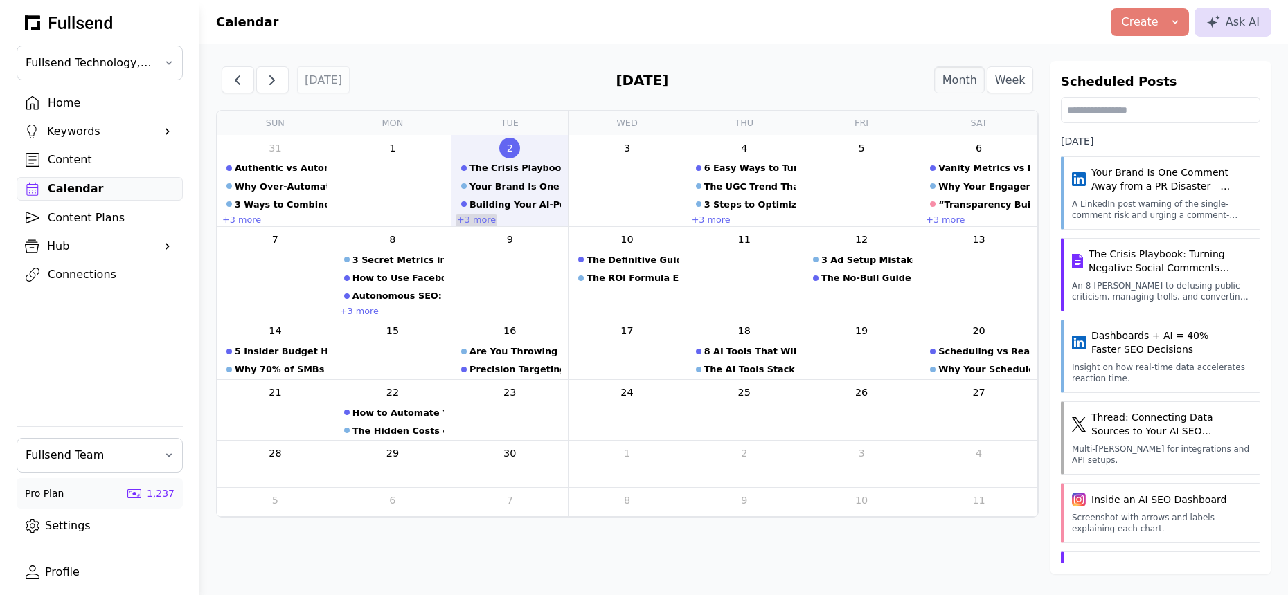
click at [484, 220] on link "+3 more" at bounding box center [477, 221] width 42 height 12
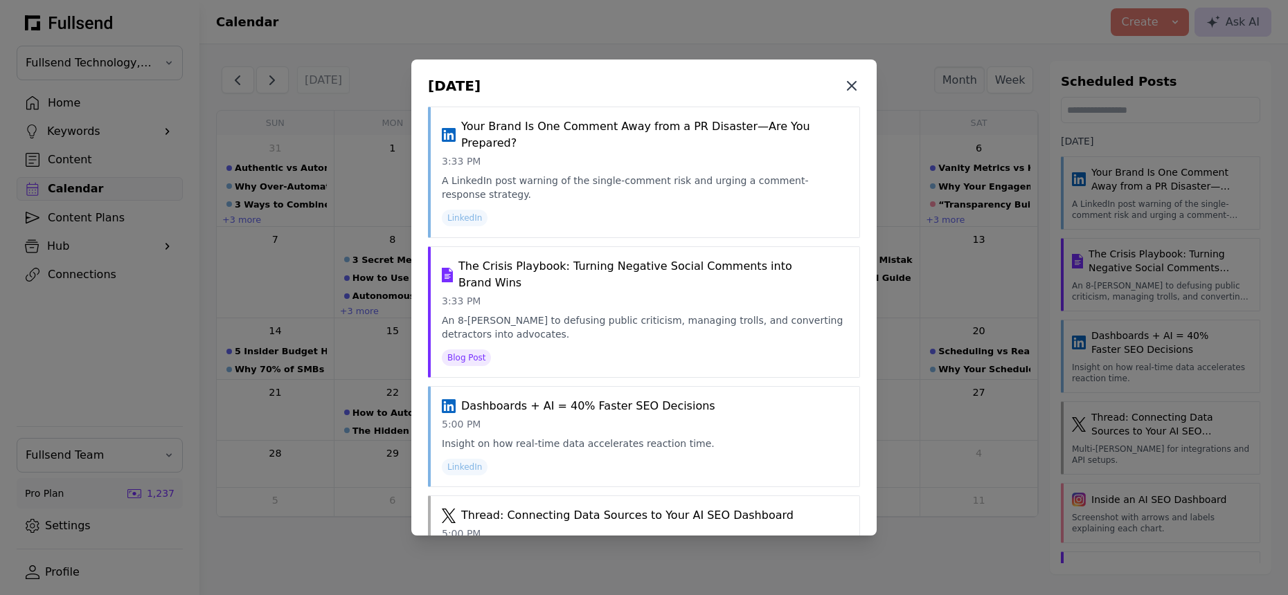
click at [852, 82] on icon at bounding box center [851, 86] width 17 height 17
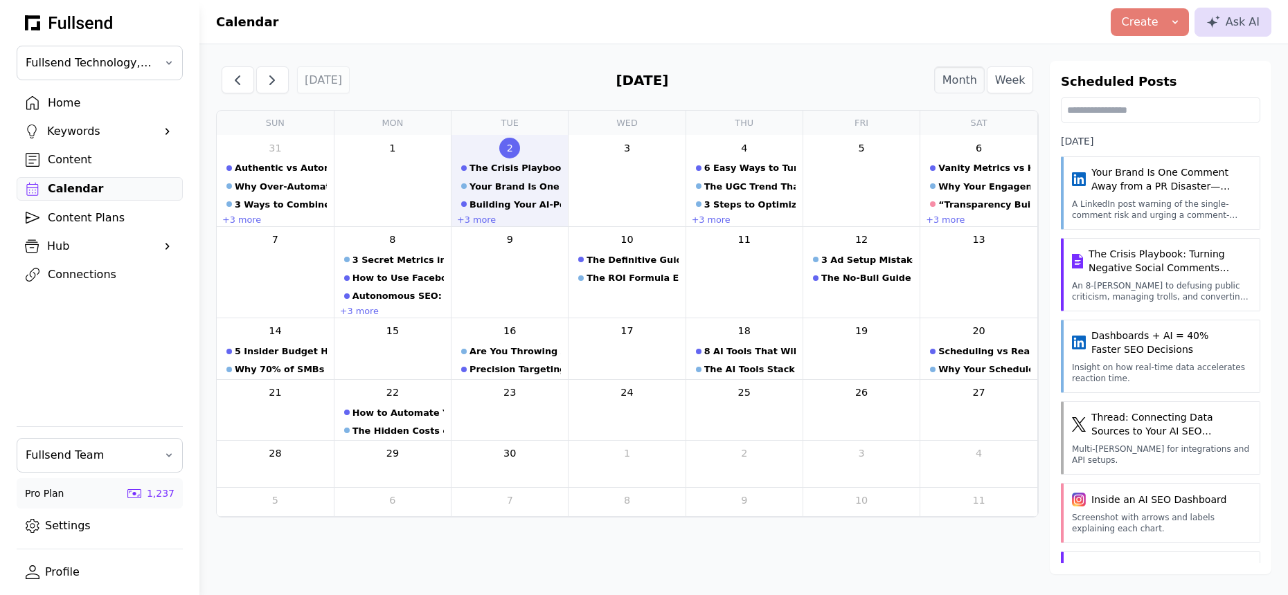
click at [75, 102] on div "Home" at bounding box center [111, 103] width 126 height 17
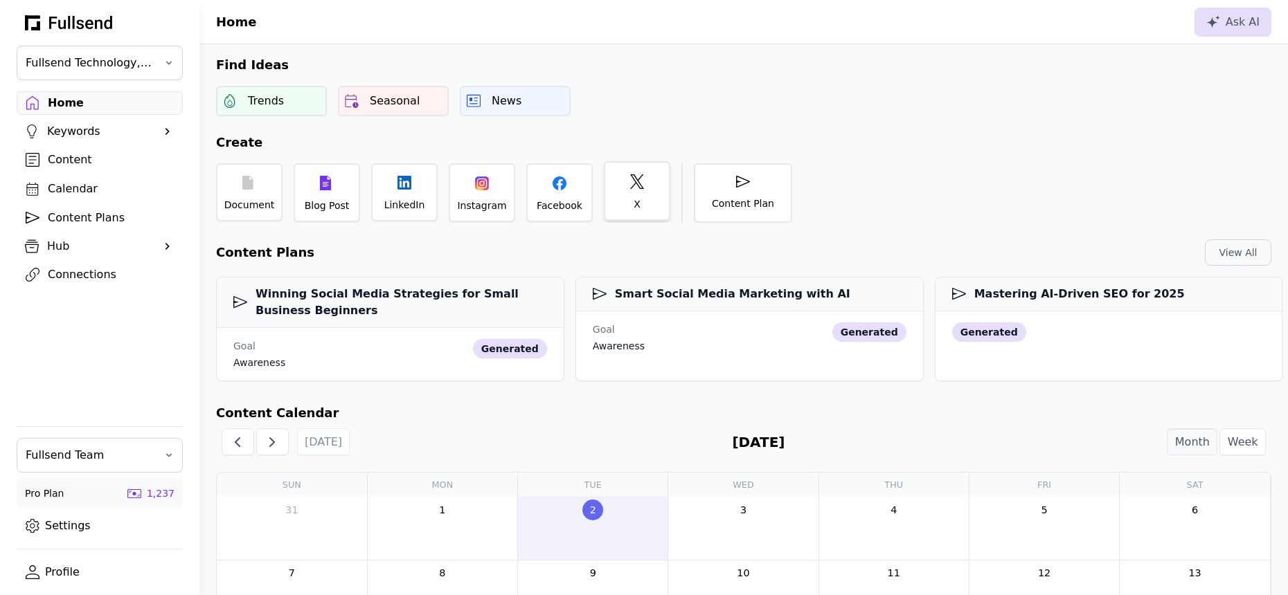
click at [625, 206] on div "X" at bounding box center [637, 191] width 66 height 60
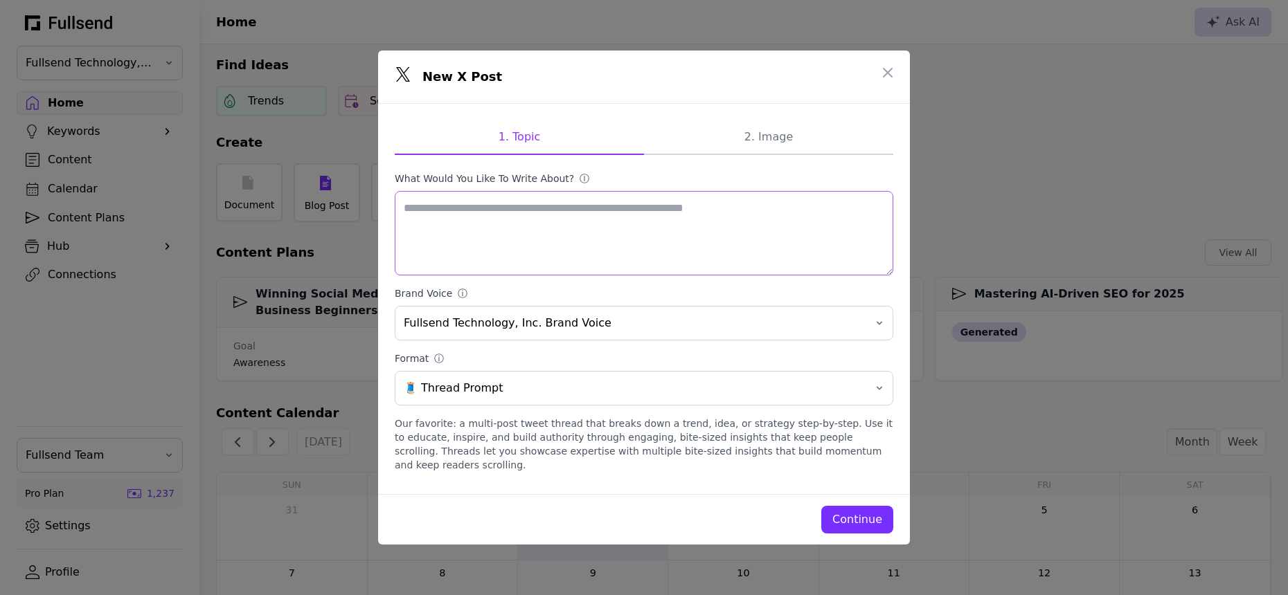
click at [507, 233] on textarea "What would you like to write about? ⓘ" at bounding box center [644, 233] width 499 height 84
paste textarea "**********"
type textarea "**********"
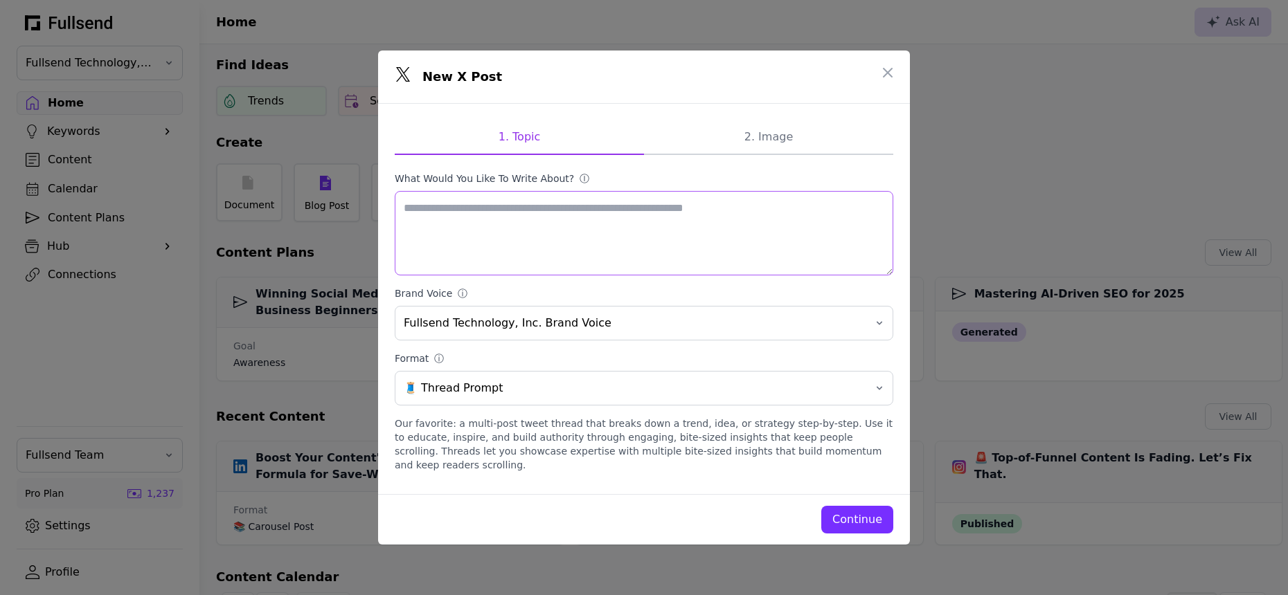
paste textarea "**********"
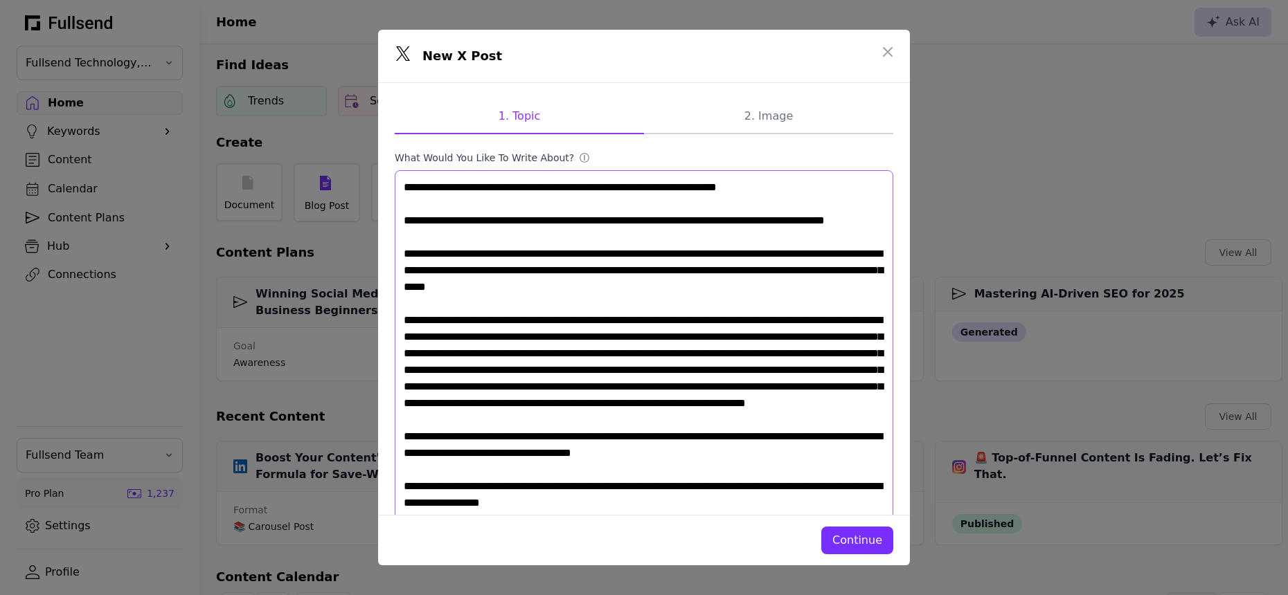
scroll to position [244, 0]
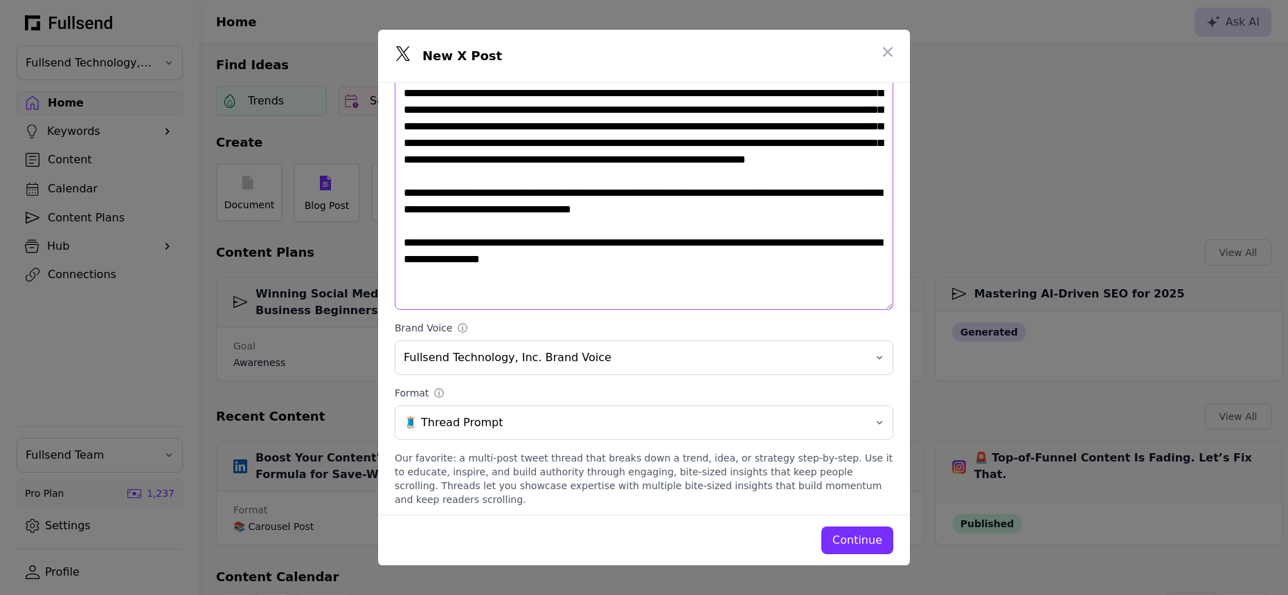
type textarea "**********"
click at [845, 535] on div "Continue" at bounding box center [857, 540] width 50 height 17
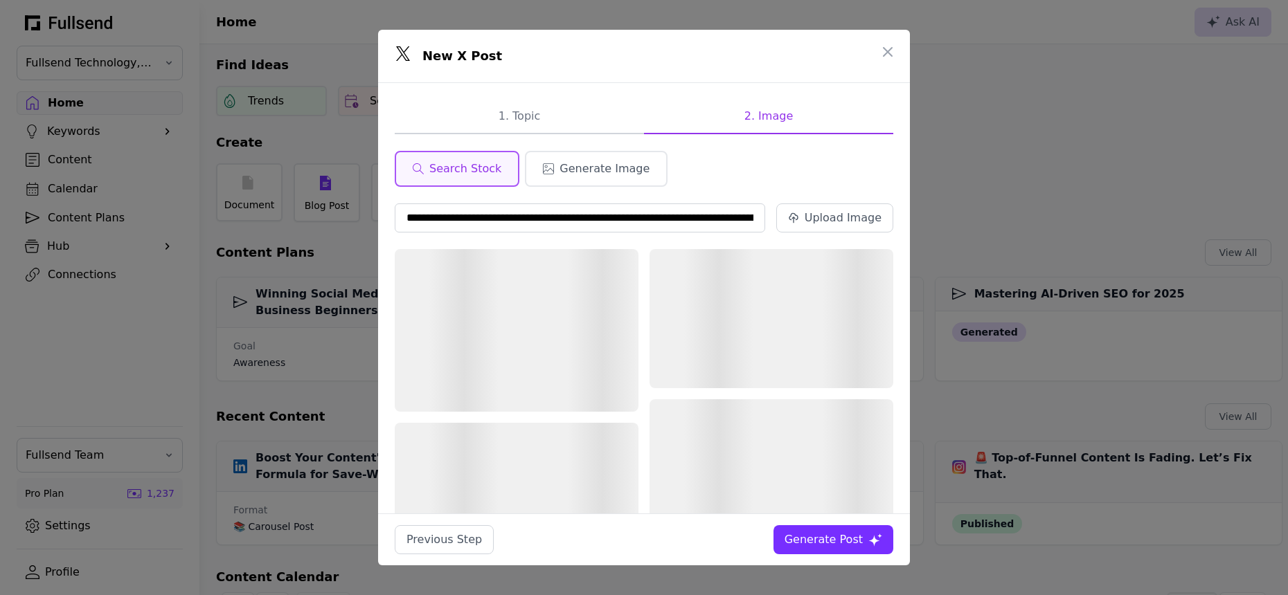
scroll to position [0, 193]
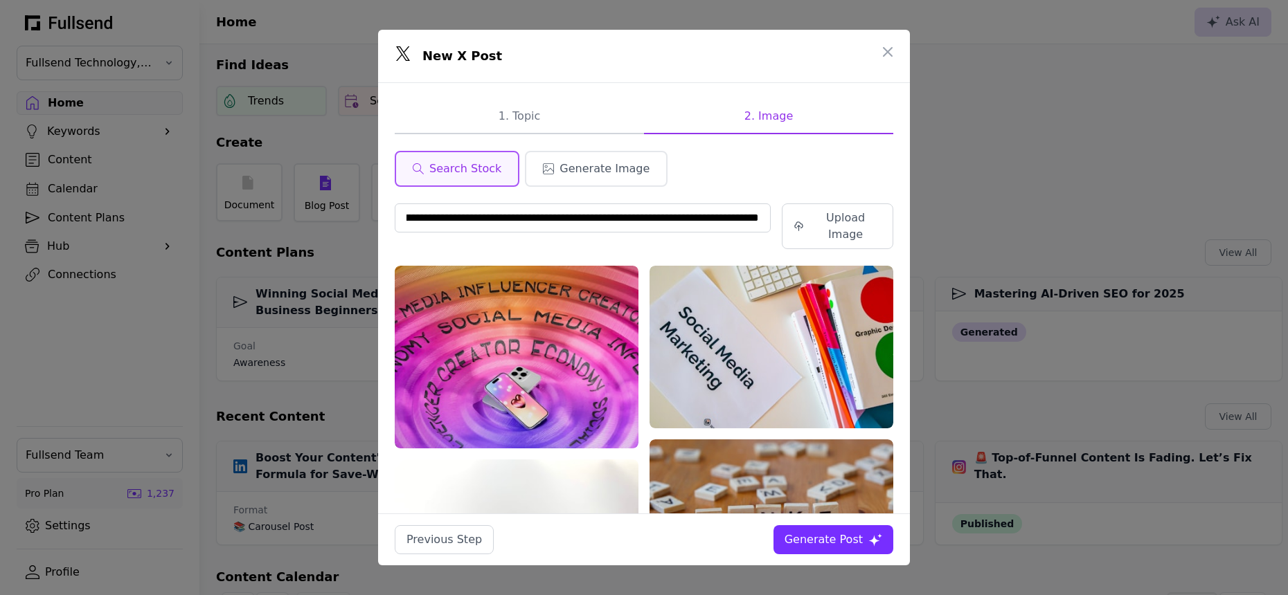
click at [808, 542] on div "Generate Post" at bounding box center [824, 540] width 78 height 17
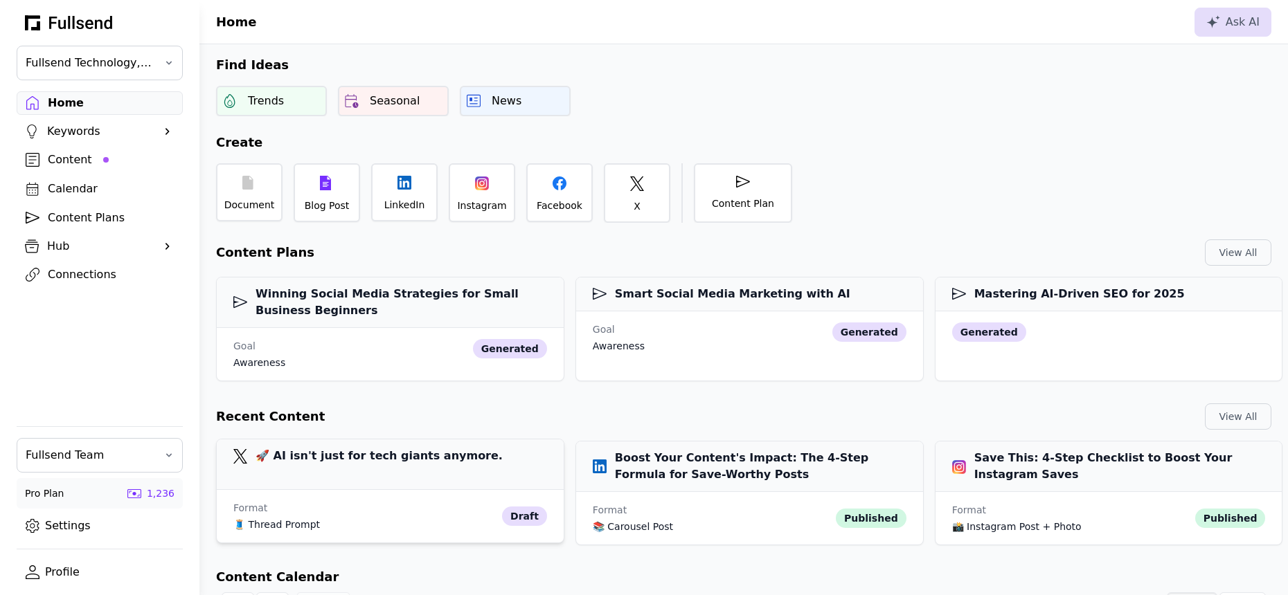
click at [355, 465] on div "🚀 AI isn't just for tech giants anymore." at bounding box center [390, 465] width 347 height 51
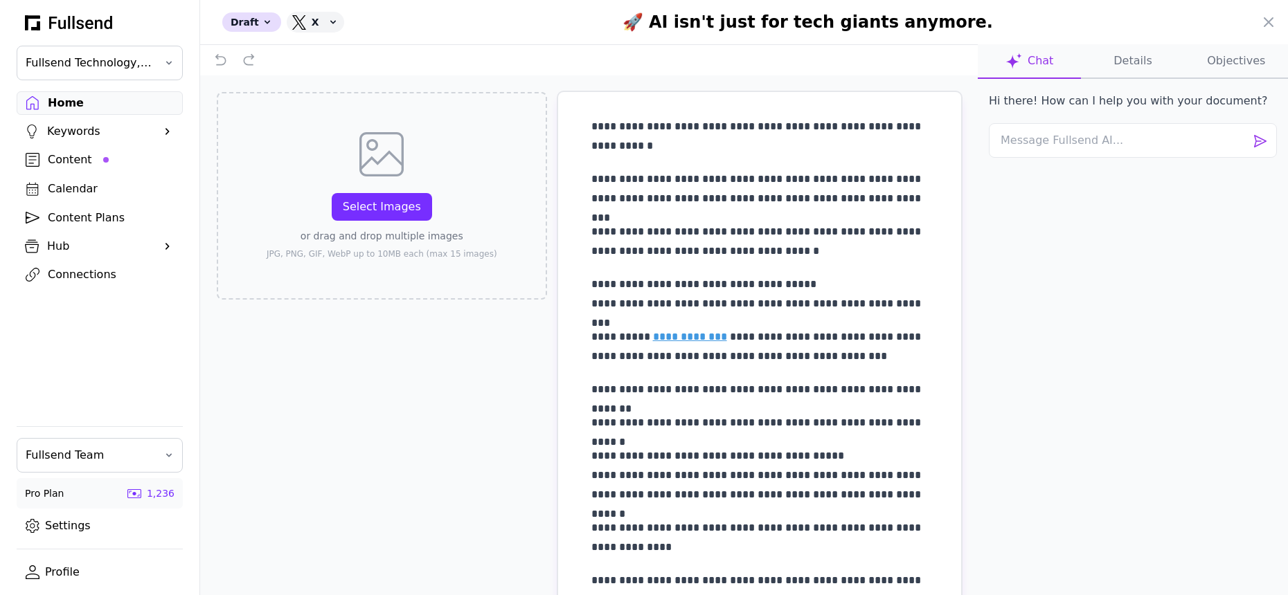
click at [1229, 64] on button "Objectives" at bounding box center [1236, 61] width 103 height 35
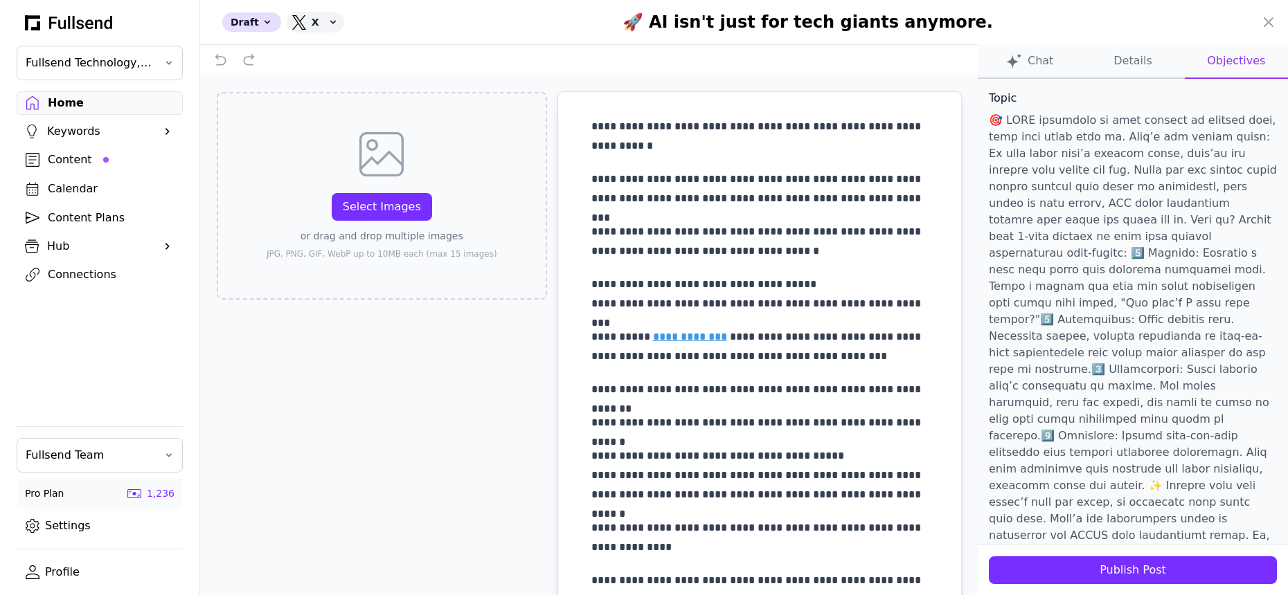
click at [1038, 116] on p at bounding box center [1133, 353] width 288 height 482
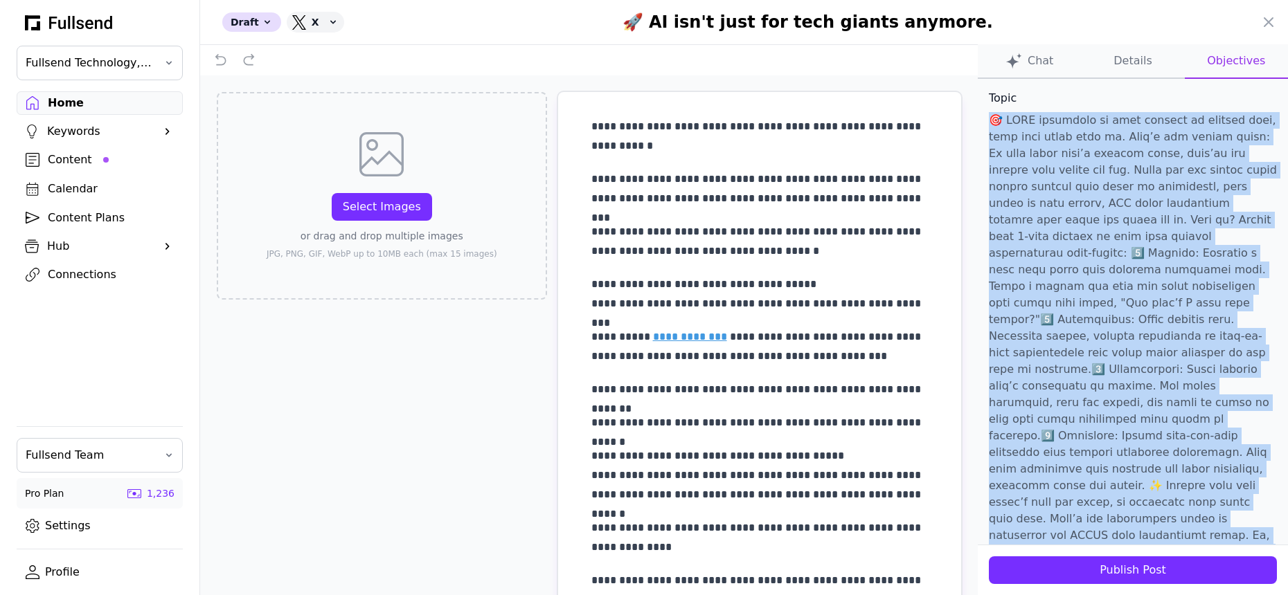
copy p "🎯 LORE ipsumdolo si amet consect ad elitsed doei, temp inci utlab etdo ma. Aliq…"
drag, startPoint x: 988, startPoint y: 119, endPoint x: 1149, endPoint y: 523, distance: 435.4
click at [1149, 523] on p at bounding box center [1133, 353] width 288 height 482
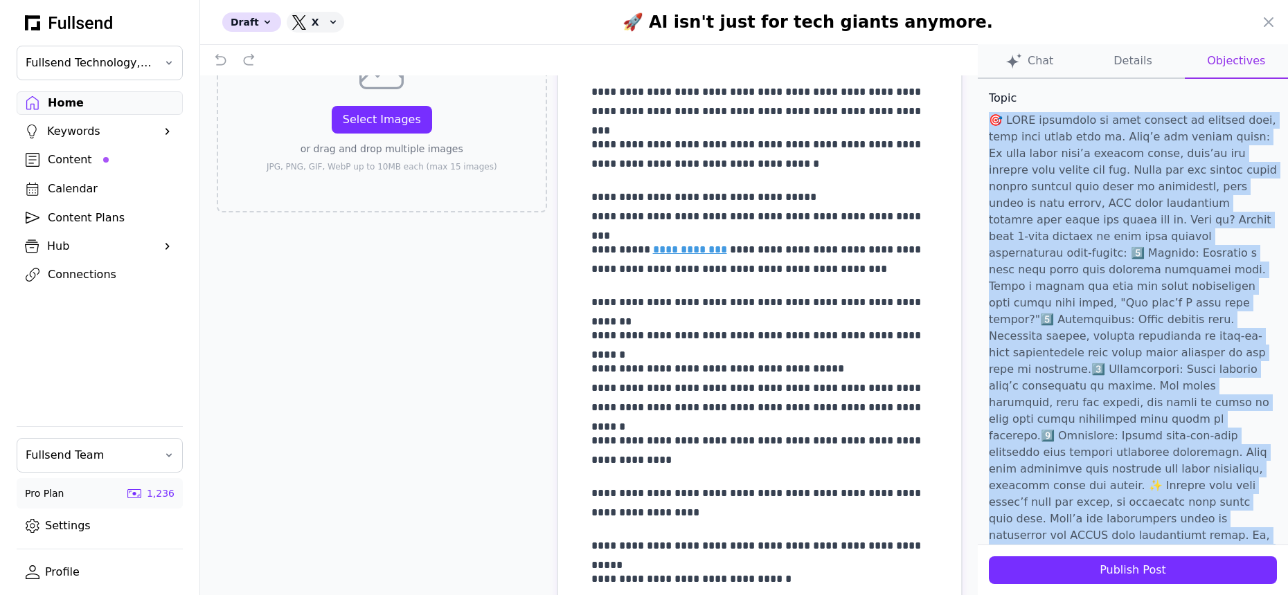
scroll to position [97, 0]
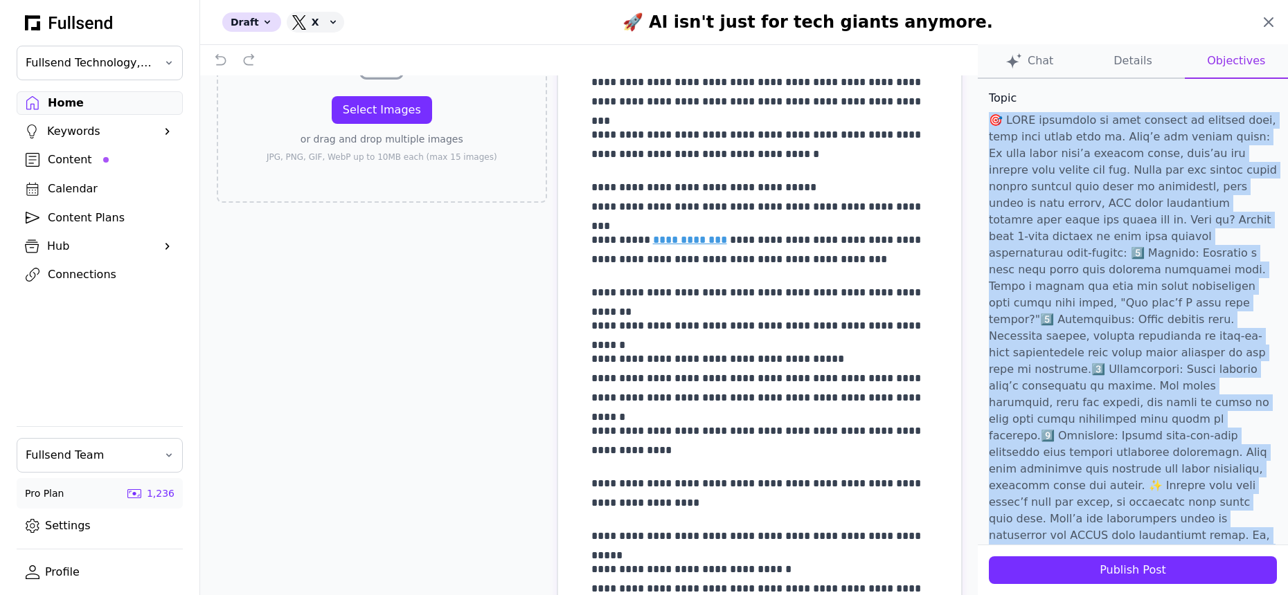
click at [1266, 18] on icon at bounding box center [1268, 22] width 17 height 17
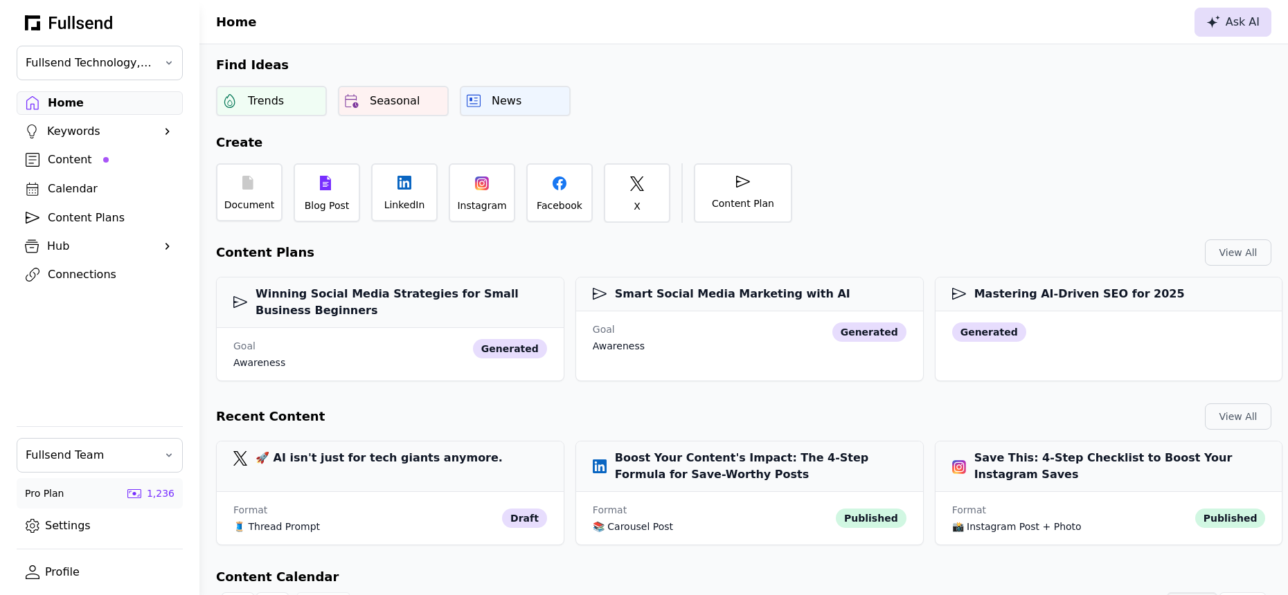
click at [1217, 17] on icon at bounding box center [1213, 21] width 14 height 13
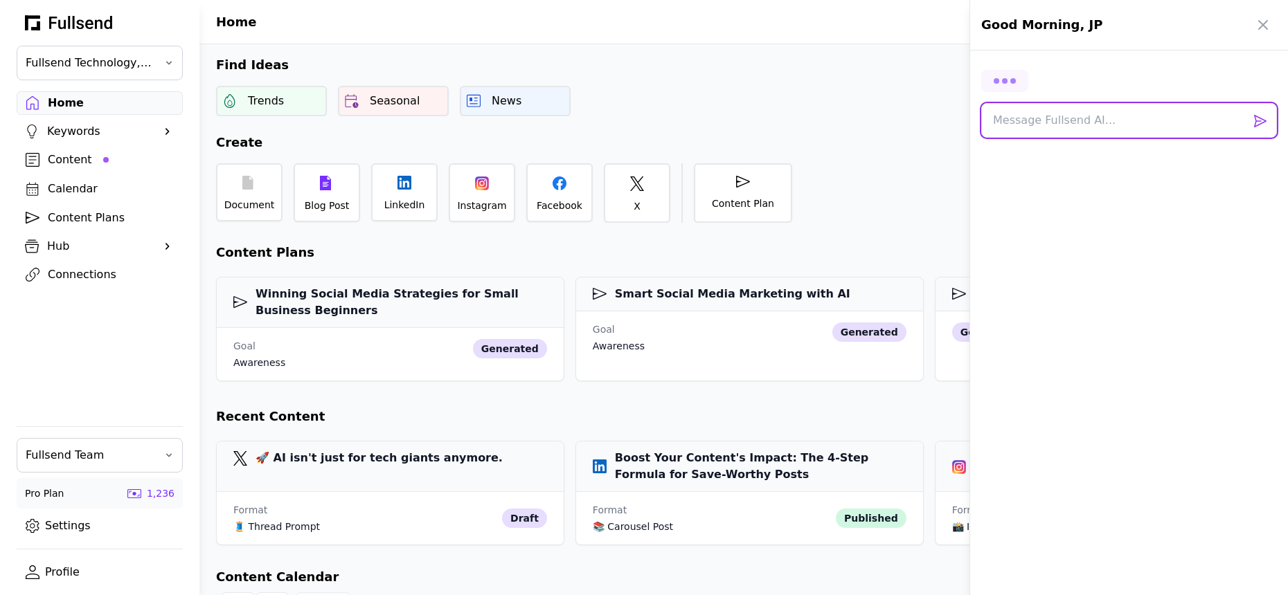
click at [1019, 124] on textarea at bounding box center [1129, 120] width 296 height 35
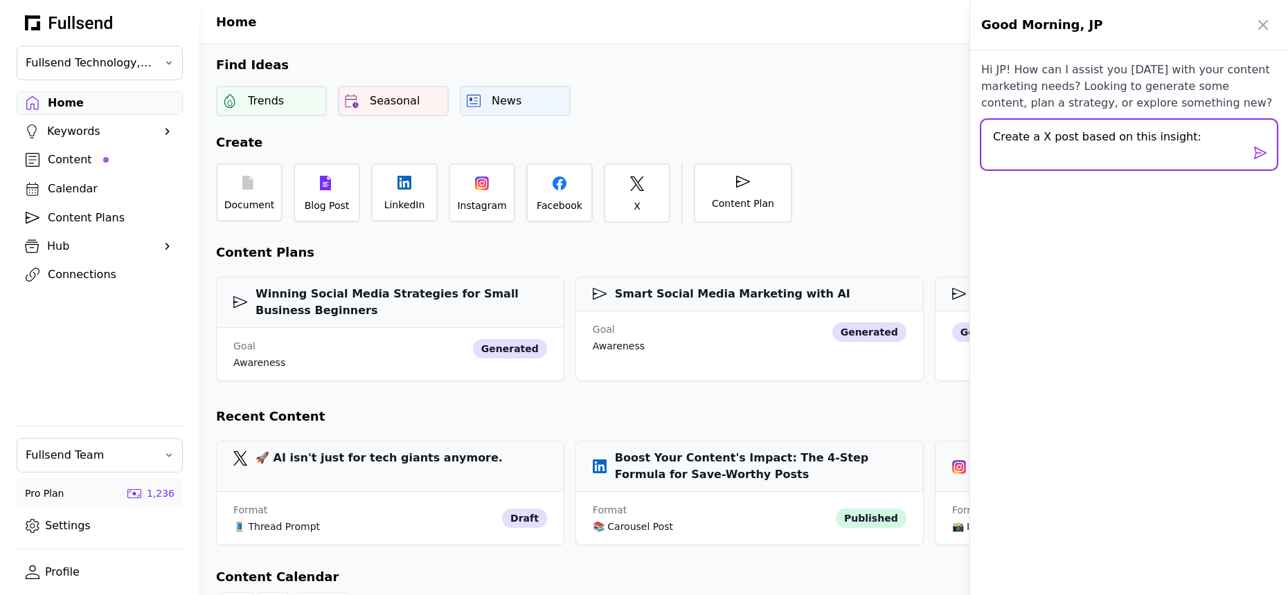
scroll to position [0, 0]
paste textarea "🎯 LORE ipsumdolo si amet consect ad elitsed doei, temp inci utlab etdo ma. Aliq…"
type textarea "Loremi d S amet conse ad elit seddoei: 🎯 TEMP incididun ut labo etdolor ma aliq…"
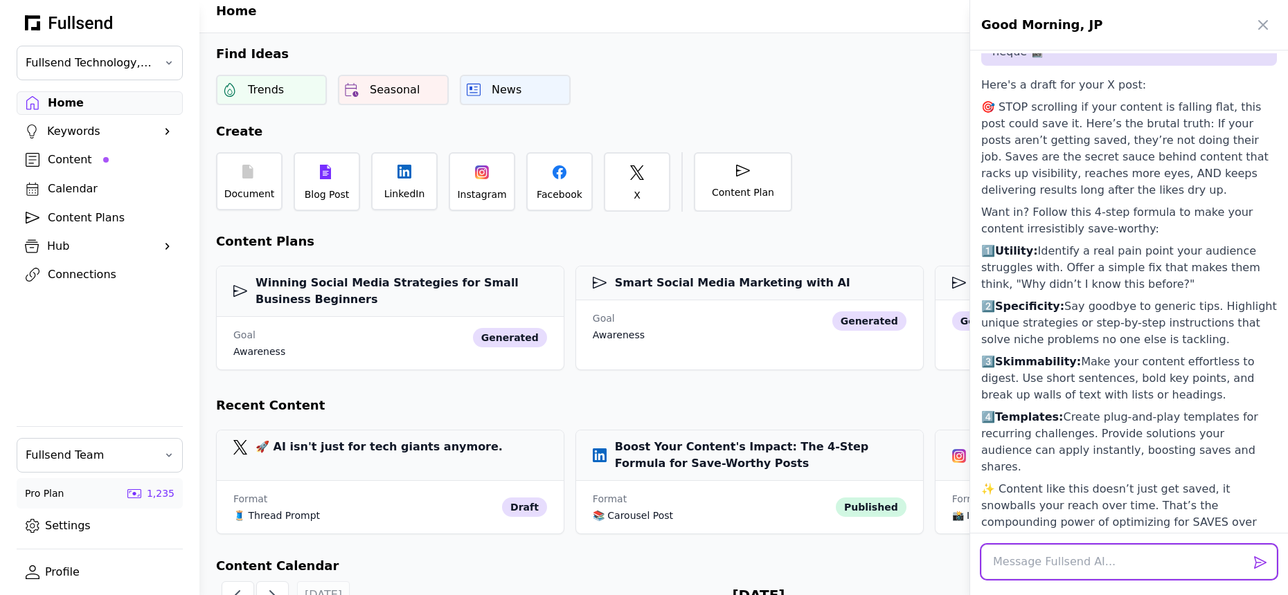
scroll to position [12, 0]
type textarea "It's too long, can only be 280 characters"
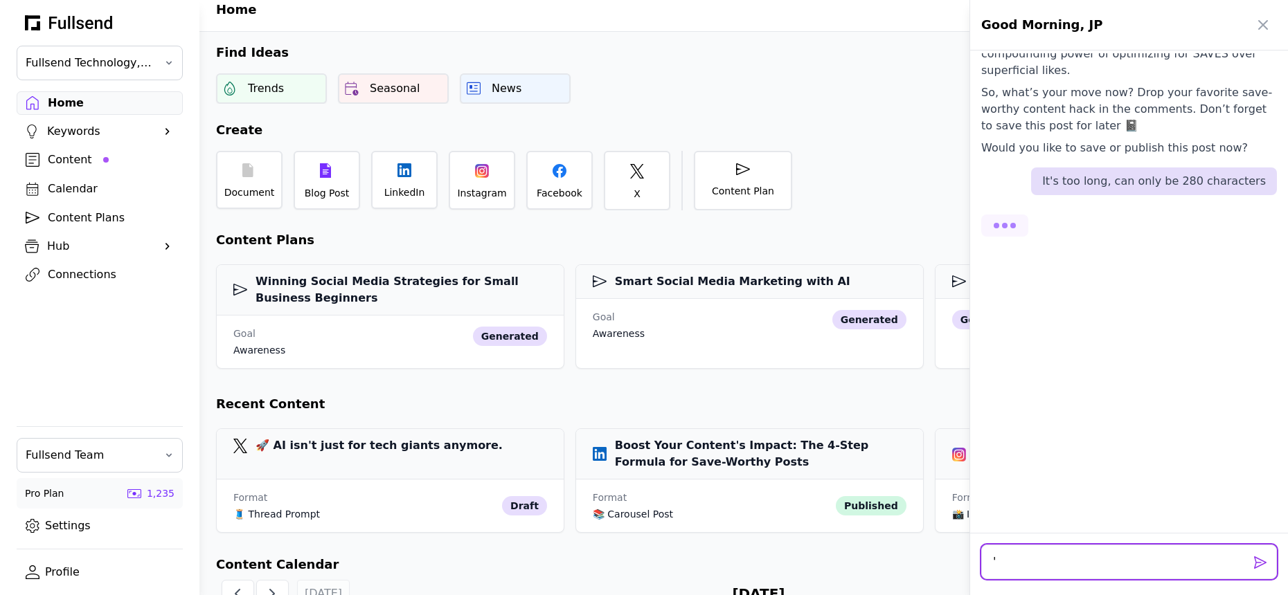
scroll to position [1080, 0]
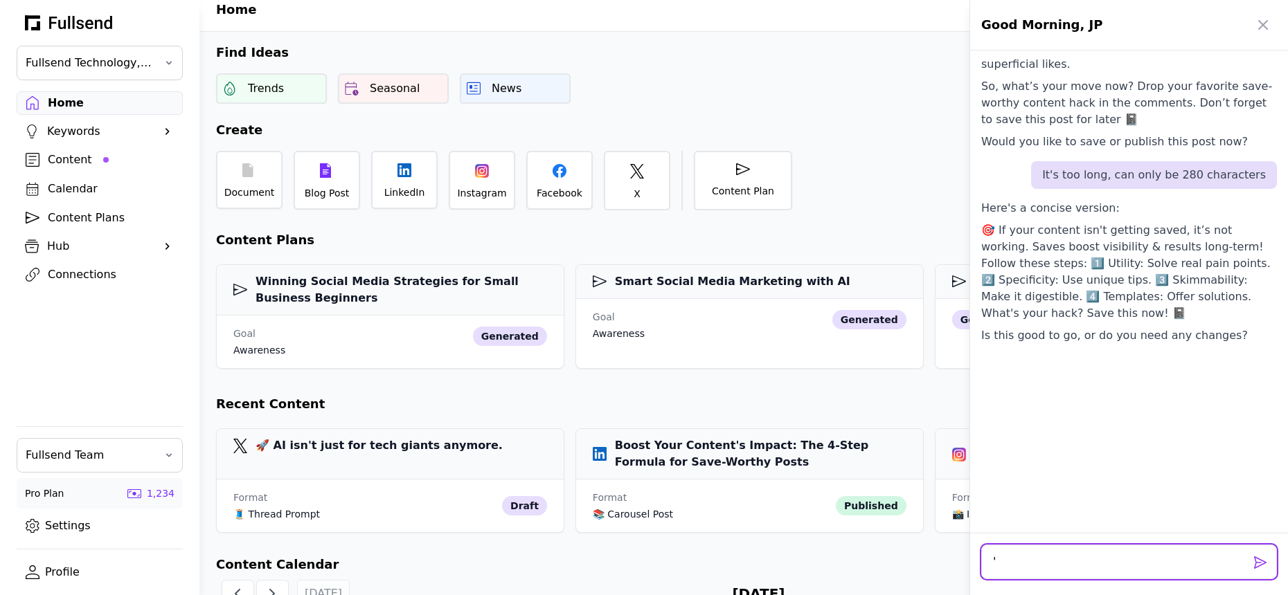
type textarea "'"
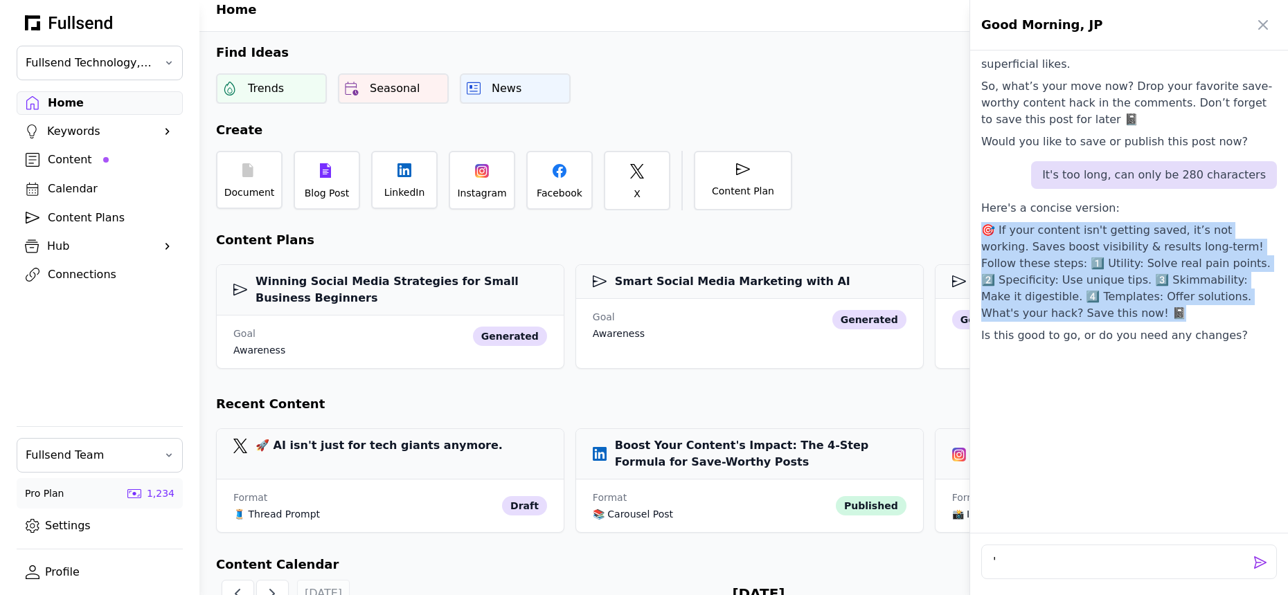
copy p "🎯 If your content isn't getting saved, it’s not working. Saves boost visibility…"
drag, startPoint x: 1035, startPoint y: 213, endPoint x: 974, endPoint y: 132, distance: 101.4
click at [974, 132] on div "Hi JP! How can I assist you [DATE] with your content marketing needs? Looking t…" at bounding box center [1129, 293] width 318 height 480
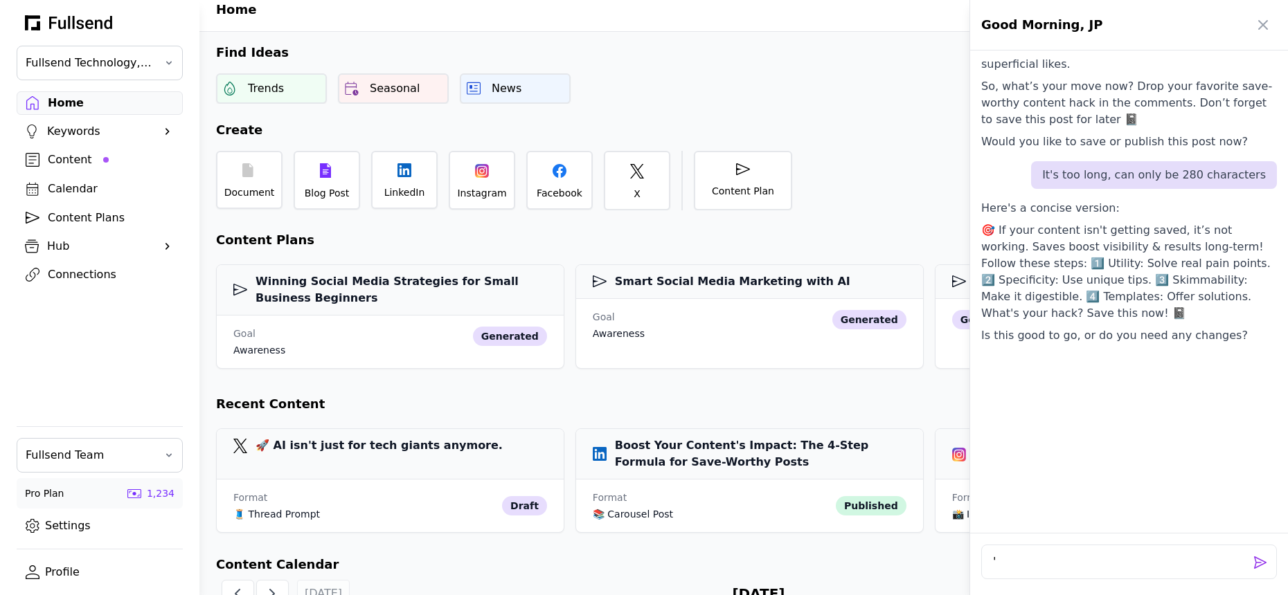
click at [263, 187] on div at bounding box center [644, 297] width 1288 height 595
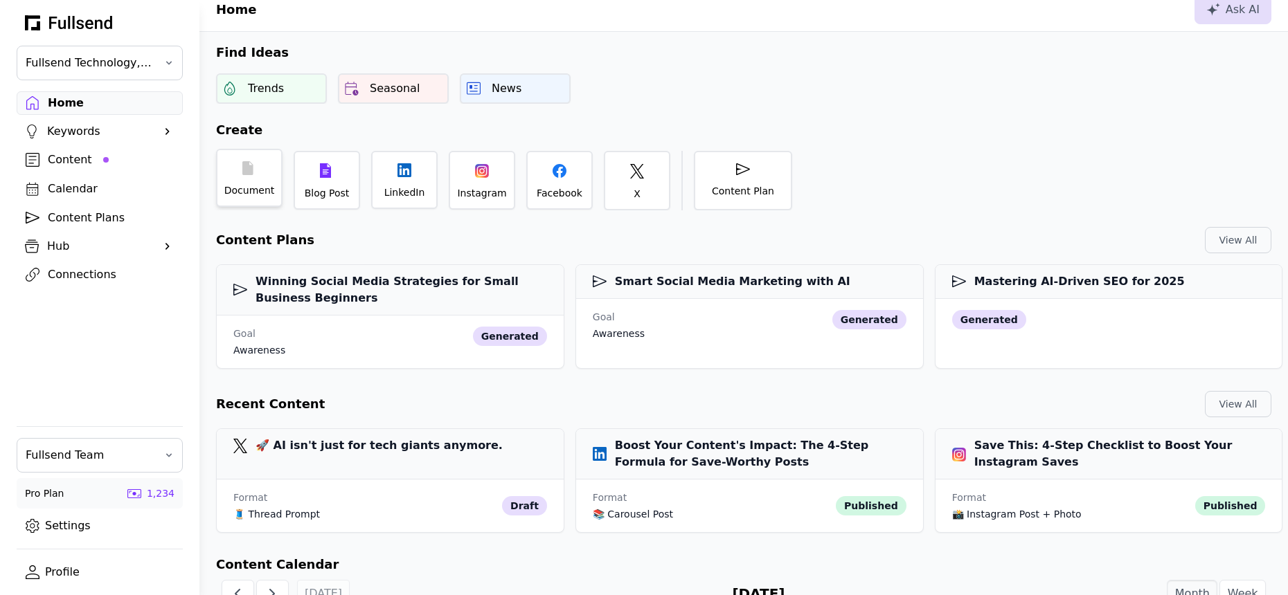
click at [259, 183] on div "Document" at bounding box center [249, 190] width 51 height 14
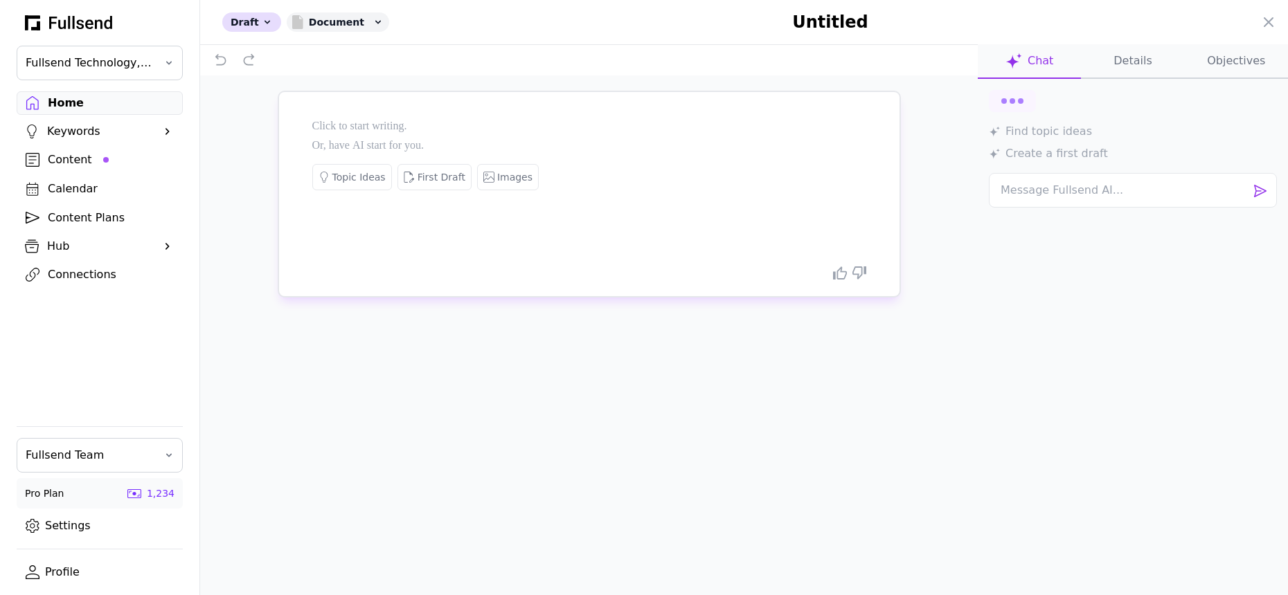
click at [347, 129] on p at bounding box center [589, 126] width 554 height 19
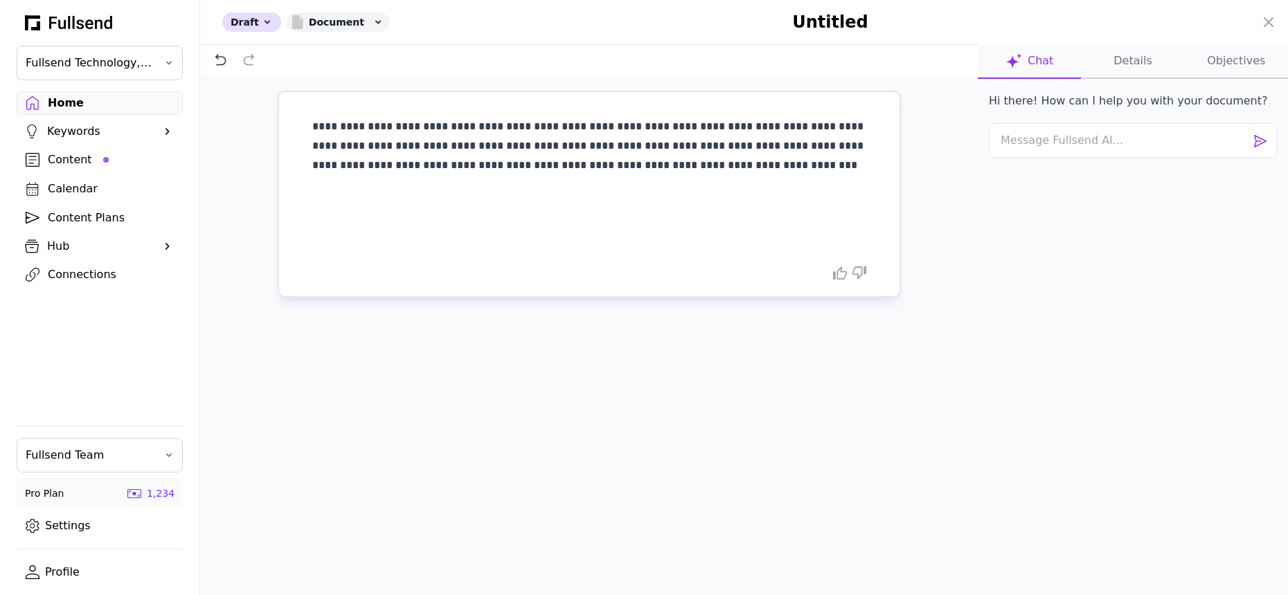
click at [584, 124] on span "**********" at bounding box center [589, 145] width 554 height 49
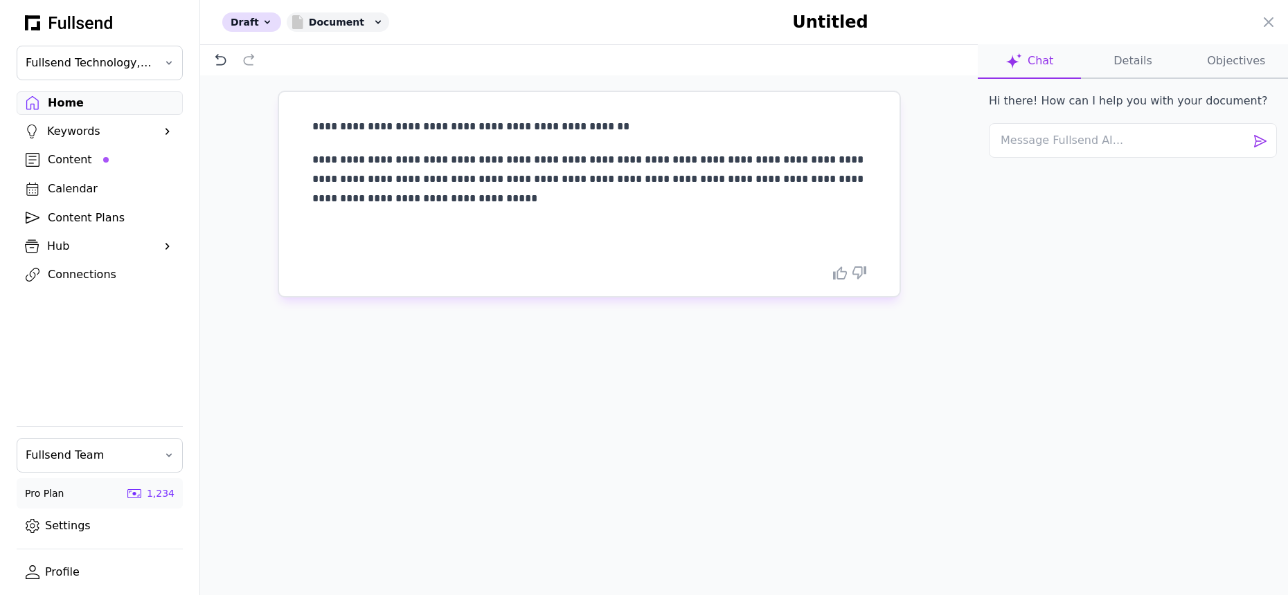
click at [621, 159] on span "**********" at bounding box center [589, 178] width 554 height 49
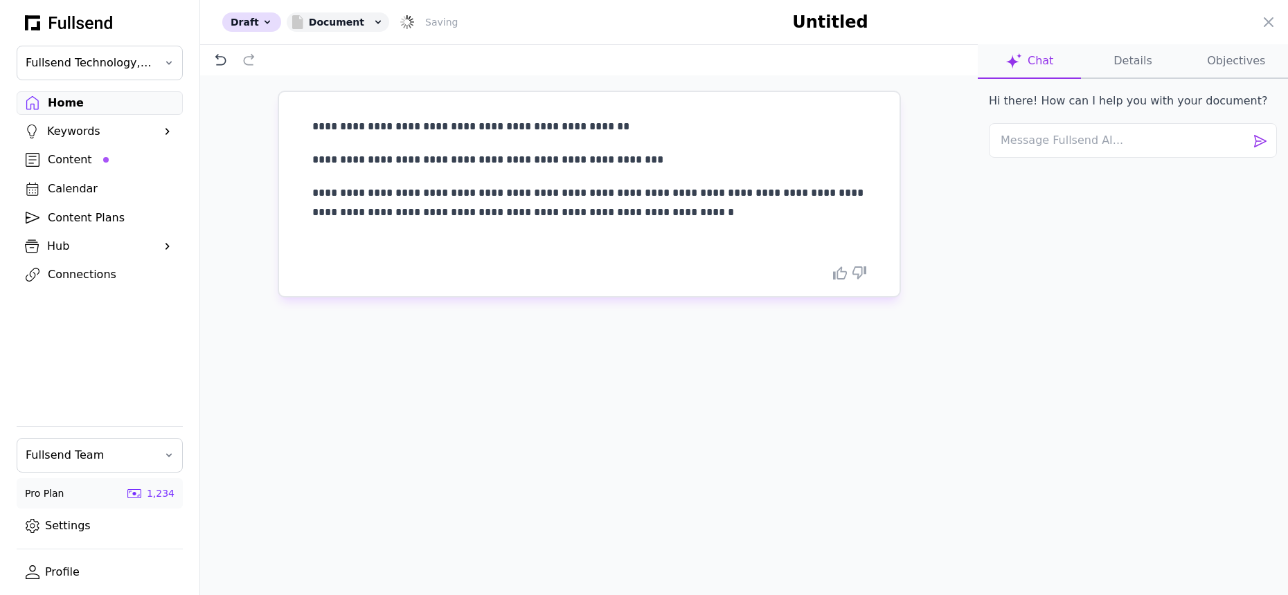
click at [474, 189] on span "**********" at bounding box center [589, 203] width 554 height 30
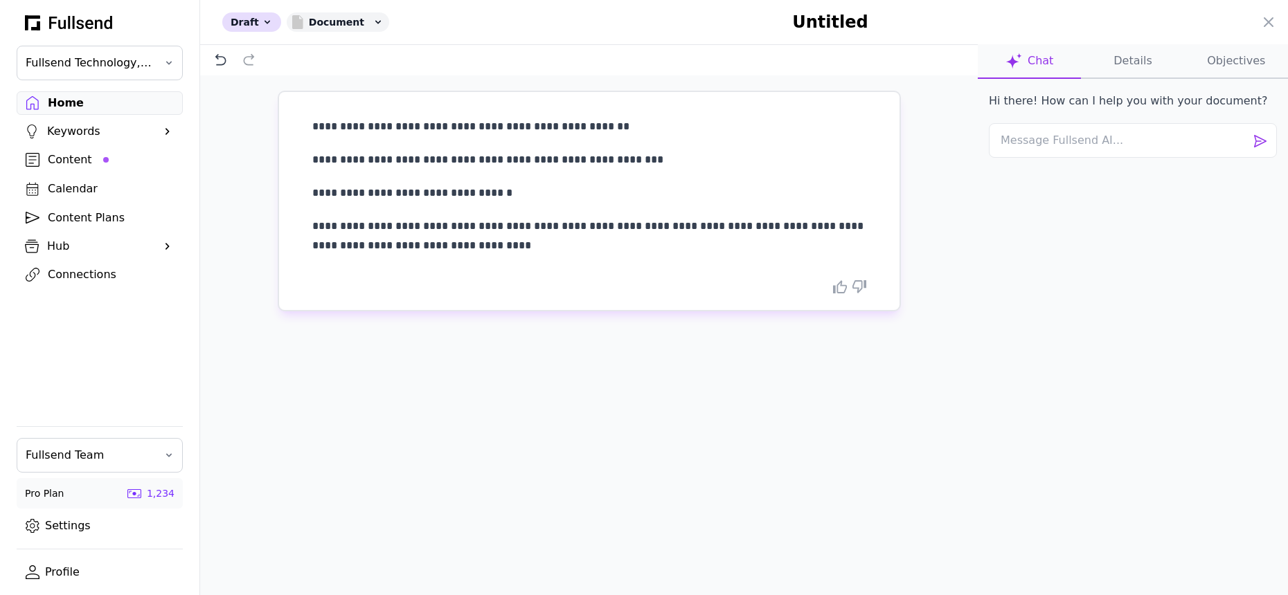
click at [467, 227] on span "**********" at bounding box center [589, 236] width 554 height 30
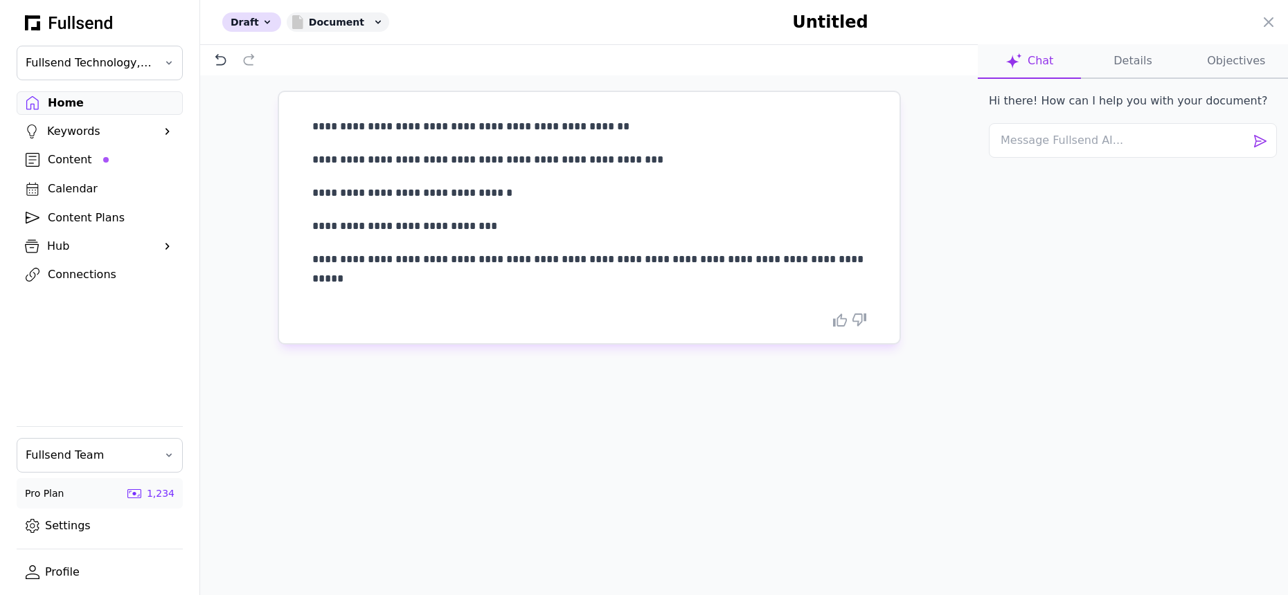
click at [490, 258] on span "**********" at bounding box center [589, 269] width 554 height 30
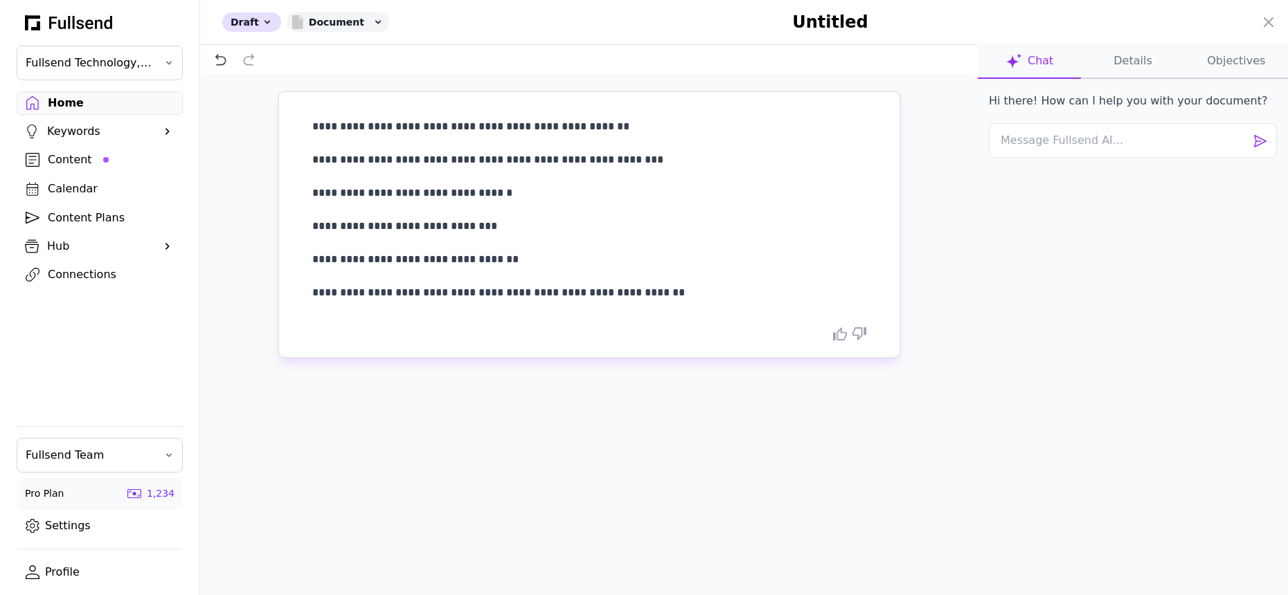
click at [465, 292] on span "**********" at bounding box center [498, 292] width 373 height 10
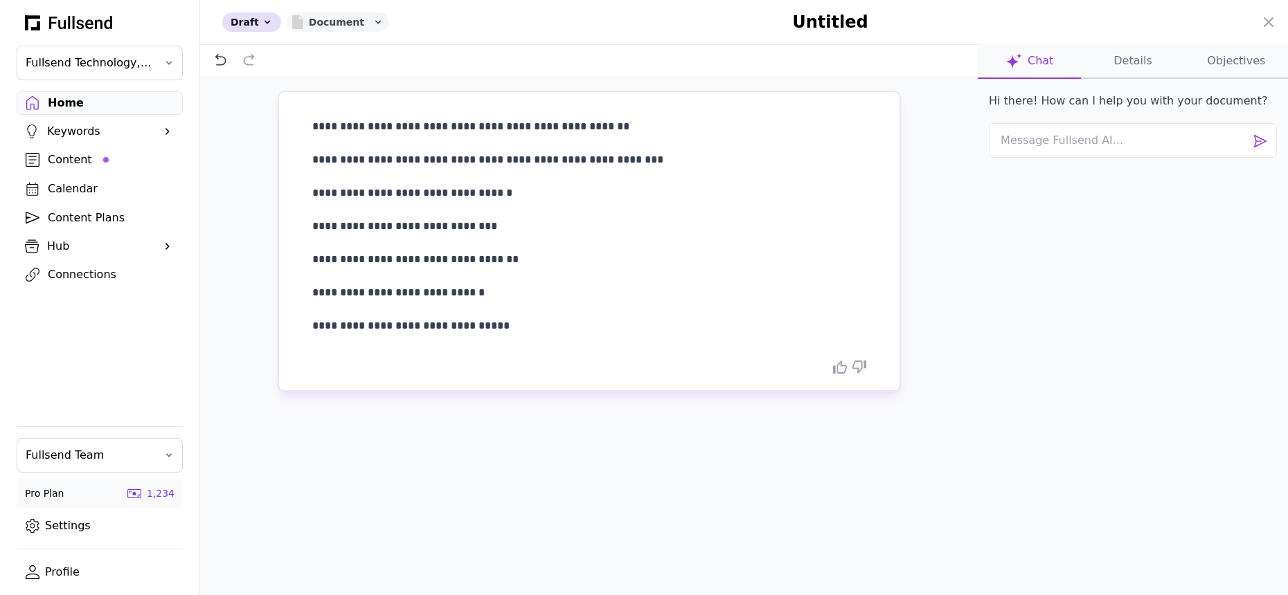
click at [351, 21] on div "Document" at bounding box center [338, 21] width 102 height 19
click at [322, 179] on button "X" at bounding box center [342, 180] width 111 height 26
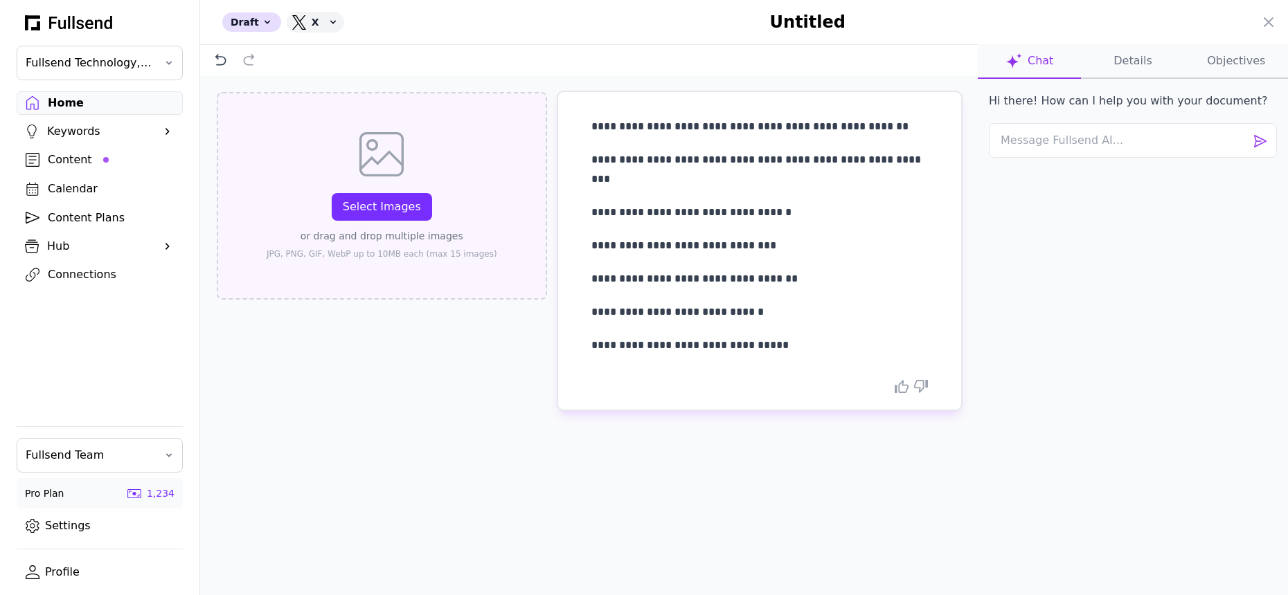
click at [384, 211] on div "Select Images" at bounding box center [382, 207] width 78 height 17
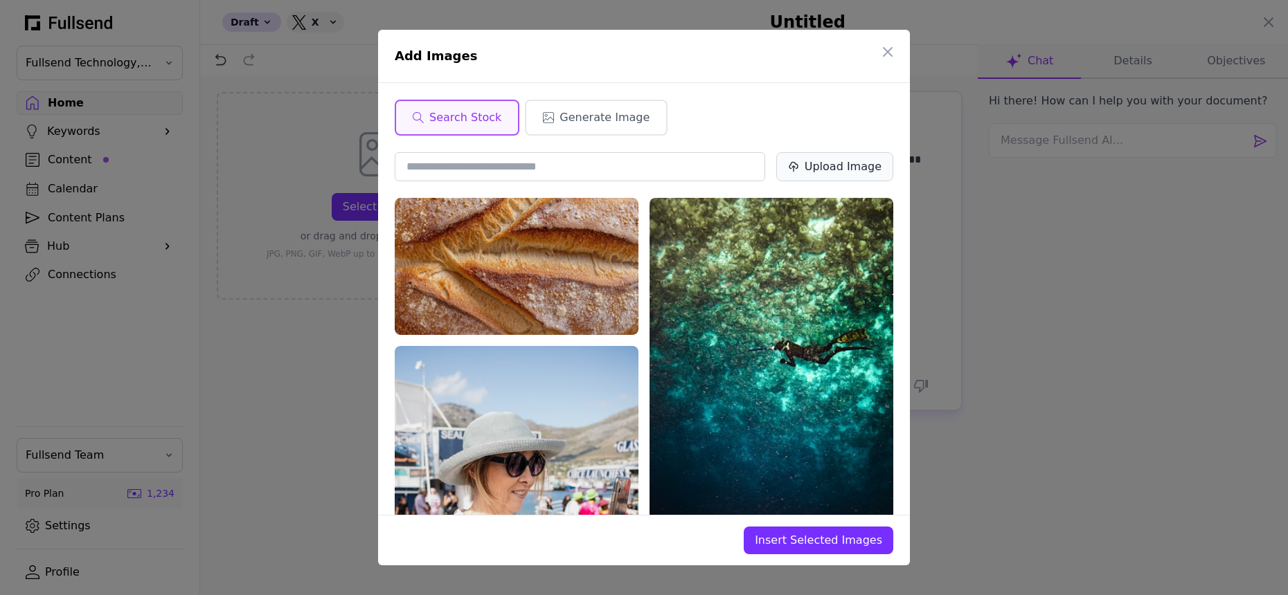
click at [834, 168] on div "Upload Image" at bounding box center [843, 167] width 77 height 17
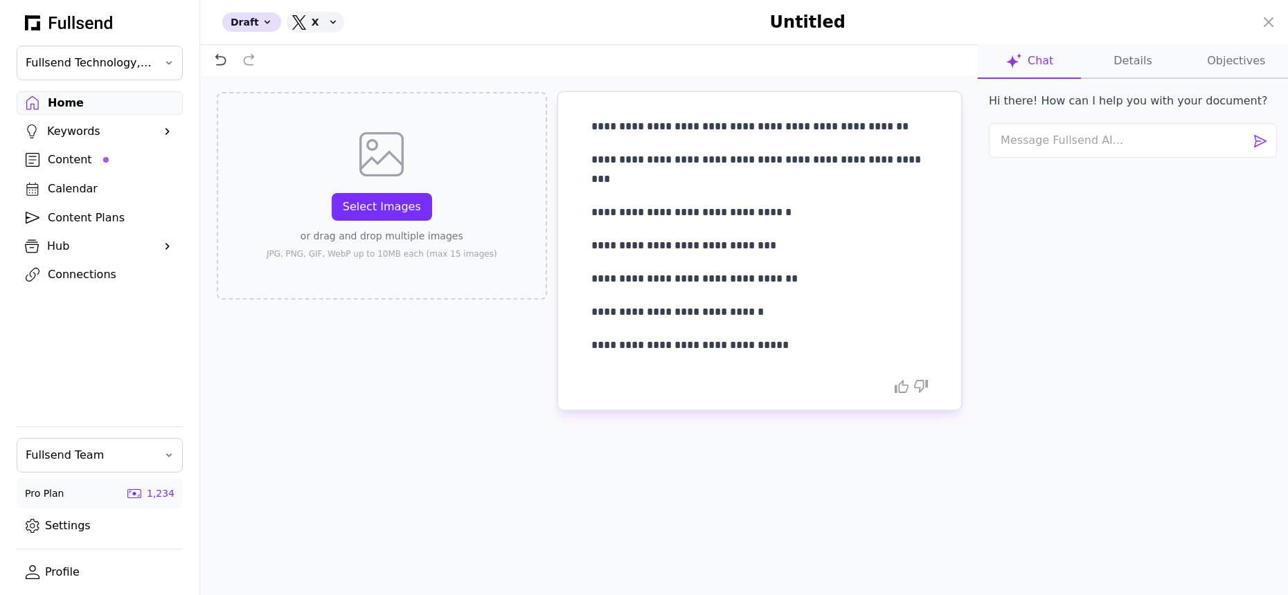
scroll to position [12, 0]
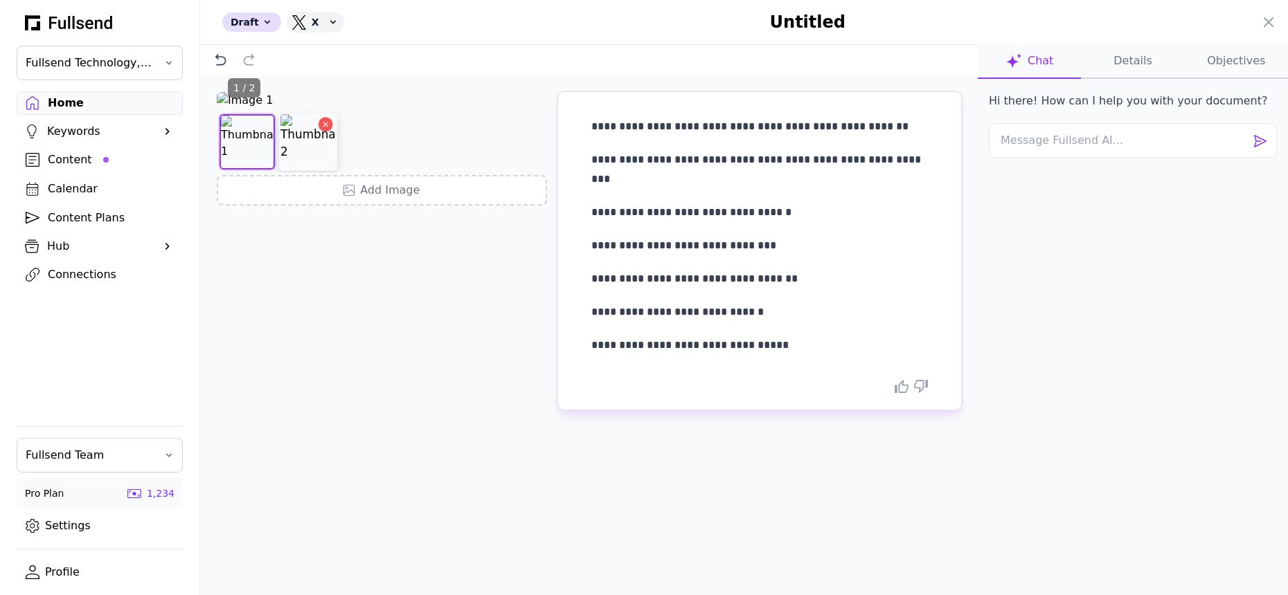
click at [319, 170] on img at bounding box center [307, 141] width 55 height 55
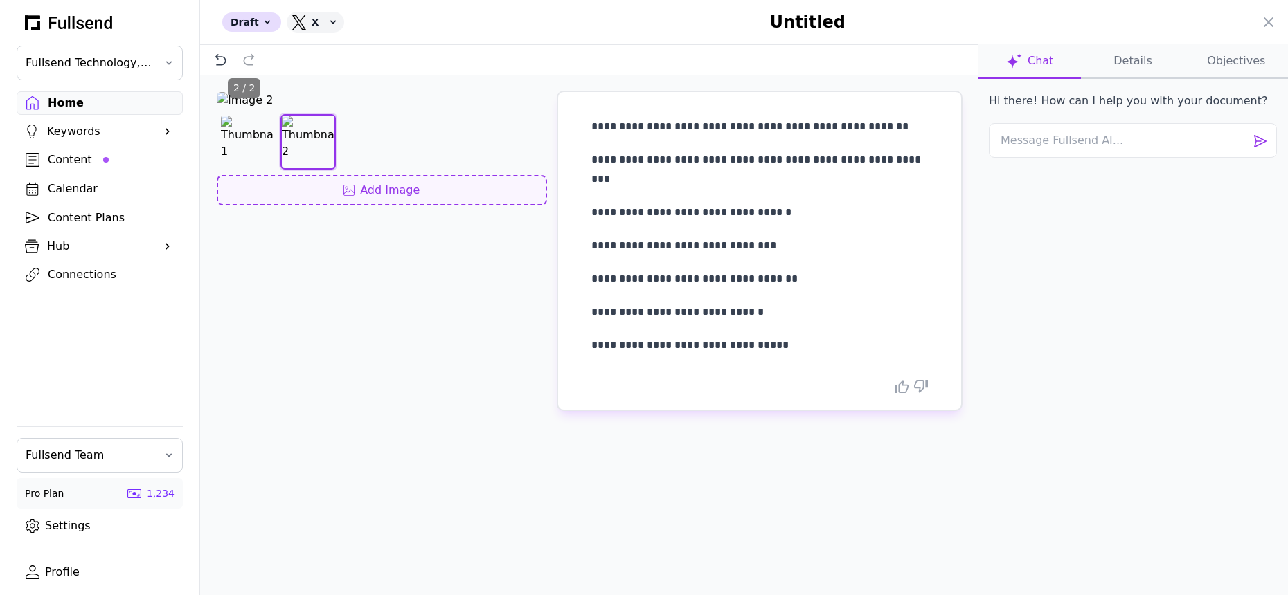
click at [370, 199] on div "Add Image" at bounding box center [381, 190] width 305 height 17
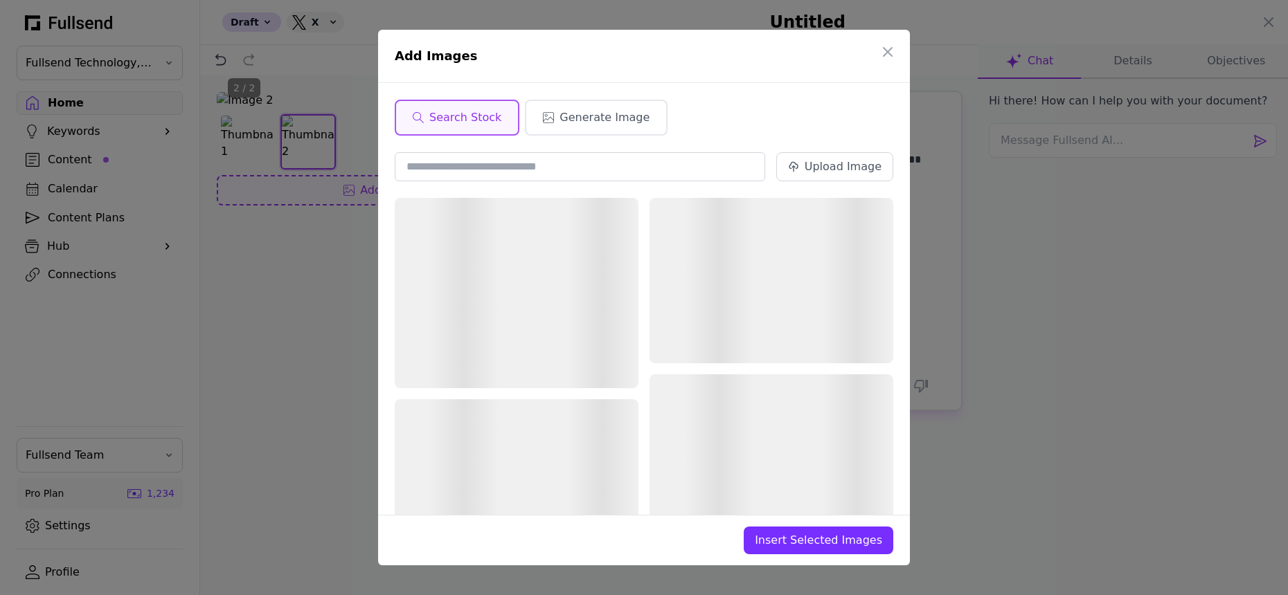
scroll to position [0, 0]
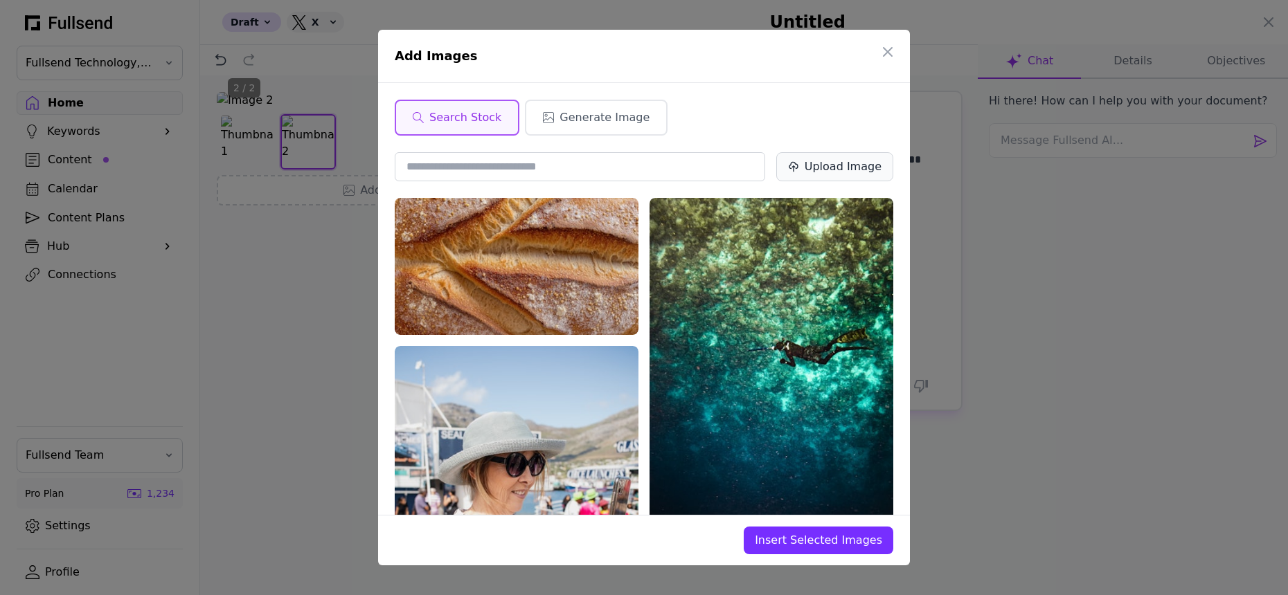
click at [844, 154] on button "Upload Image" at bounding box center [834, 166] width 117 height 29
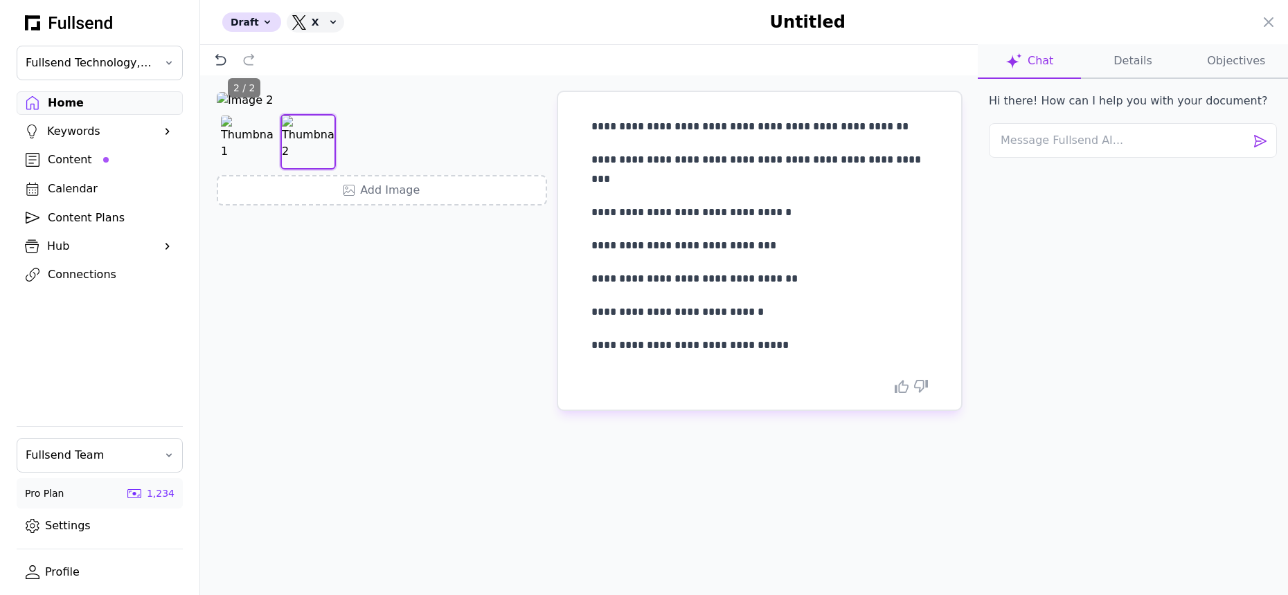
scroll to position [12, 0]
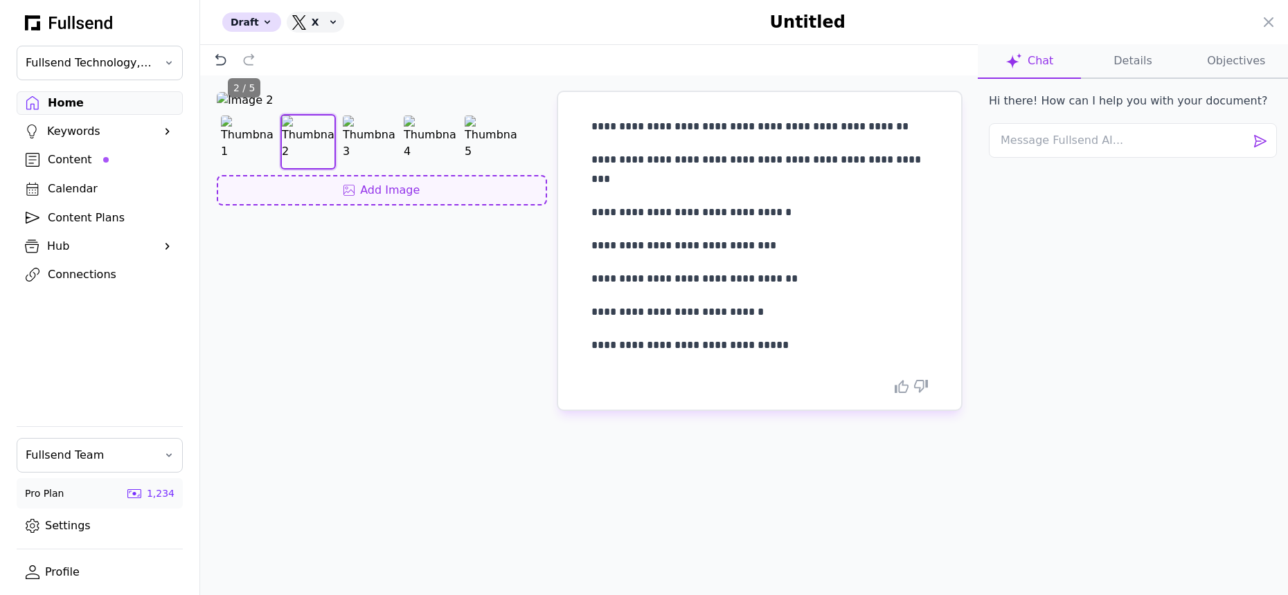
click at [445, 199] on div "Add Image" at bounding box center [381, 190] width 305 height 17
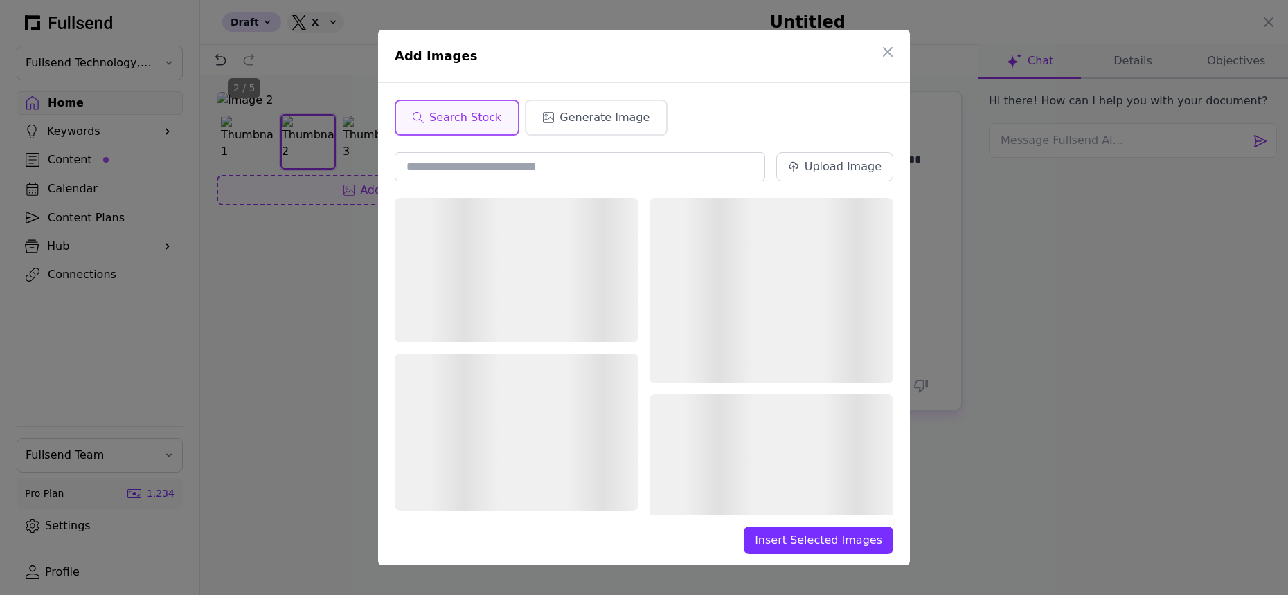
scroll to position [0, 0]
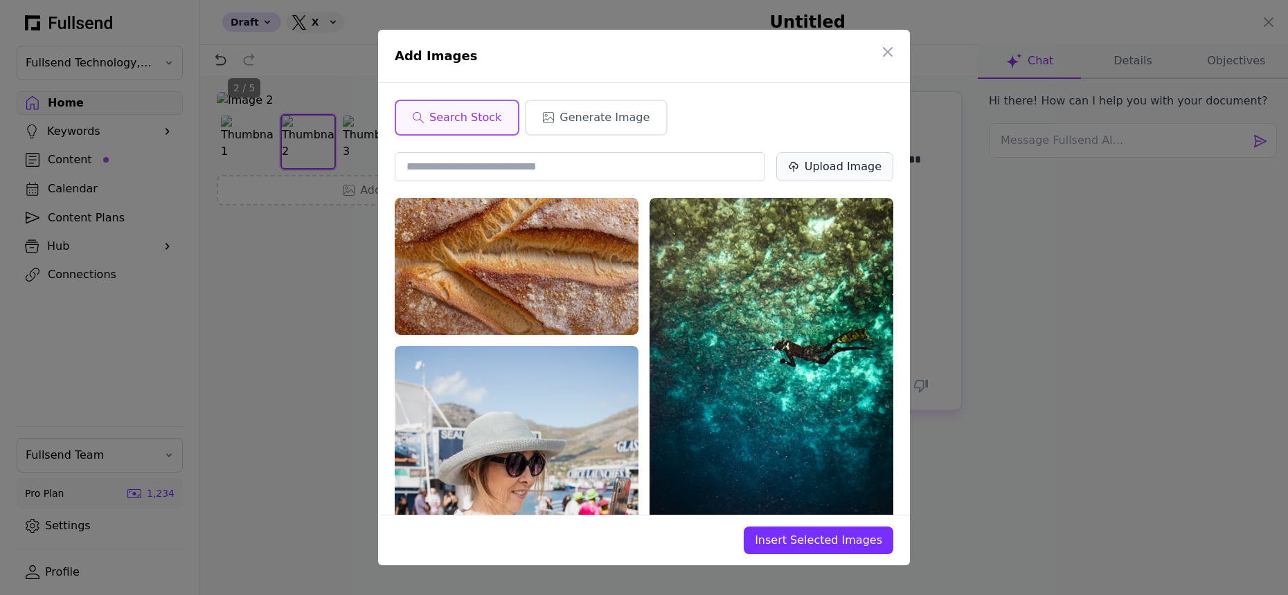
click at [816, 166] on div "Upload Image" at bounding box center [843, 167] width 77 height 17
click at [889, 58] on icon "button" at bounding box center [887, 52] width 17 height 17
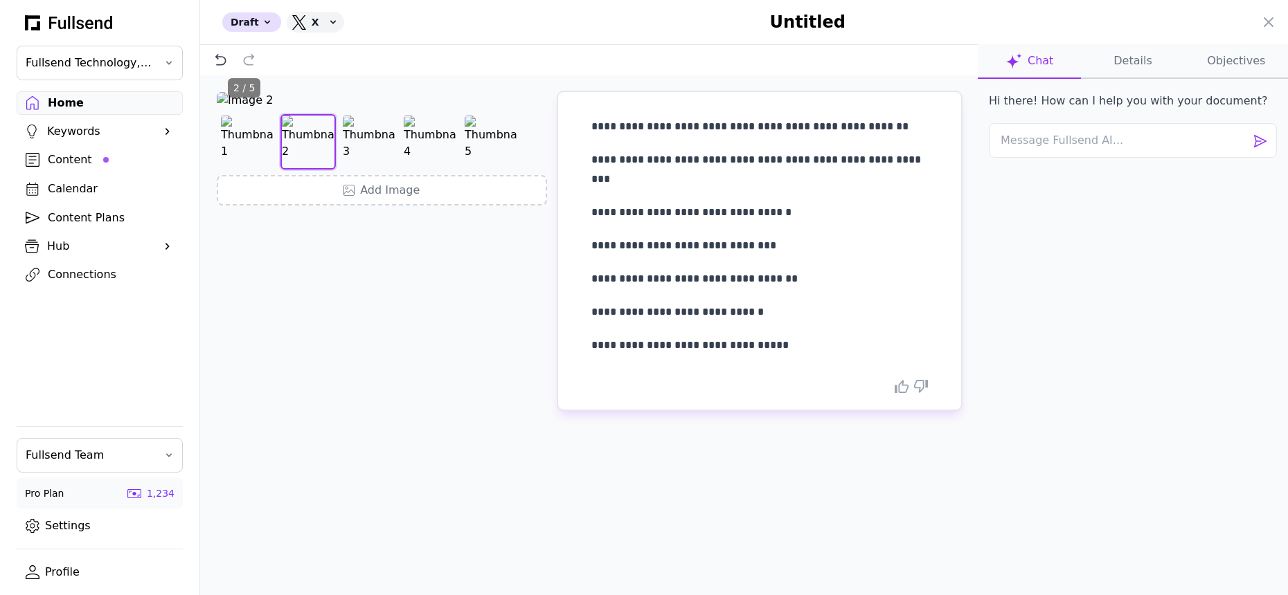
scroll to position [12, 0]
click at [445, 199] on div "Add Image" at bounding box center [381, 190] width 305 height 17
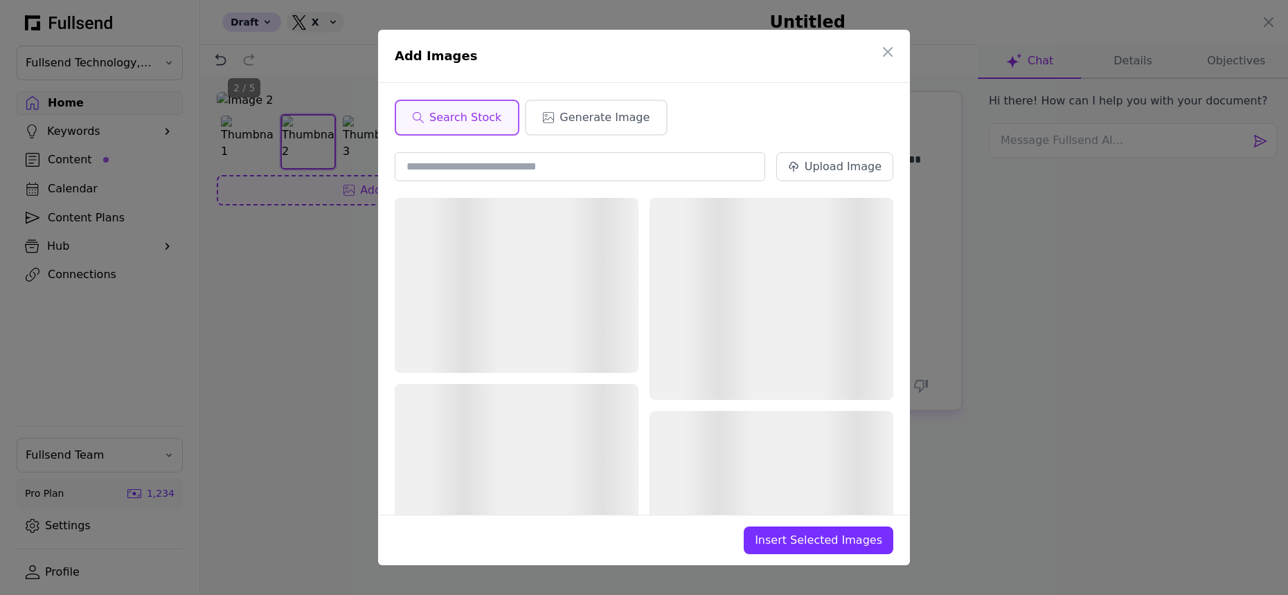
scroll to position [0, 0]
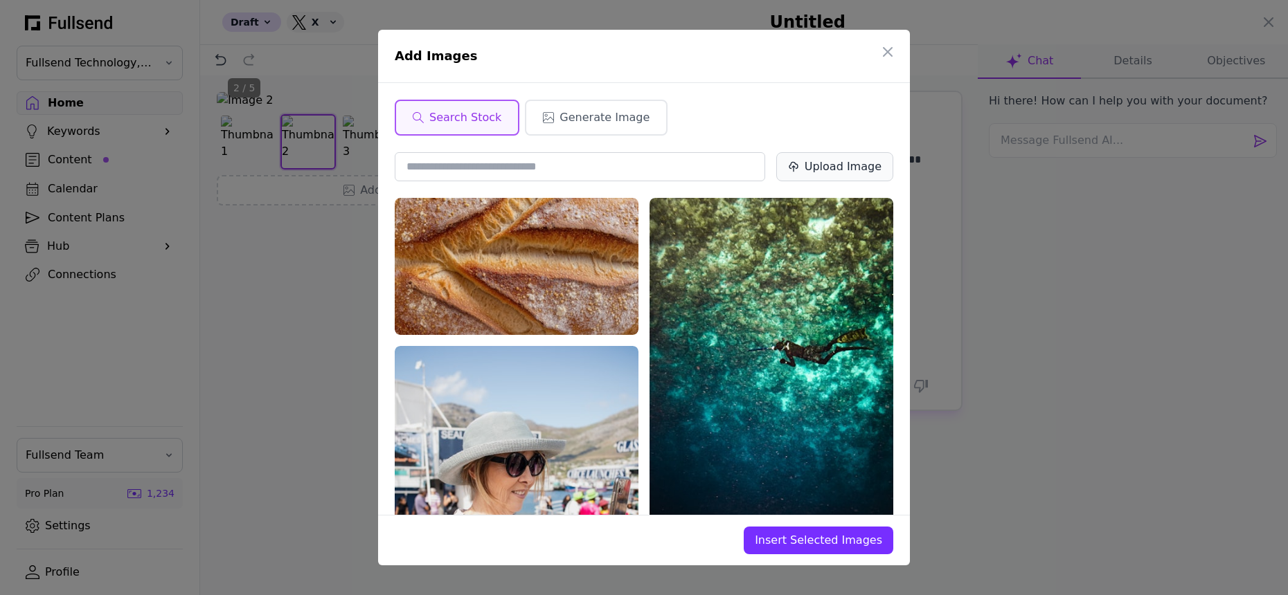
click at [824, 168] on div "Upload Image" at bounding box center [843, 167] width 77 height 17
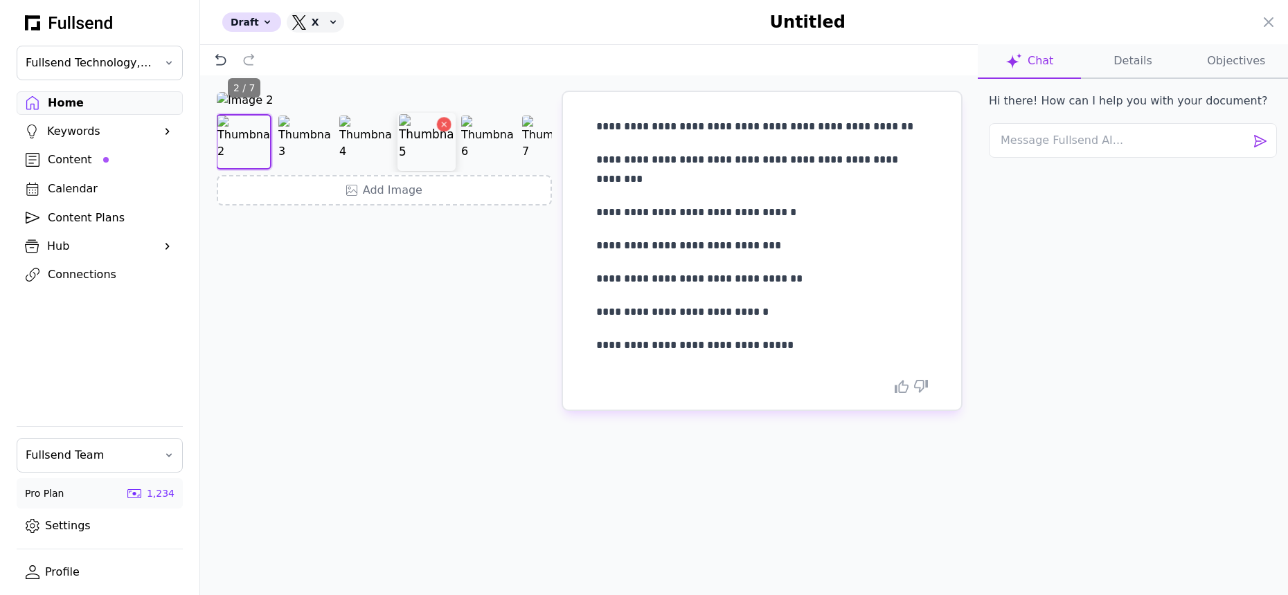
scroll to position [0, 91]
click at [537, 170] on img at bounding box center [521, 141] width 55 height 55
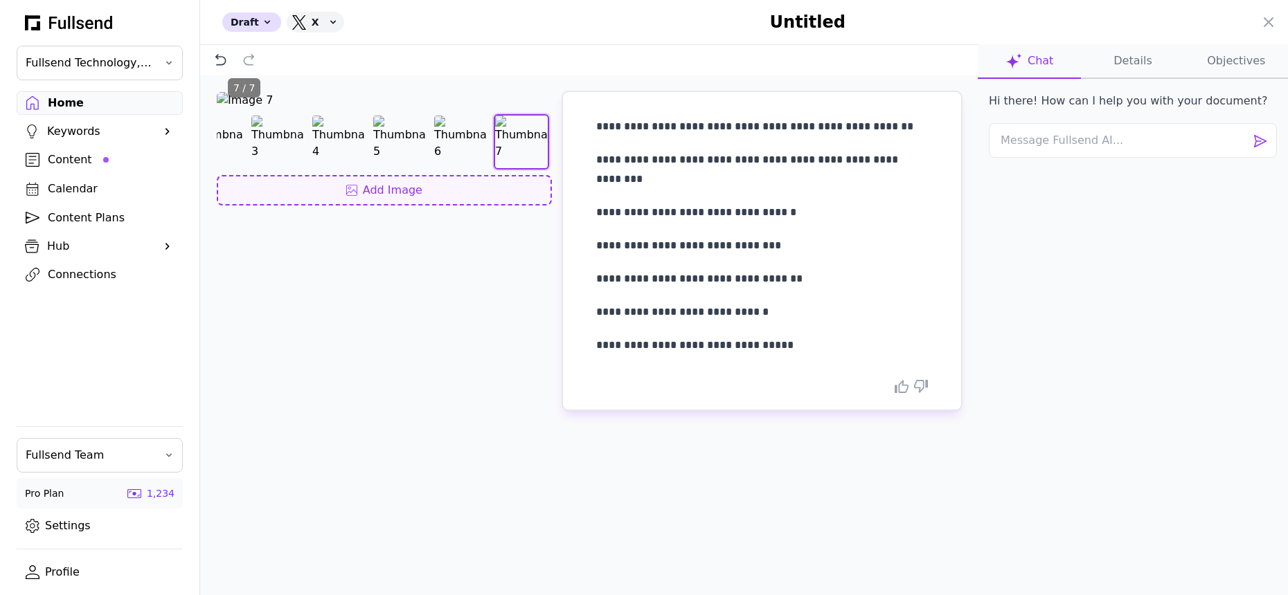
click at [443, 199] on div "Add Image" at bounding box center [384, 190] width 310 height 17
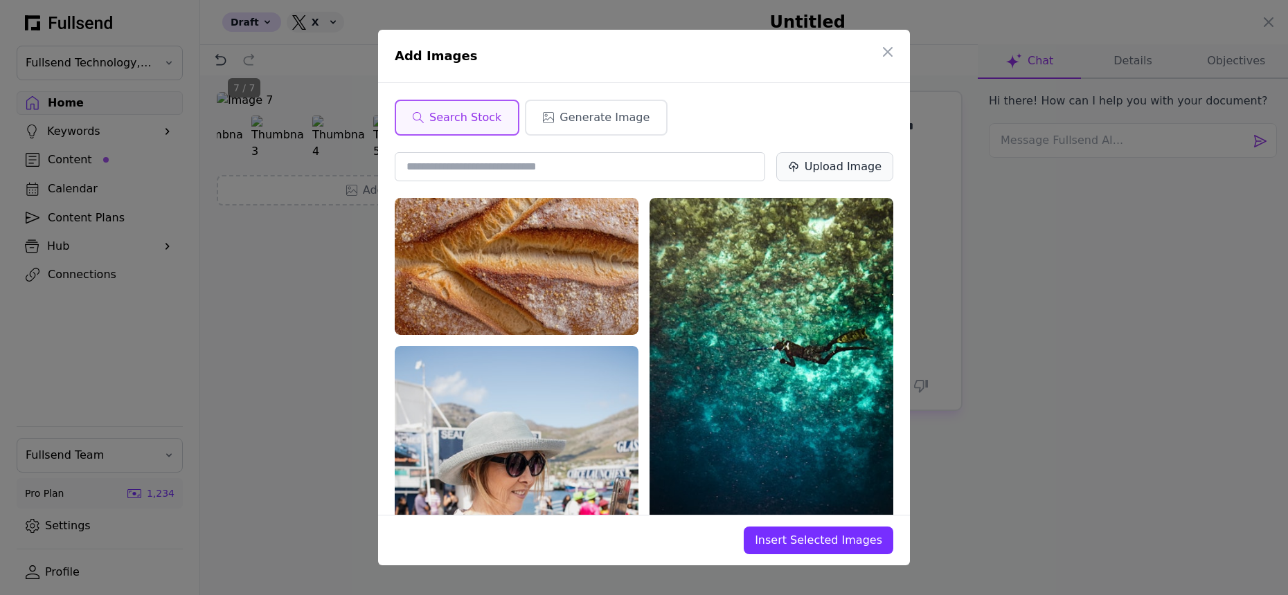
click at [839, 165] on div "Upload Image" at bounding box center [843, 167] width 77 height 17
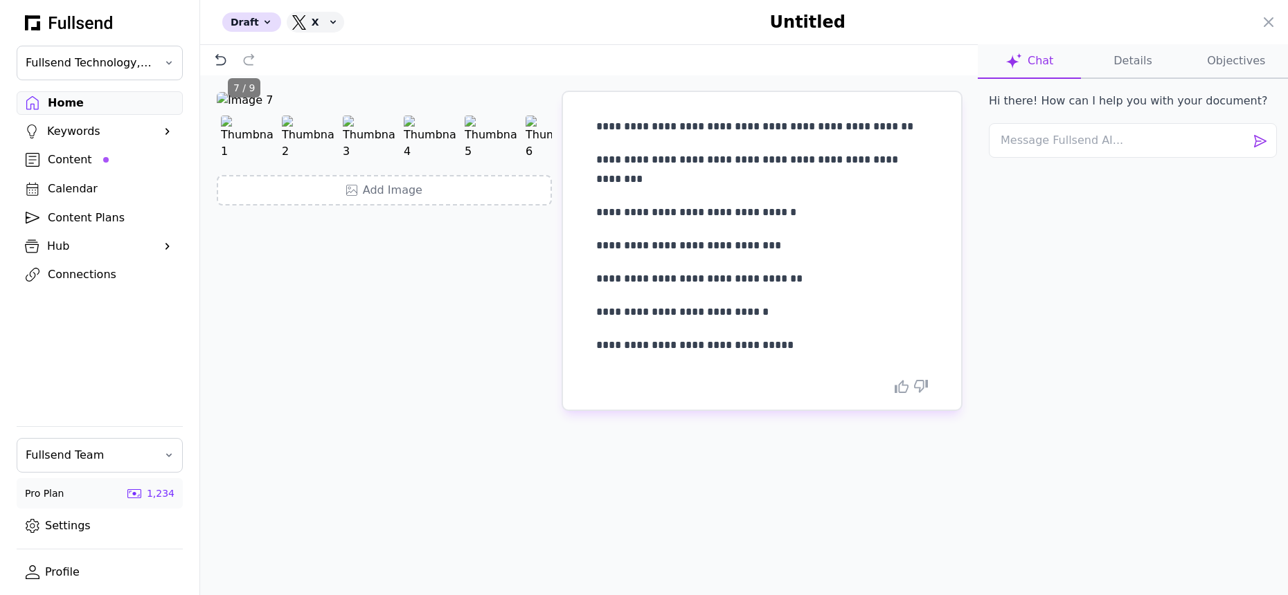
click at [1129, 63] on button "Details" at bounding box center [1132, 61] width 103 height 35
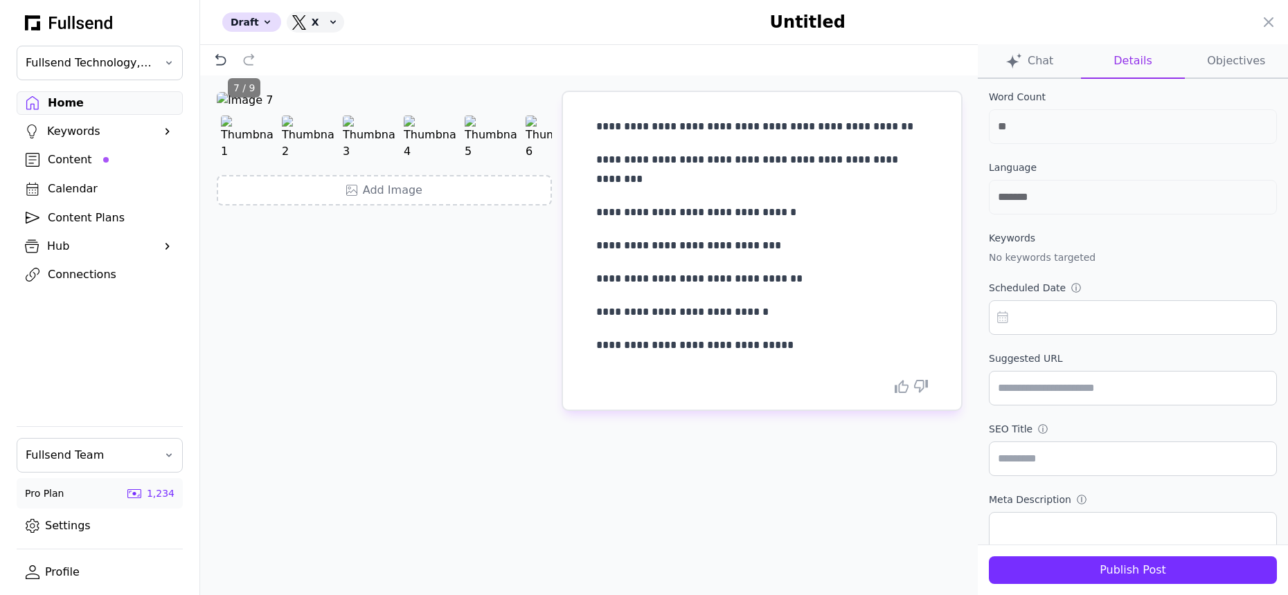
click at [1088, 577] on div "Publish Post" at bounding box center [1133, 570] width 266 height 17
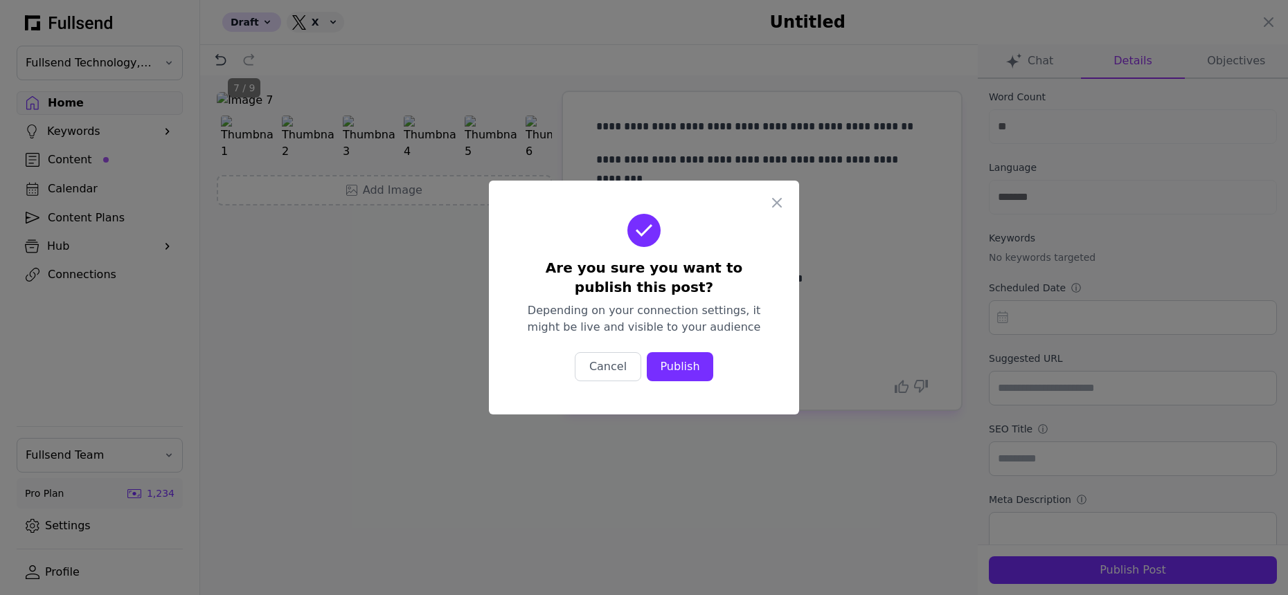
click at [704, 369] on button "Publish" at bounding box center [680, 366] width 66 height 29
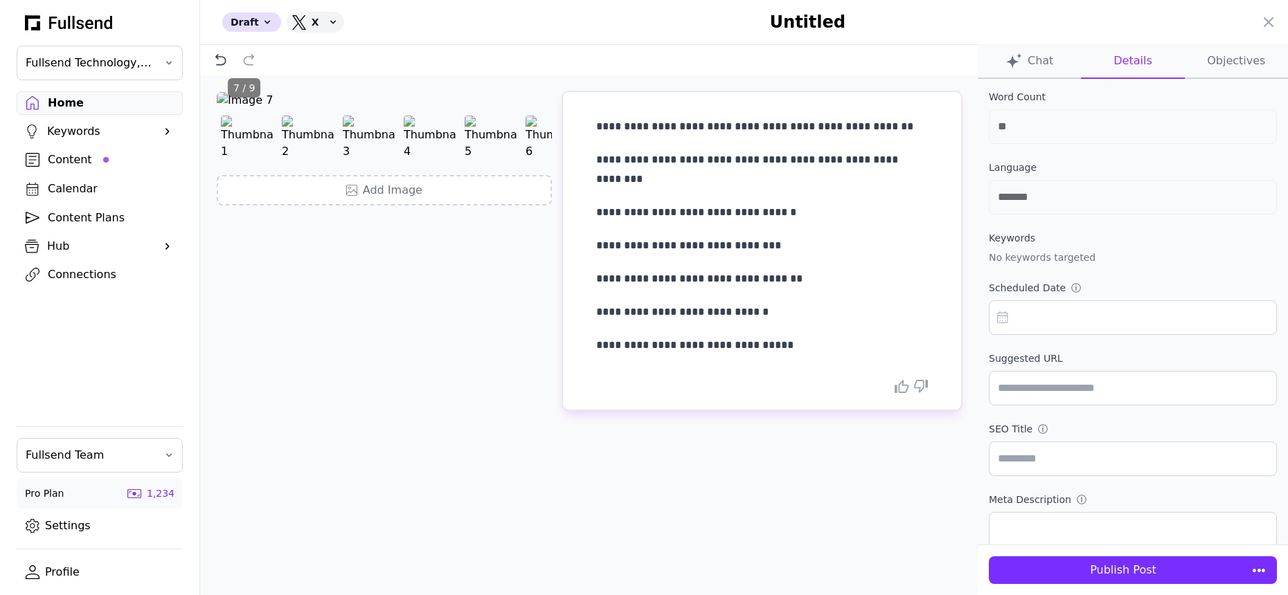
scroll to position [12, 0]
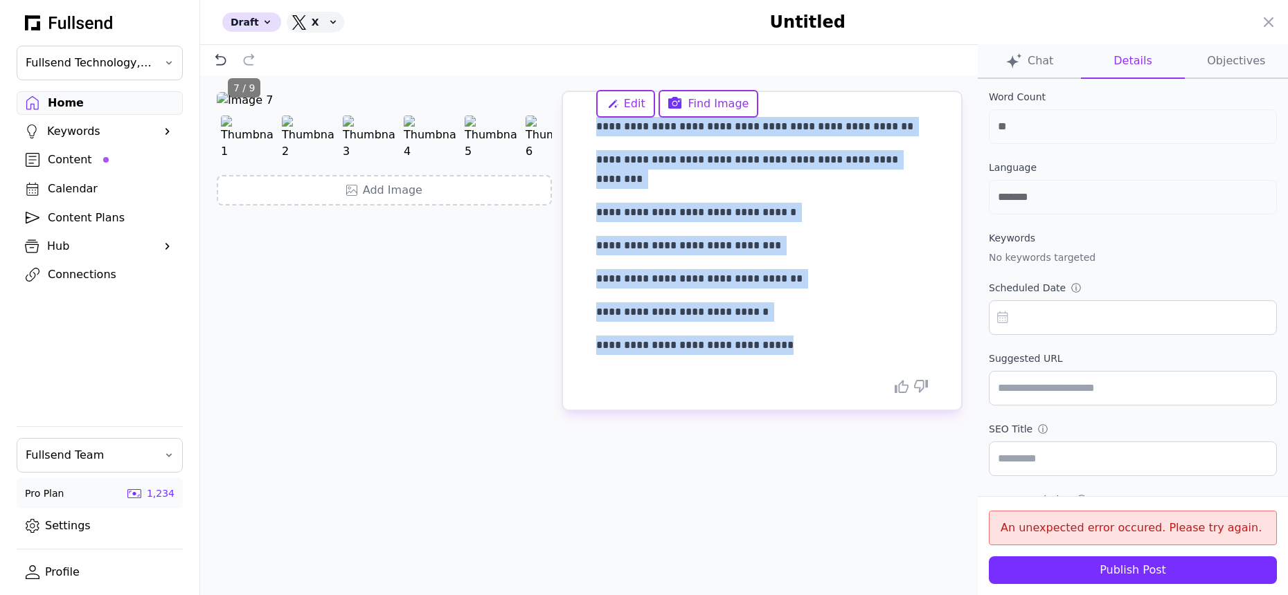
drag, startPoint x: 789, startPoint y: 335, endPoint x: 575, endPoint y: 127, distance: 298.7
click at [575, 127] on div "**********" at bounding box center [762, 251] width 398 height 318
copy div "**********"
click at [804, 336] on p "**********" at bounding box center [762, 345] width 332 height 19
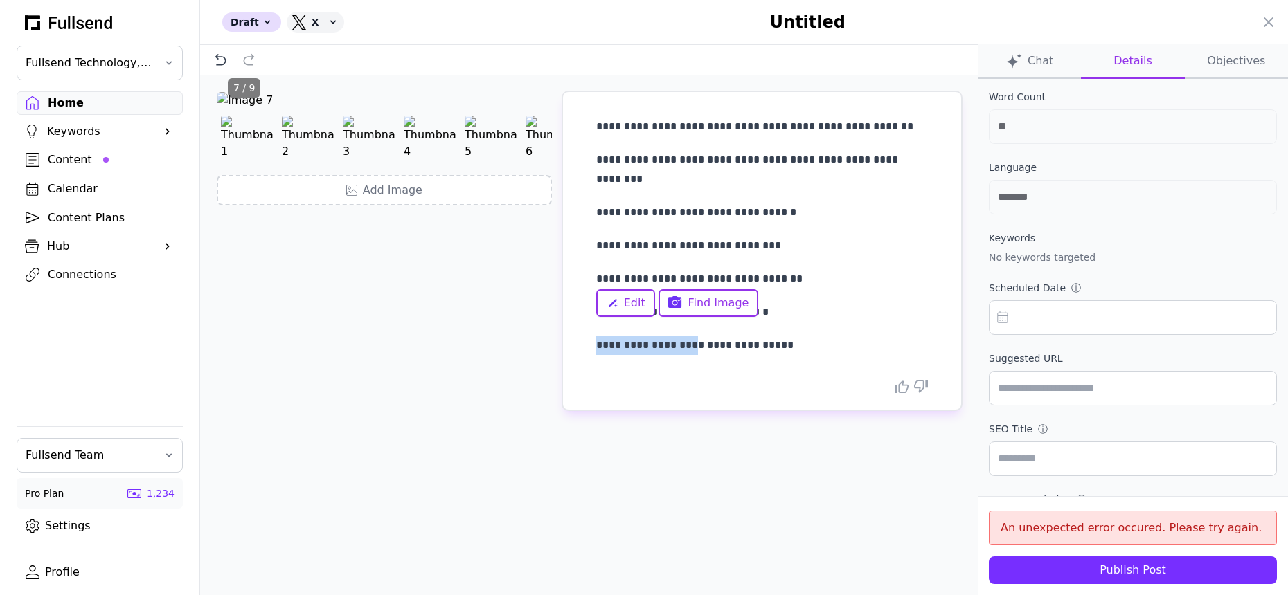
drag, startPoint x: 692, startPoint y: 327, endPoint x: 587, endPoint y: 327, distance: 104.6
click at [587, 327] on div "**********" at bounding box center [762, 251] width 398 height 318
click at [773, 340] on span "**********" at bounding box center [694, 345] width 197 height 10
drag, startPoint x: 791, startPoint y: 322, endPoint x: 688, endPoint y: 322, distance: 103.9
click at [688, 336] on p "**********" at bounding box center [762, 345] width 332 height 19
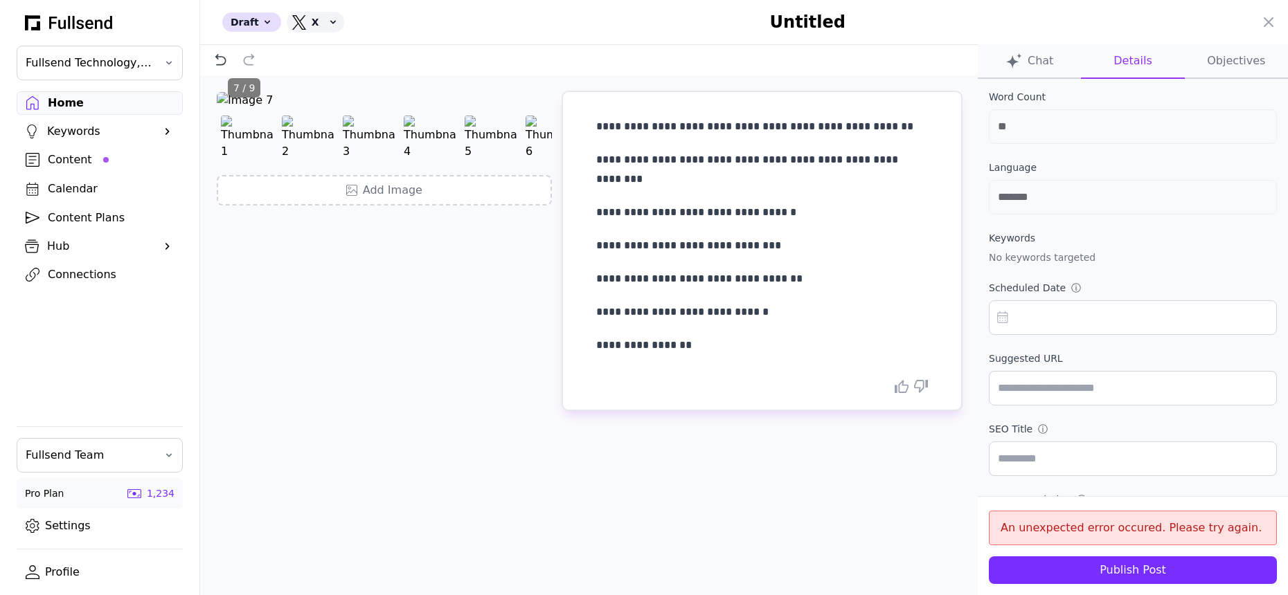
click at [1113, 571] on div "Publish Post" at bounding box center [1133, 570] width 266 height 17
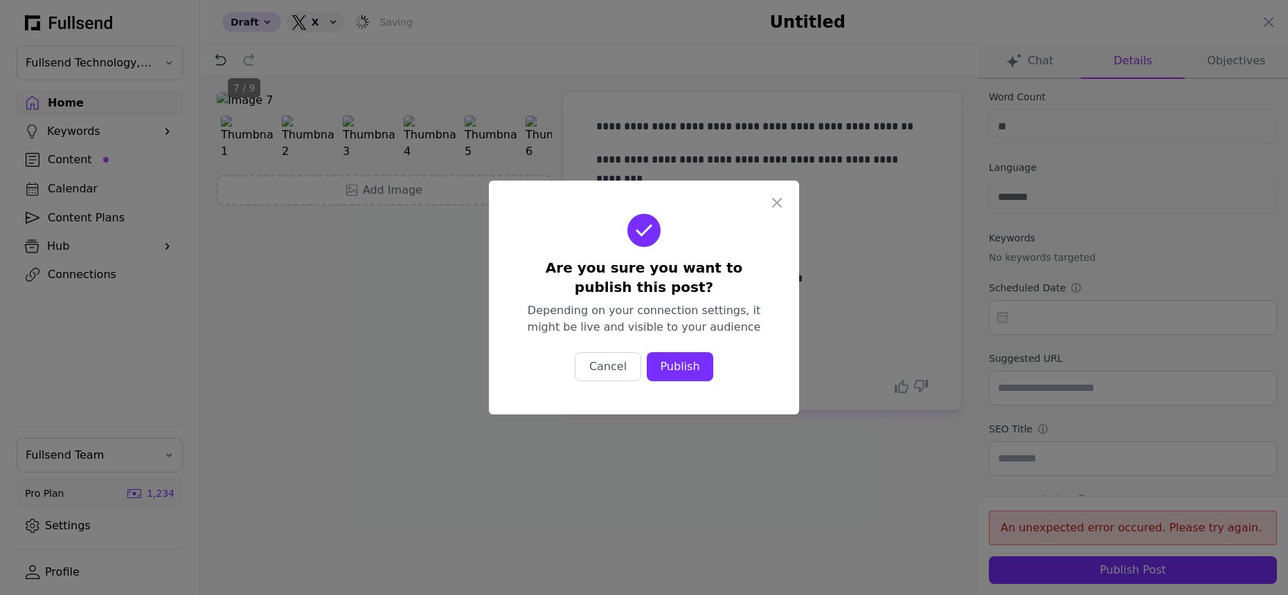
scroll to position [0, 0]
click at [694, 368] on div "Publish" at bounding box center [680, 367] width 44 height 17
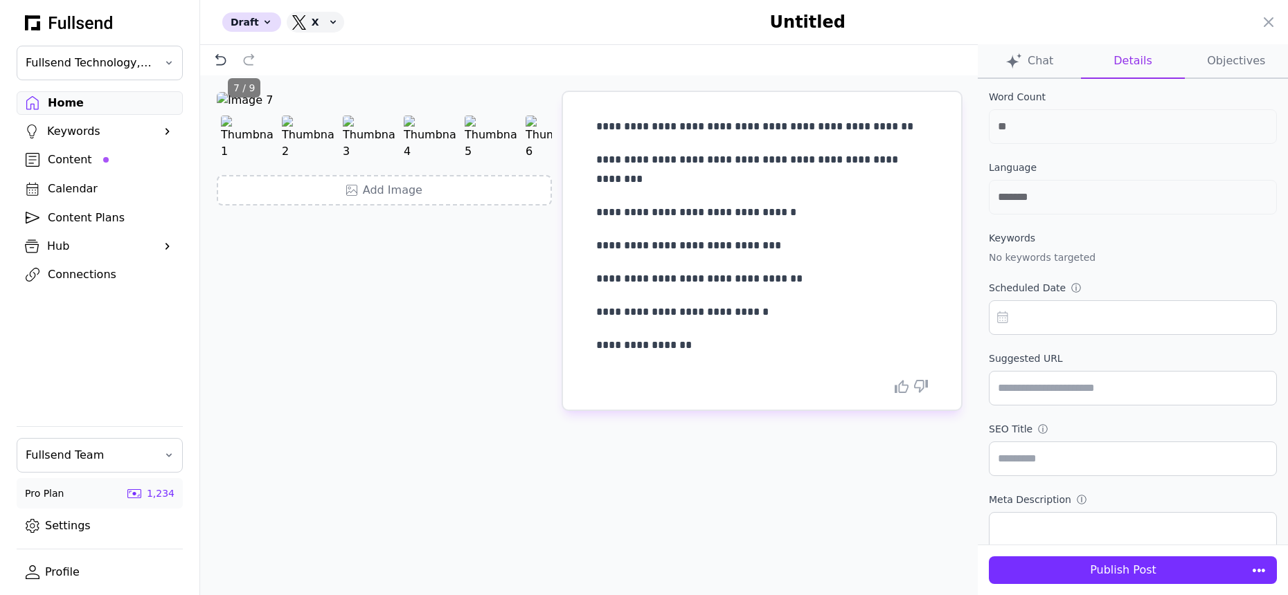
scroll to position [12, 0]
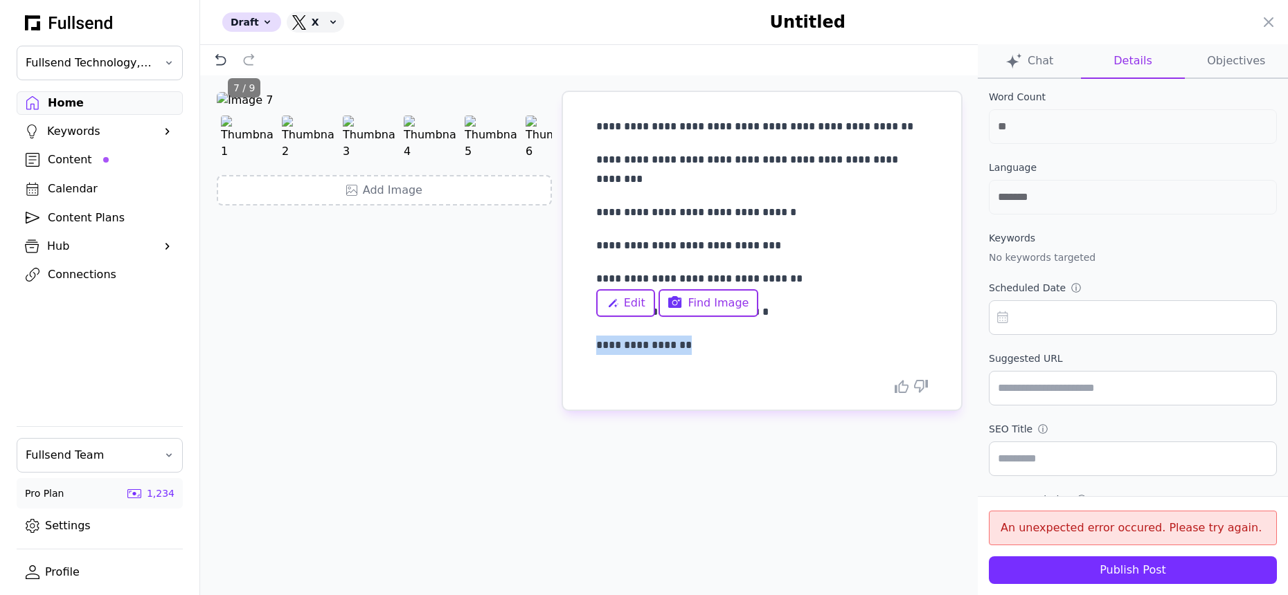
drag, startPoint x: 686, startPoint y: 327, endPoint x: 580, endPoint y: 327, distance: 105.9
click at [580, 327] on div "**********" at bounding box center [762, 251] width 398 height 318
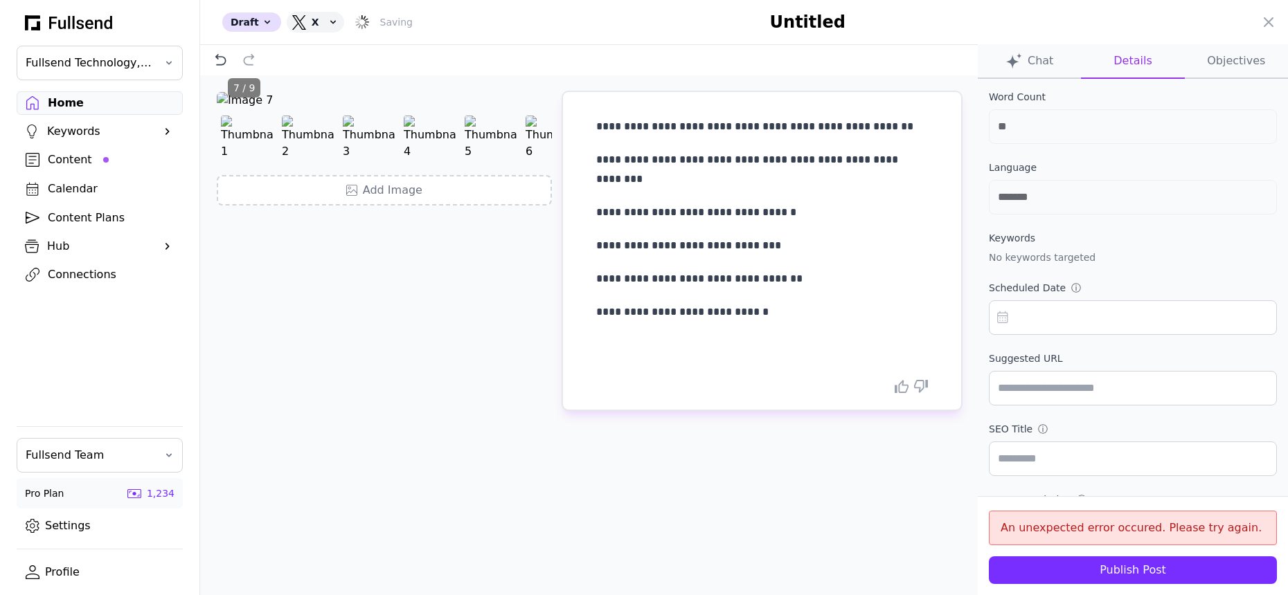
click at [1166, 579] on button "Publish Post" at bounding box center [1133, 571] width 288 height 28
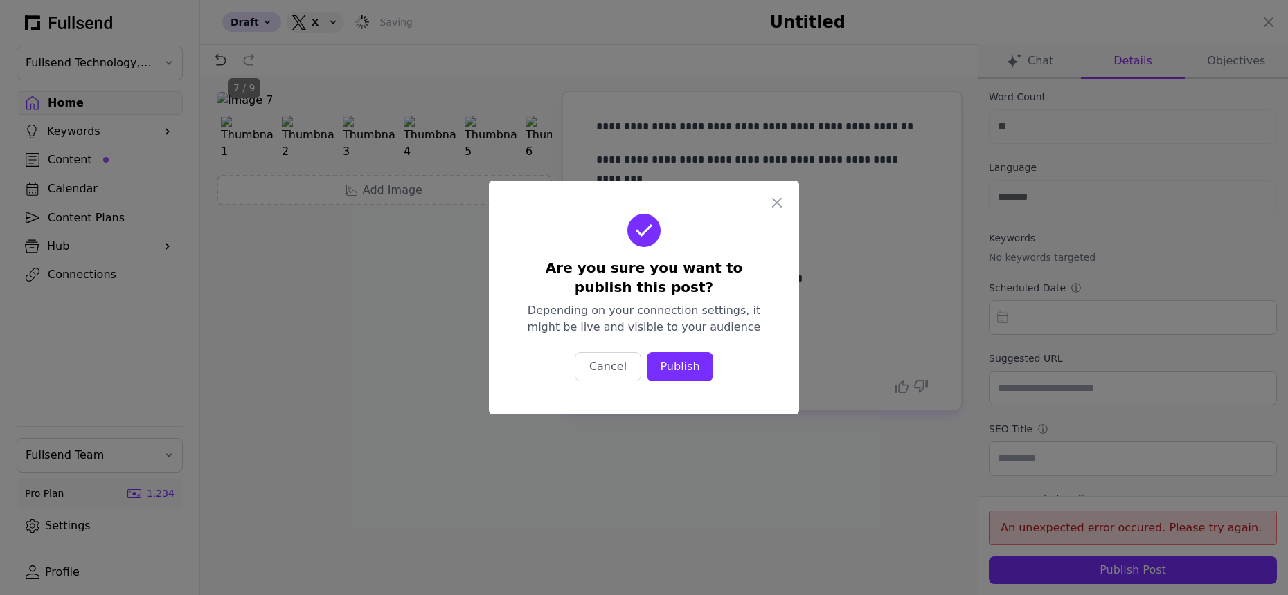
scroll to position [0, 0]
click at [699, 372] on div "Publish" at bounding box center [680, 367] width 44 height 17
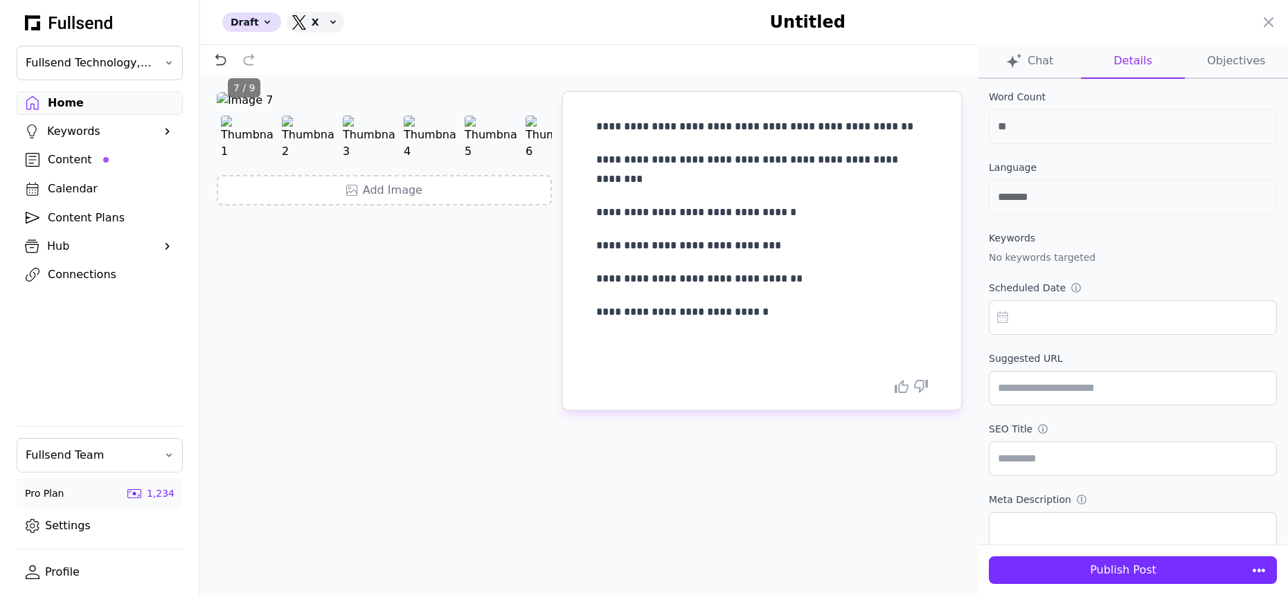
scroll to position [12, 0]
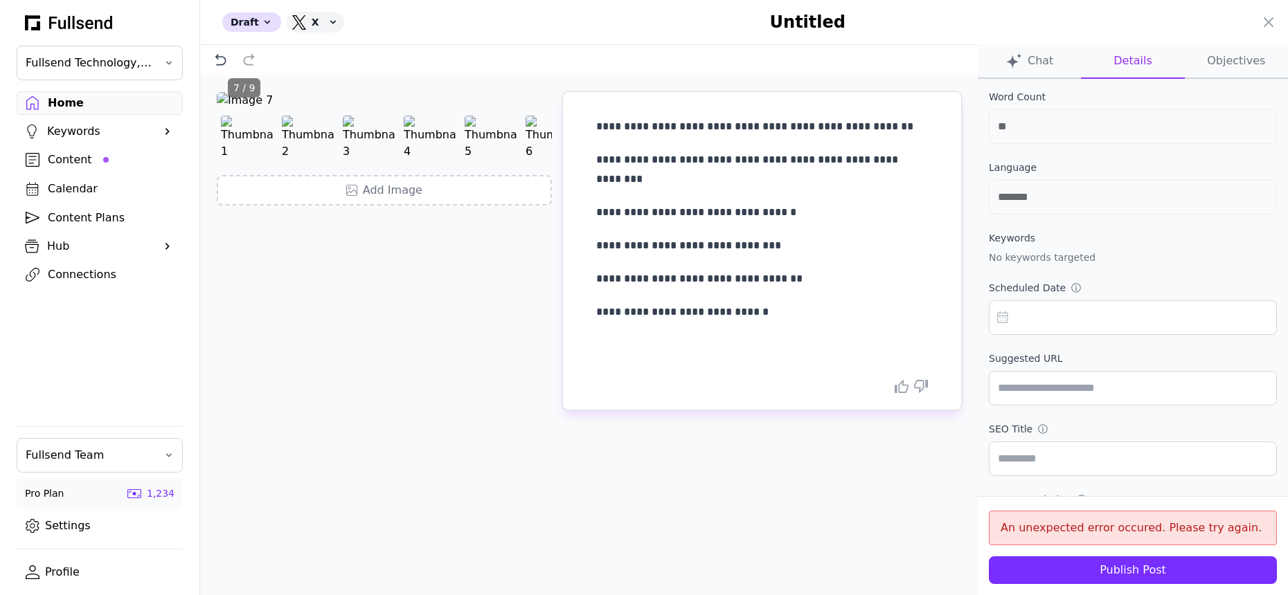
click at [699, 380] on div at bounding box center [762, 386] width 332 height 13
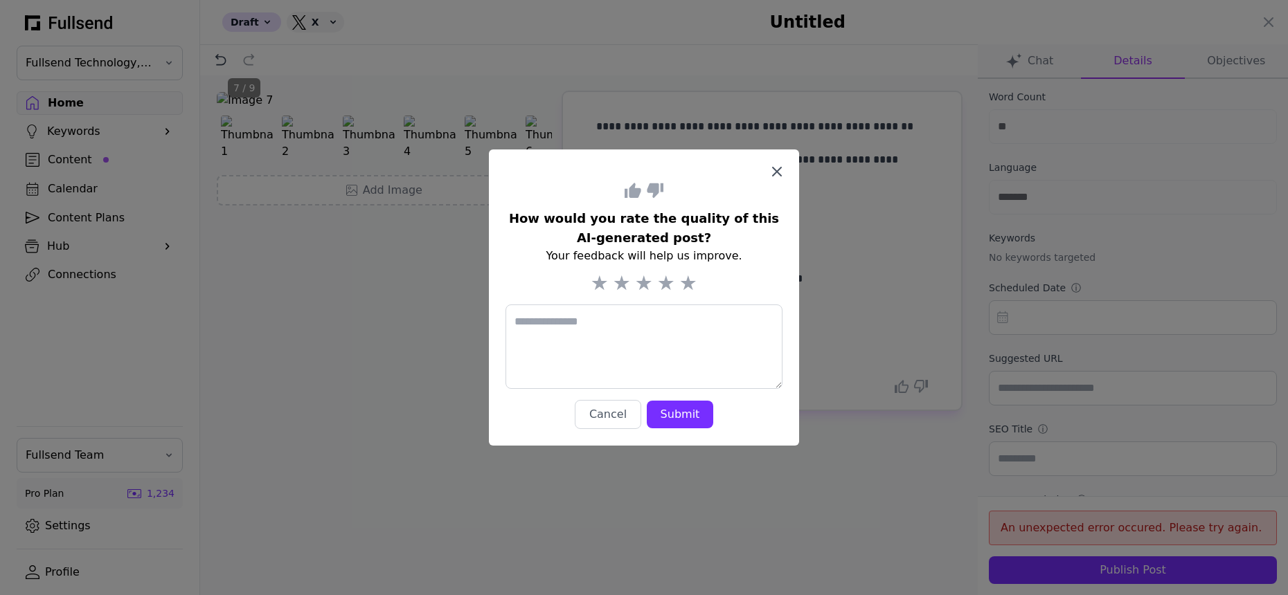
click at [780, 168] on icon "button" at bounding box center [777, 172] width 8 height 8
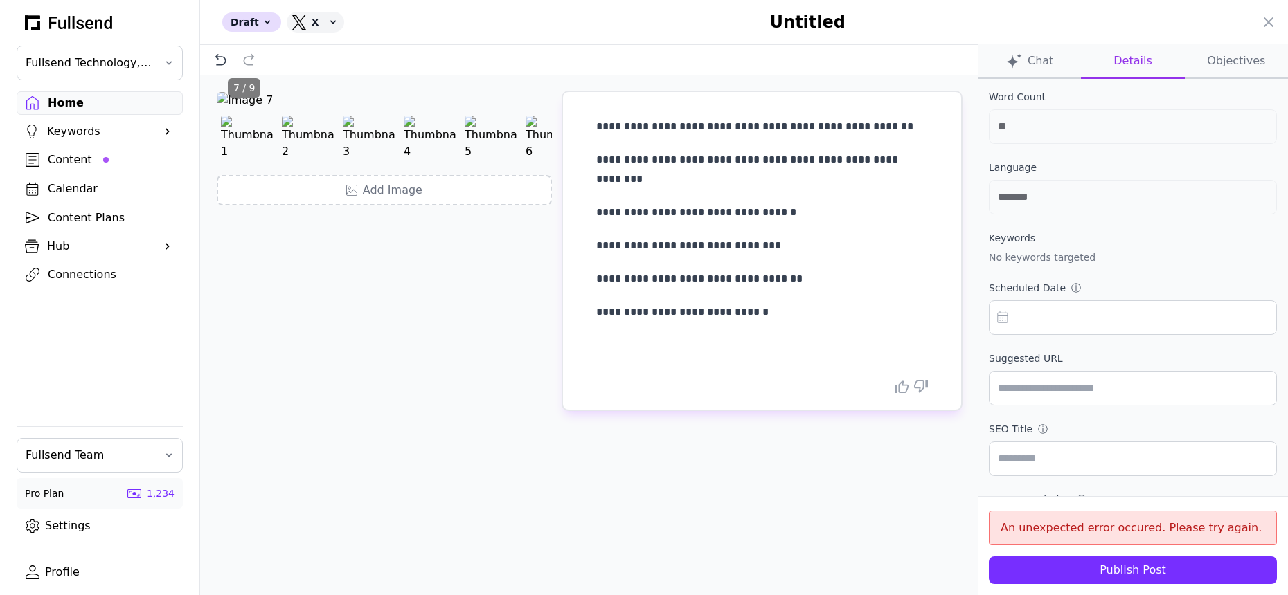
scroll to position [12, 0]
click at [829, 280] on div "**********" at bounding box center [762, 236] width 332 height 238
click at [213, 59] on button at bounding box center [220, 60] width 19 height 19
type input "**"
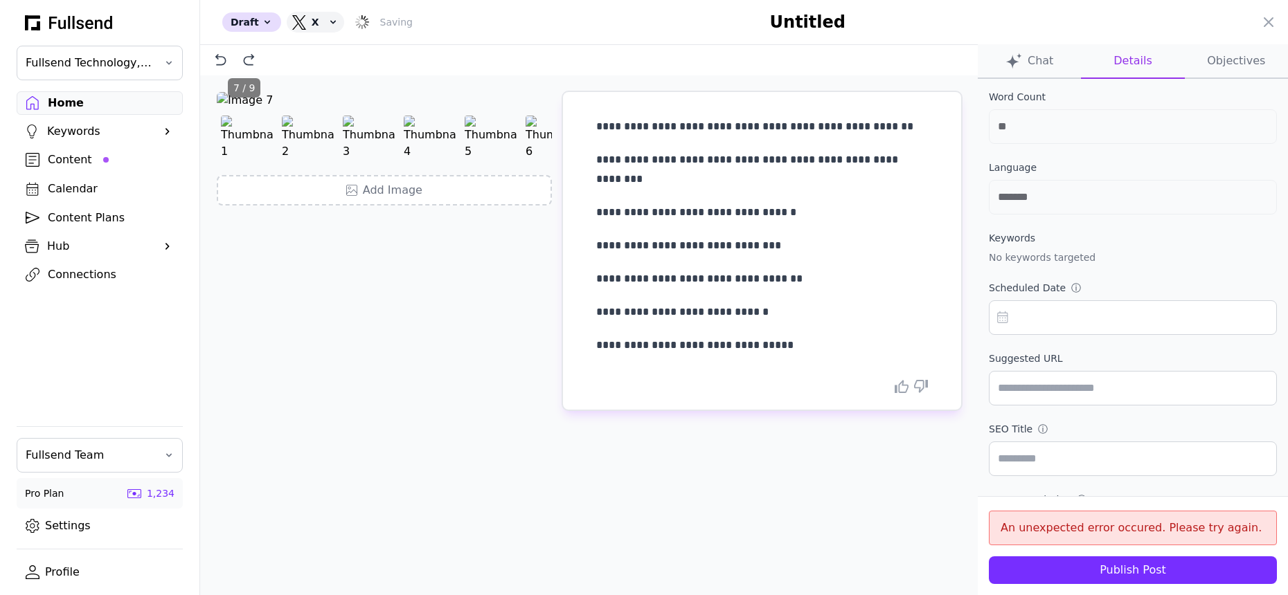
click at [879, 203] on p "**********" at bounding box center [762, 212] width 332 height 19
